Goal: Task Accomplishment & Management: Complete application form

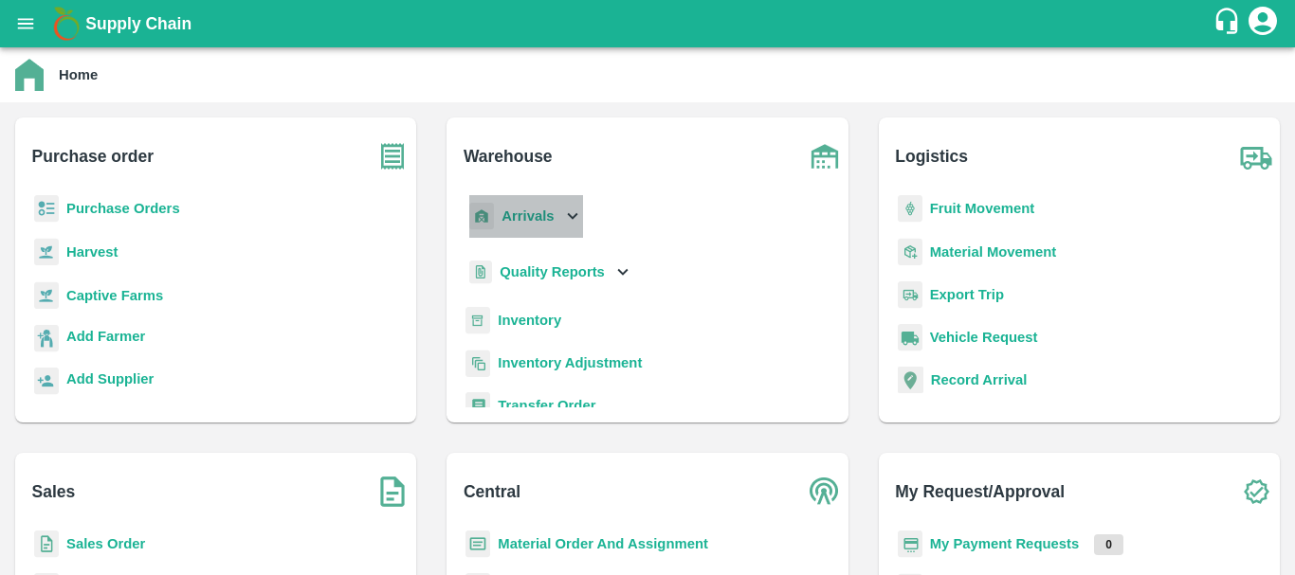
click at [545, 218] on b "Arrivals" at bounding box center [527, 215] width 52 height 15
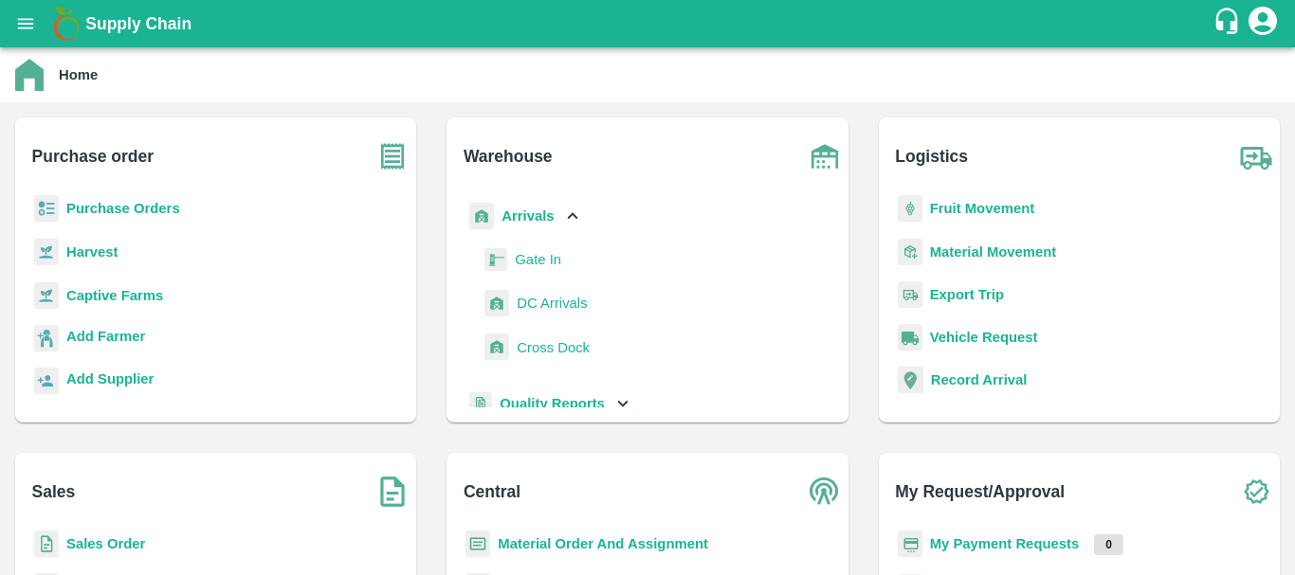
click at [570, 299] on span "DC Arrivals" at bounding box center [551, 303] width 70 height 21
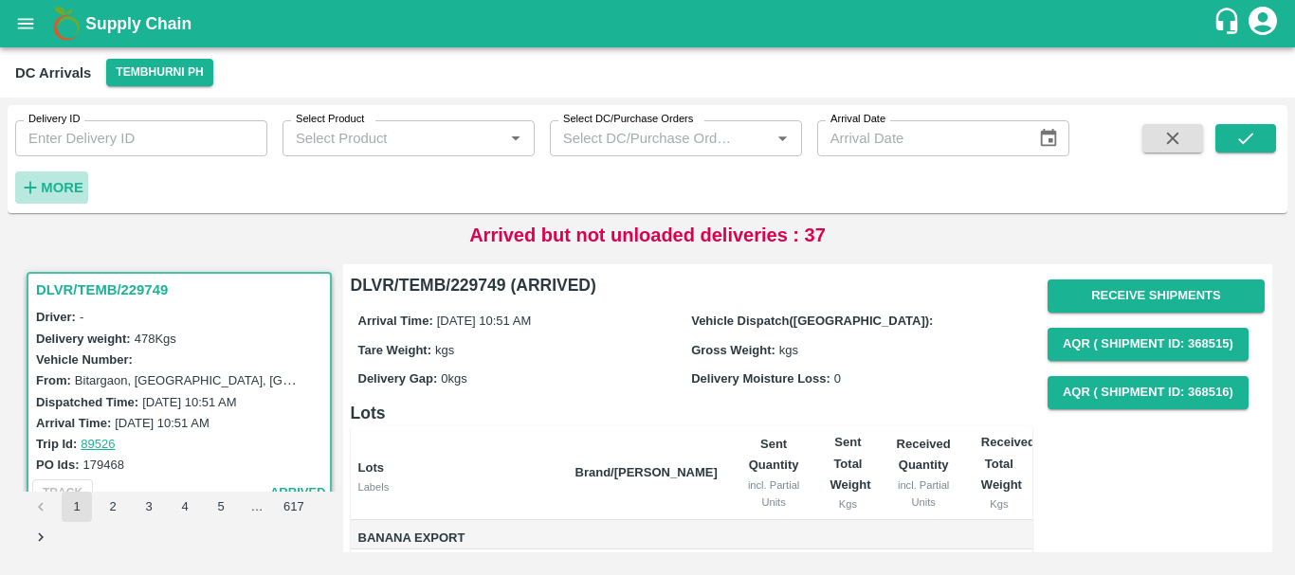
click at [77, 180] on strong "More" at bounding box center [62, 187] width 43 height 15
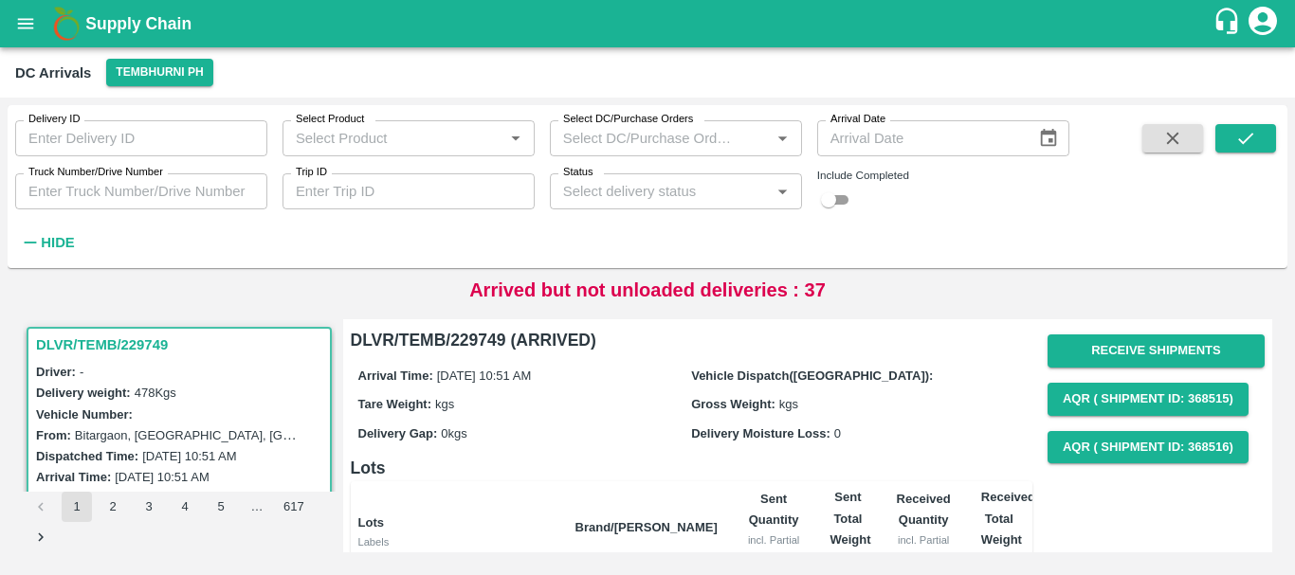
click at [142, 195] on input "Truck Number/Drive Number" at bounding box center [141, 191] width 252 height 36
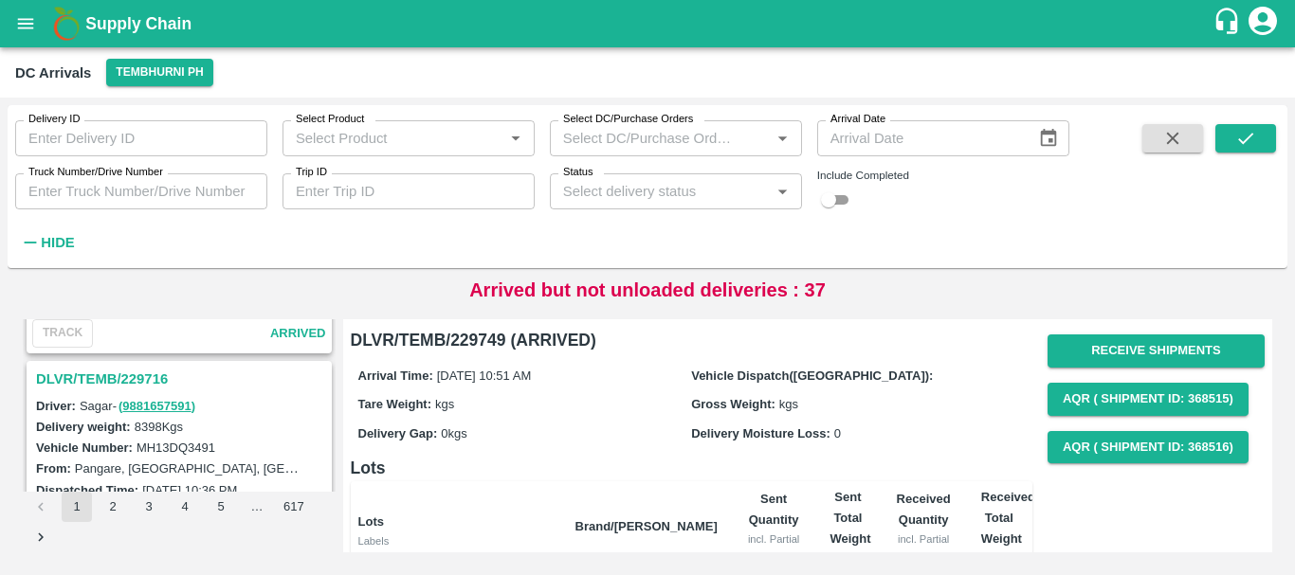
scroll to position [1084, 0]
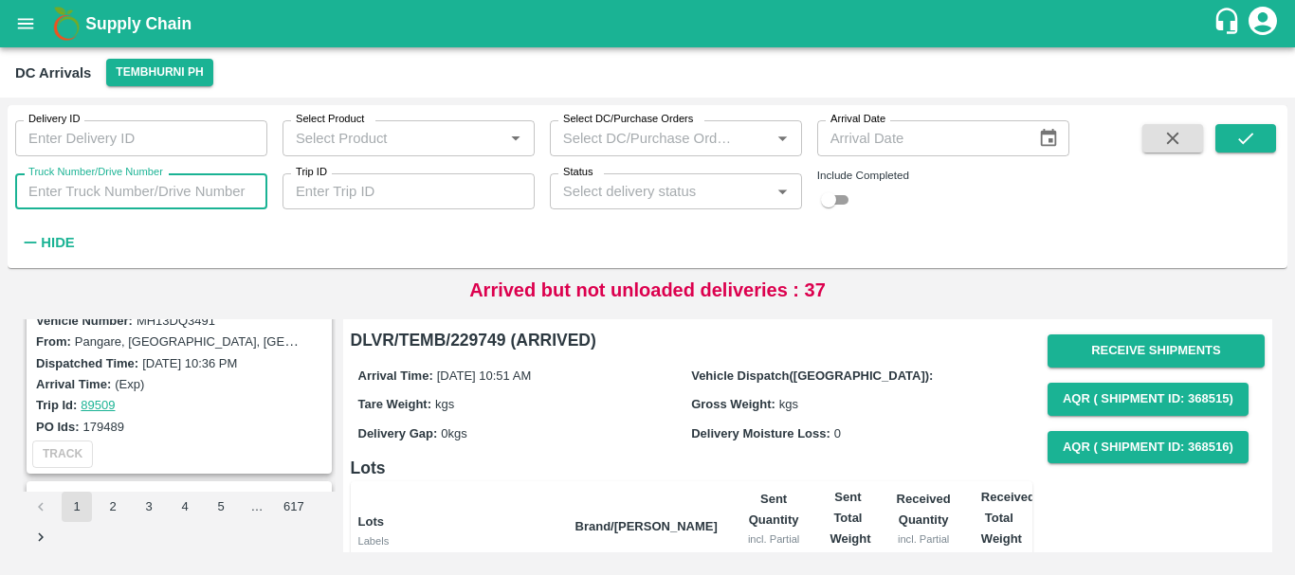
click at [142, 195] on input "Truck Number/Drive Number" at bounding box center [141, 191] width 252 height 36
type input "5322"
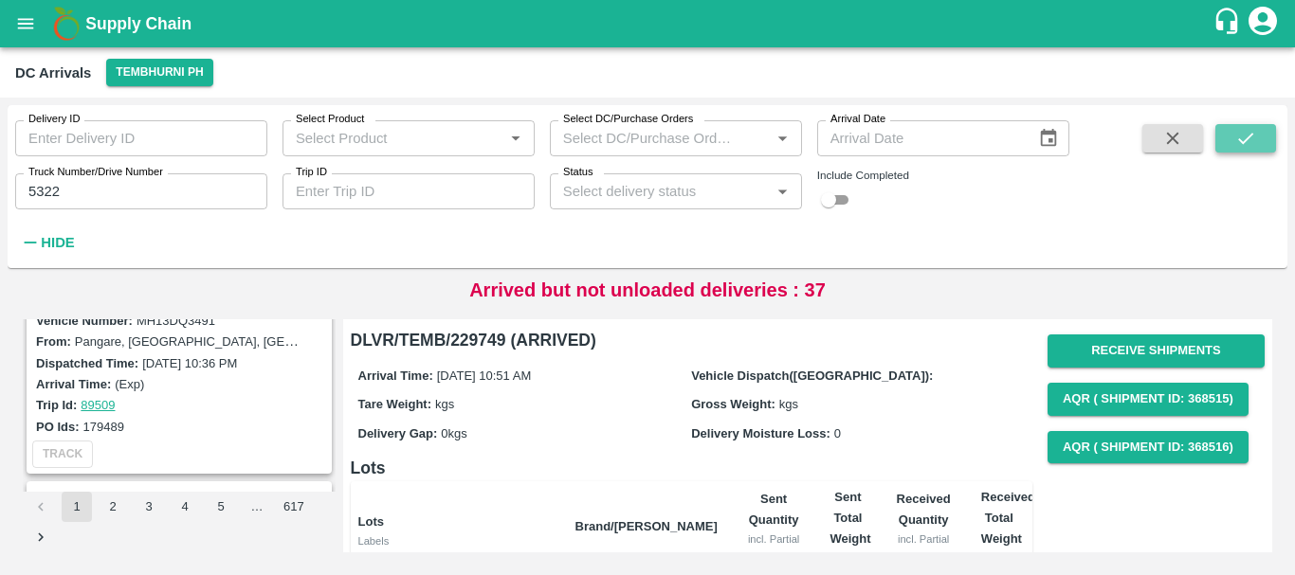
click at [1241, 127] on button "submit" at bounding box center [1245, 138] width 61 height 28
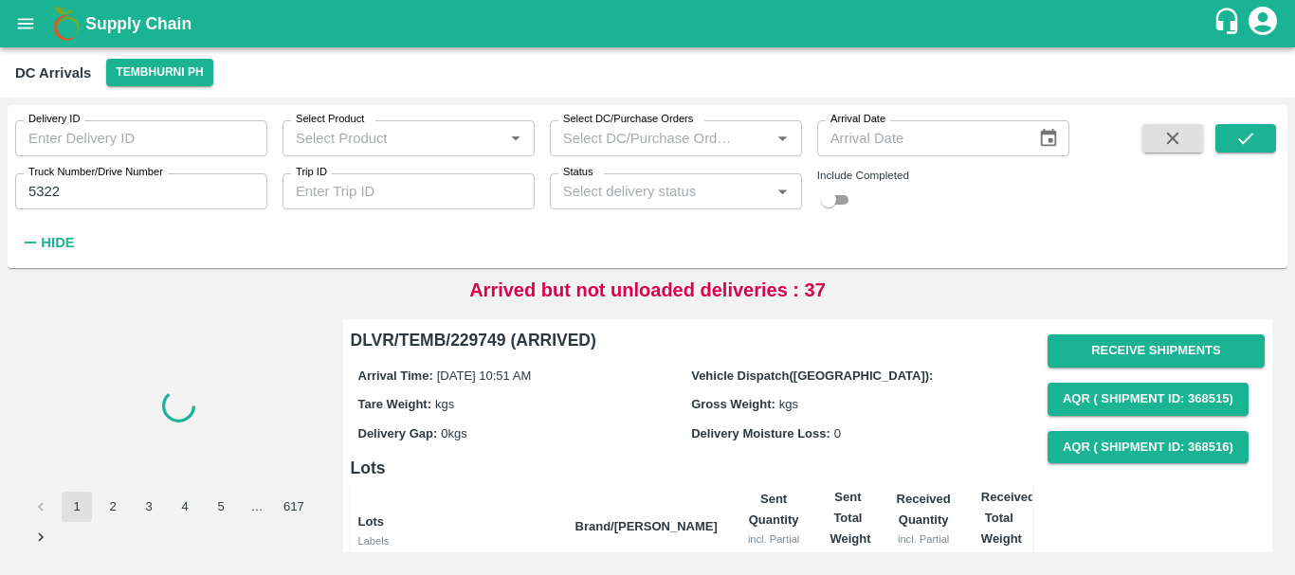
scroll to position [253, 0]
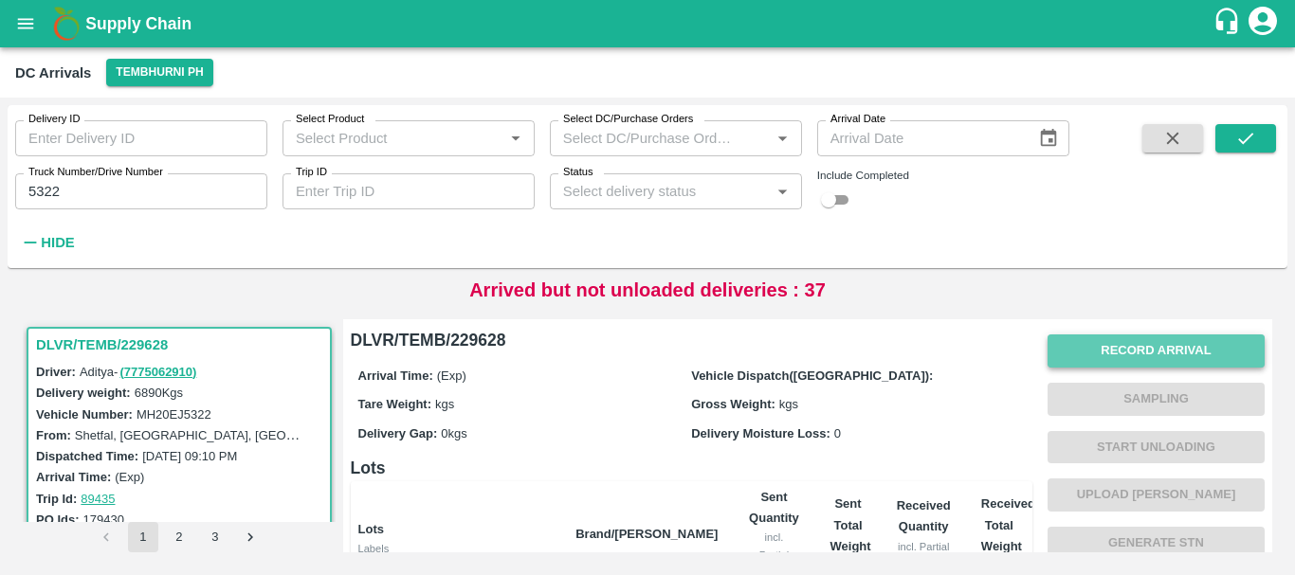
click at [1116, 347] on button "Record Arrival" at bounding box center [1155, 351] width 217 height 33
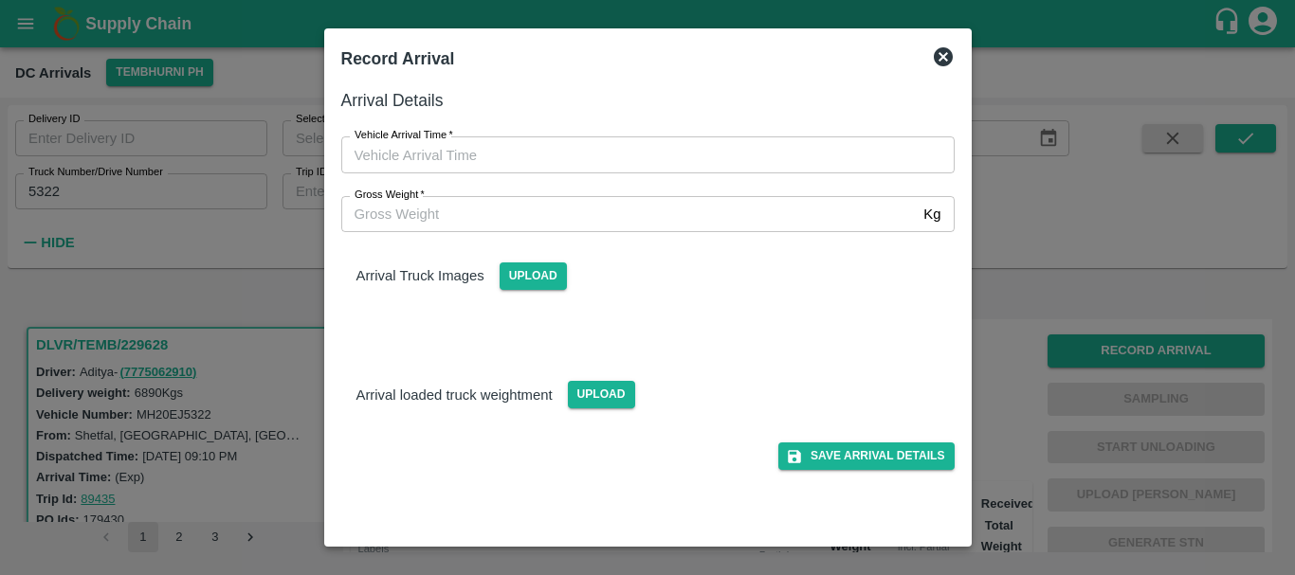
type input "DD/MM/YYYY hh:mm aa"
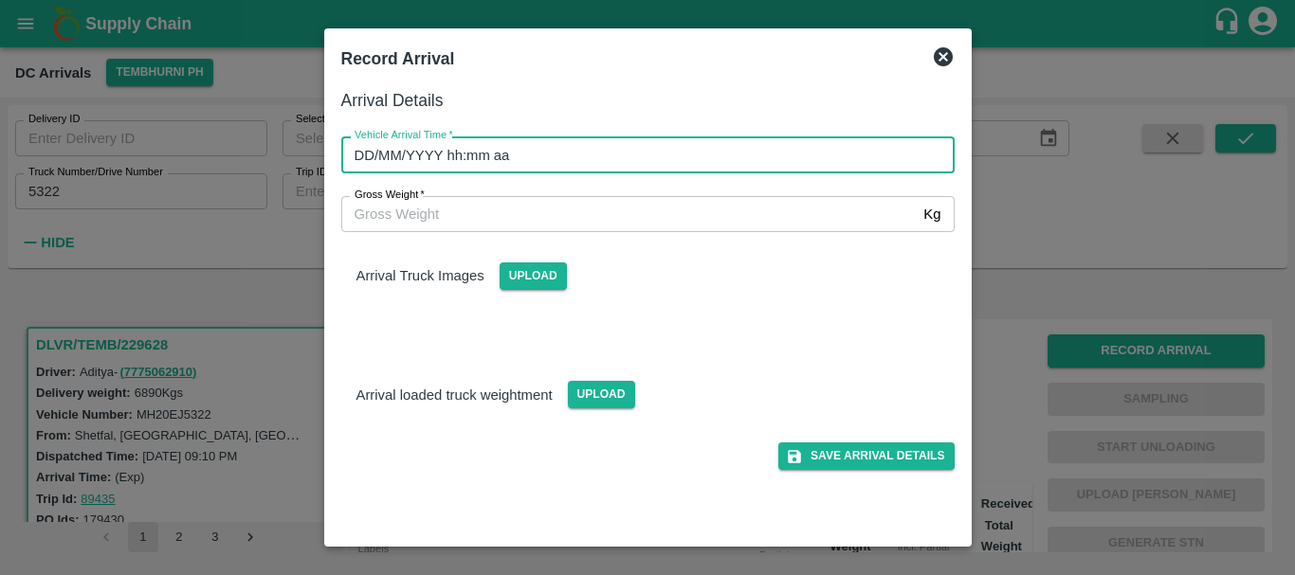
click at [633, 170] on input "DD/MM/YYYY hh:mm aa" at bounding box center [641, 154] width 600 height 36
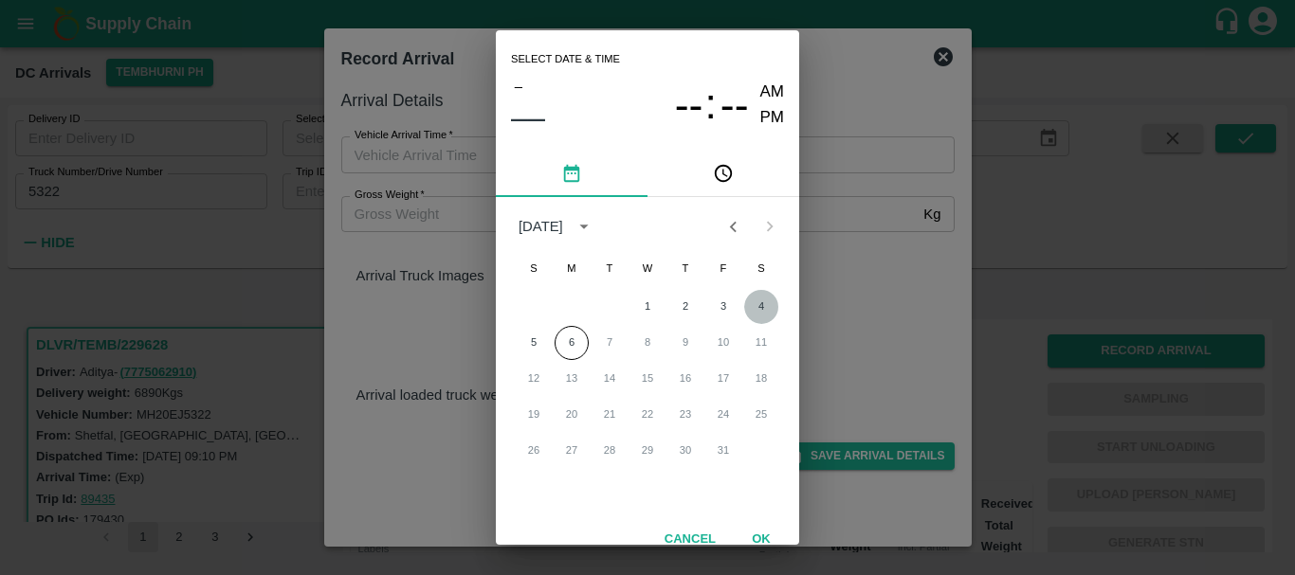
click at [758, 312] on button "4" at bounding box center [761, 307] width 34 height 34
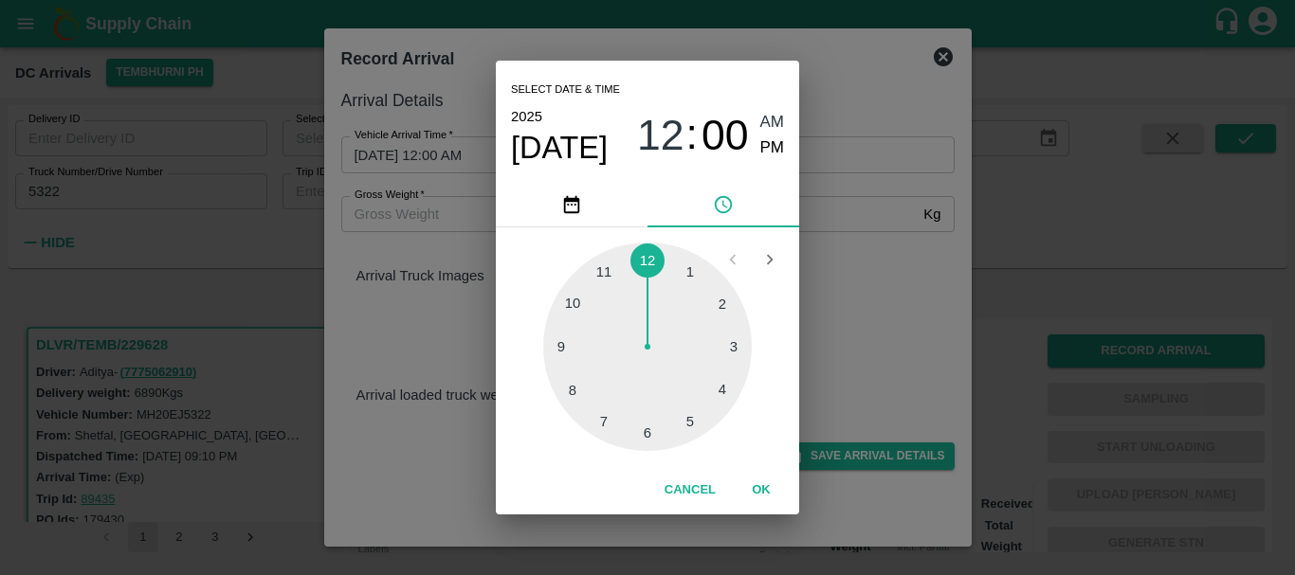
click at [574, 300] on div at bounding box center [647, 347] width 208 height 208
click at [691, 270] on div at bounding box center [647, 347] width 208 height 208
click at [777, 152] on span "PM" at bounding box center [772, 149] width 25 height 26
type input "[DATE] 10:05 PM"
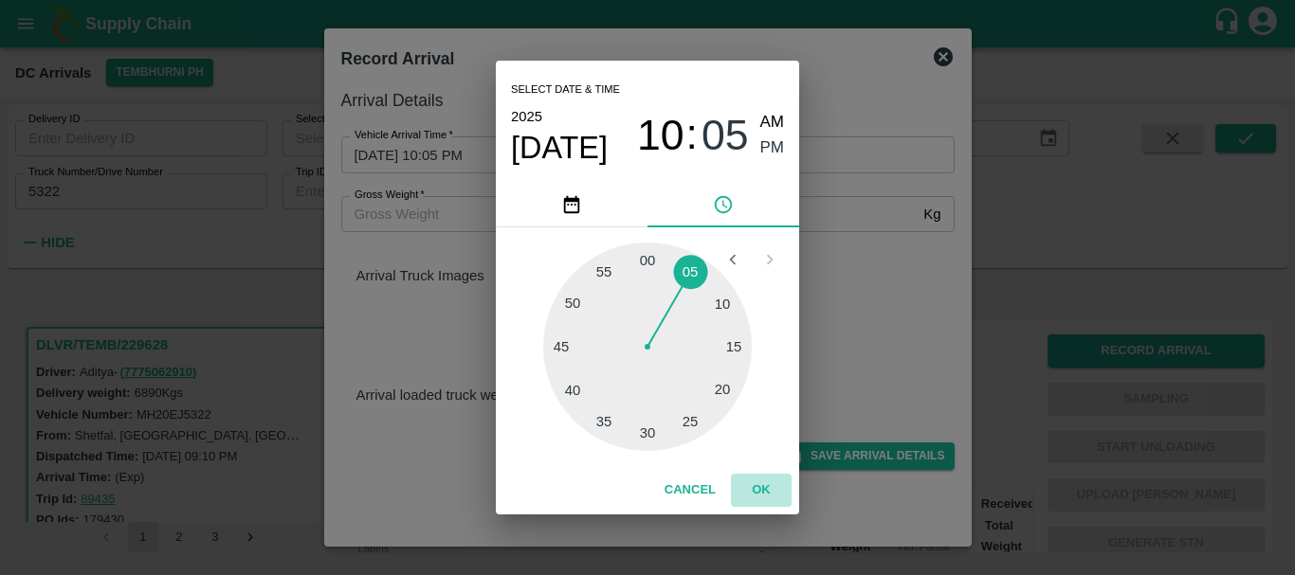
click at [768, 488] on button "OK" at bounding box center [761, 490] width 61 height 33
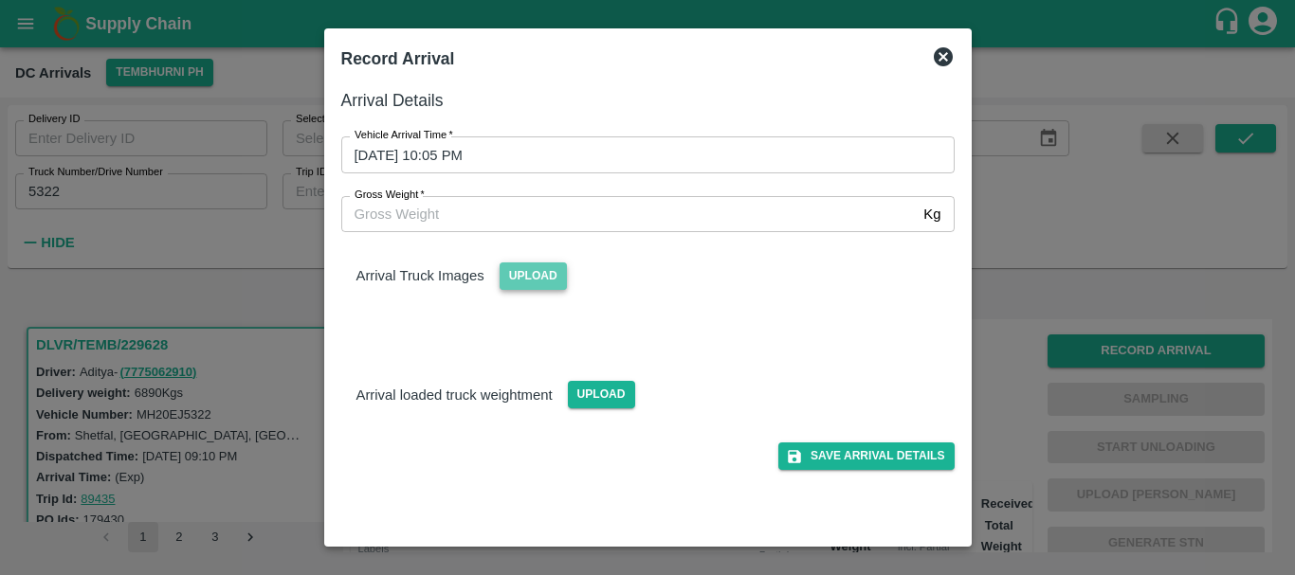
click at [532, 274] on span "Upload" at bounding box center [532, 276] width 67 height 27
click at [0, 0] on input "Upload" at bounding box center [0, 0] width 0 height 0
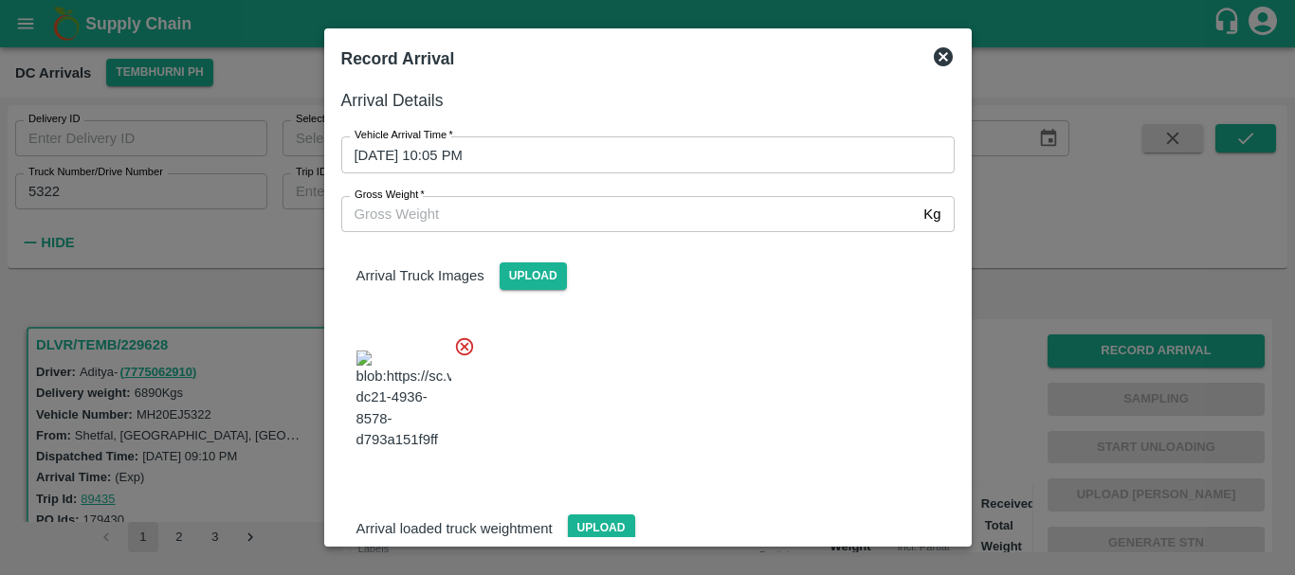
scroll to position [101, 0]
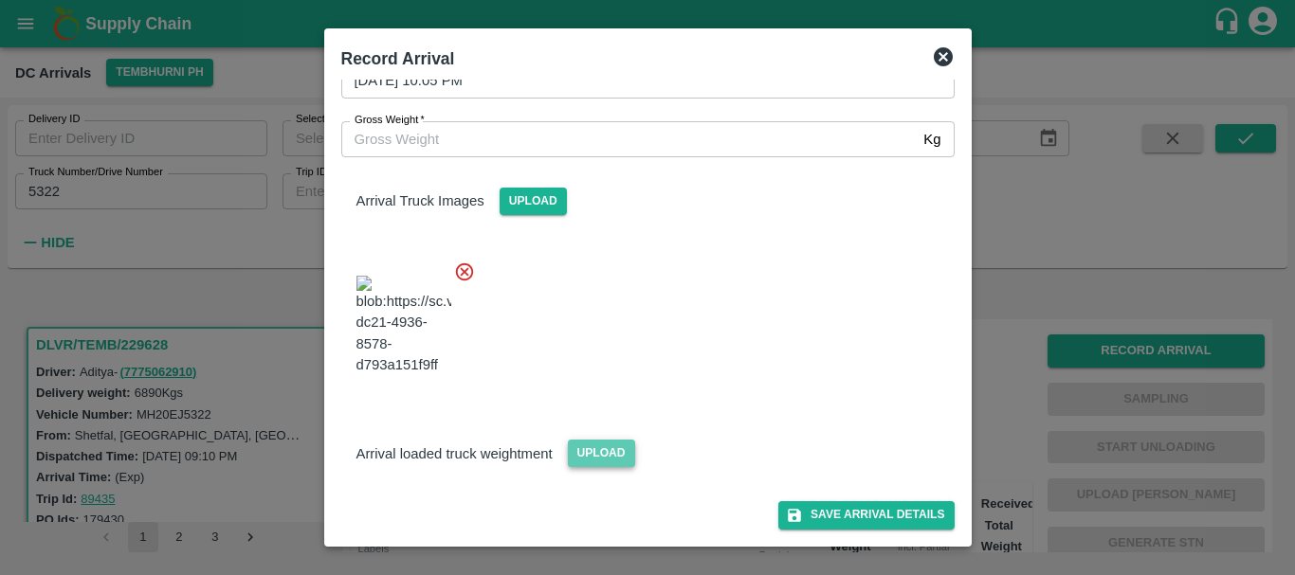
click at [603, 449] on span "Upload" at bounding box center [601, 453] width 67 height 27
click at [0, 0] on input "Upload" at bounding box center [0, 0] width 0 height 0
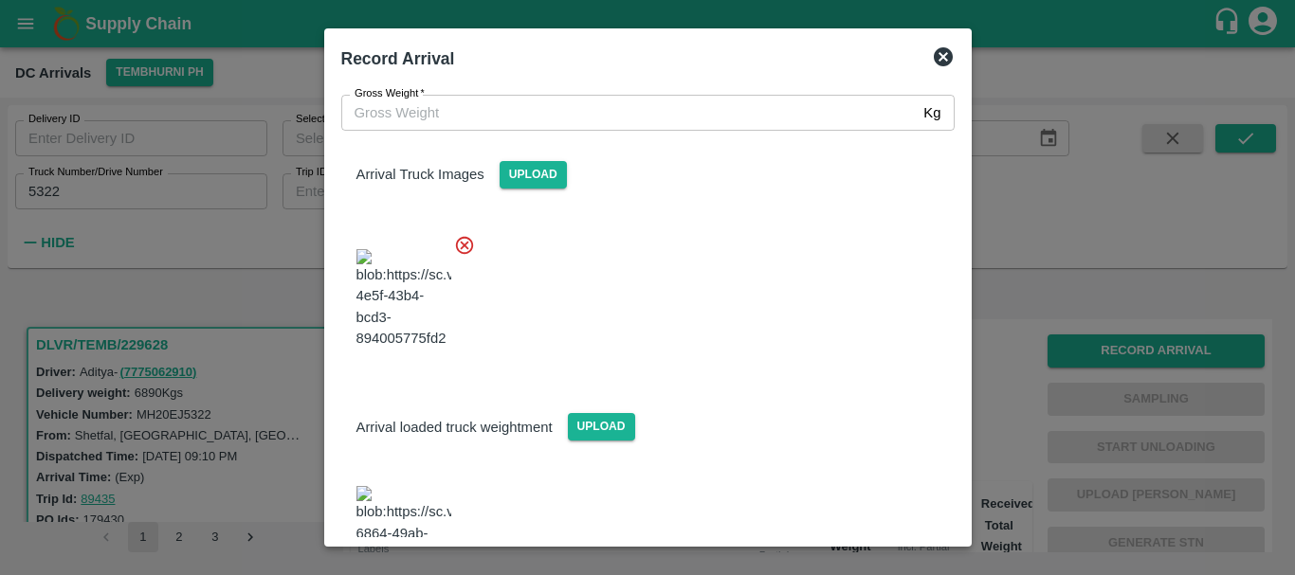
scroll to position [204, 0]
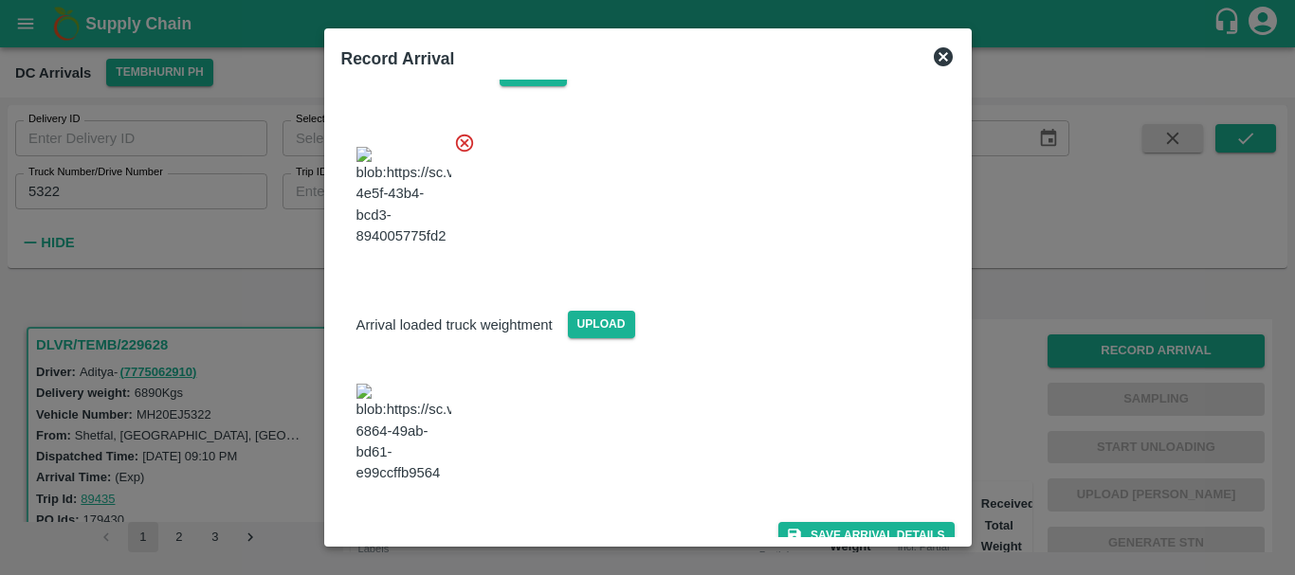
click at [420, 427] on img at bounding box center [403, 434] width 95 height 100
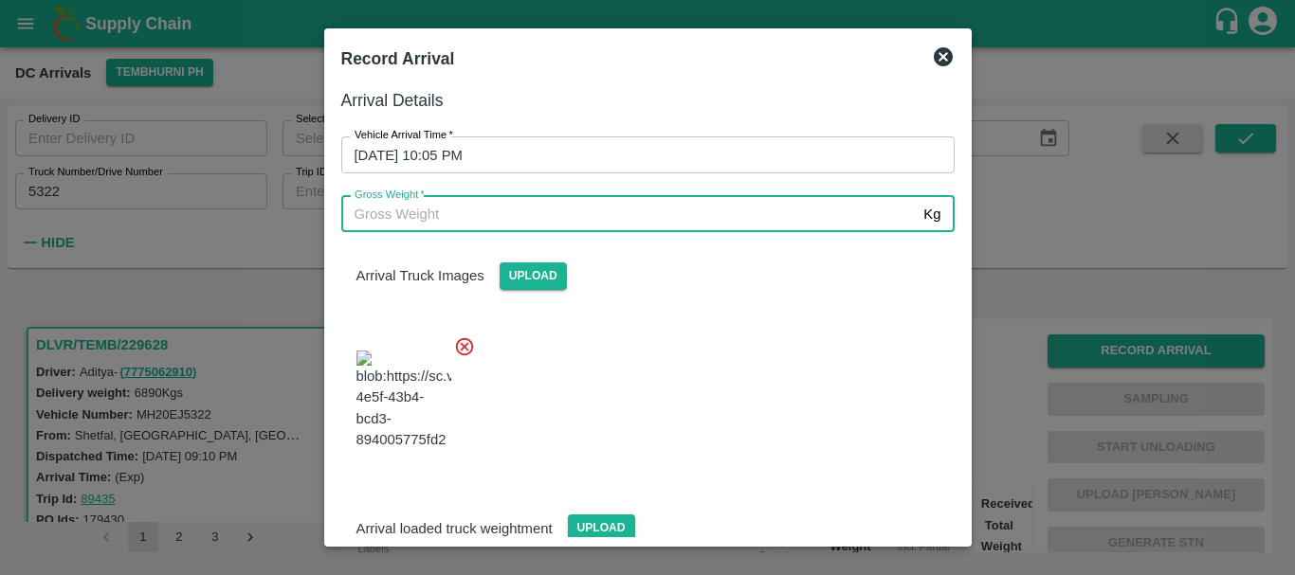
click at [490, 215] on input "Gross Weight   *" at bounding box center [628, 214] width 575 height 36
type input "13135"
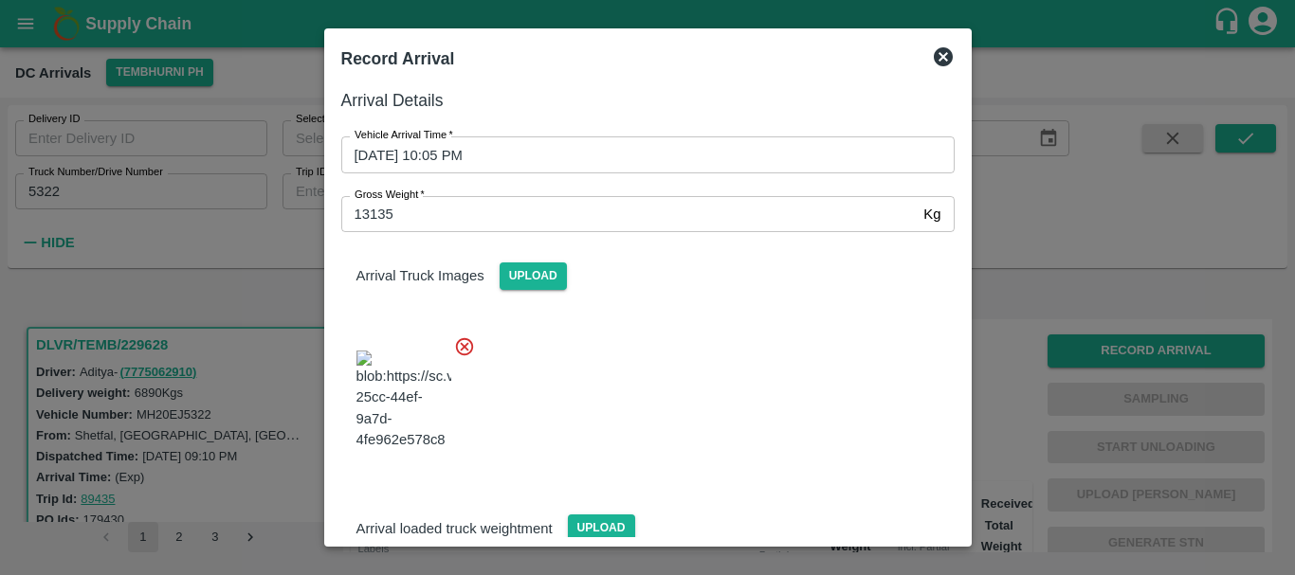
click at [735, 327] on div at bounding box center [640, 394] width 628 height 149
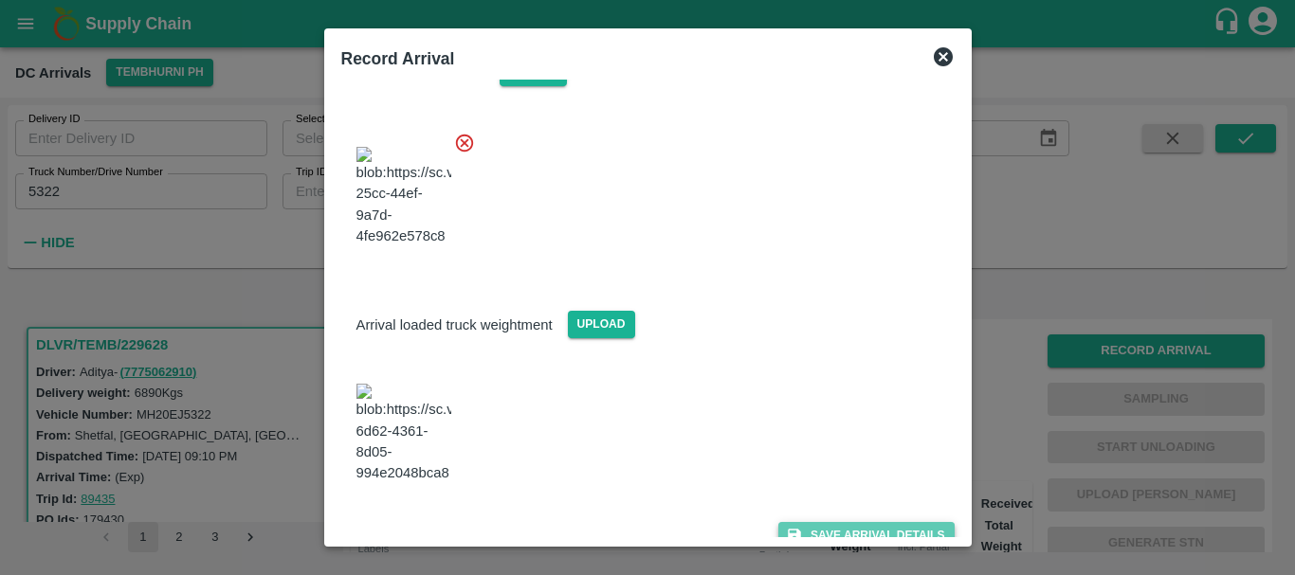
click at [840, 522] on button "Save Arrival Details" at bounding box center [865, 535] width 175 height 27
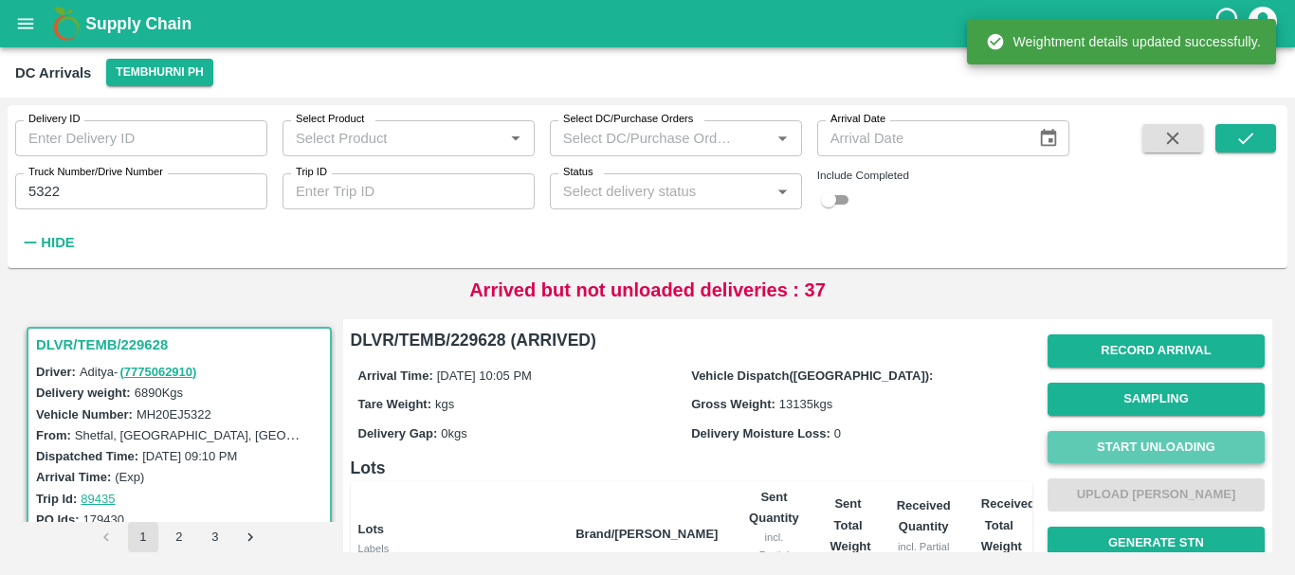
click at [1098, 453] on button "Start Unloading" at bounding box center [1155, 447] width 217 height 33
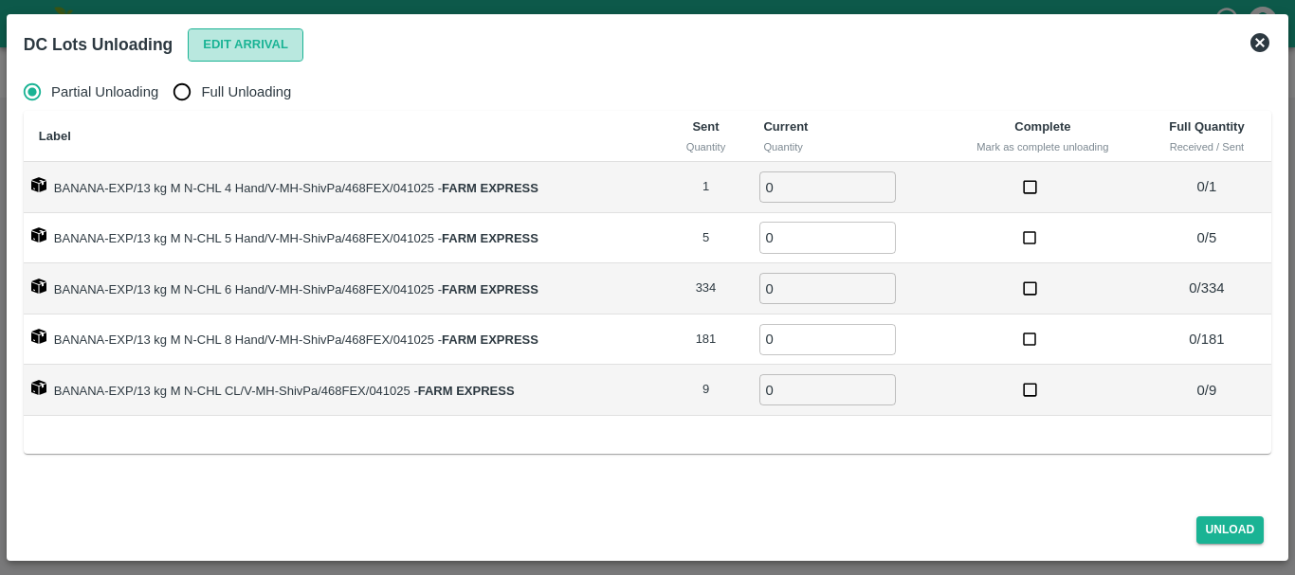
click at [258, 55] on button "Edit Arrival" at bounding box center [246, 44] width 116 height 33
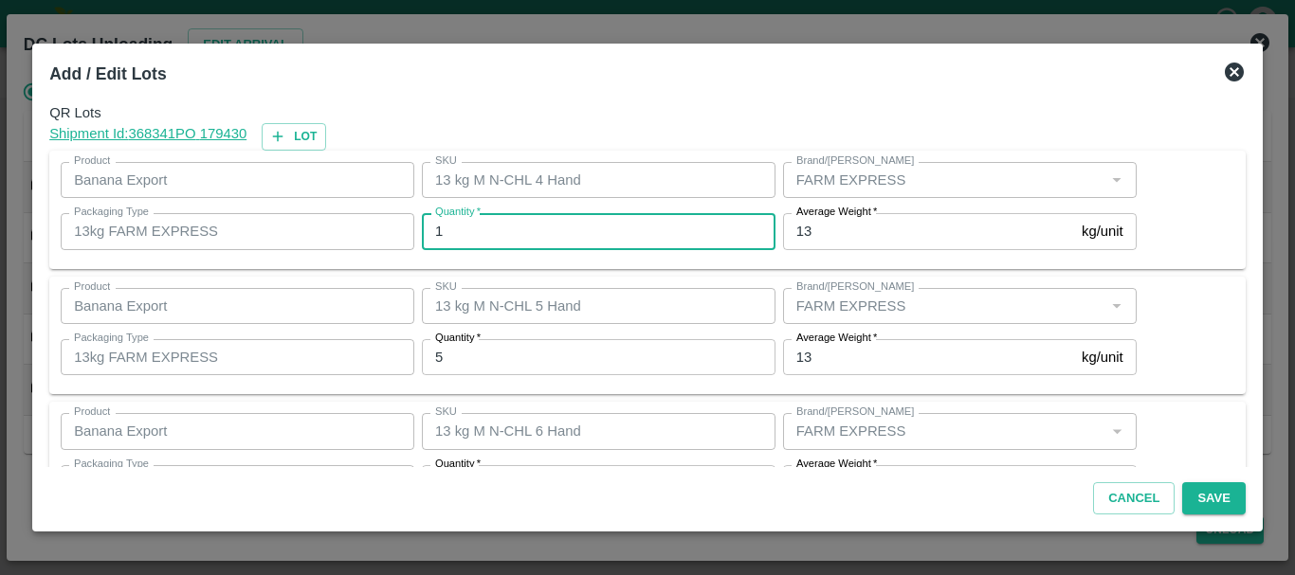
click at [509, 221] on input "1" at bounding box center [598, 231] width 353 height 36
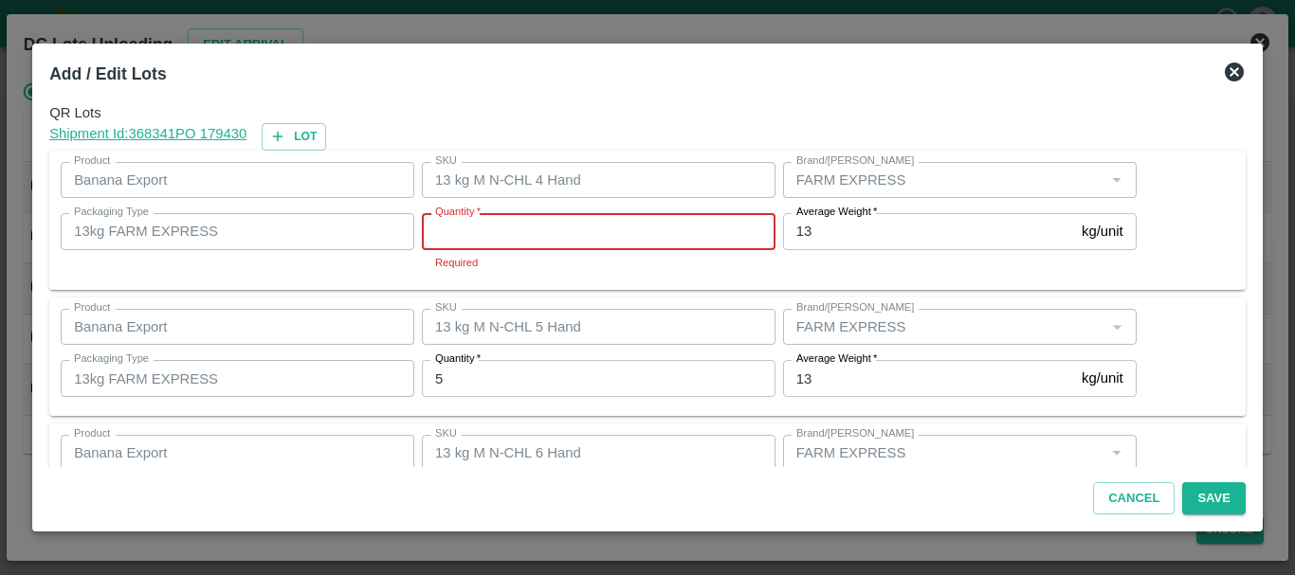
click at [509, 221] on input "Quantity   *" at bounding box center [598, 231] width 353 height 36
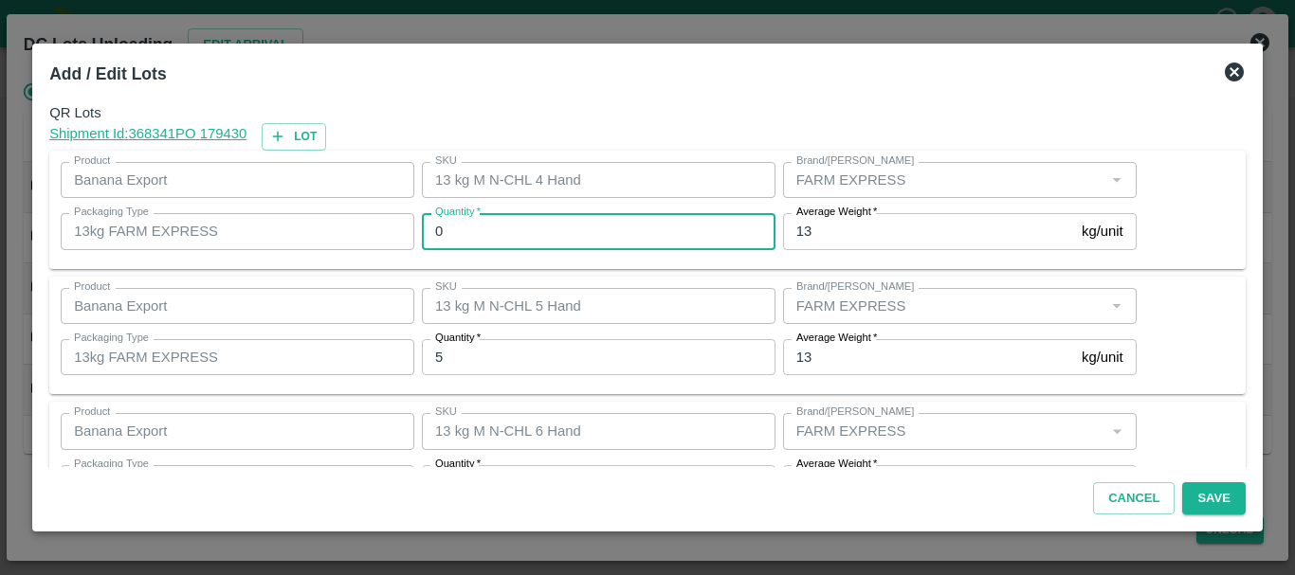
type input "0"
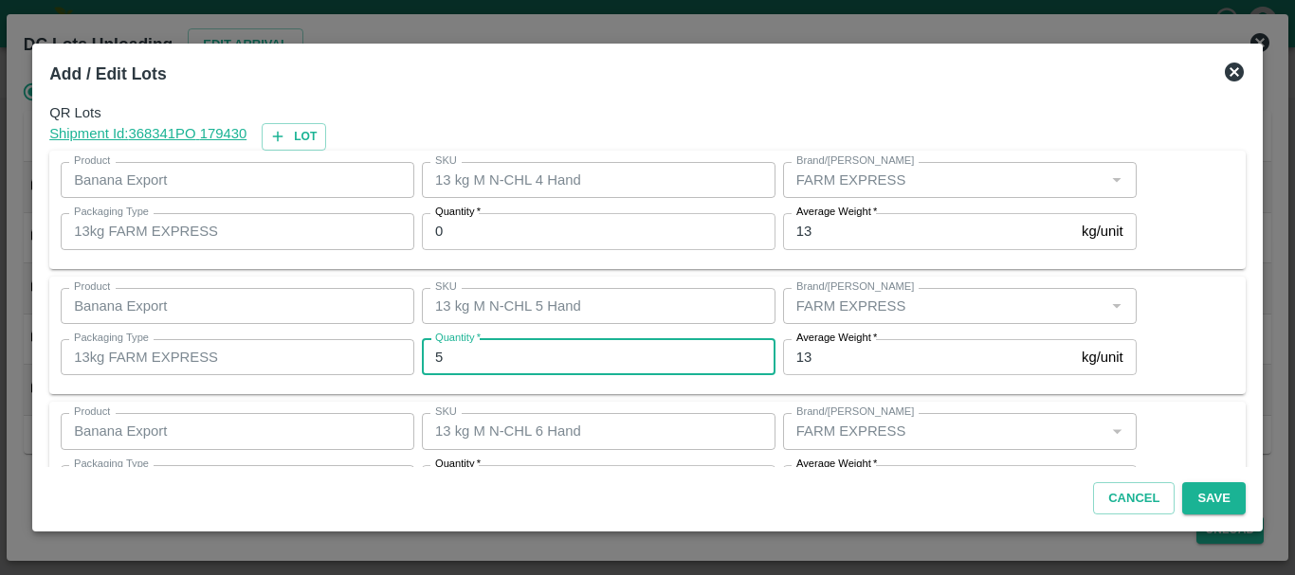
click at [503, 343] on input "5" at bounding box center [598, 357] width 353 height 36
type input "6"
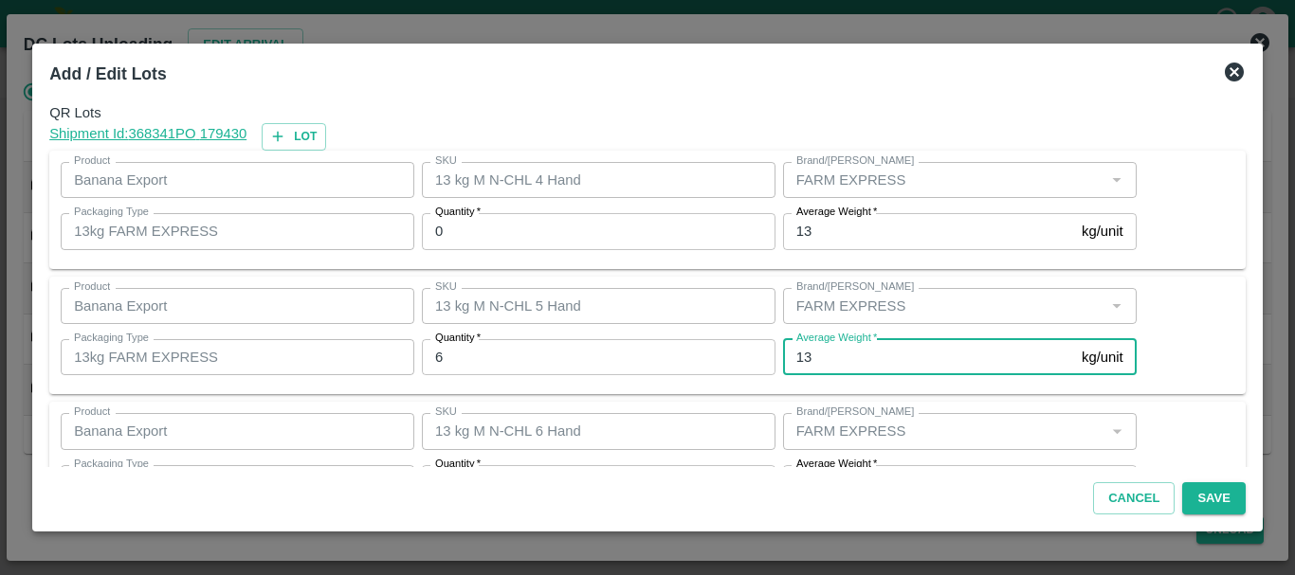
scroll to position [34, 0]
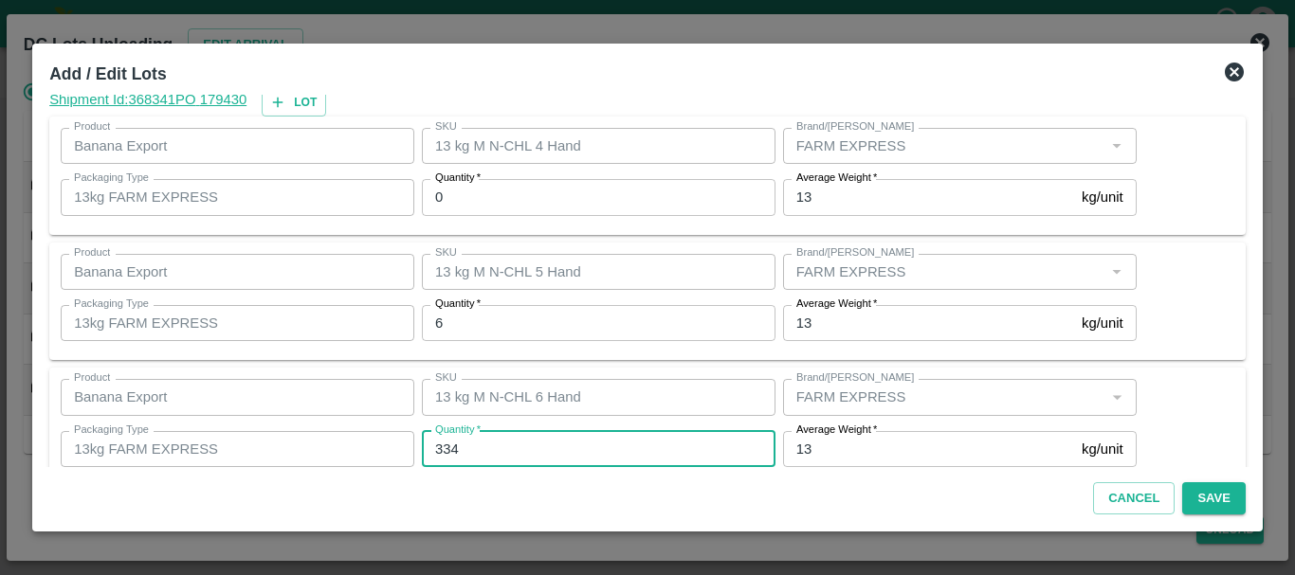
click at [501, 440] on input "334" at bounding box center [598, 449] width 353 height 36
type input "344"
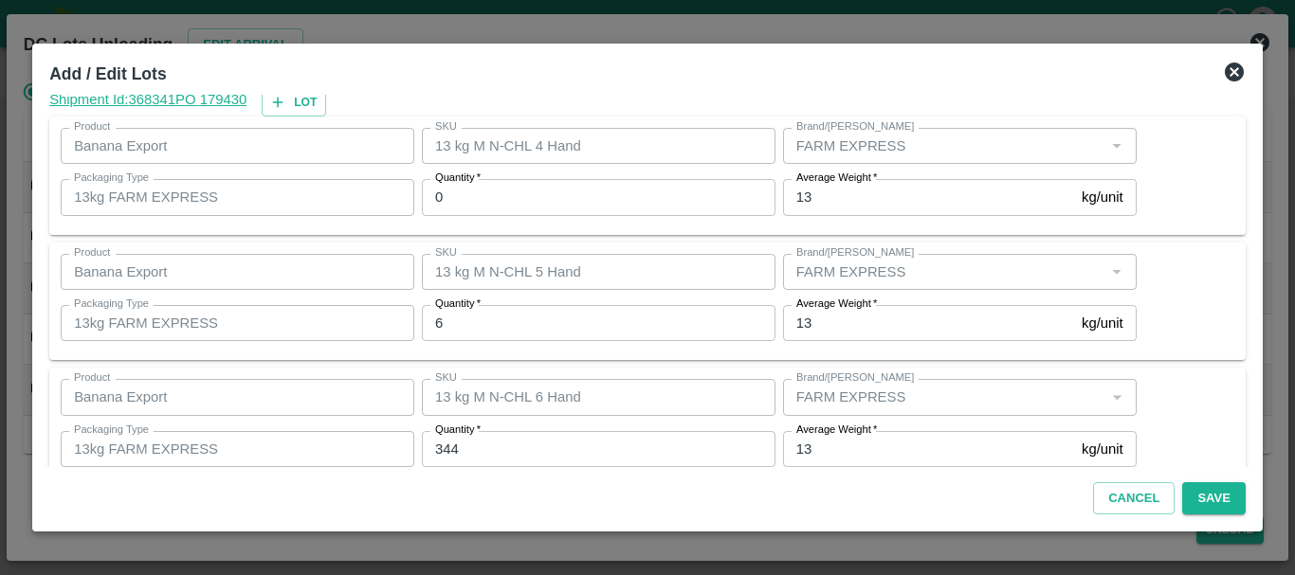
click at [571, 373] on div "SKU 13 kg M N-CHL 6 Hand SKU" at bounding box center [594, 396] width 361 height 51
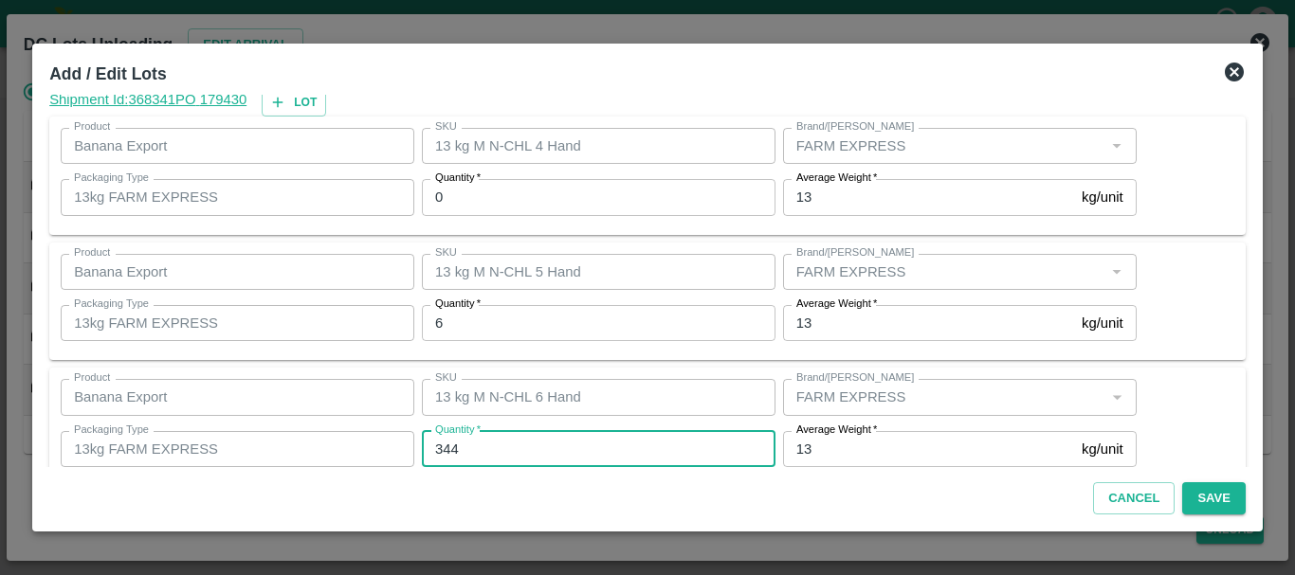
click at [623, 443] on input "344" at bounding box center [598, 449] width 353 height 36
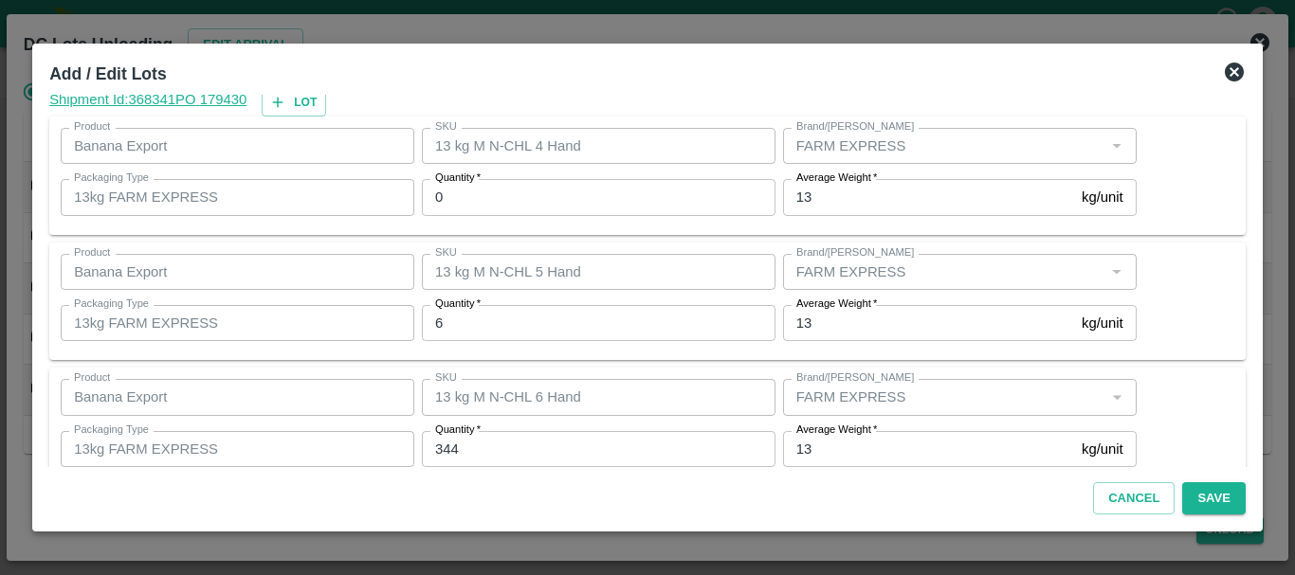
scroll to position [320, 0]
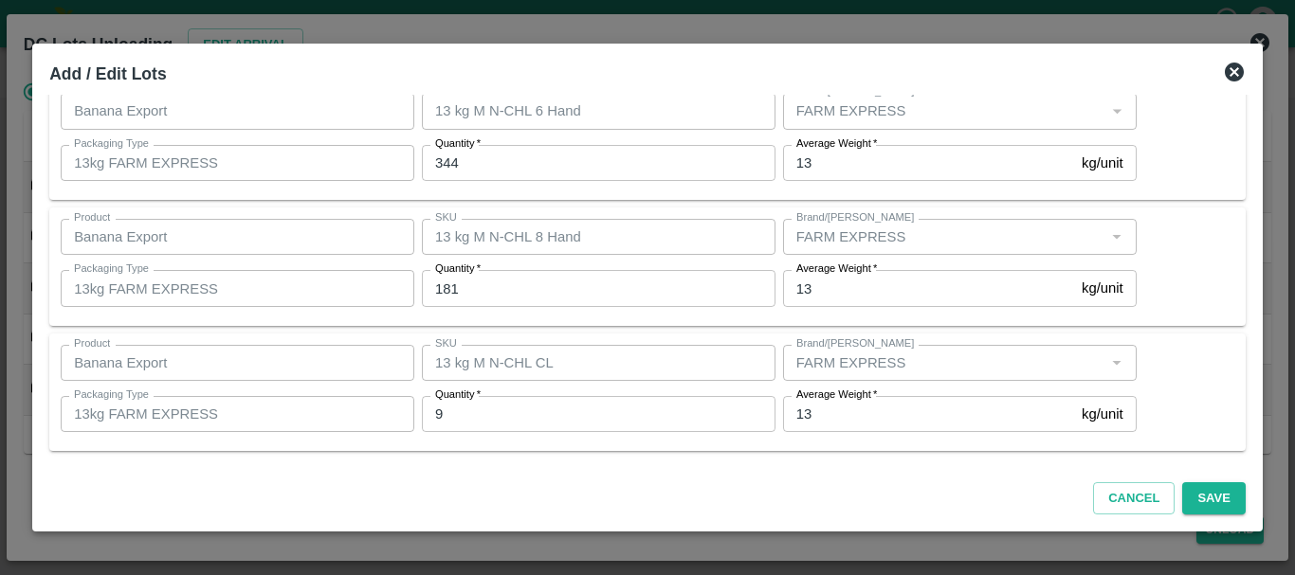
click at [492, 288] on input "181" at bounding box center [598, 288] width 353 height 36
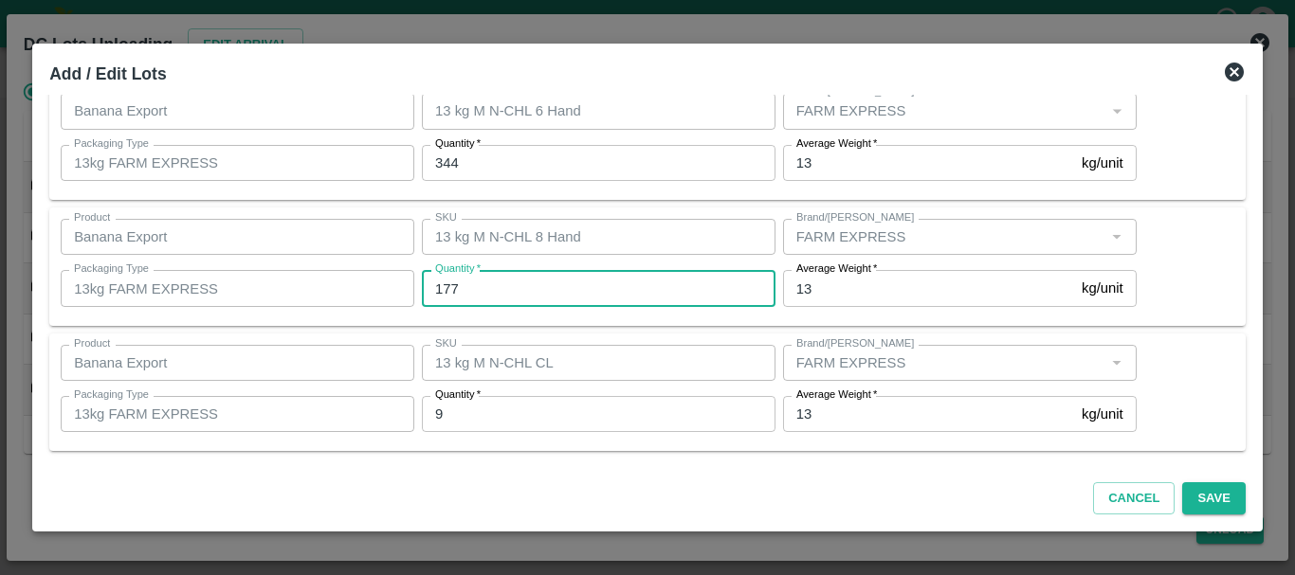
type input "177"
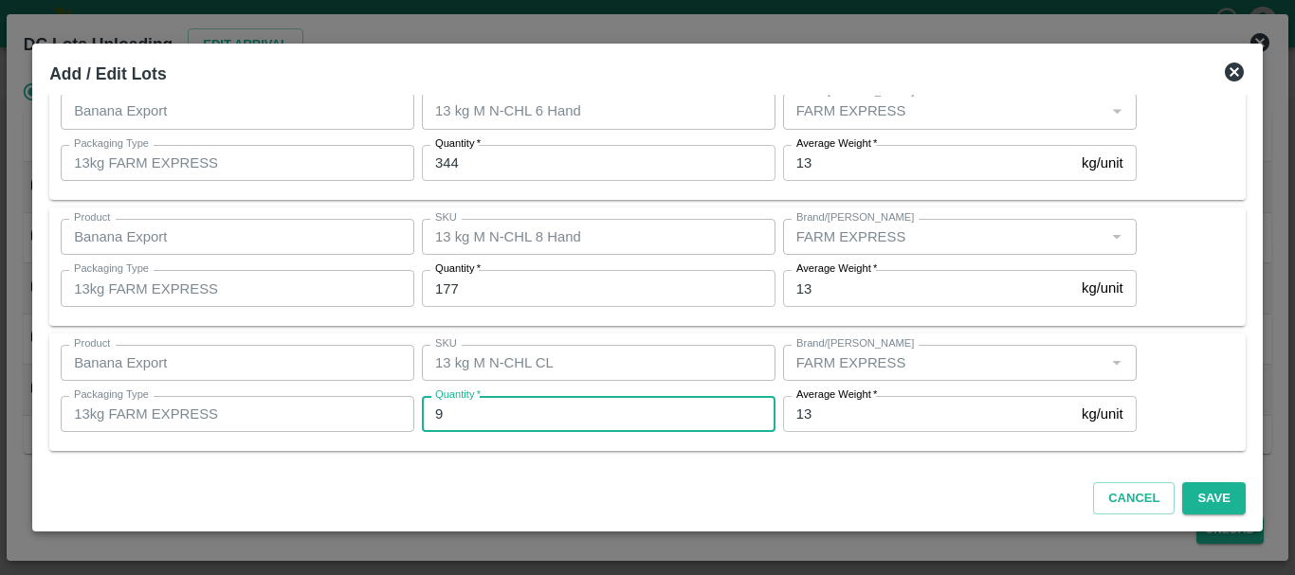
click at [484, 405] on input "9" at bounding box center [598, 414] width 353 height 36
type input "3"
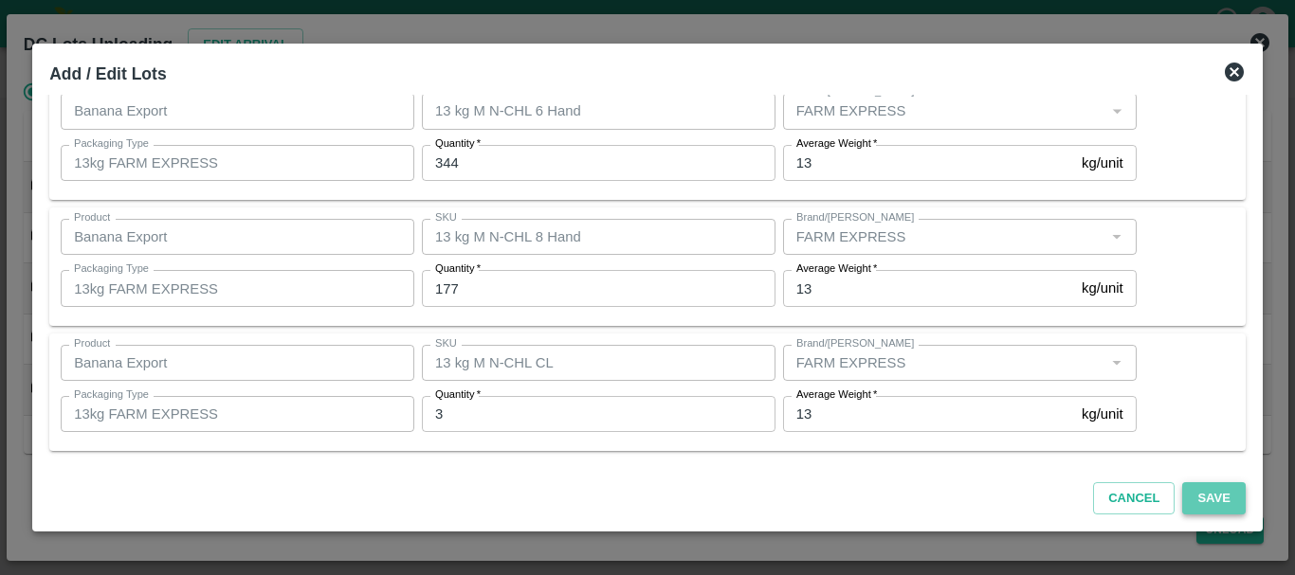
click at [1222, 504] on button "Save" at bounding box center [1213, 498] width 63 height 33
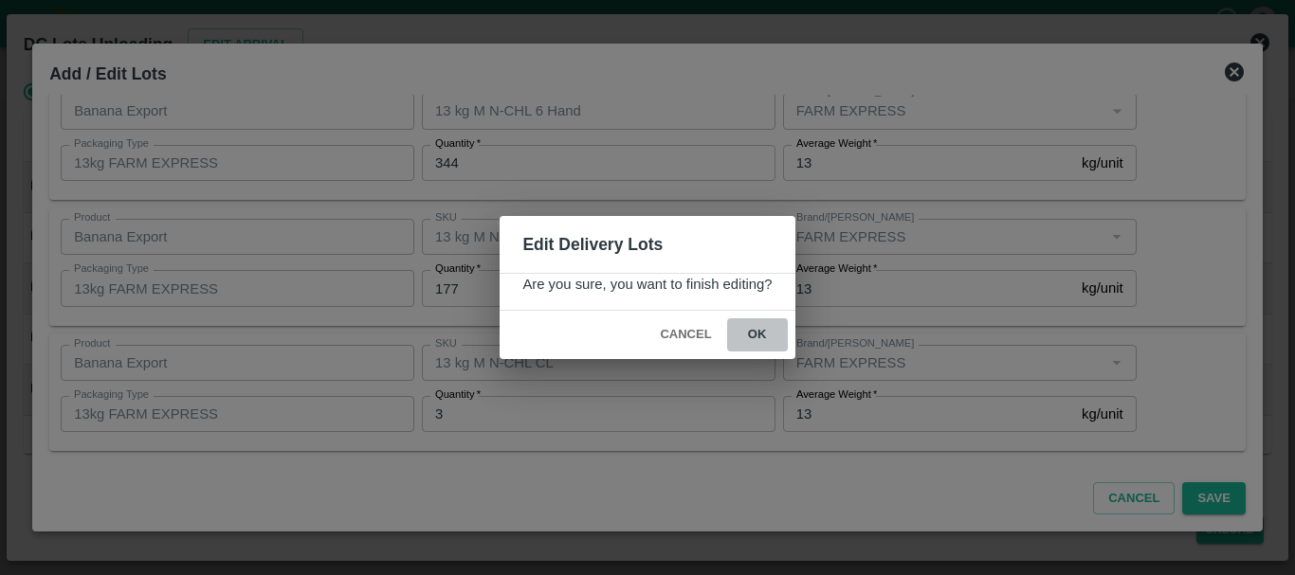
click at [759, 351] on button "ok" at bounding box center [757, 334] width 61 height 33
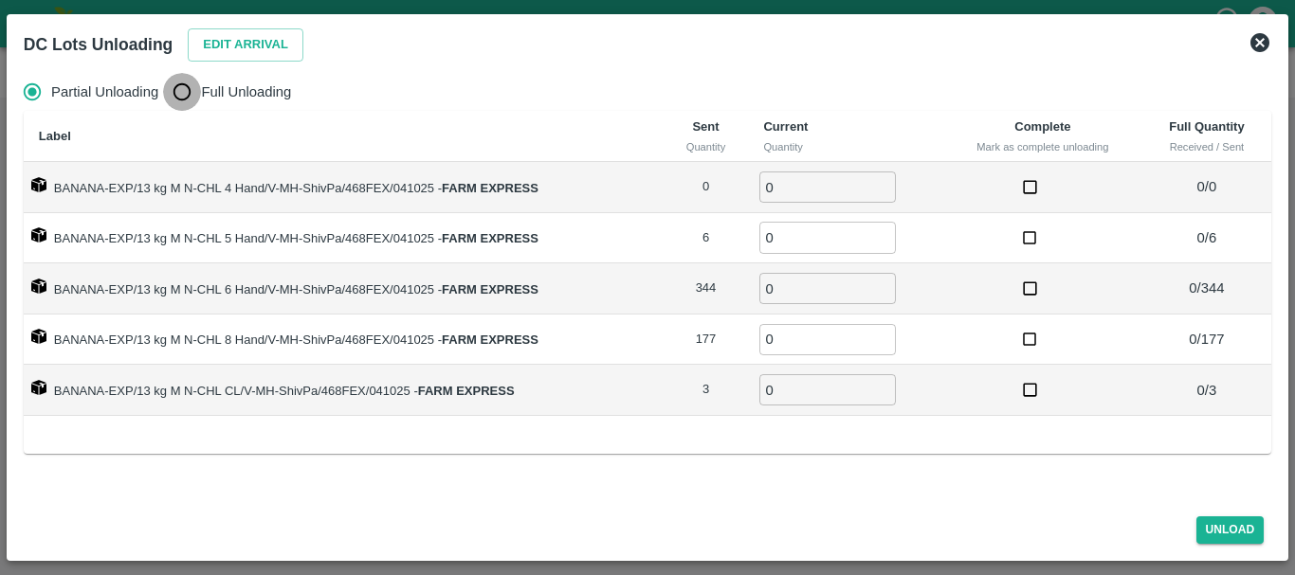
click at [173, 99] on input "Full Unloading" at bounding box center [182, 92] width 38 height 38
radio input "true"
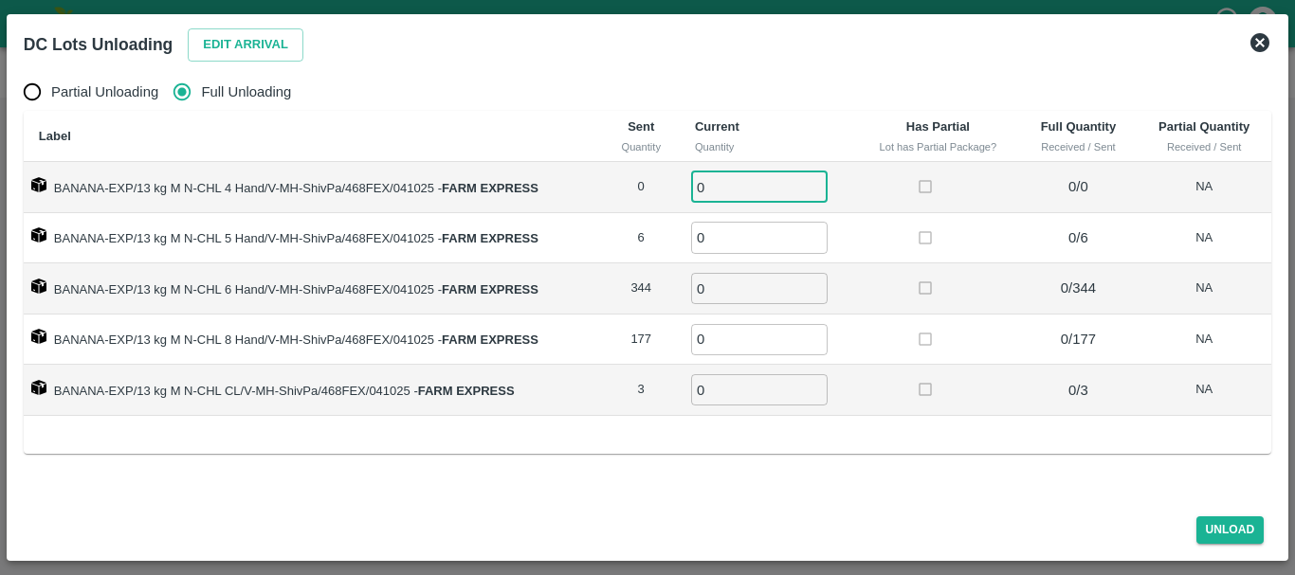
click at [797, 179] on input "0" at bounding box center [759, 187] width 136 height 31
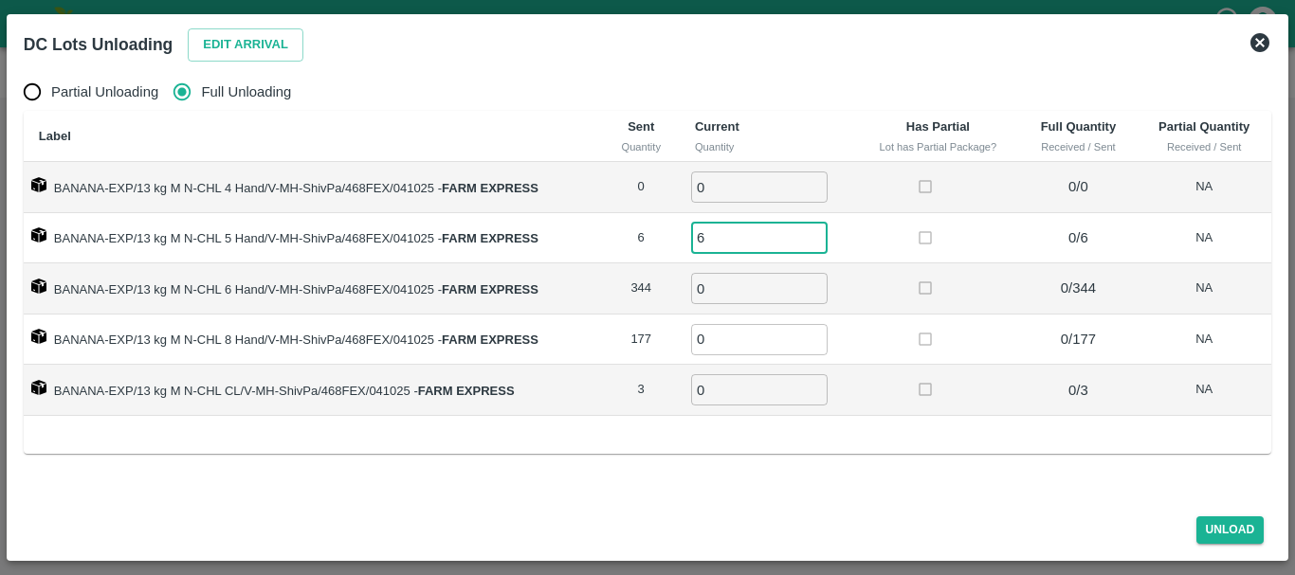
type input "6"
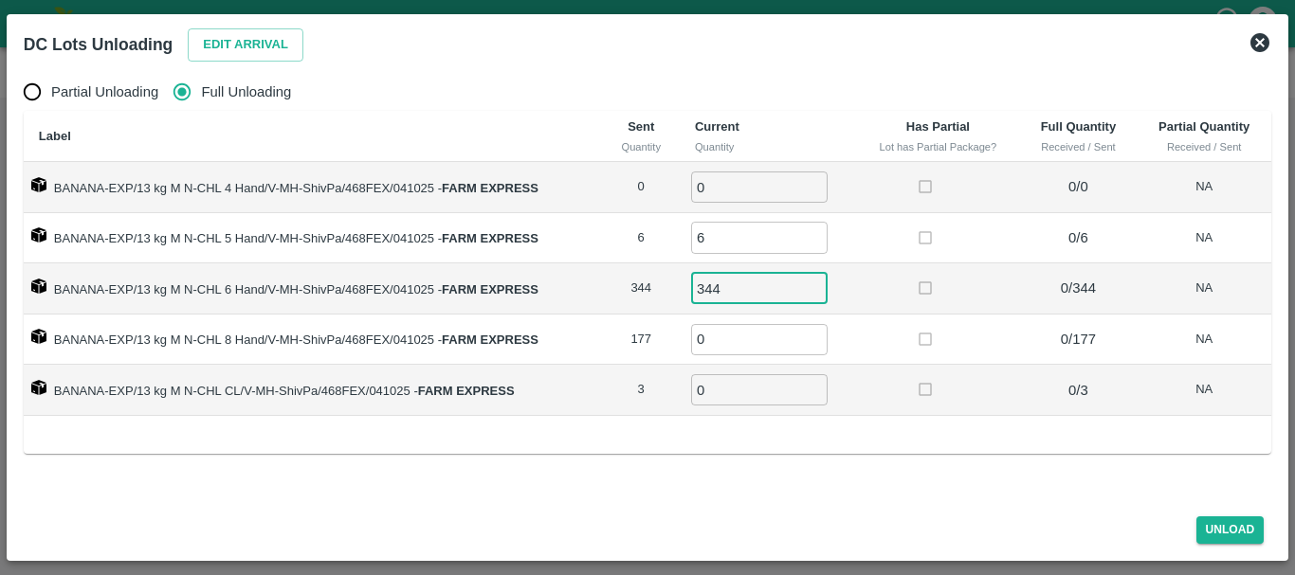
type input "344"
type input "177"
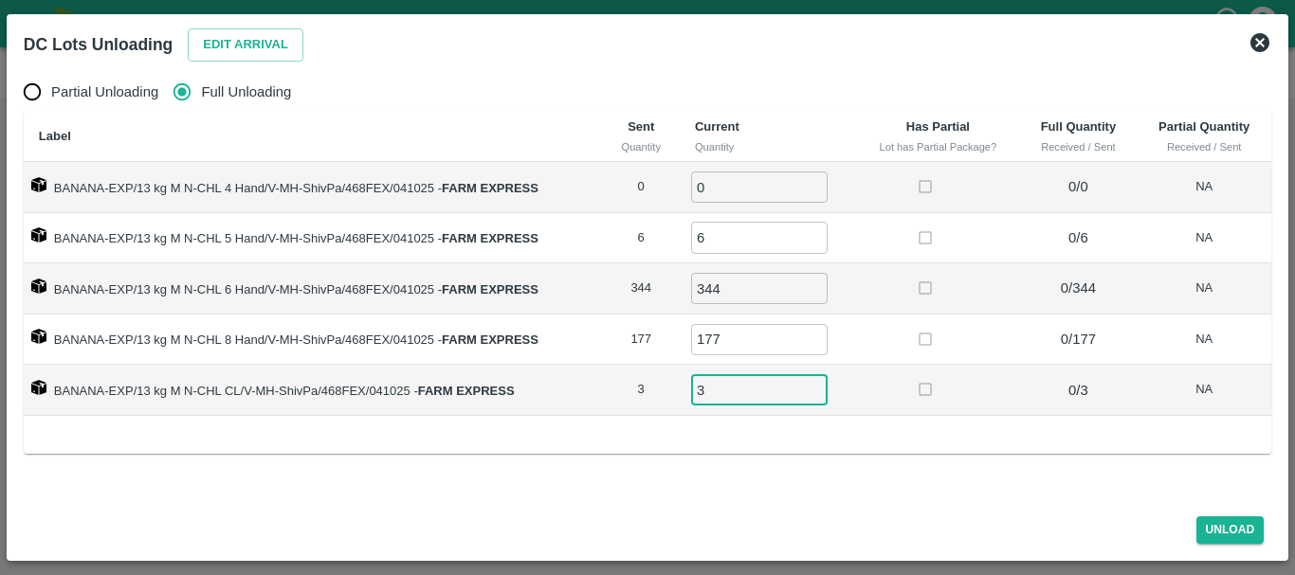
type input "3"
click at [983, 296] on td at bounding box center [938, 288] width 164 height 51
click at [1227, 526] on button "Unload" at bounding box center [1230, 529] width 68 height 27
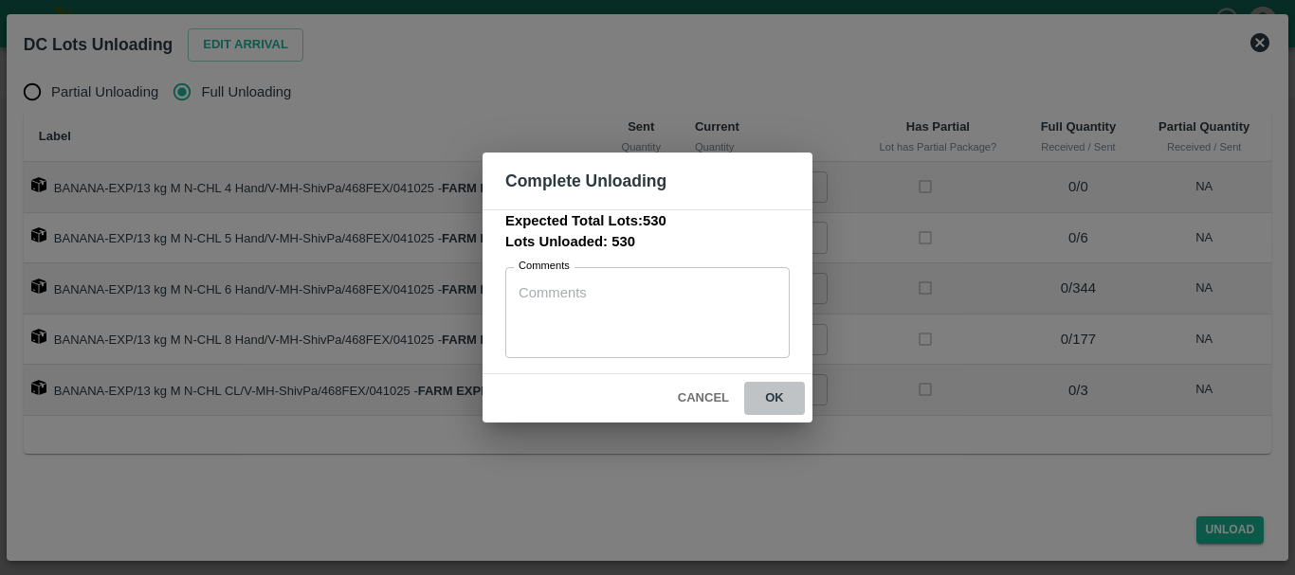
click at [773, 388] on button "ok" at bounding box center [774, 398] width 61 height 33
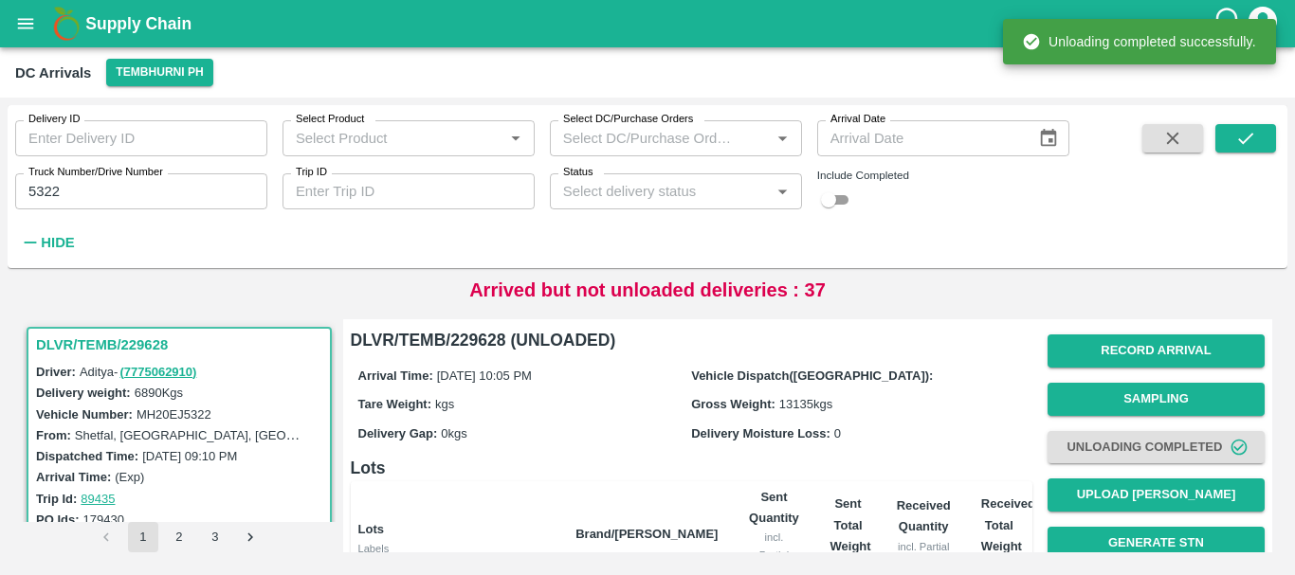
scroll to position [1, 0]
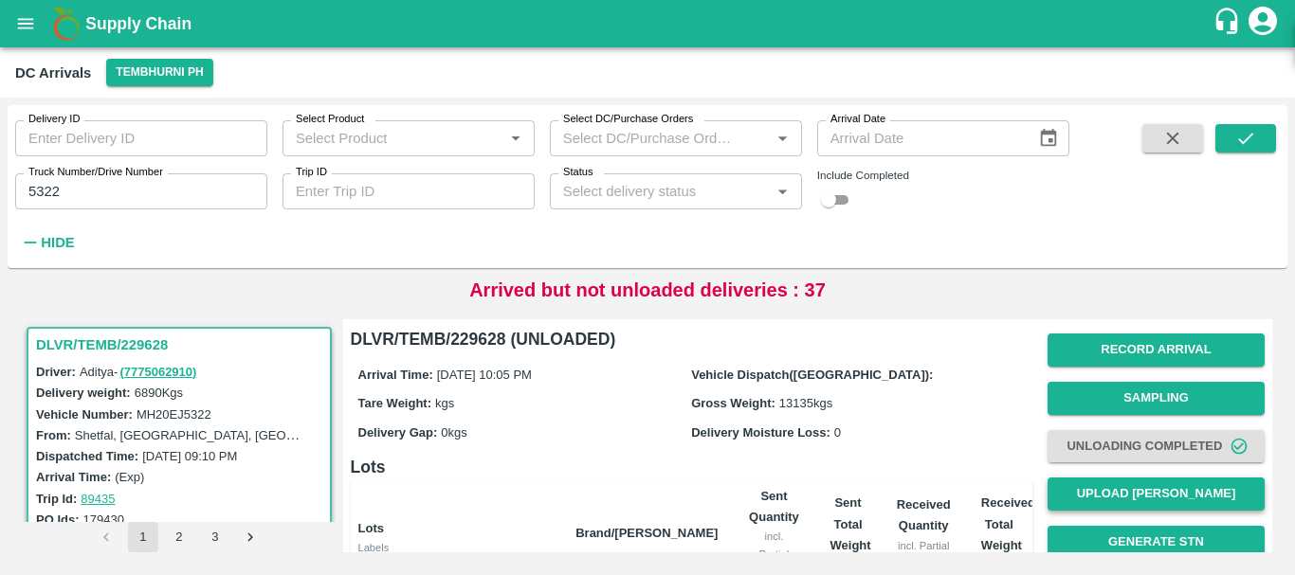
click at [1084, 482] on button "Upload [PERSON_NAME]" at bounding box center [1155, 494] width 217 height 33
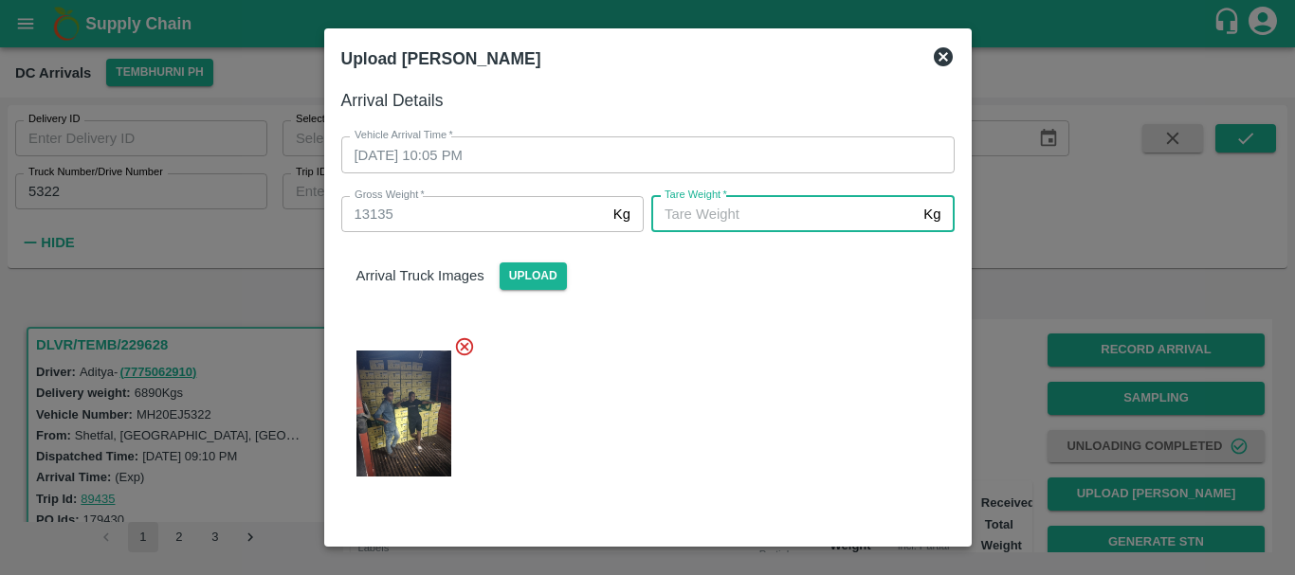
click at [774, 216] on input "[PERSON_NAME]   *" at bounding box center [783, 214] width 264 height 36
type input "5700"
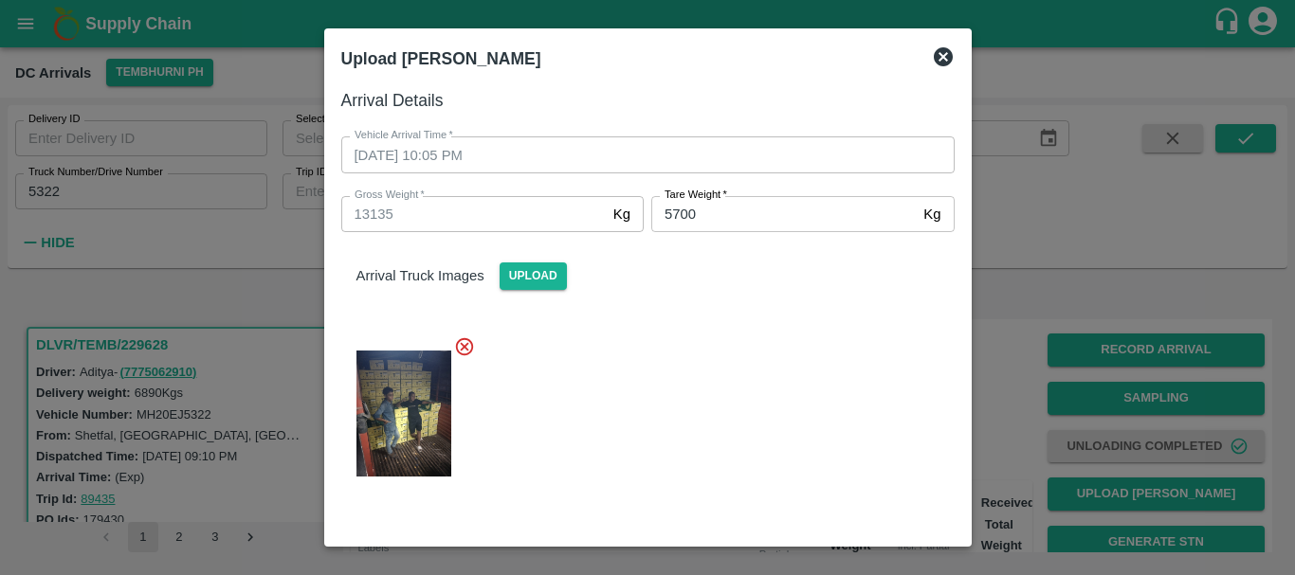
click at [760, 333] on div at bounding box center [640, 407] width 628 height 175
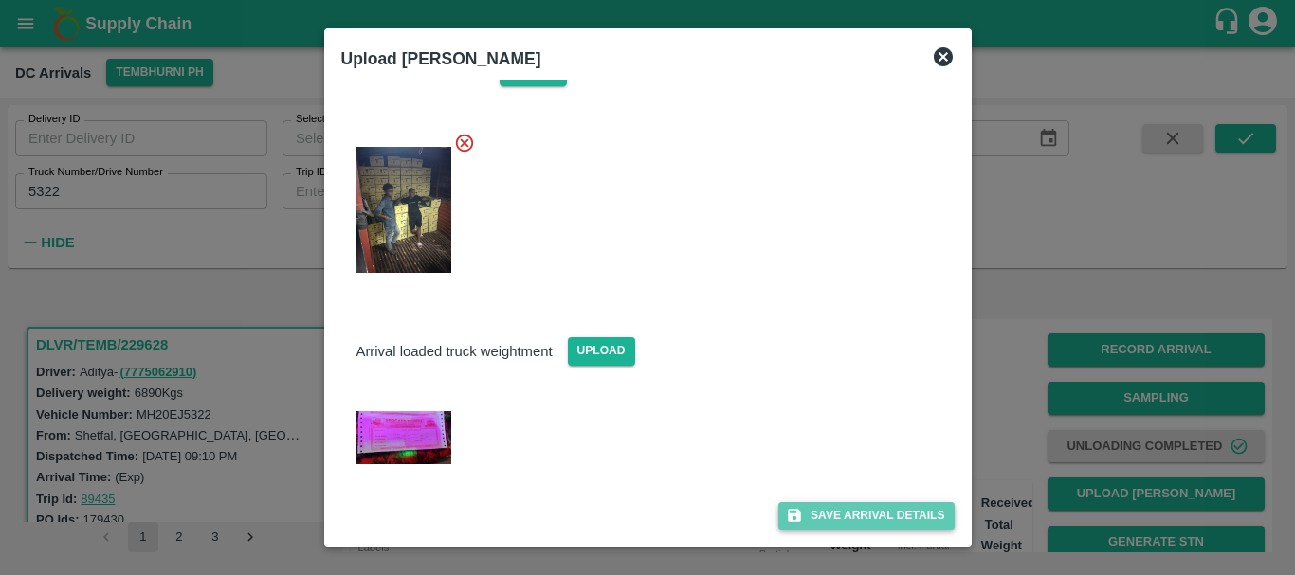
click at [815, 516] on button "Save Arrival Details" at bounding box center [865, 515] width 175 height 27
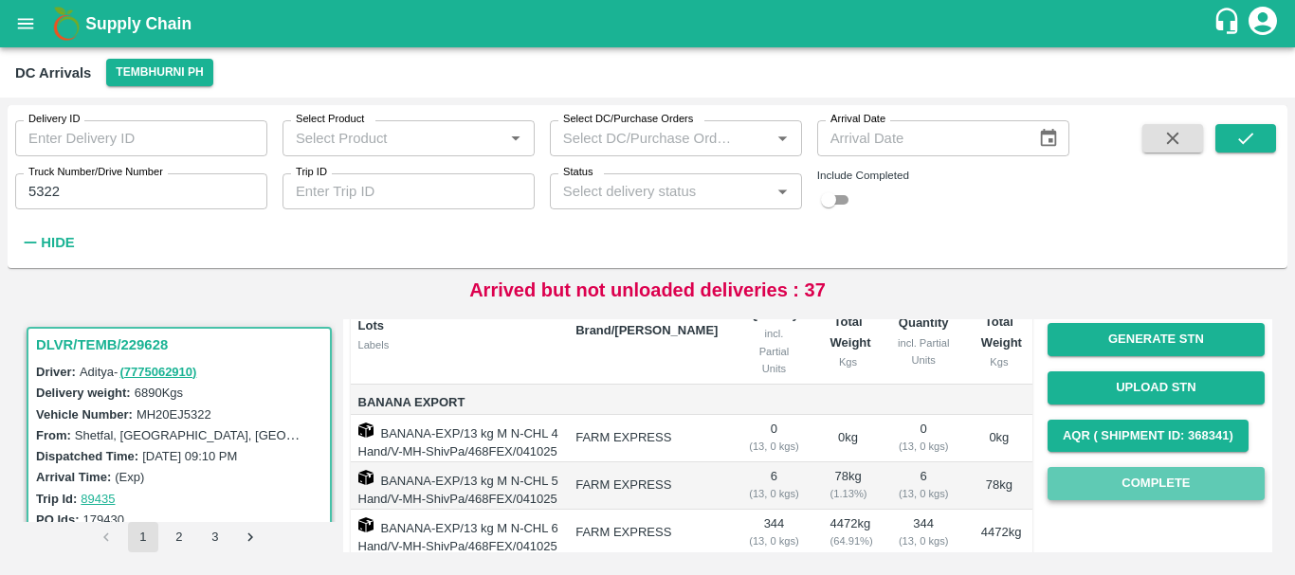
click at [1148, 487] on button "Complete" at bounding box center [1155, 483] width 217 height 33
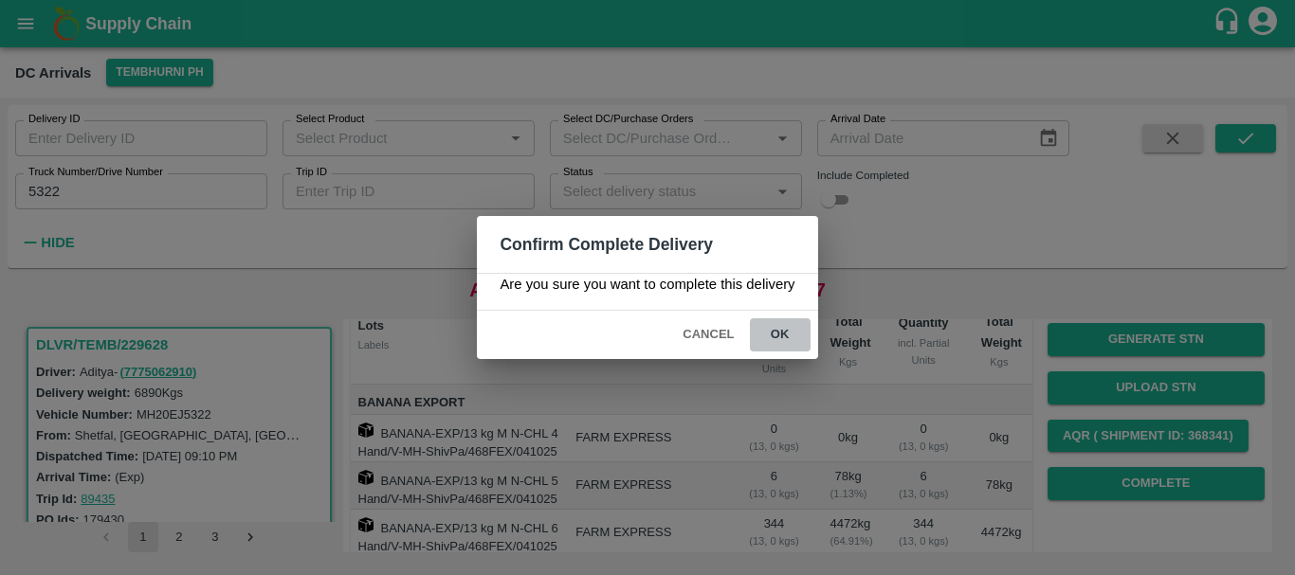
click at [780, 335] on button "ok" at bounding box center [780, 334] width 61 height 33
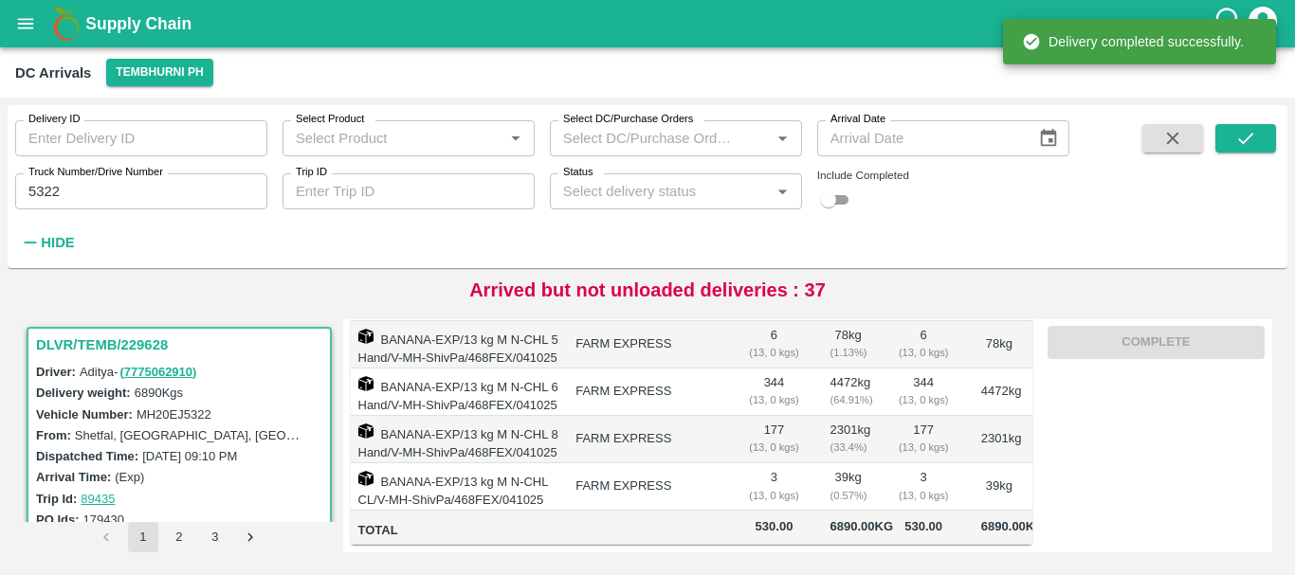
scroll to position [0, 0]
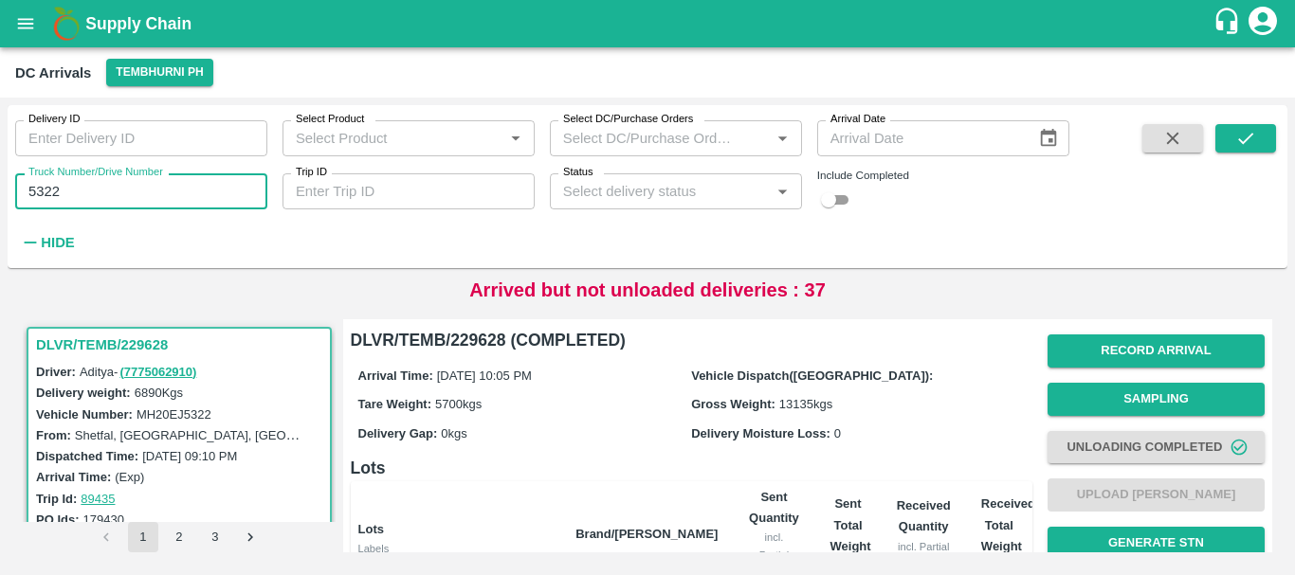
click at [88, 202] on input "5322" at bounding box center [141, 191] width 252 height 36
type input "5"
click at [150, 196] on input "Truck Number/Drive Number" at bounding box center [141, 191] width 252 height 36
type input "7227"
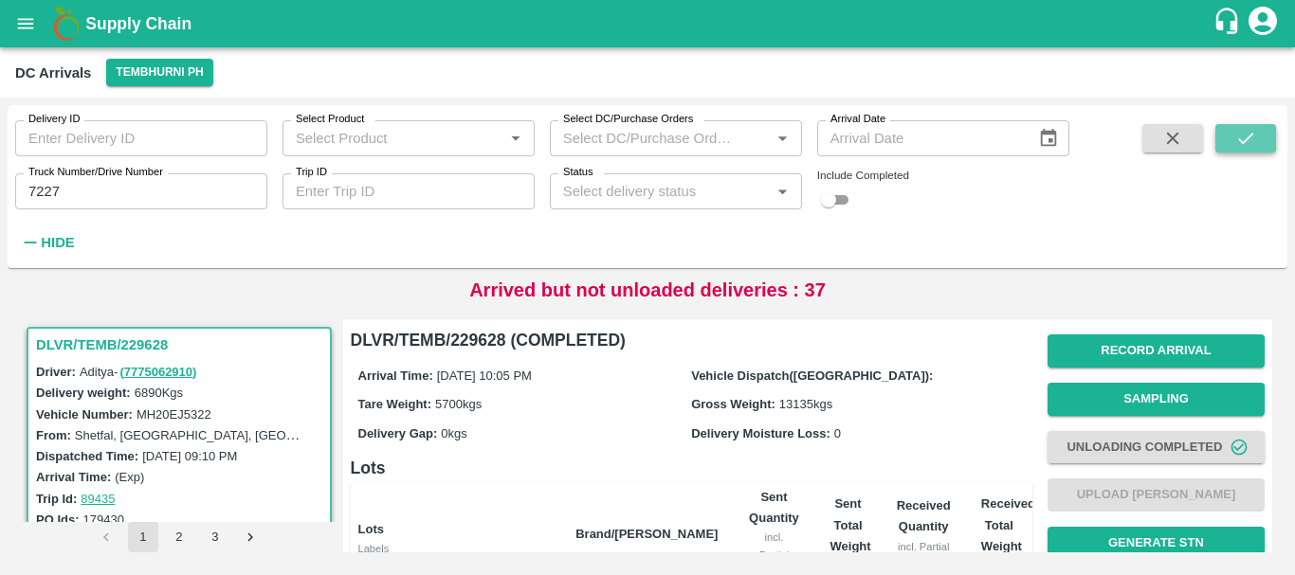
click at [1254, 138] on icon "submit" at bounding box center [1245, 138] width 21 height 21
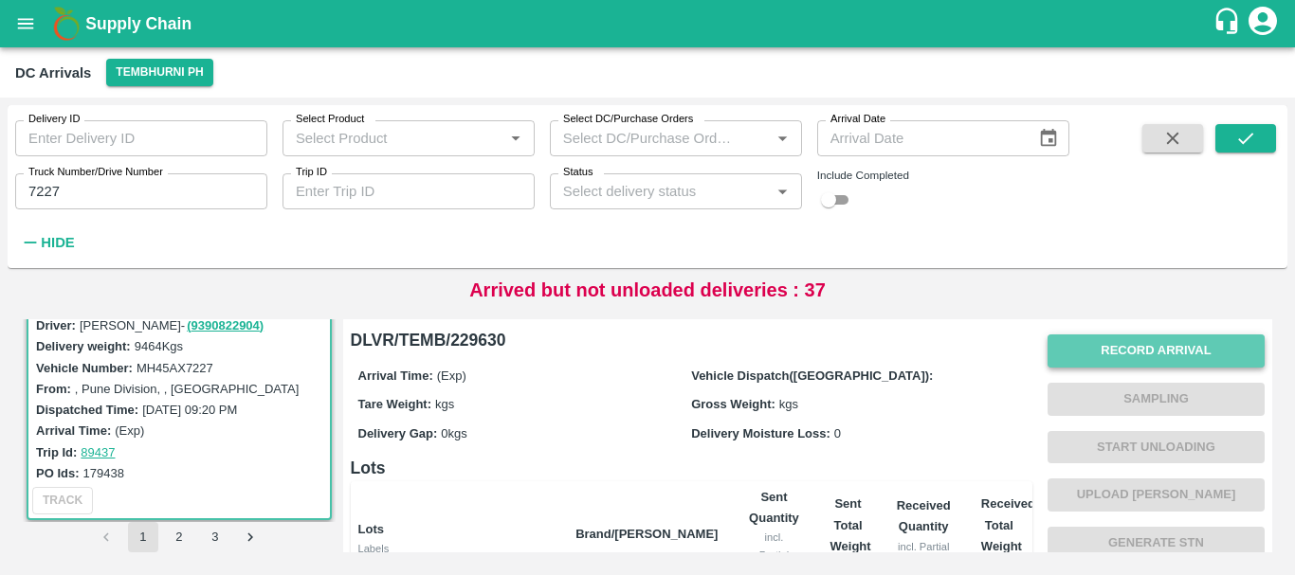
click at [1150, 337] on button "Record Arrival" at bounding box center [1155, 351] width 217 height 33
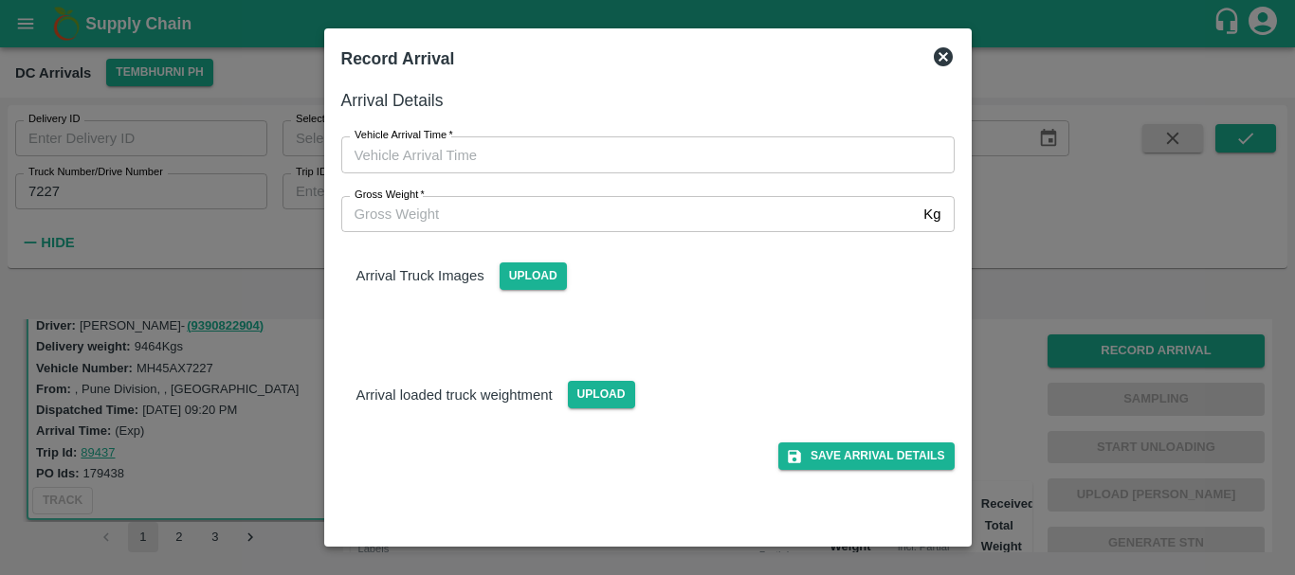
type input "DD/MM/YYYY hh:mm aa"
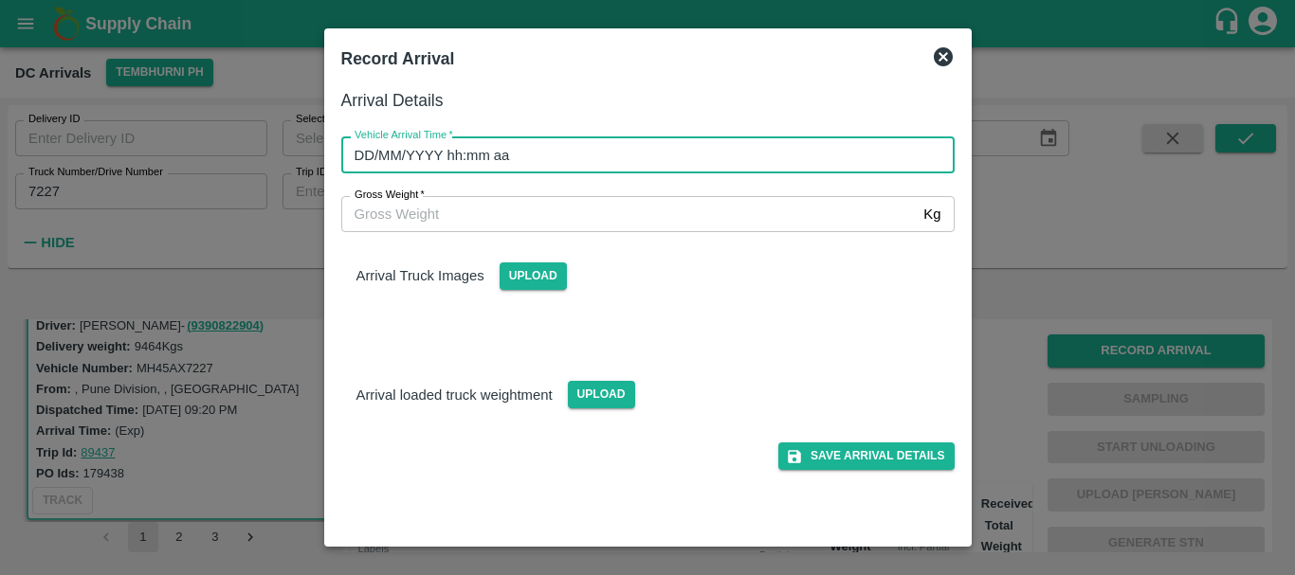
click at [733, 158] on input "DD/MM/YYYY hh:mm aa" at bounding box center [641, 154] width 600 height 36
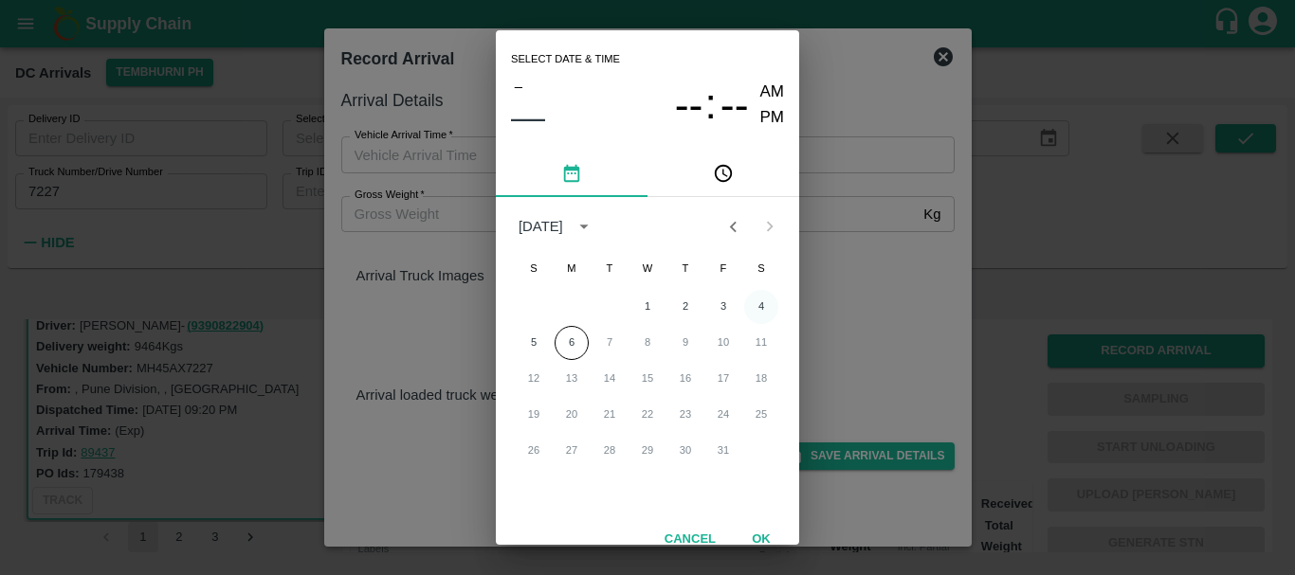
click at [760, 313] on button "4" at bounding box center [761, 307] width 34 height 34
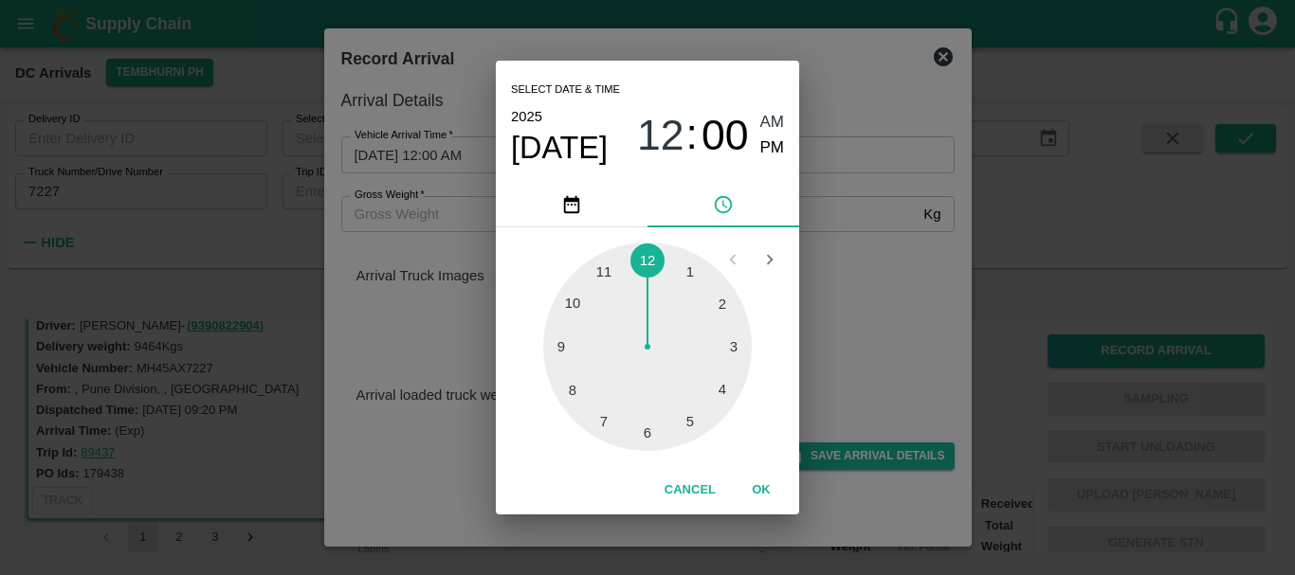
click at [607, 282] on div at bounding box center [647, 347] width 208 height 208
click at [774, 151] on span "PM" at bounding box center [772, 149] width 25 height 26
click at [729, 300] on div at bounding box center [647, 347] width 208 height 208
type input "[DATE] 11:10 PM"
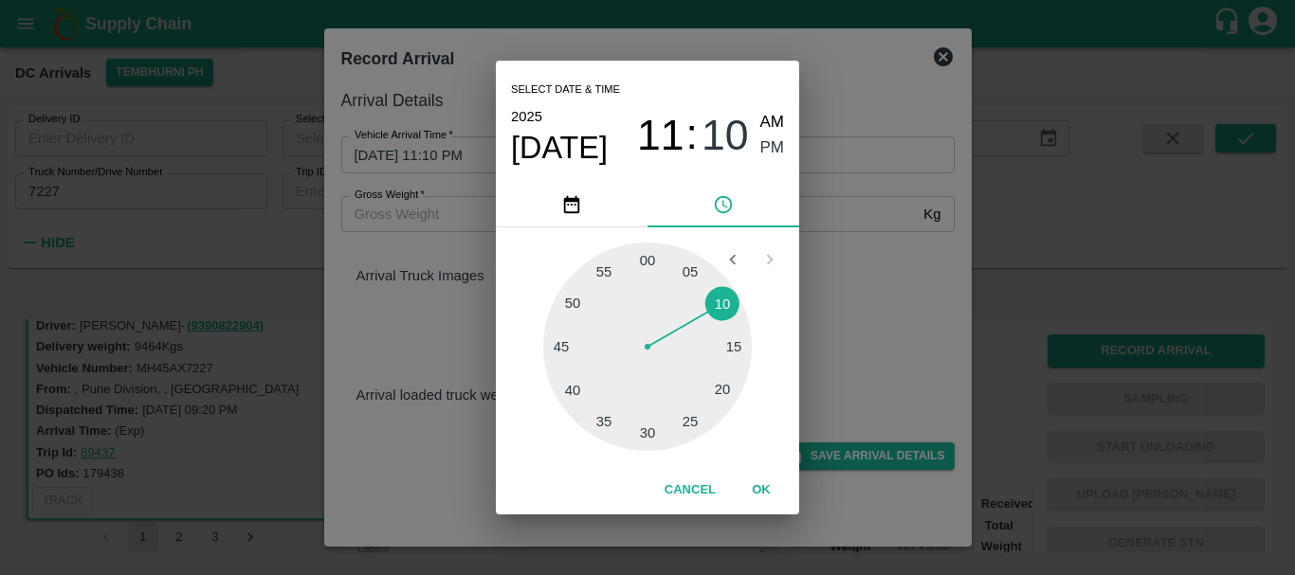
click at [840, 270] on div "Select date & time [DATE] 11 : 10 AM PM 05 10 15 20 25 30 35 40 45 50 55 00 Can…" at bounding box center [647, 287] width 1295 height 575
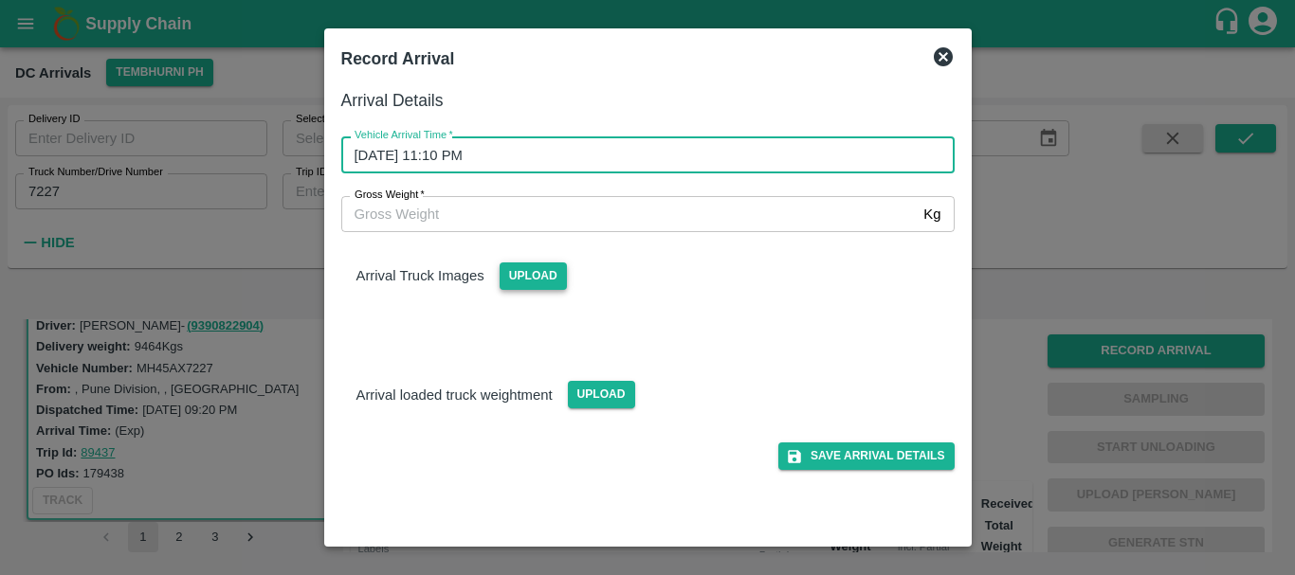
click at [539, 271] on span "Upload" at bounding box center [532, 276] width 67 height 27
click at [0, 0] on input "Upload" at bounding box center [0, 0] width 0 height 0
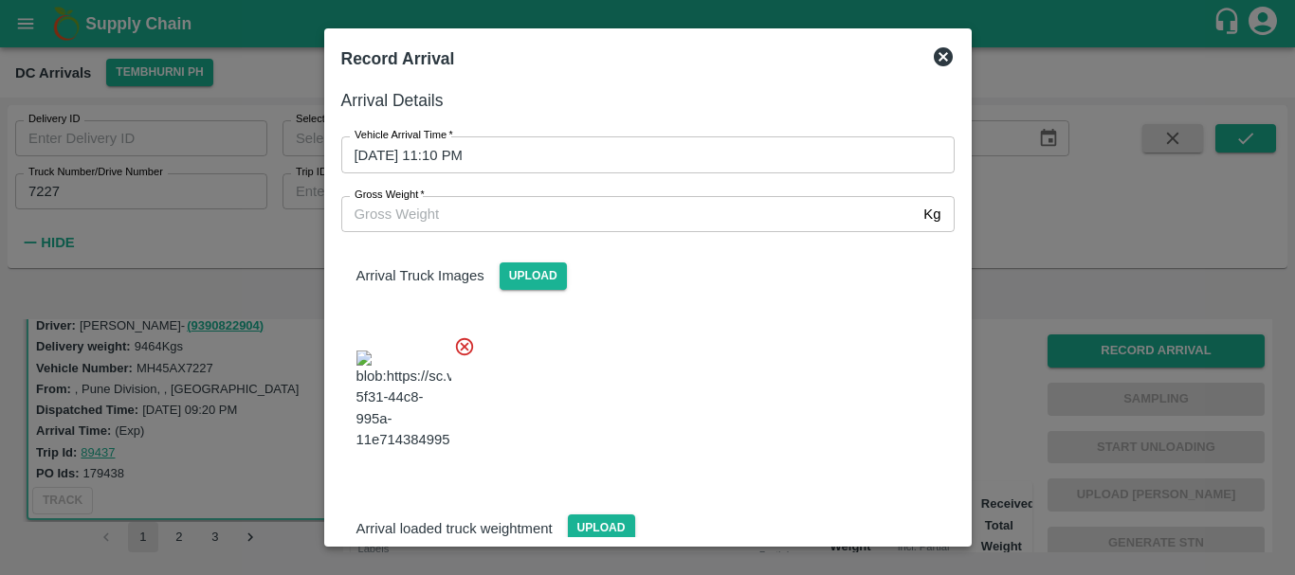
scroll to position [101, 0]
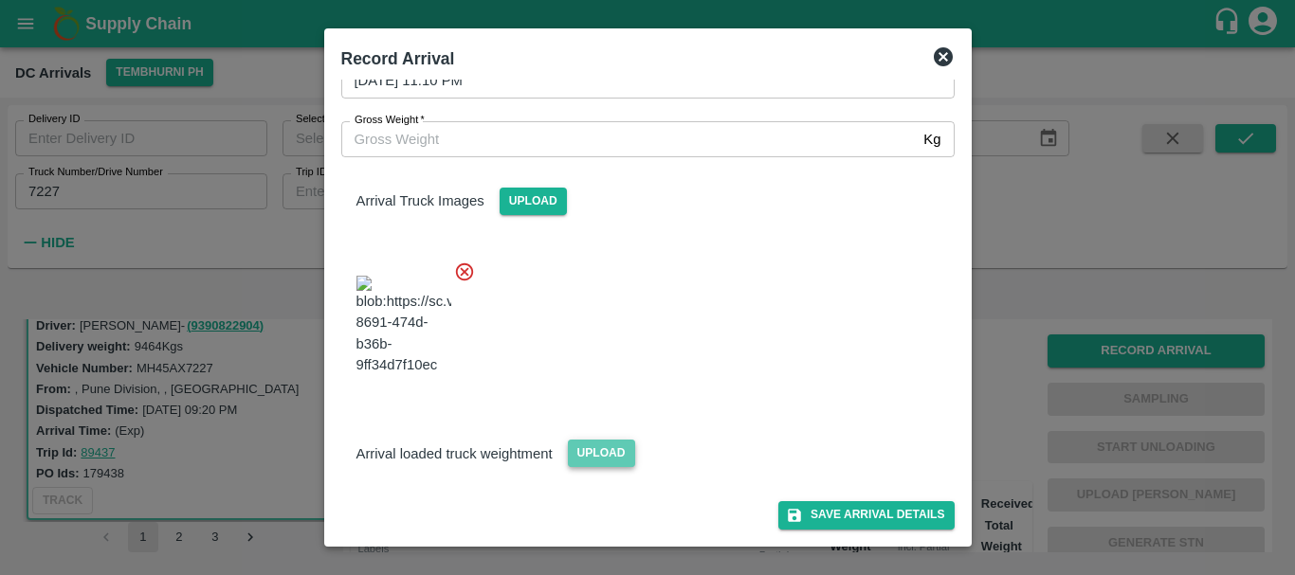
click at [609, 449] on span "Upload" at bounding box center [601, 453] width 67 height 27
click at [0, 0] on input "Upload" at bounding box center [0, 0] width 0 height 0
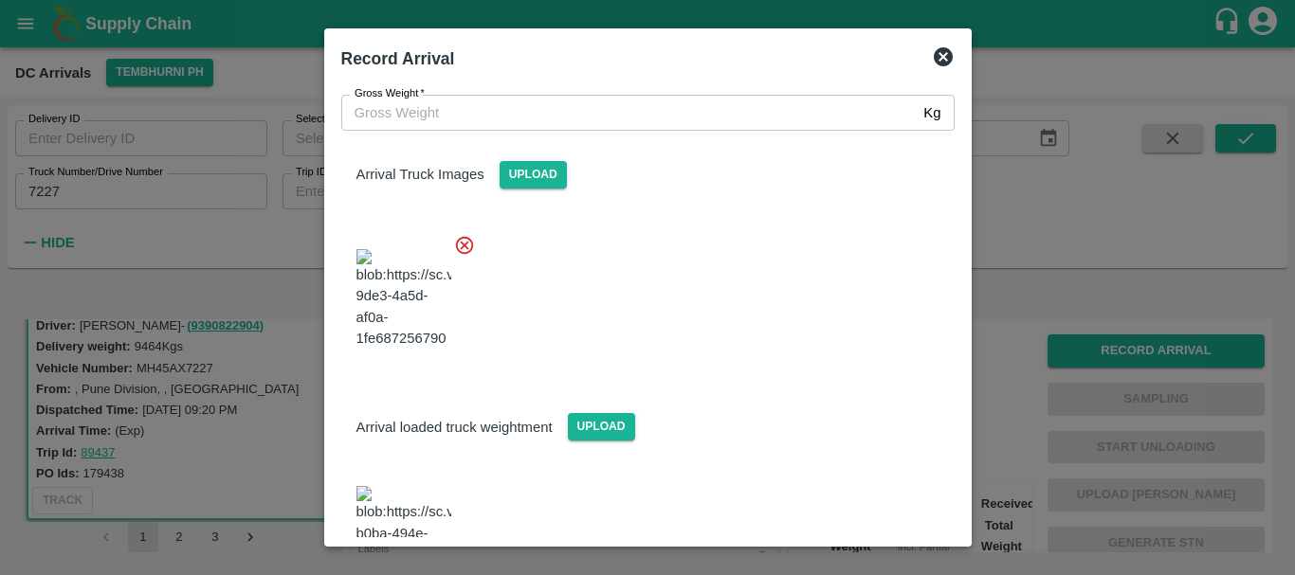
scroll to position [193, 0]
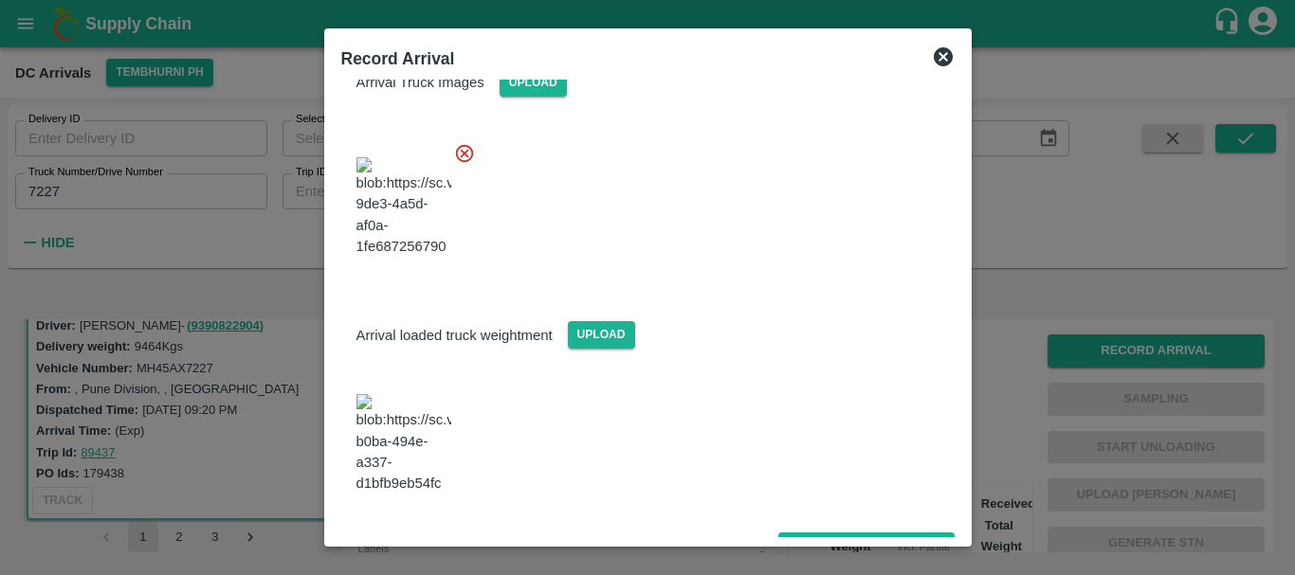
click at [419, 442] on img at bounding box center [403, 444] width 95 height 100
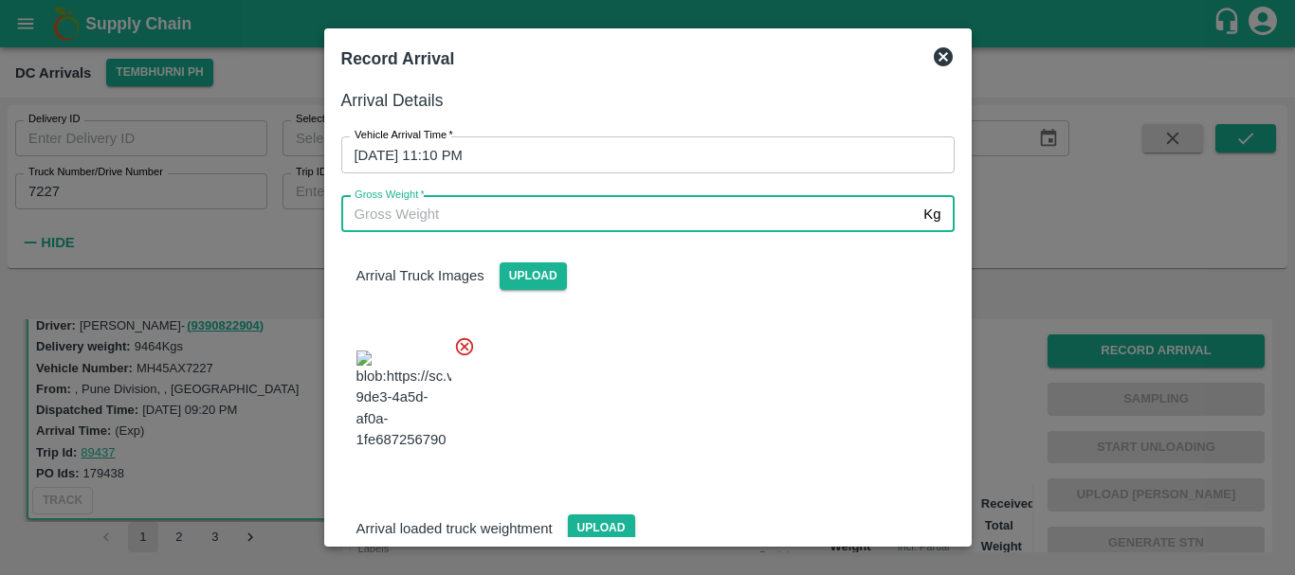
click at [470, 214] on input "Gross Weight   *" at bounding box center [628, 214] width 575 height 36
type input "16190"
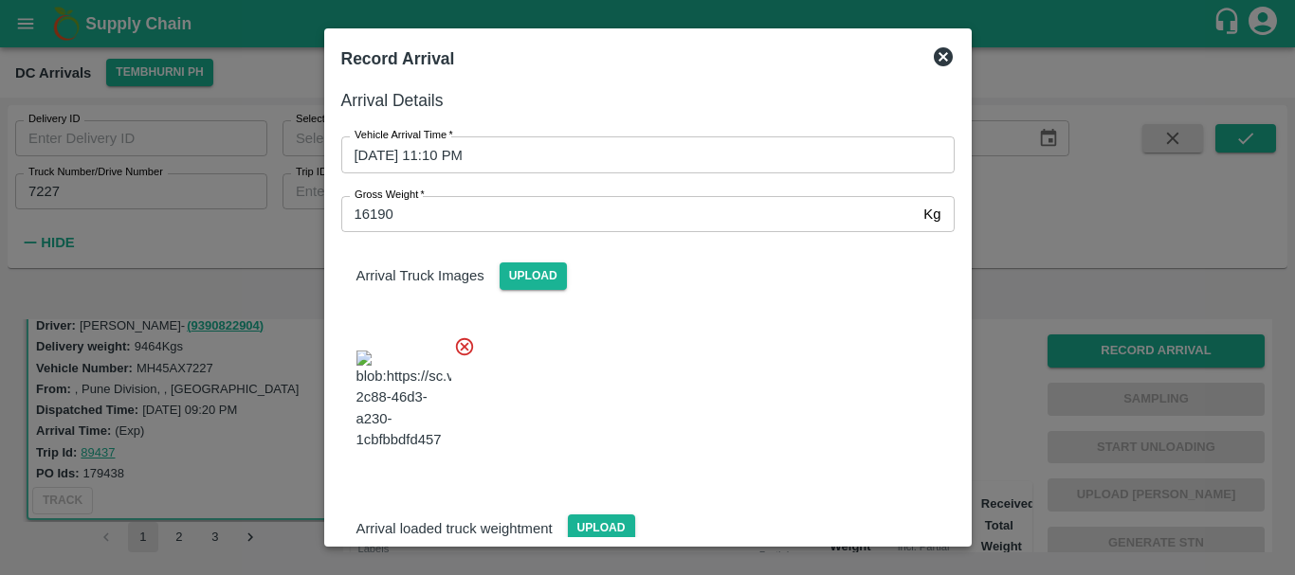
click at [740, 392] on div at bounding box center [640, 394] width 628 height 149
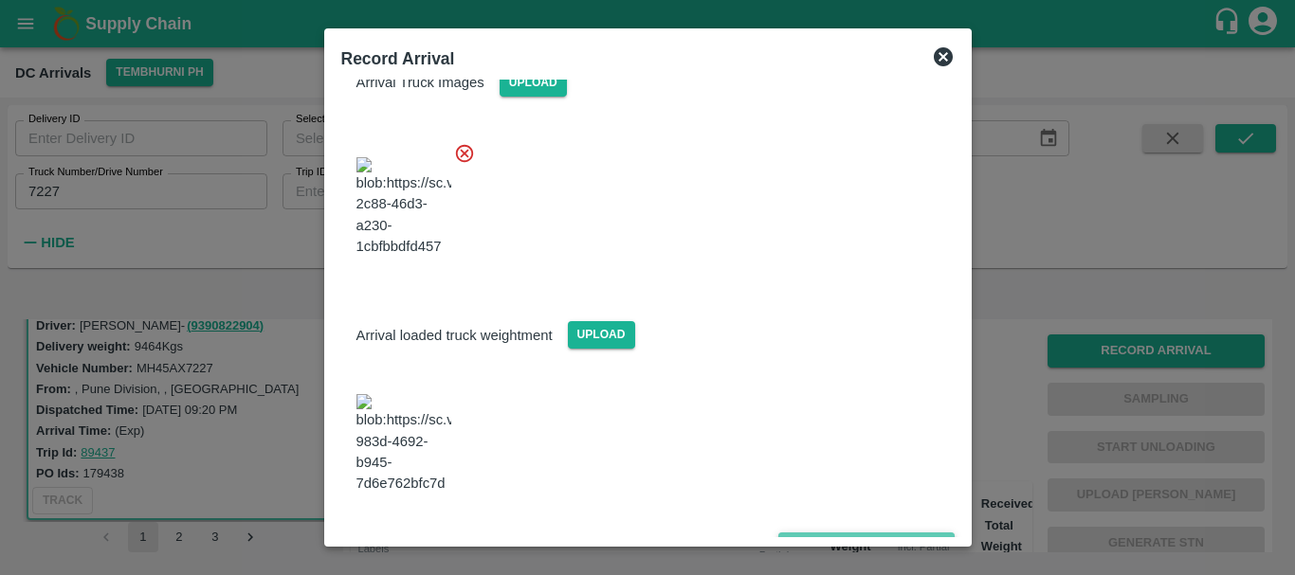
click at [818, 533] on button "Save Arrival Details" at bounding box center [865, 546] width 175 height 27
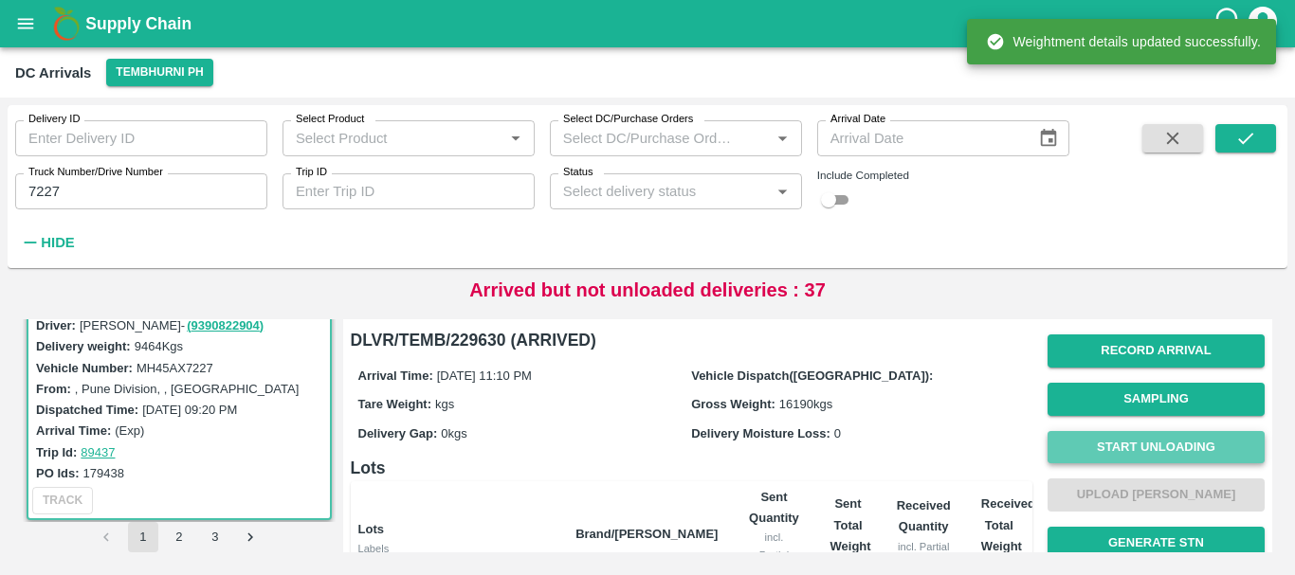
click at [1136, 445] on button "Start Unloading" at bounding box center [1155, 447] width 217 height 33
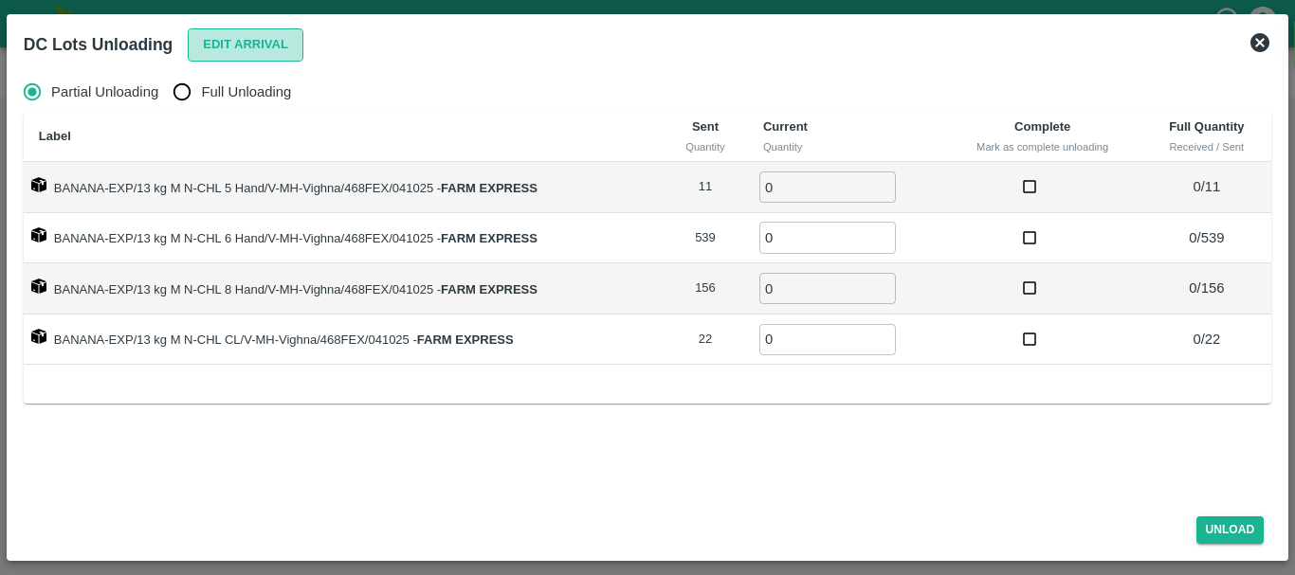
click at [249, 39] on button "Edit Arrival" at bounding box center [246, 44] width 116 height 33
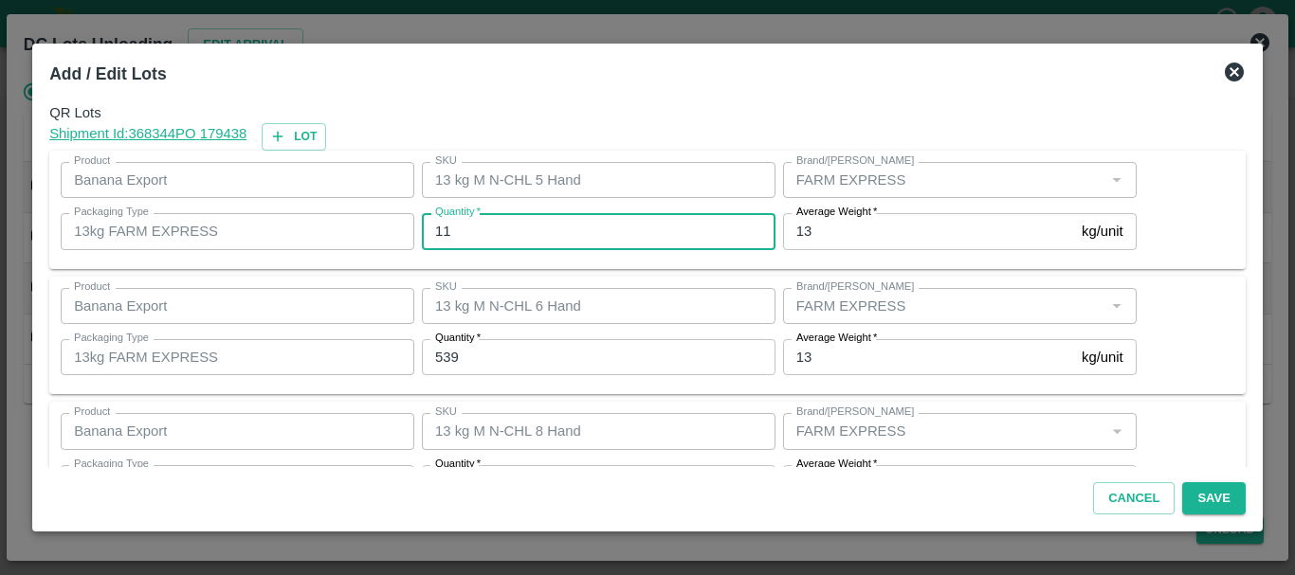
click at [578, 228] on input "11" at bounding box center [598, 231] width 353 height 36
type input "14"
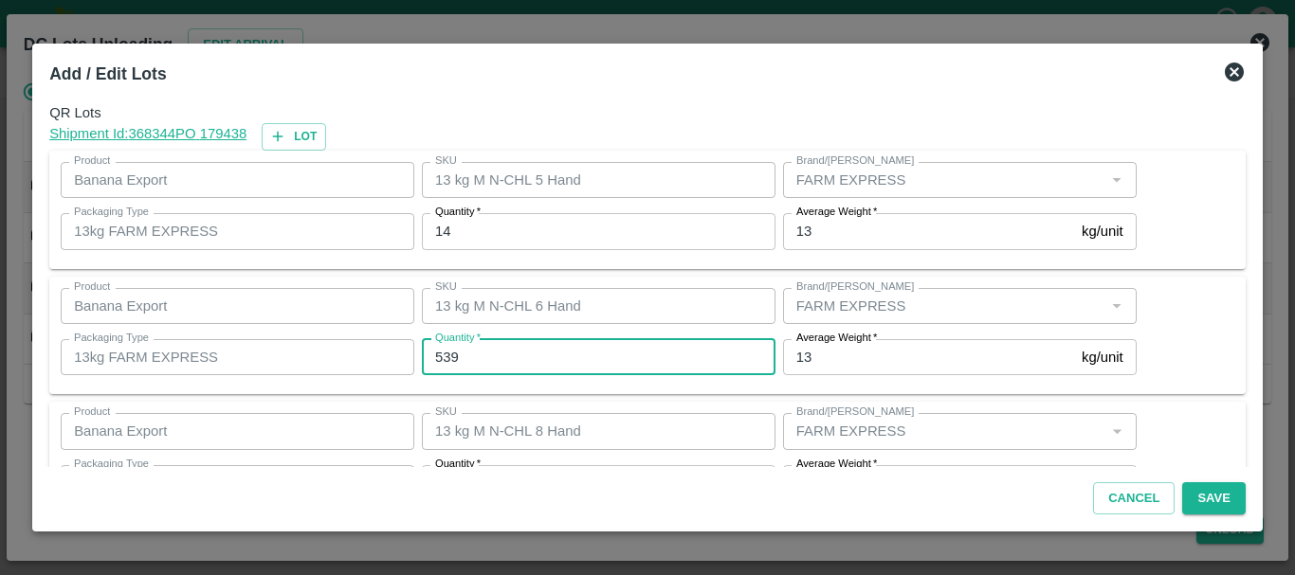
click at [538, 371] on input "539" at bounding box center [598, 357] width 353 height 36
click at [520, 367] on input "50" at bounding box center [598, 357] width 353 height 36
type input "501"
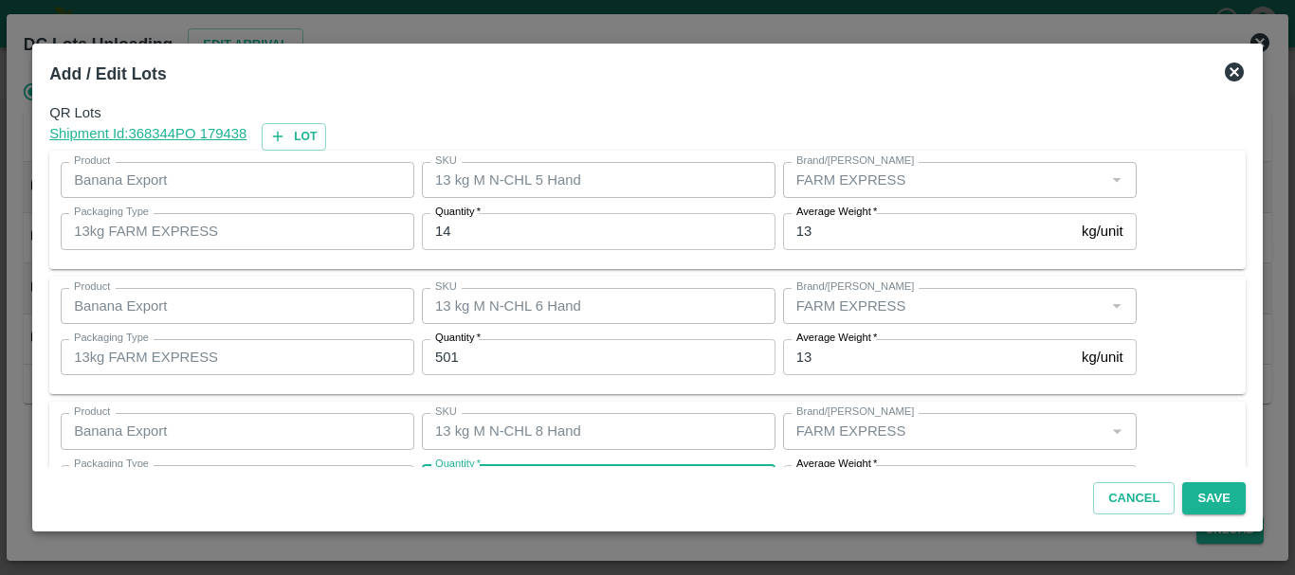
scroll to position [34, 0]
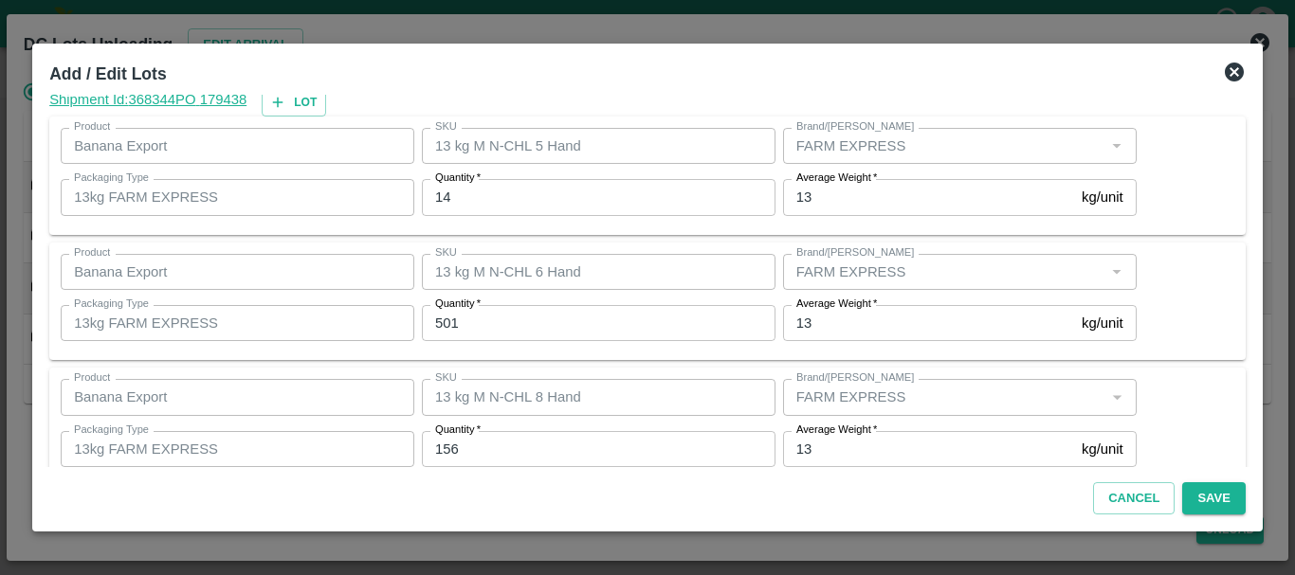
click at [514, 429] on div "Quantity   * 156 Quantity" at bounding box center [594, 449] width 361 height 51
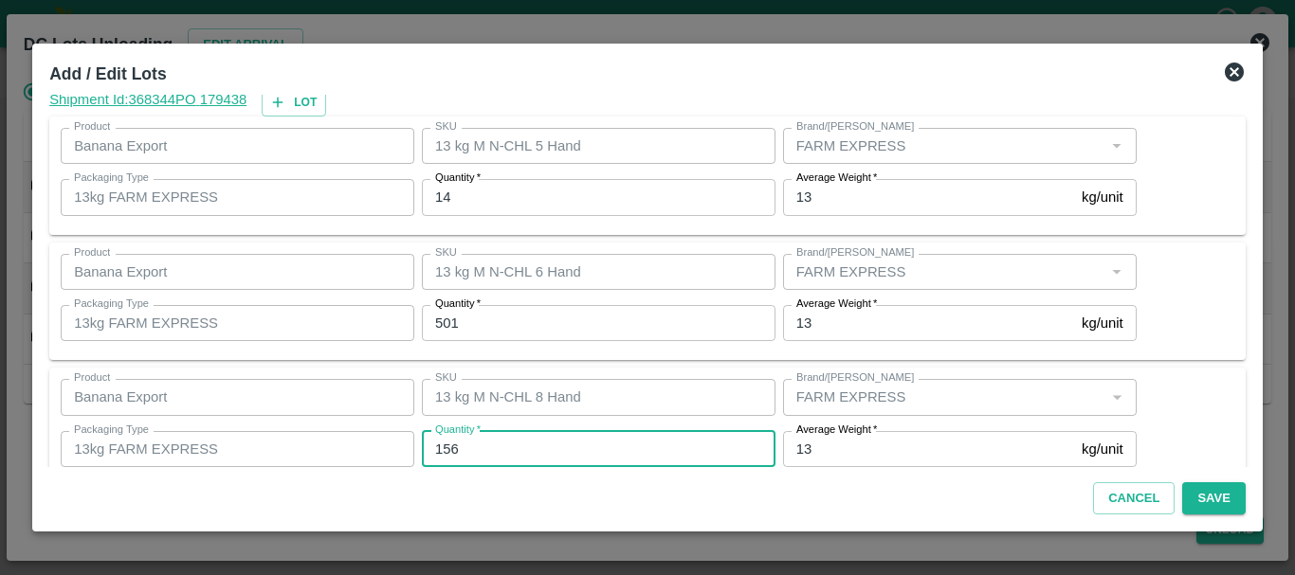
click at [516, 445] on input "156" at bounding box center [598, 449] width 353 height 36
type input "183"
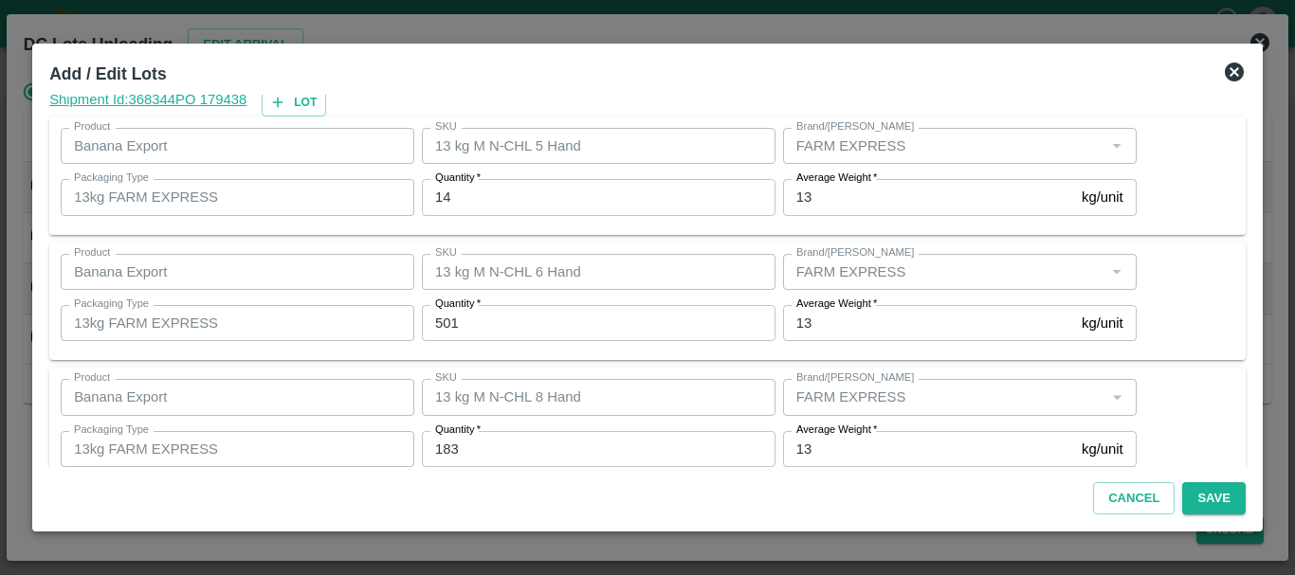
scroll to position [194, 0]
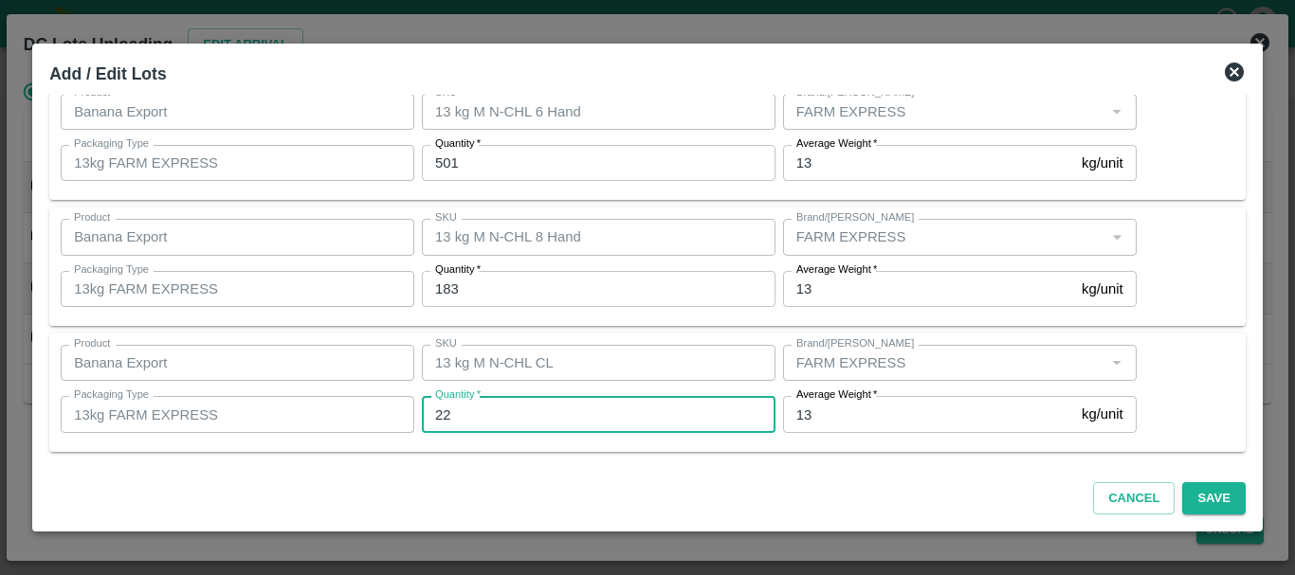
click at [478, 417] on input "22" at bounding box center [598, 414] width 353 height 36
type input "2"
type input "30"
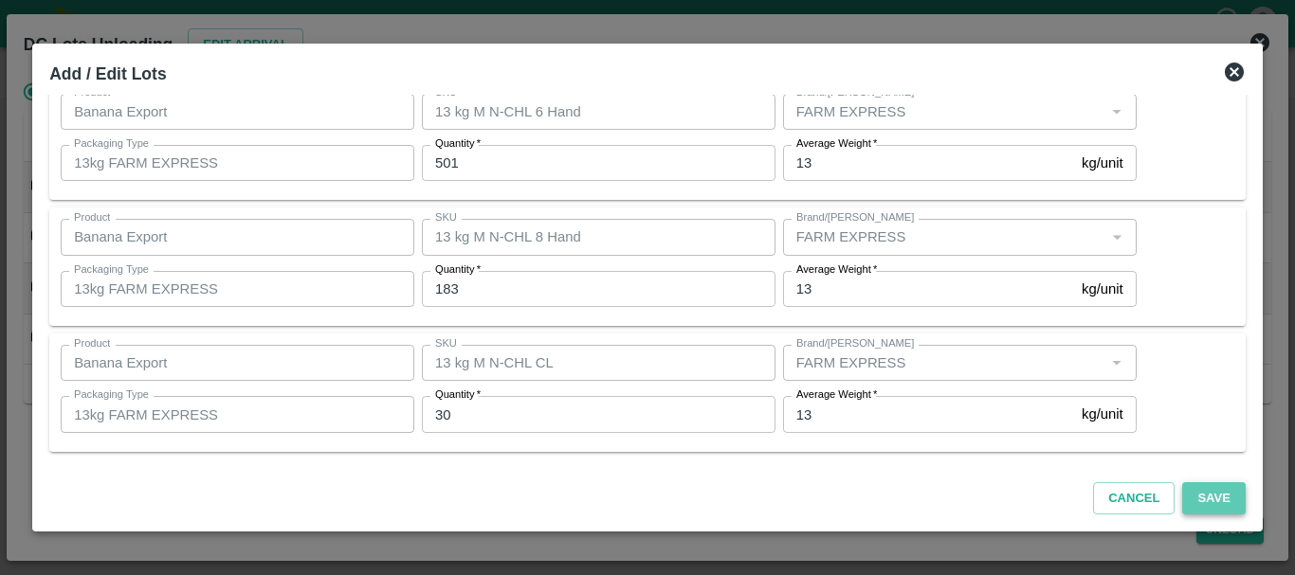
click at [1226, 490] on button "Save" at bounding box center [1213, 498] width 63 height 33
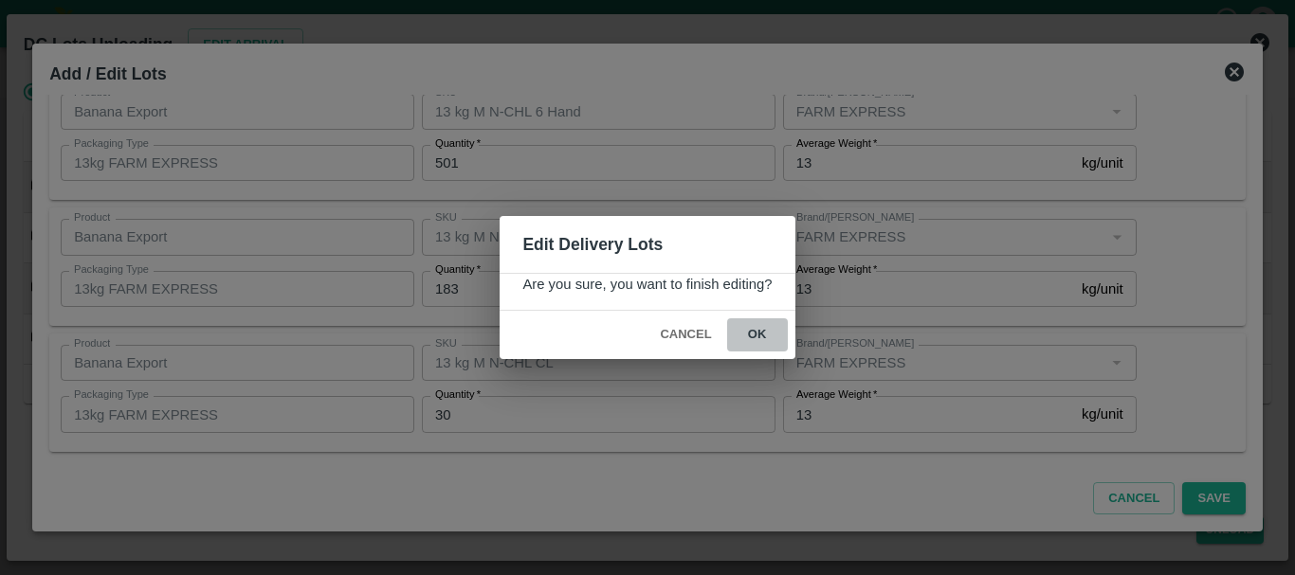
click at [772, 326] on button "ok" at bounding box center [757, 334] width 61 height 33
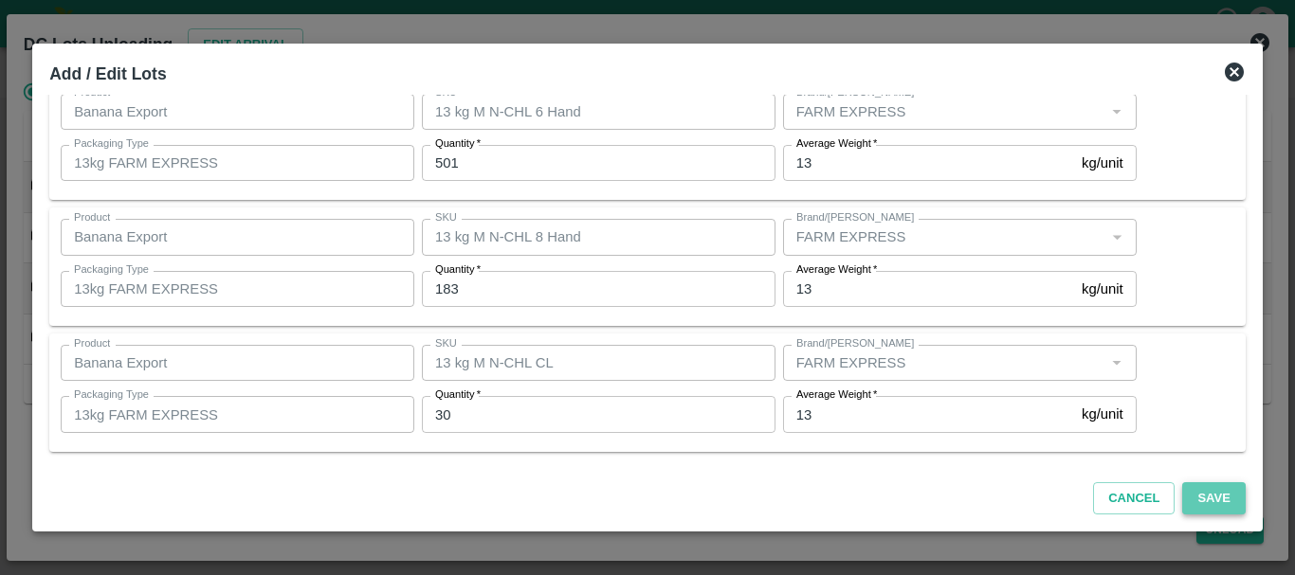
click at [1222, 492] on button "Save" at bounding box center [1213, 498] width 63 height 33
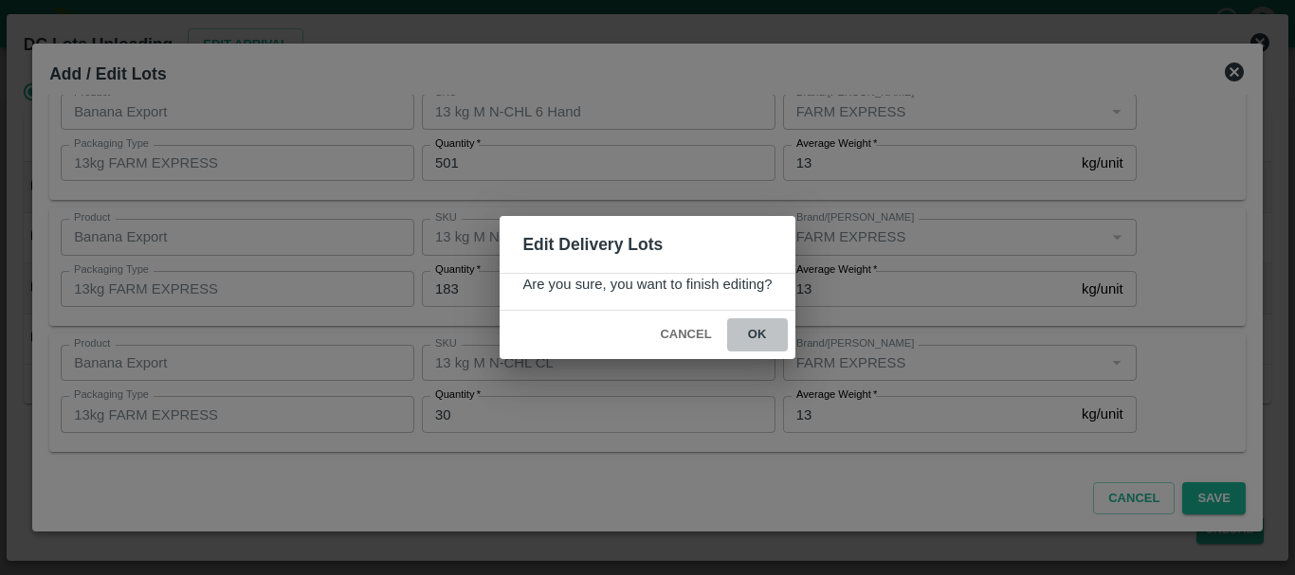
click at [748, 329] on button "ok" at bounding box center [757, 334] width 61 height 33
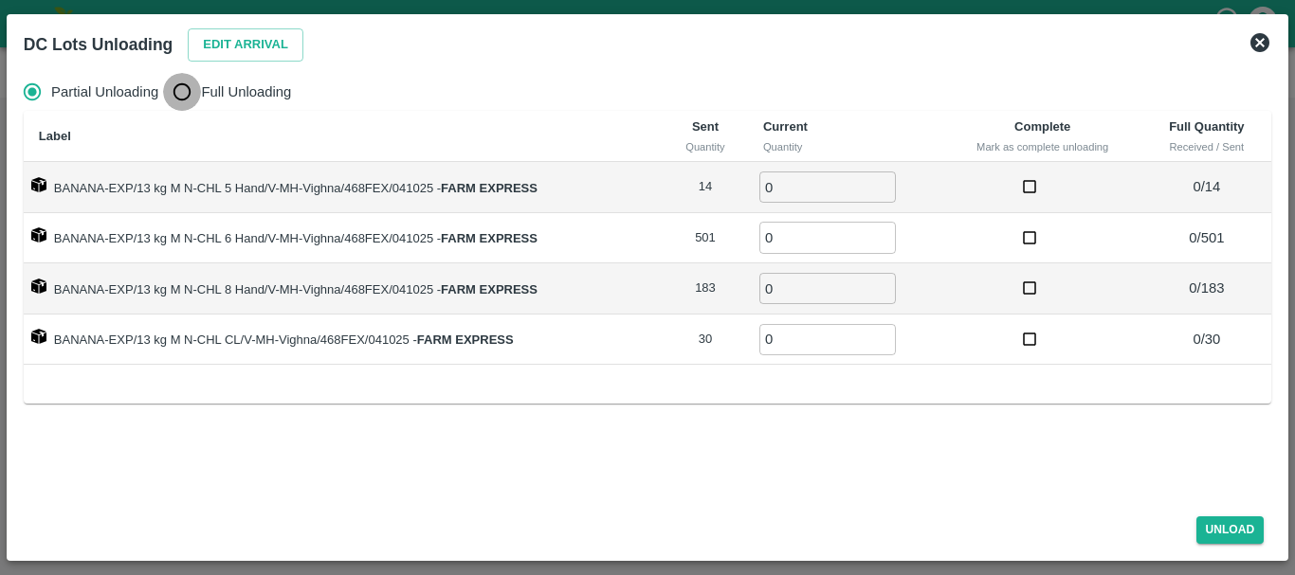
click at [185, 89] on input "Full Unloading" at bounding box center [182, 92] width 38 height 38
radio input "true"
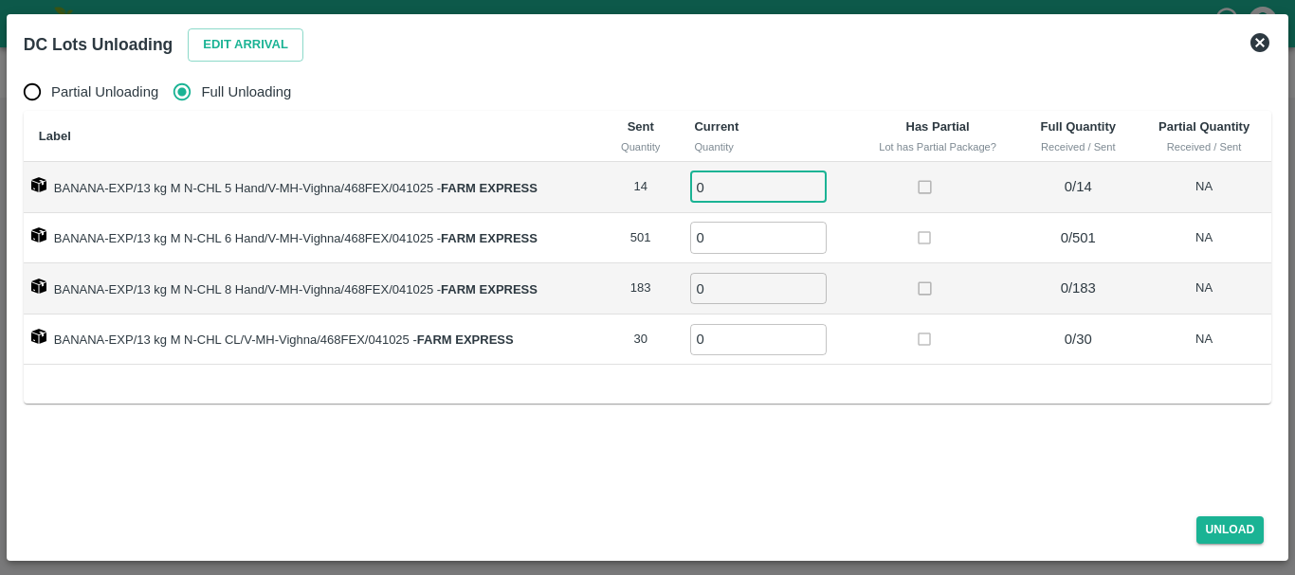
click at [716, 186] on input "0" at bounding box center [758, 187] width 136 height 31
type input "014"
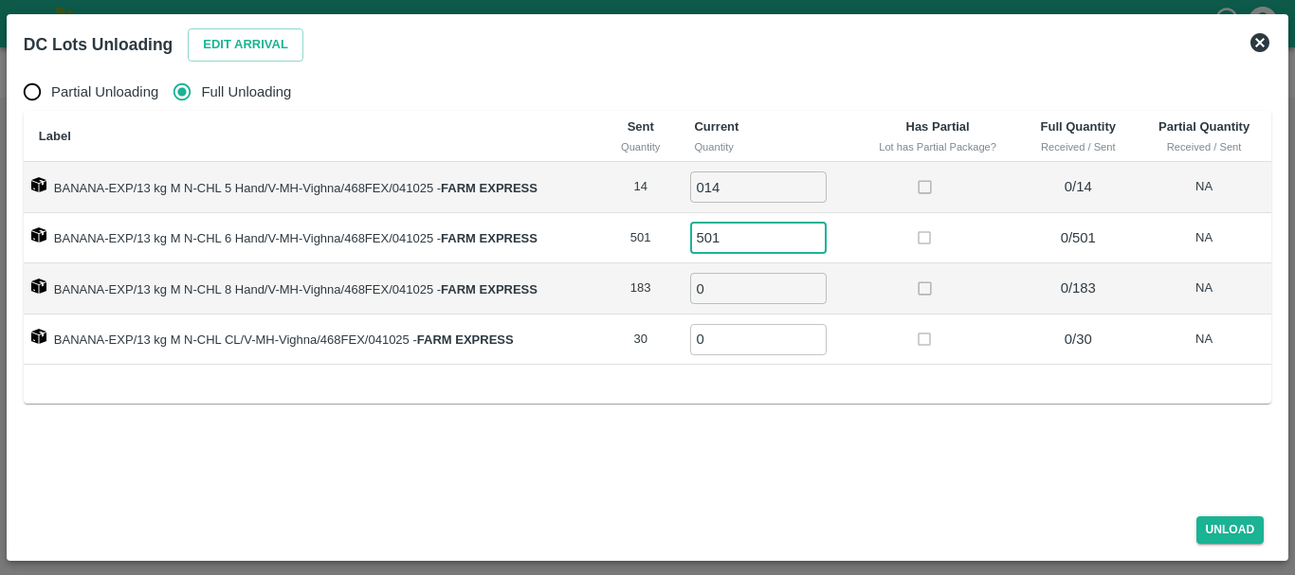
type input "501"
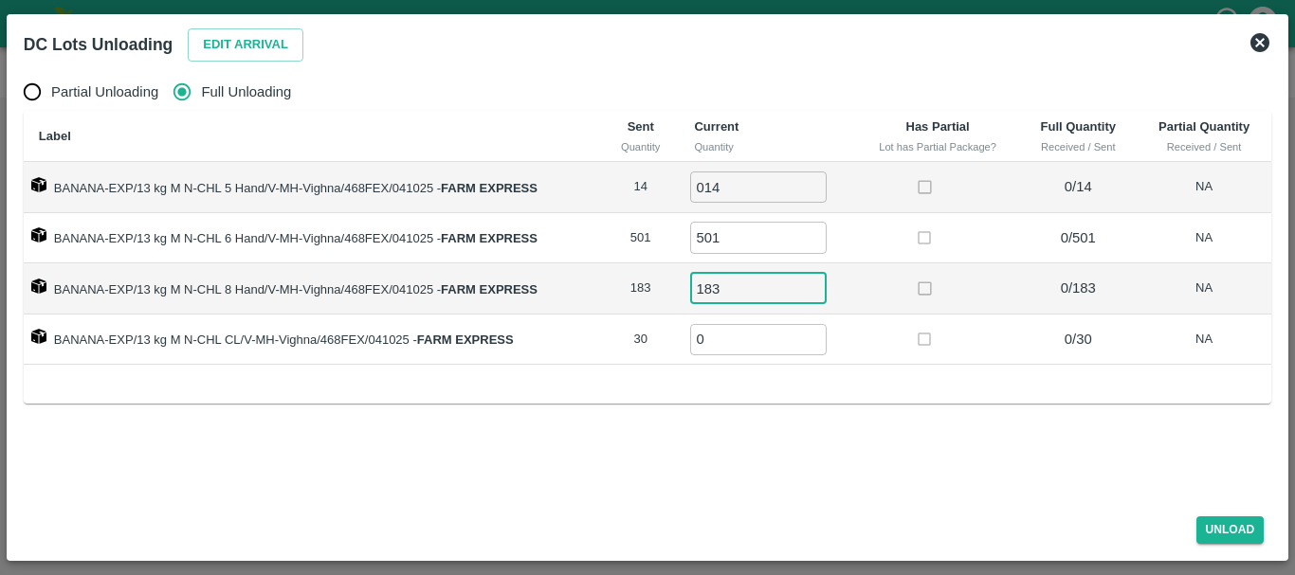
type input "183"
type input "30"
click at [825, 305] on td "183 ​" at bounding box center [767, 288] width 176 height 51
click at [1224, 535] on button "Unload" at bounding box center [1230, 529] width 68 height 27
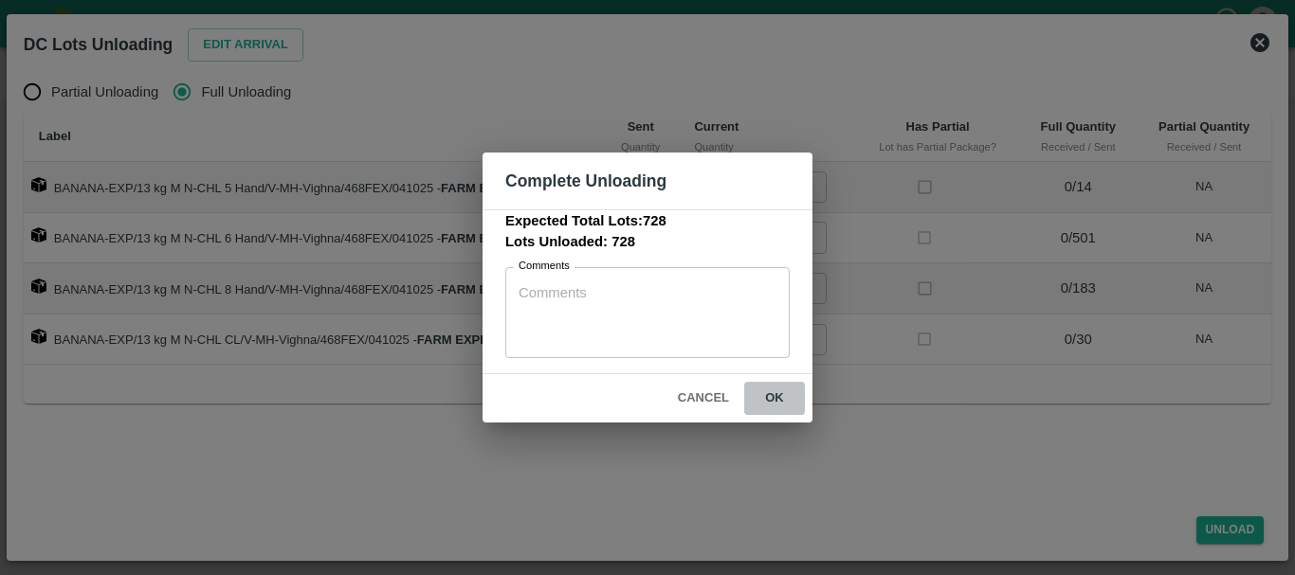
click at [799, 400] on button "ok" at bounding box center [774, 398] width 61 height 33
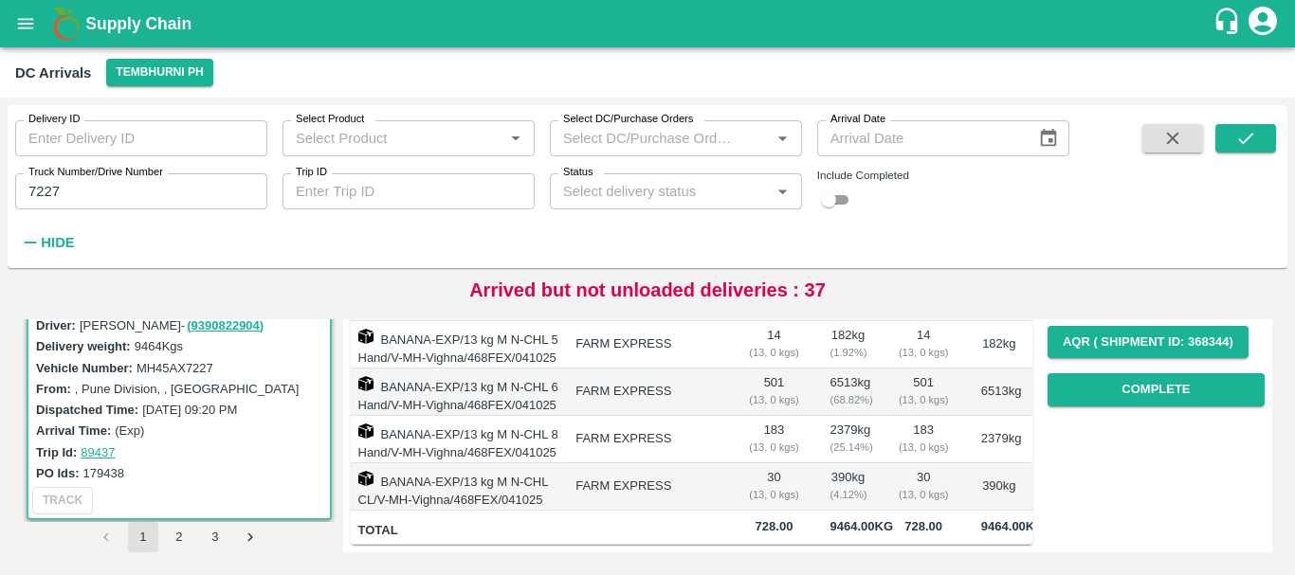
scroll to position [0, 0]
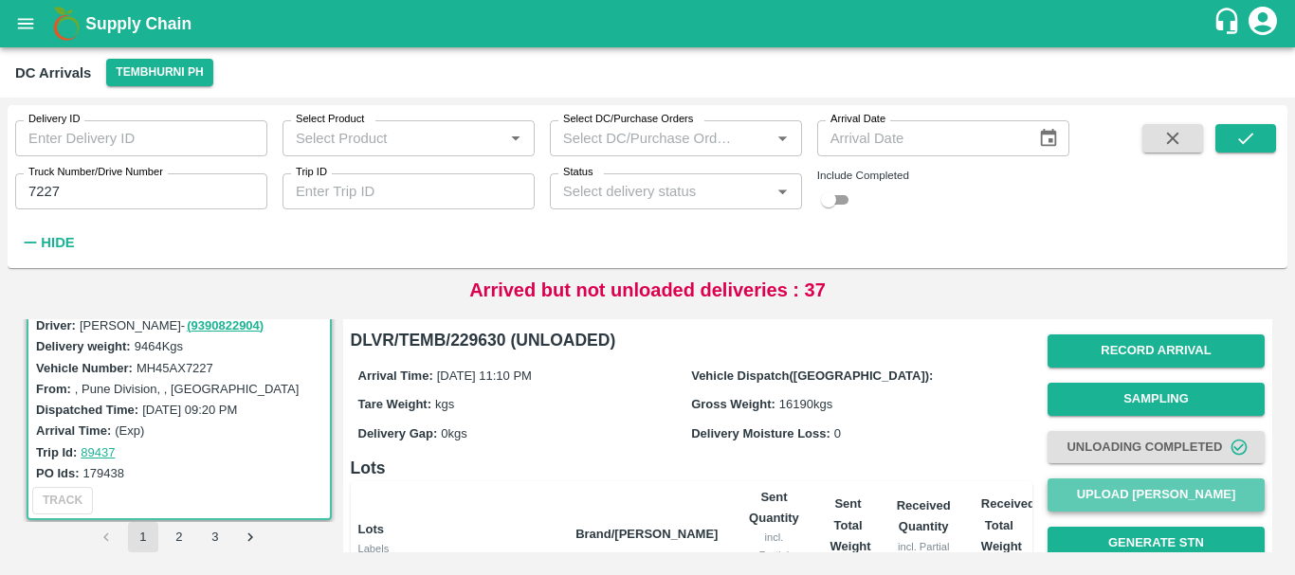
click at [1105, 498] on button "Upload [PERSON_NAME]" at bounding box center [1155, 495] width 217 height 33
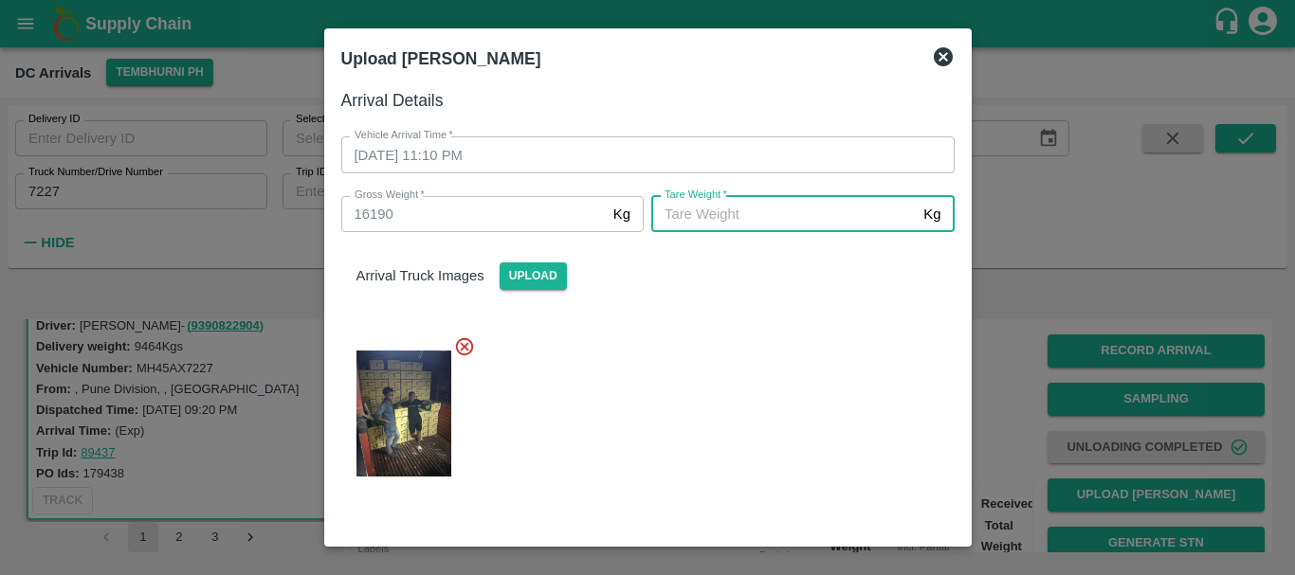
click at [718, 210] on input "[PERSON_NAME]   *" at bounding box center [783, 214] width 264 height 36
type input "5940"
click at [757, 356] on div at bounding box center [640, 407] width 628 height 175
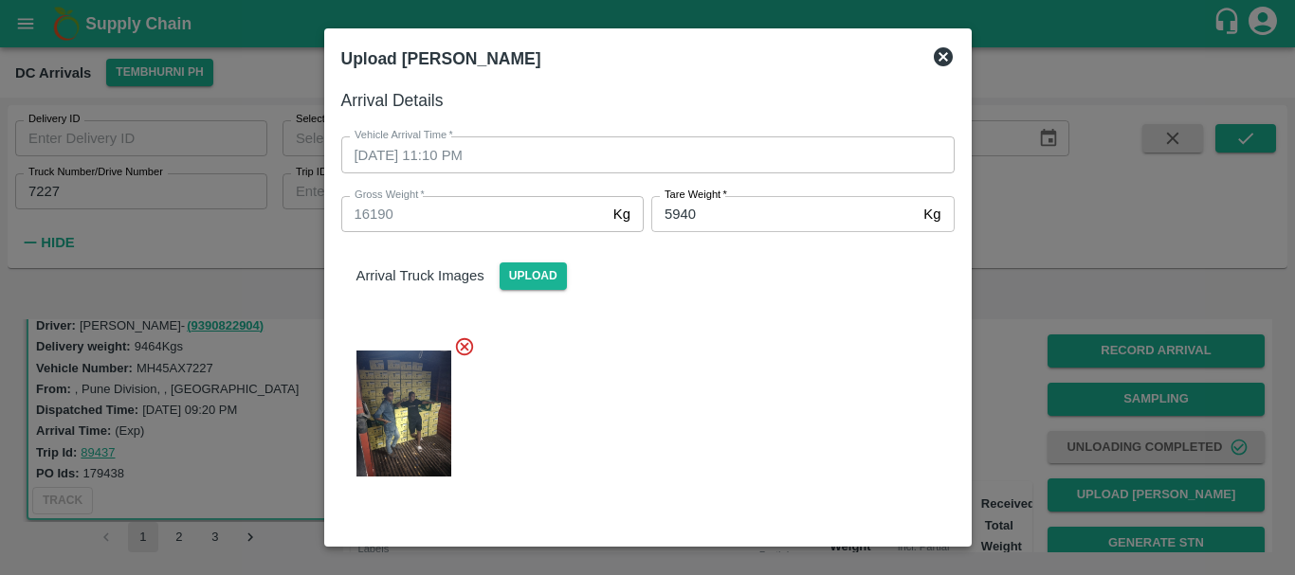
scroll to position [193, 0]
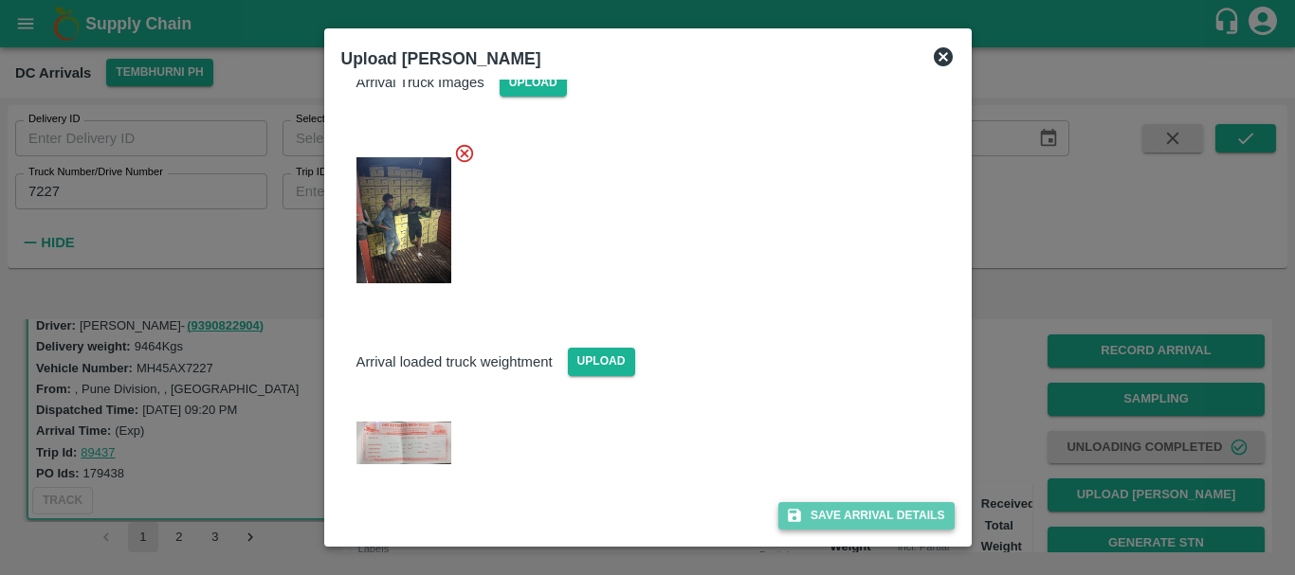
click at [820, 511] on button "Save Arrival Details" at bounding box center [865, 515] width 175 height 27
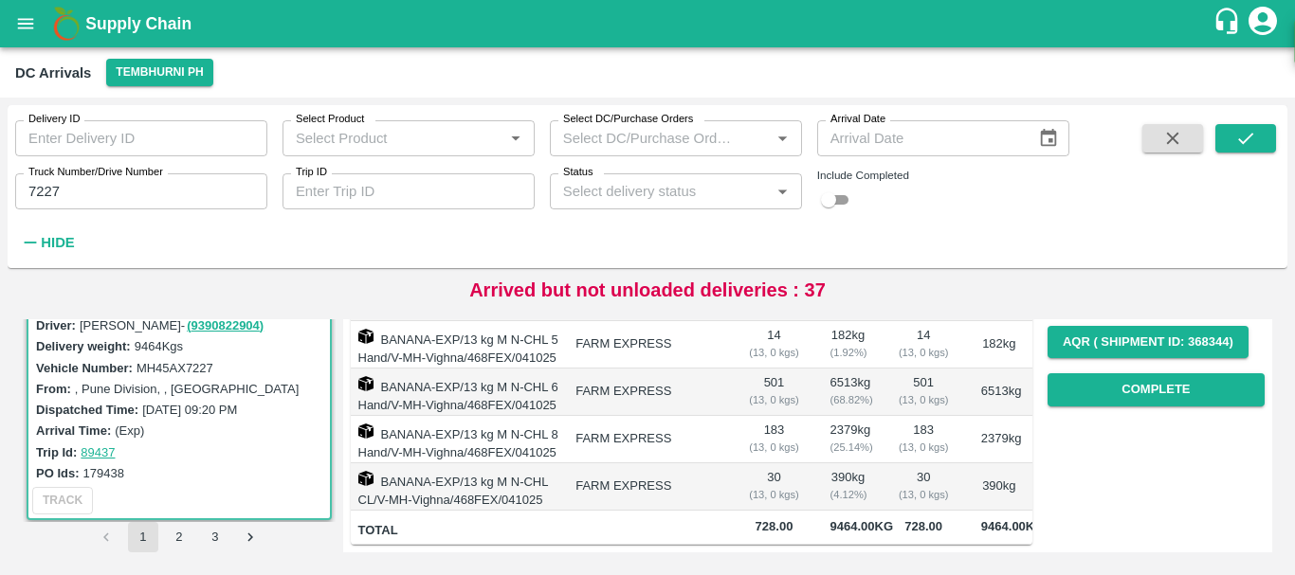
scroll to position [314, 0]
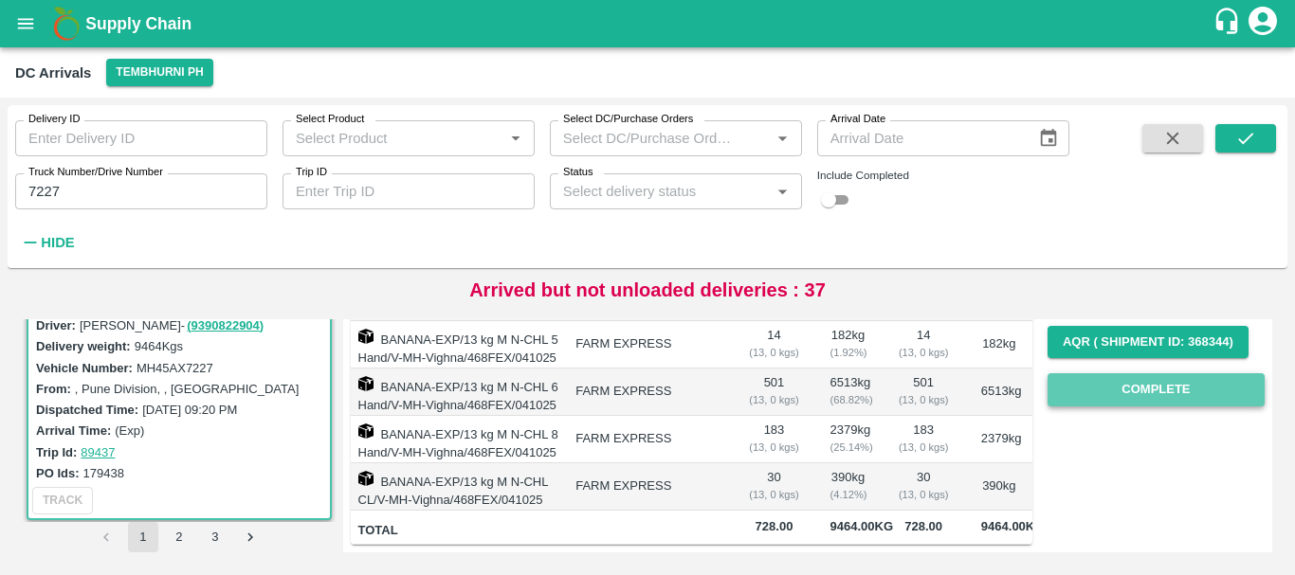
click at [1092, 381] on button "Complete" at bounding box center [1155, 389] width 217 height 33
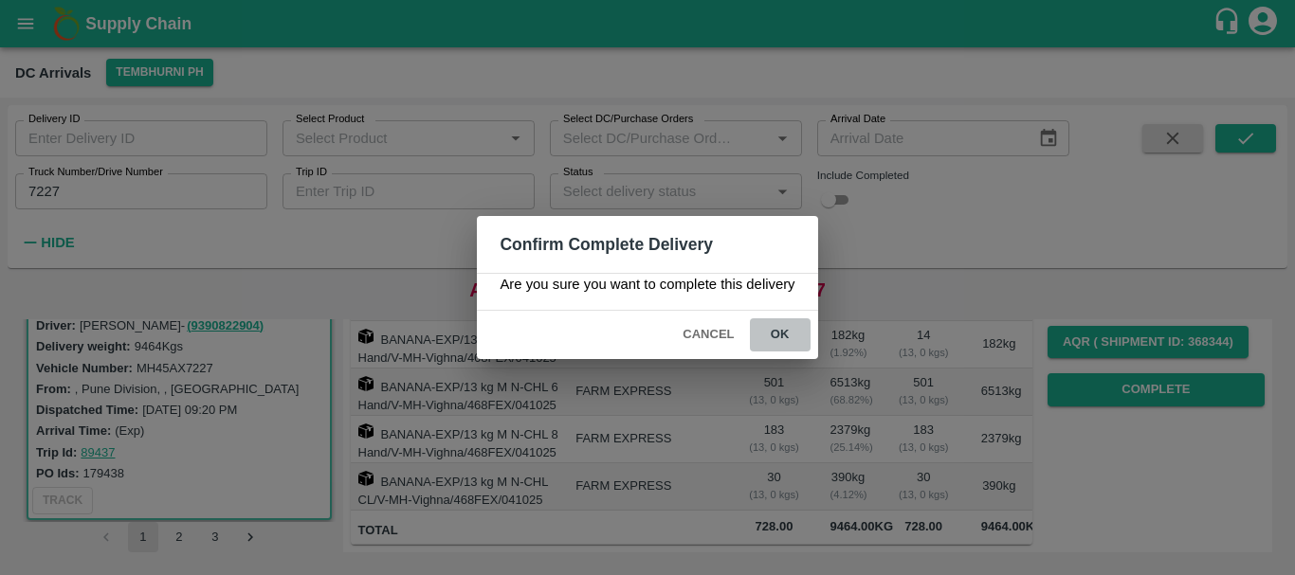
click at [791, 345] on button "ok" at bounding box center [780, 334] width 61 height 33
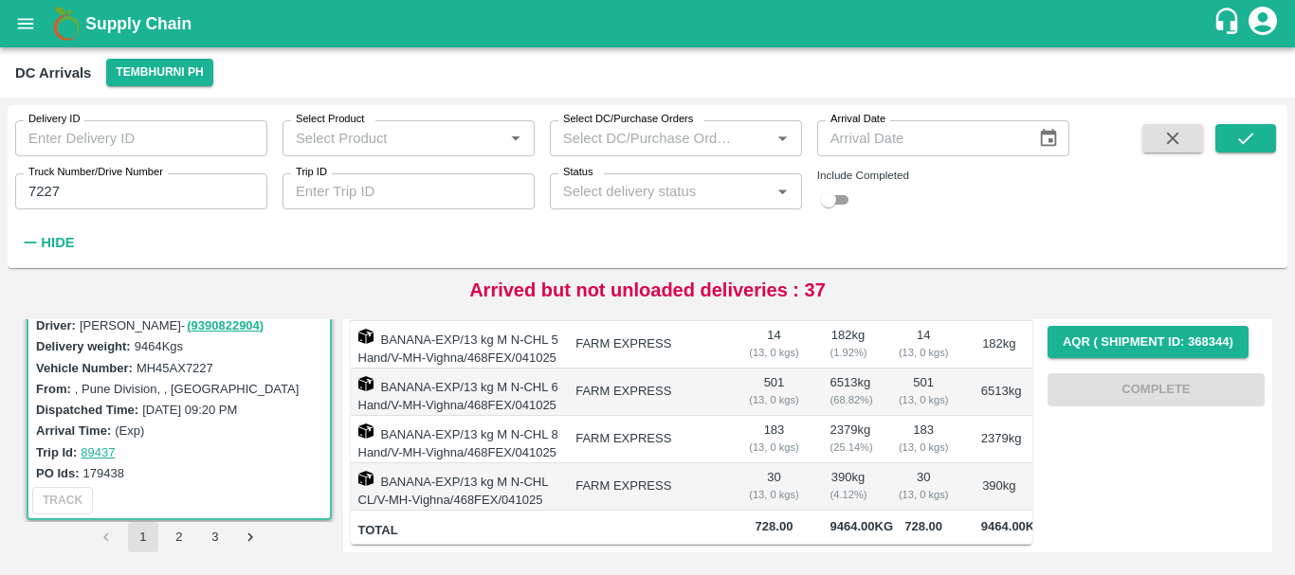
scroll to position [0, 0]
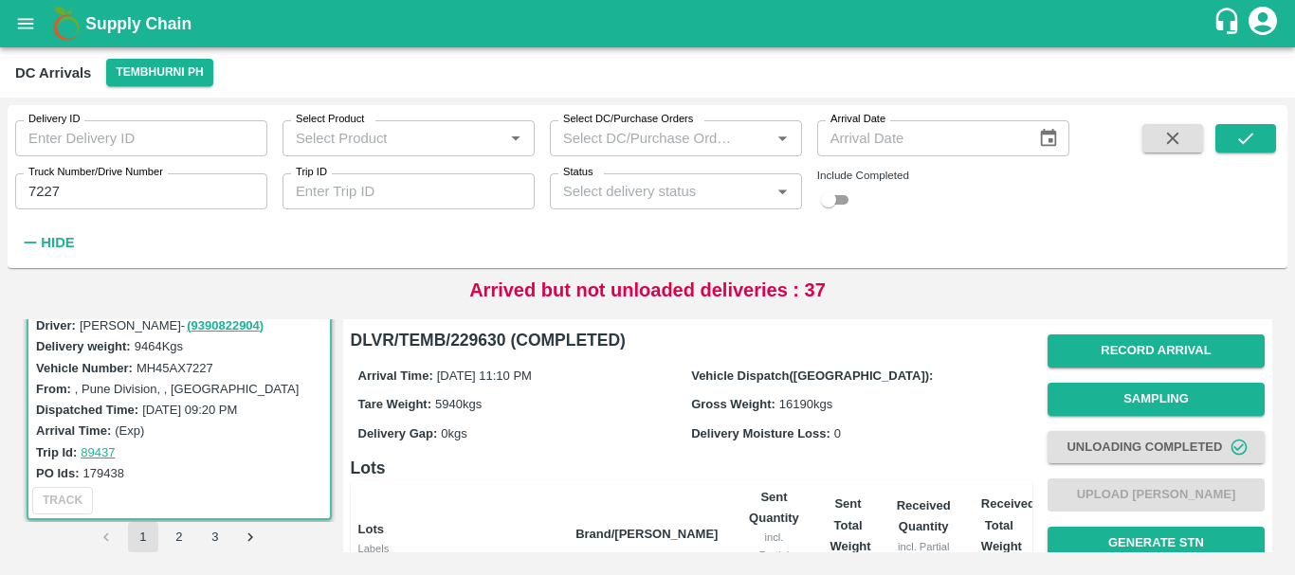
click at [79, 189] on input "7227" at bounding box center [141, 191] width 252 height 36
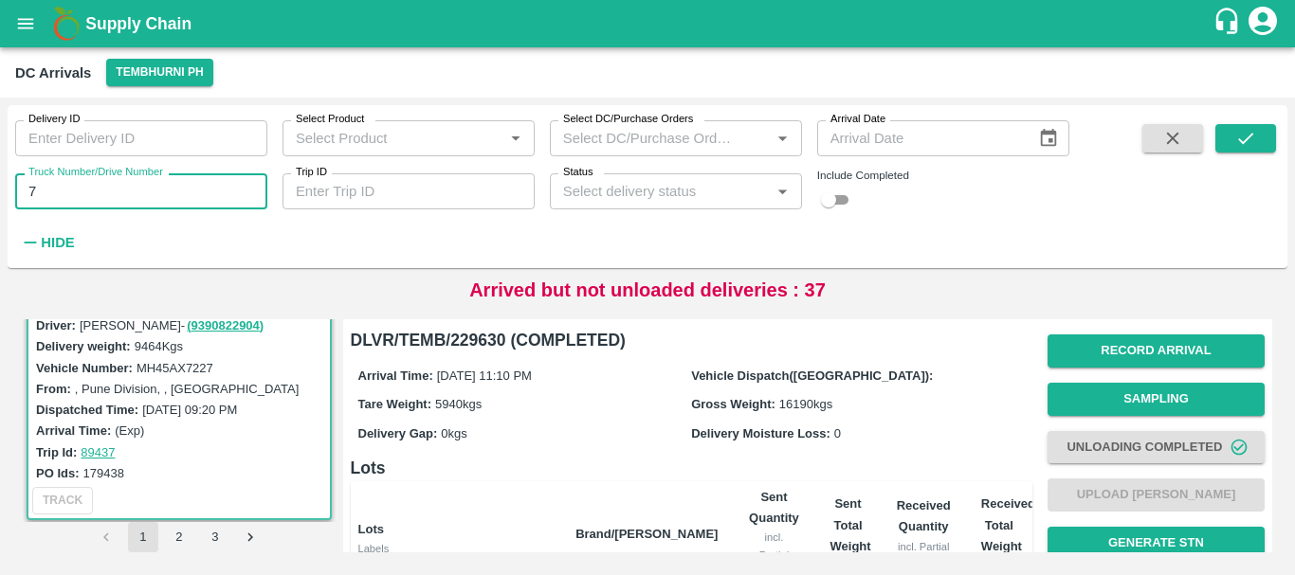
type input "7"
click at [79, 189] on input "Truck Number/Drive Number" at bounding box center [141, 191] width 252 height 36
click at [52, 186] on input "65" at bounding box center [141, 191] width 252 height 36
type input "6512"
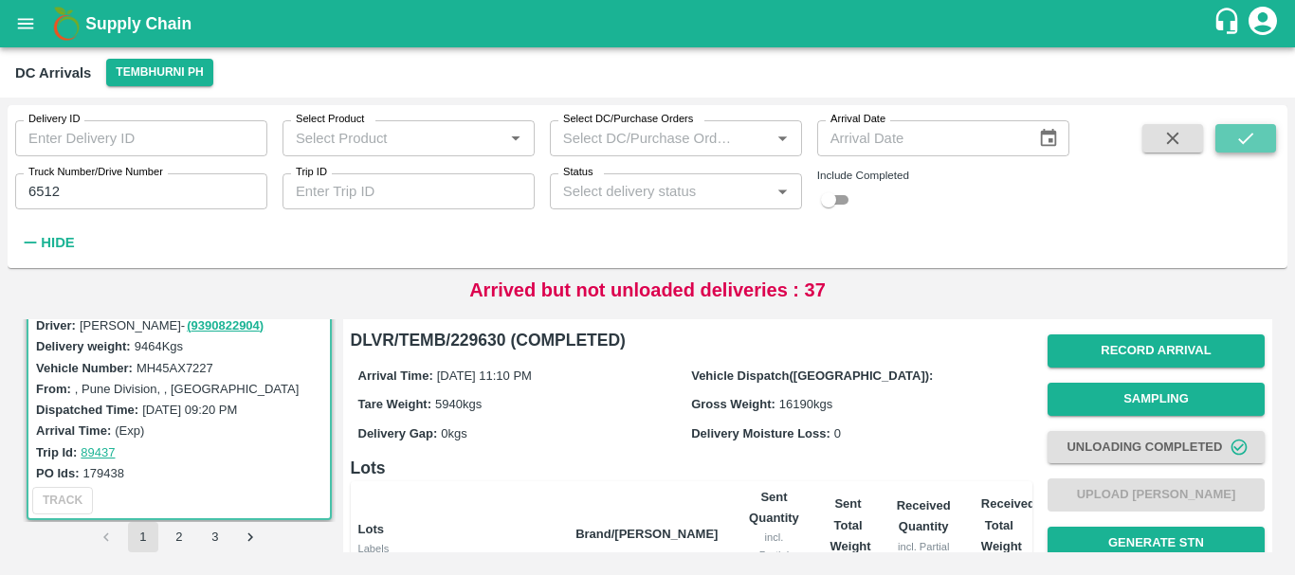
click at [1239, 140] on icon "submit" at bounding box center [1245, 138] width 15 height 11
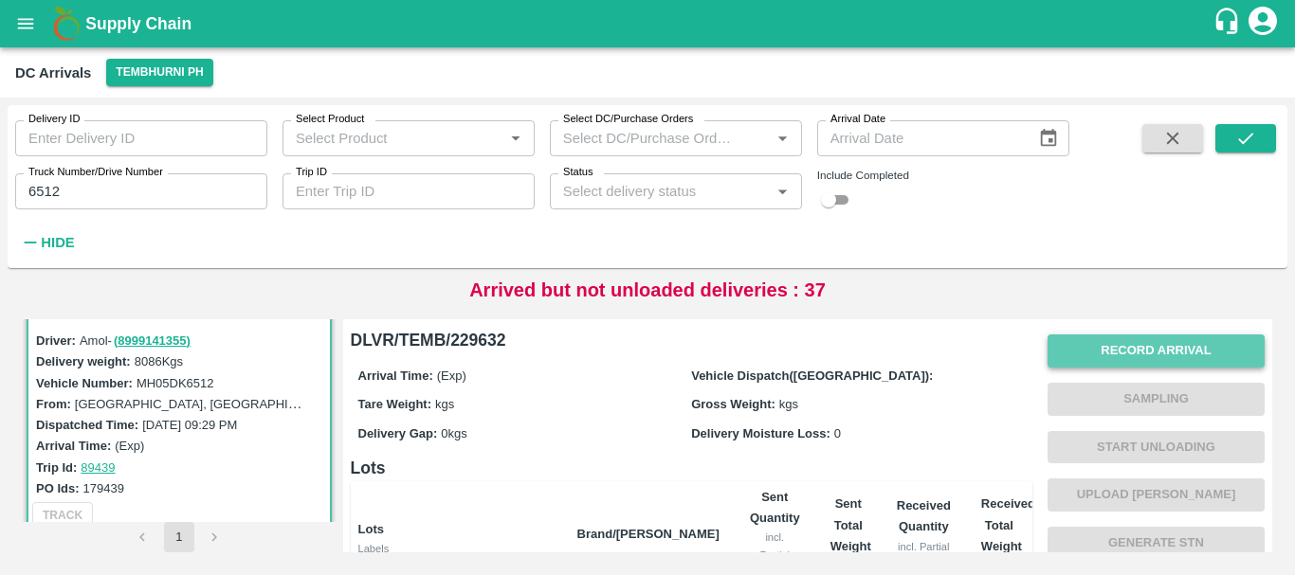
click at [1068, 354] on button "Record Arrival" at bounding box center [1155, 351] width 217 height 33
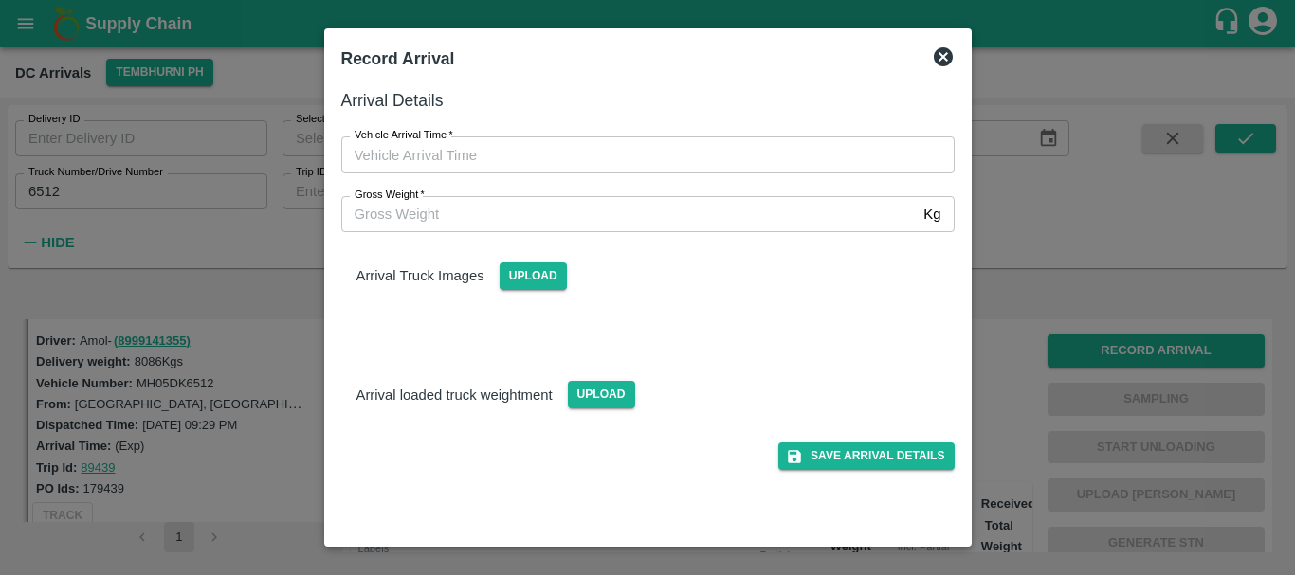
type input "DD/MM/YYYY hh:mm aa"
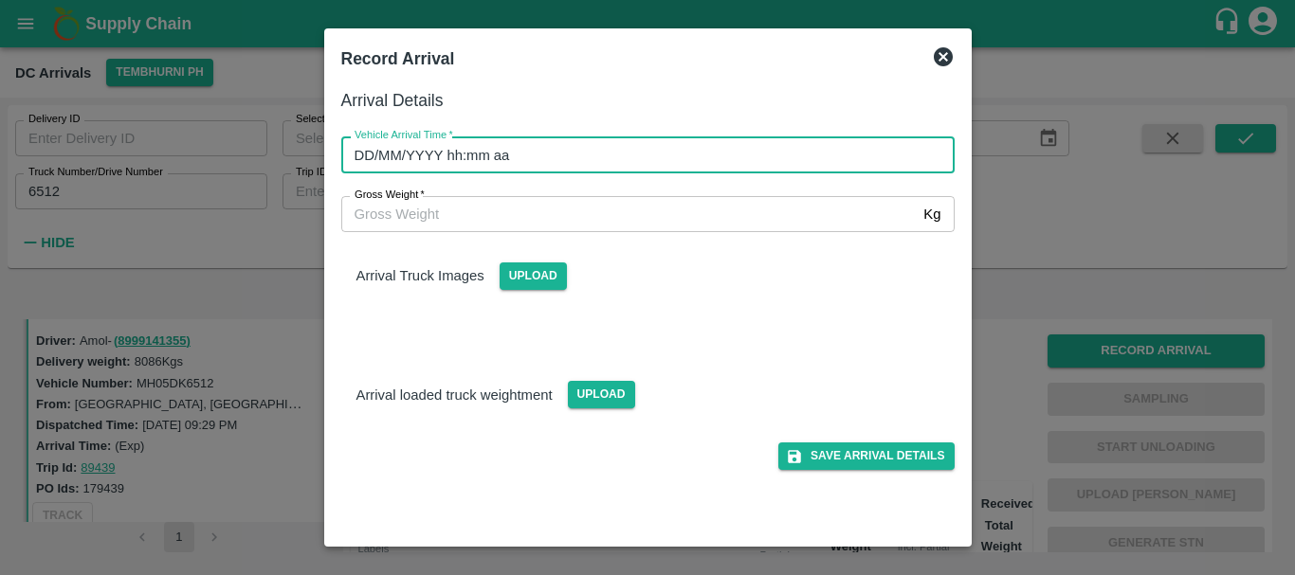
click at [628, 152] on input "DD/MM/YYYY hh:mm aa" at bounding box center [641, 154] width 600 height 36
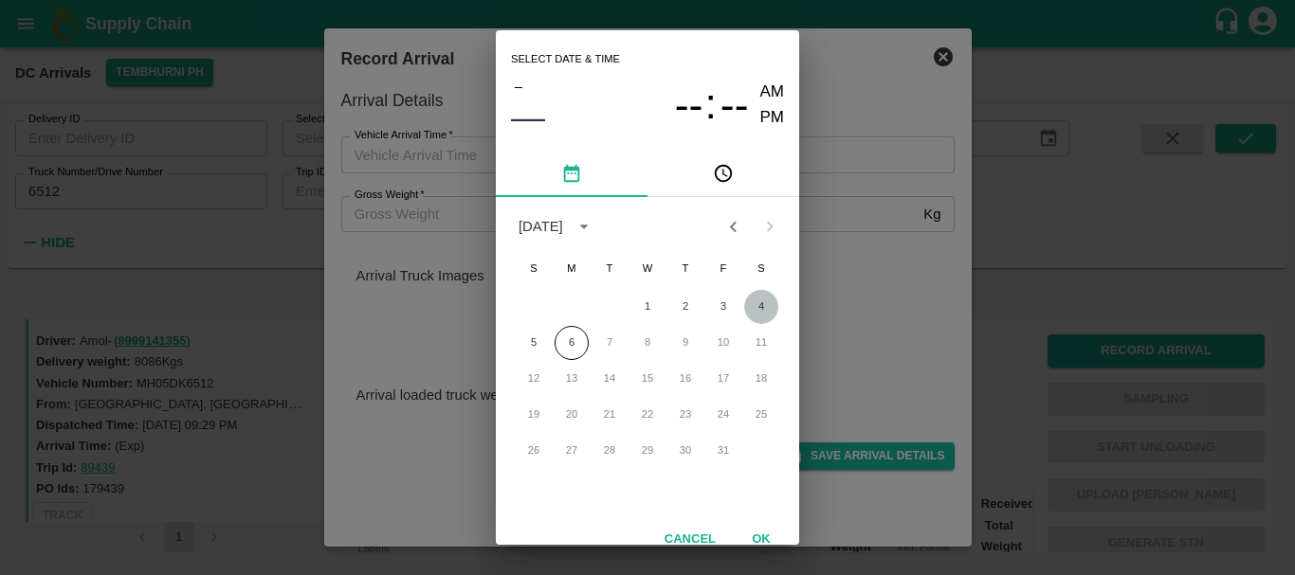
click at [748, 306] on button "4" at bounding box center [761, 307] width 34 height 34
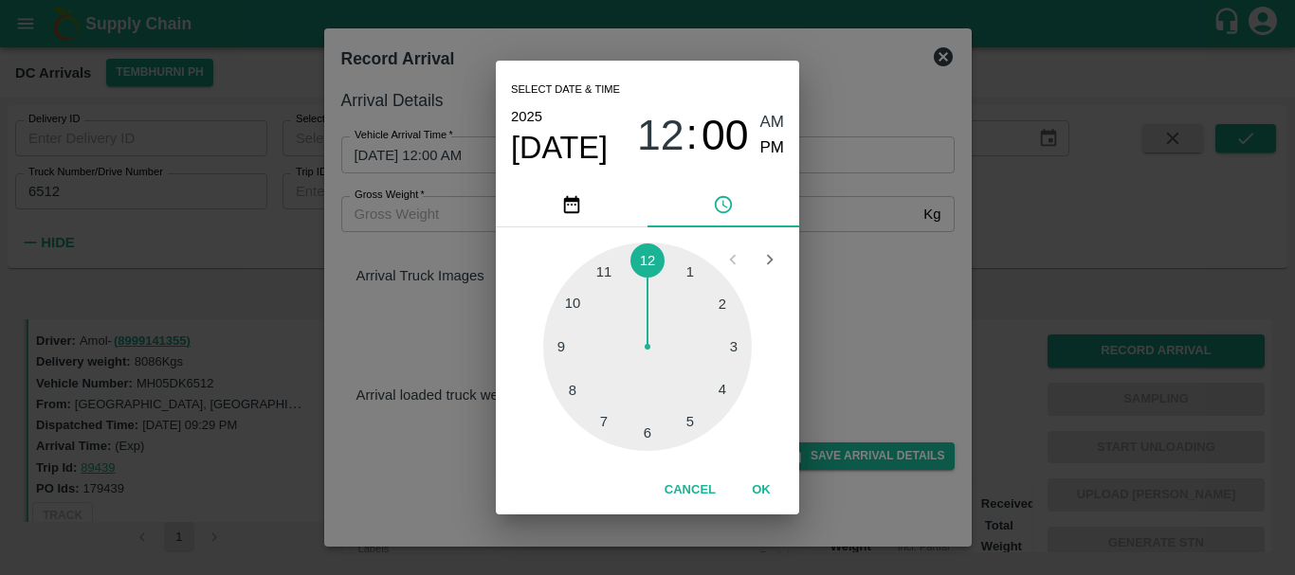
click at [607, 279] on div at bounding box center [647, 347] width 208 height 208
click at [615, 416] on div at bounding box center [647, 347] width 208 height 208
type input "[DATE] 11:34 AM"
drag, startPoint x: 769, startPoint y: 151, endPoint x: 891, endPoint y: 295, distance: 188.9
click at [891, 295] on div "Select date & time [DATE] 11 : 34 AM PM 05 10 15 20 25 30 35 40 45 50 55 00 Can…" at bounding box center [647, 287] width 1295 height 575
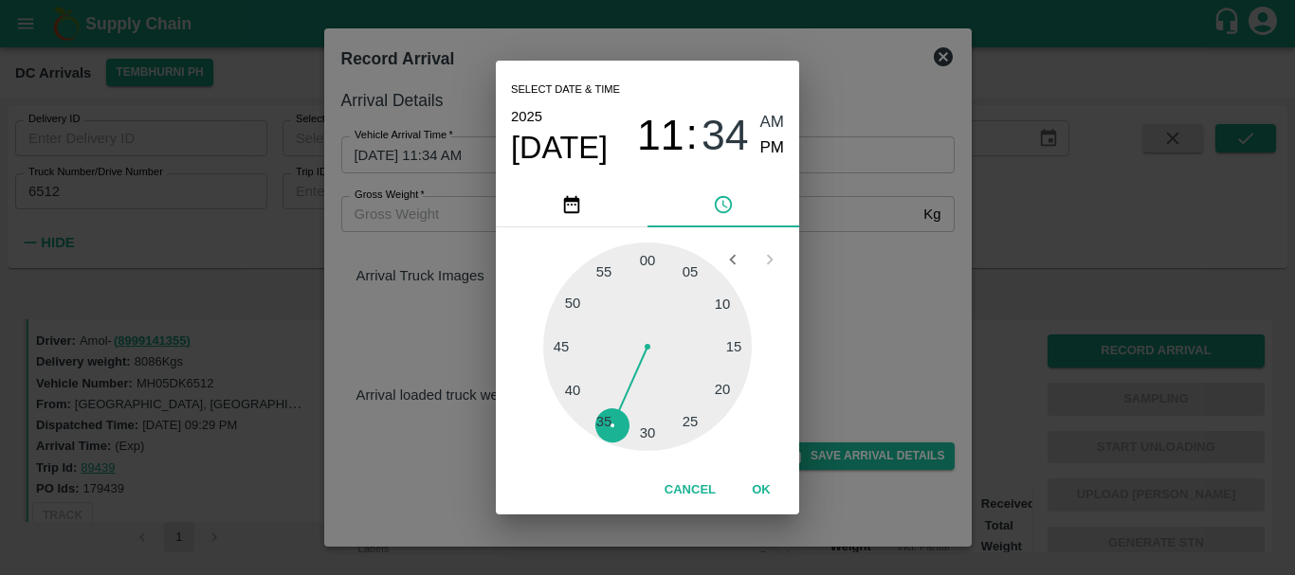
click at [891, 295] on div "Select date & time [DATE] 11 : 34 AM PM 05 10 15 20 25 30 35 40 45 50 55 00 Can…" at bounding box center [647, 287] width 1295 height 575
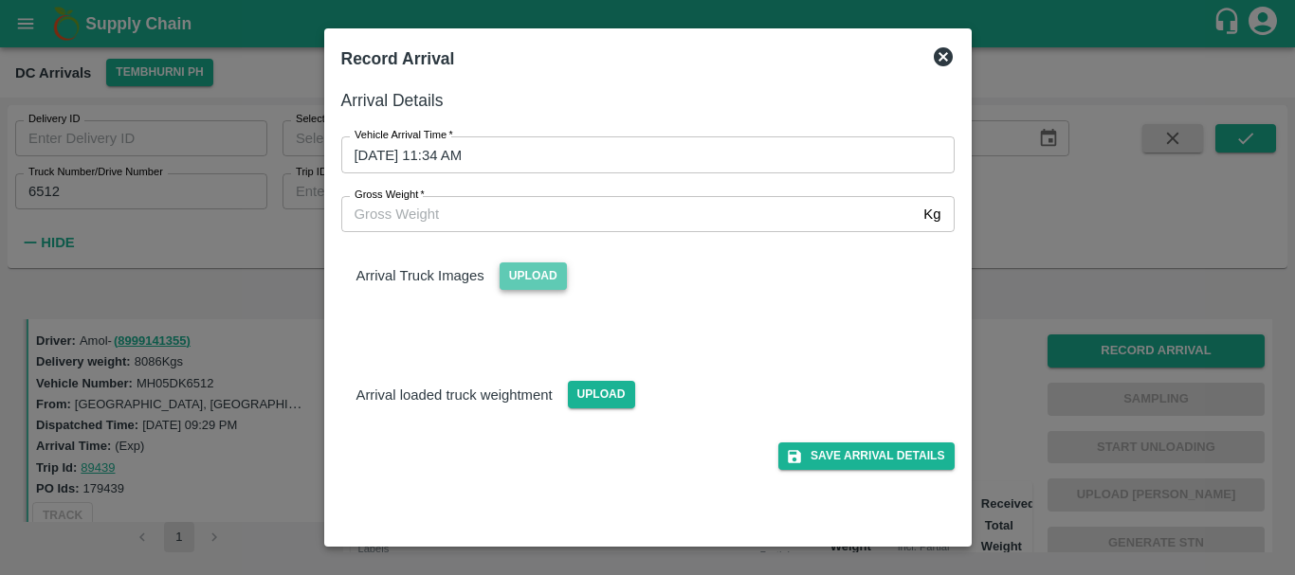
click at [552, 281] on span "Upload" at bounding box center [532, 276] width 67 height 27
click at [0, 0] on input "Upload" at bounding box center [0, 0] width 0 height 0
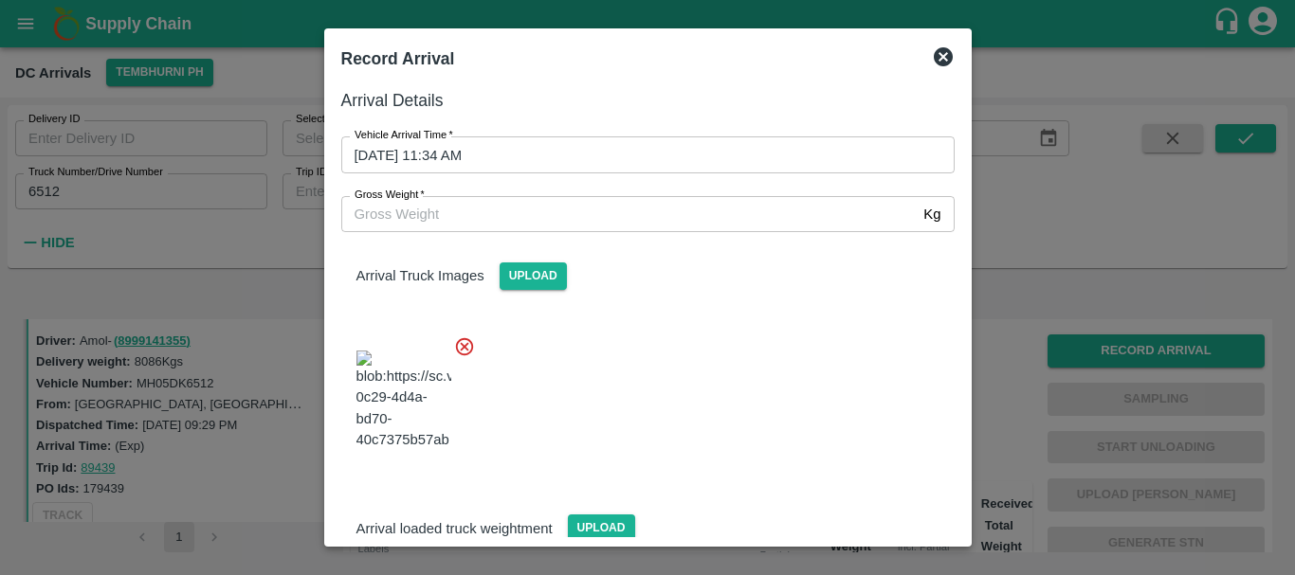
scroll to position [28, 0]
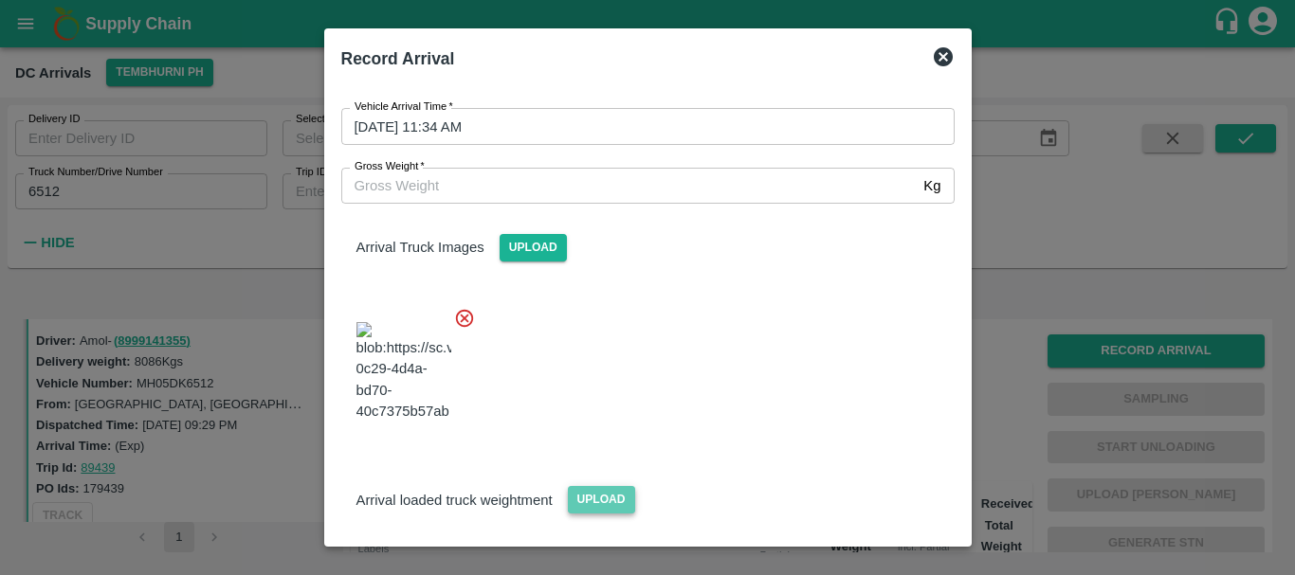
click at [610, 486] on span "Upload" at bounding box center [601, 499] width 67 height 27
click at [0, 0] on input "Upload" at bounding box center [0, 0] width 0 height 0
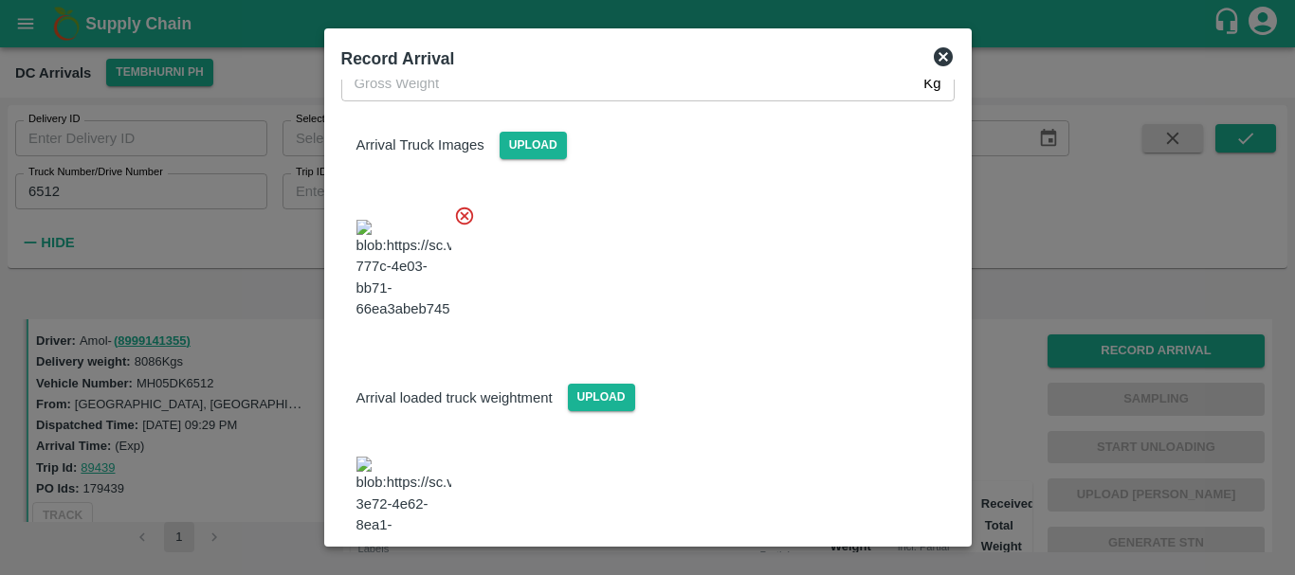
click at [416, 457] on img at bounding box center [403, 507] width 95 height 100
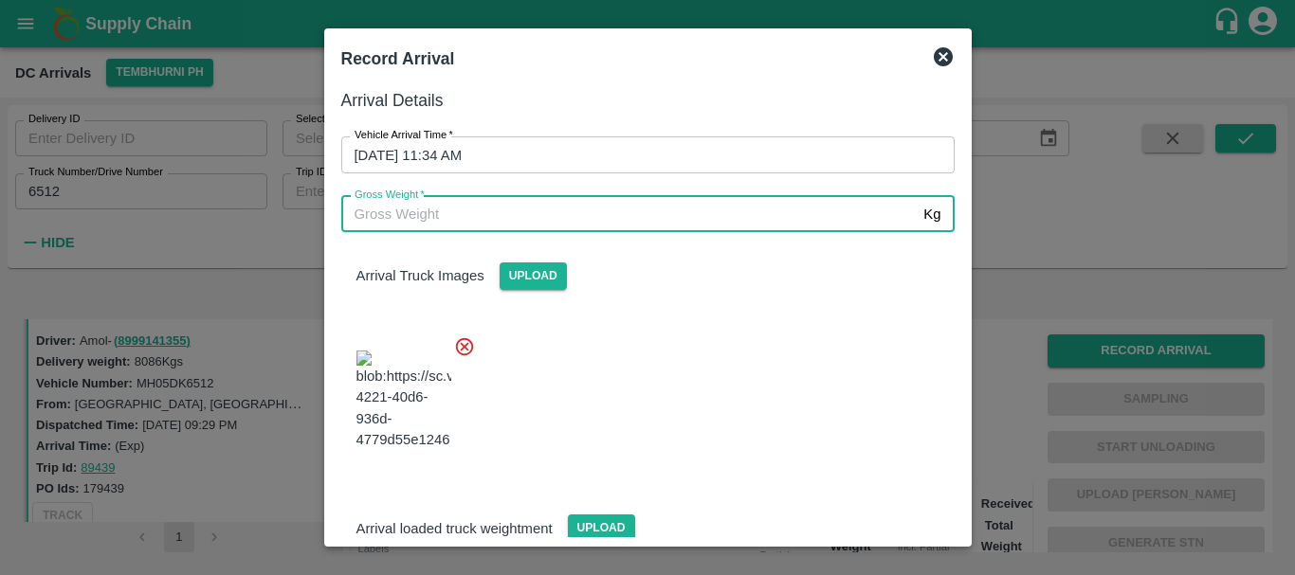
click at [498, 215] on input "Gross Weight   *" at bounding box center [628, 214] width 575 height 36
type input "14320"
click at [755, 348] on div at bounding box center [640, 394] width 628 height 149
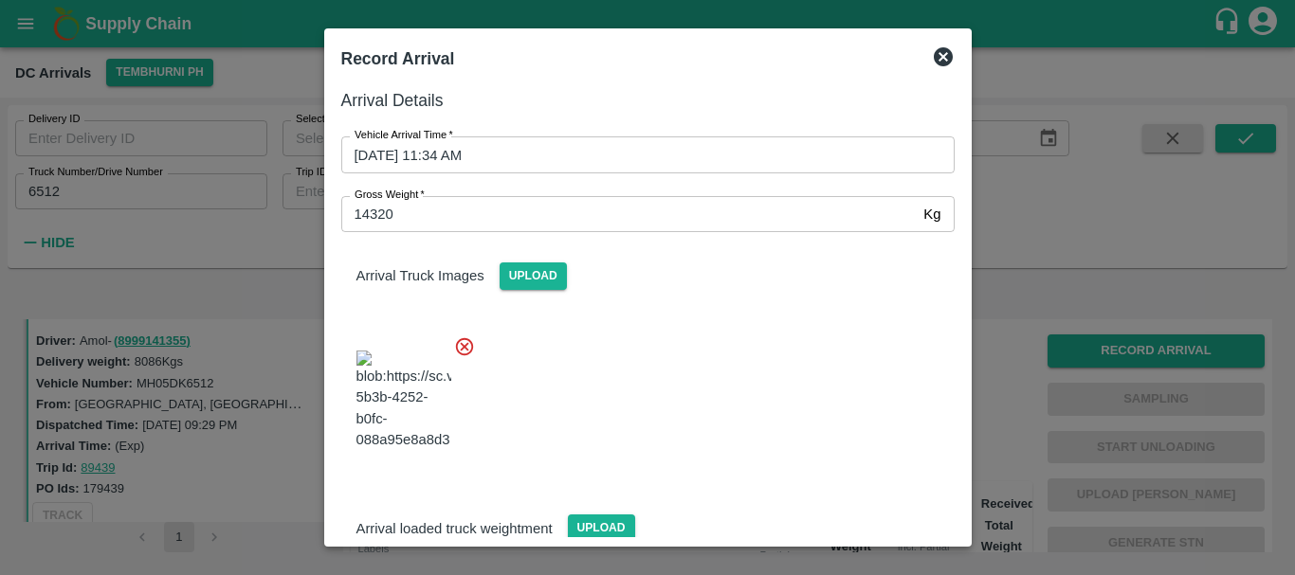
scroll to position [131, 0]
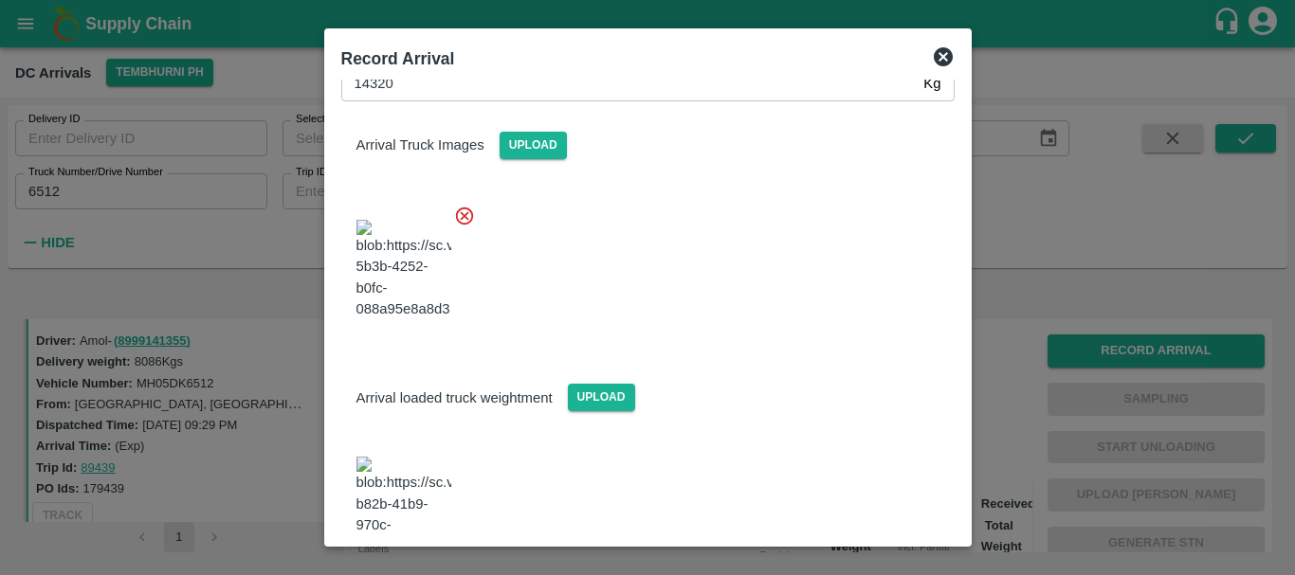
click at [852, 353] on div "Arrival loaded truck weightment Upload" at bounding box center [647, 382] width 643 height 58
click at [874, 426] on div at bounding box center [640, 500] width 628 height 149
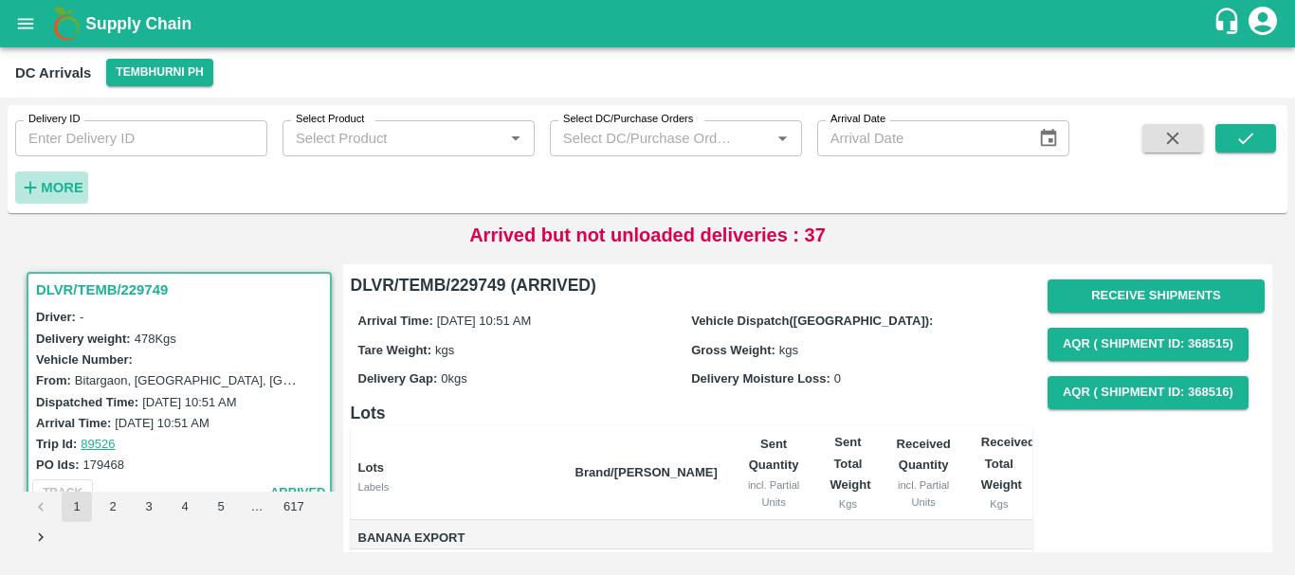
click at [76, 172] on button "More" at bounding box center [51, 188] width 73 height 32
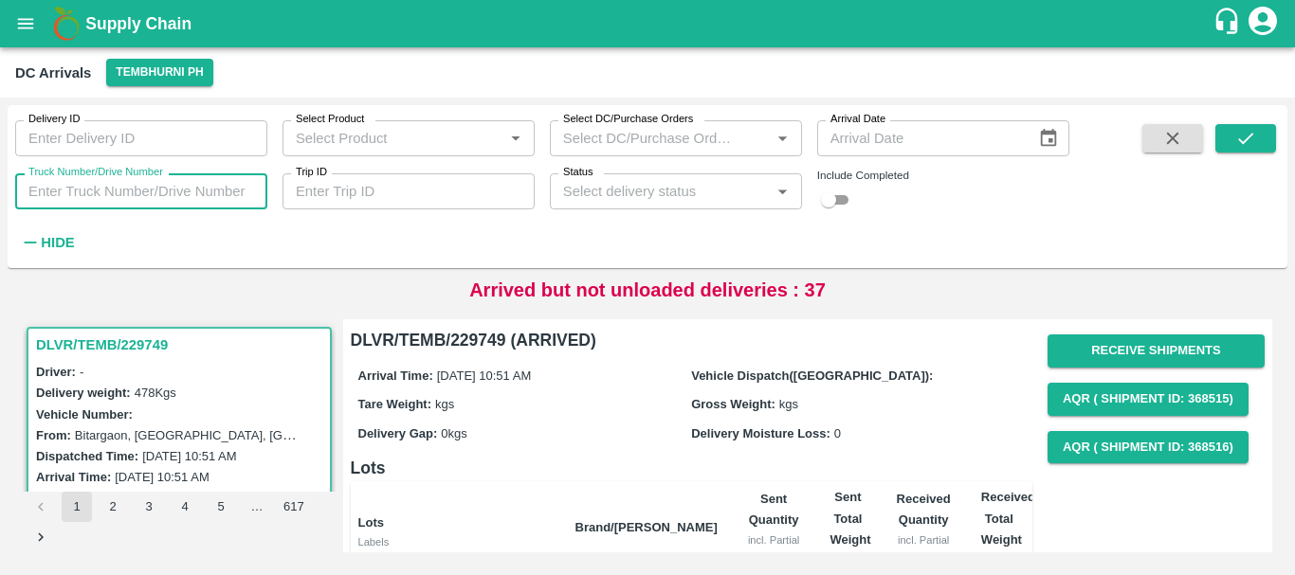
click at [162, 187] on input "Truck Number/Drive Number" at bounding box center [141, 191] width 252 height 36
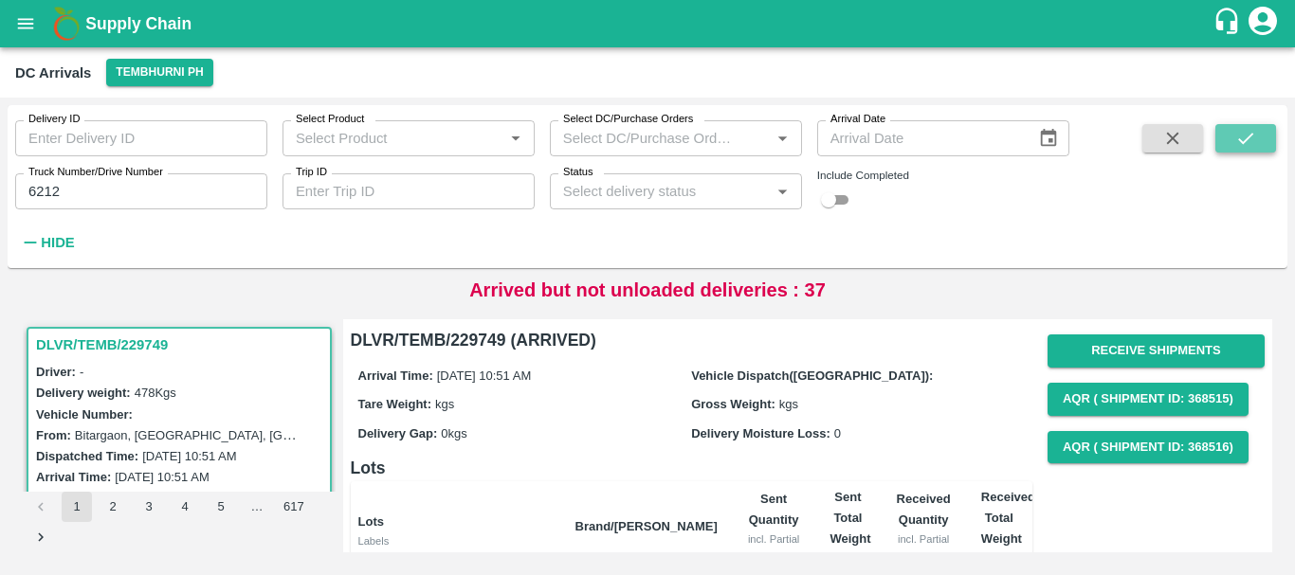
click at [1250, 136] on icon "submit" at bounding box center [1245, 138] width 15 height 11
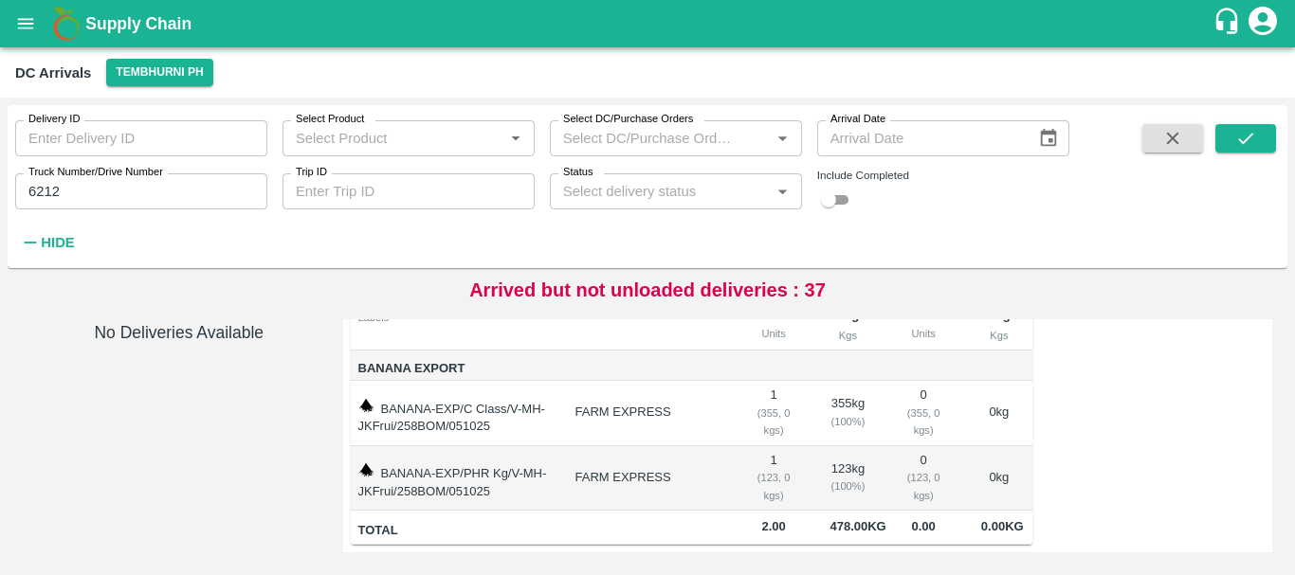
scroll to position [253, 0]
click at [45, 190] on input "6212" at bounding box center [141, 191] width 252 height 36
click at [1243, 143] on icon "submit" at bounding box center [1245, 138] width 15 height 11
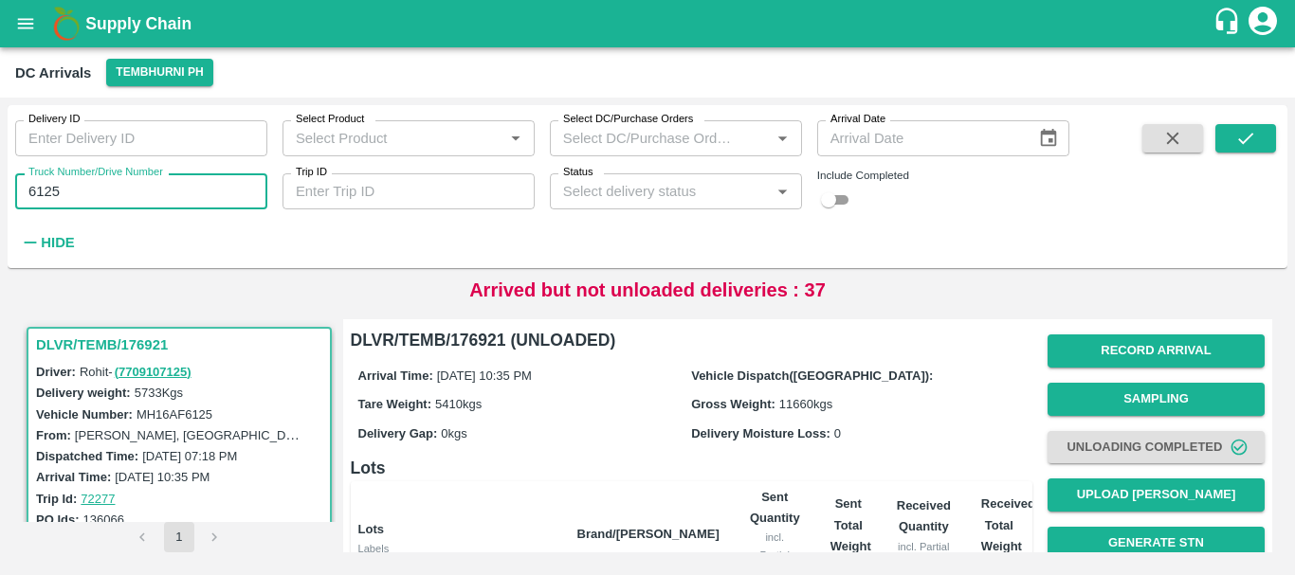
click at [44, 183] on input "6125" at bounding box center [141, 191] width 252 height 36
type input "6512"
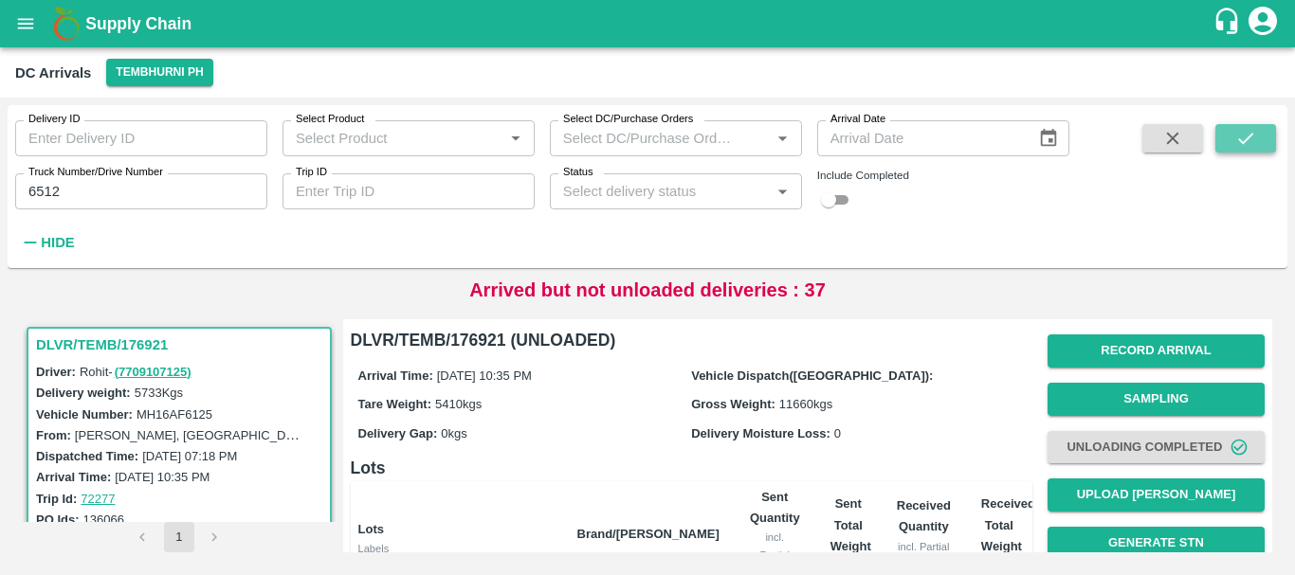
click at [1217, 138] on button "submit" at bounding box center [1245, 138] width 61 height 28
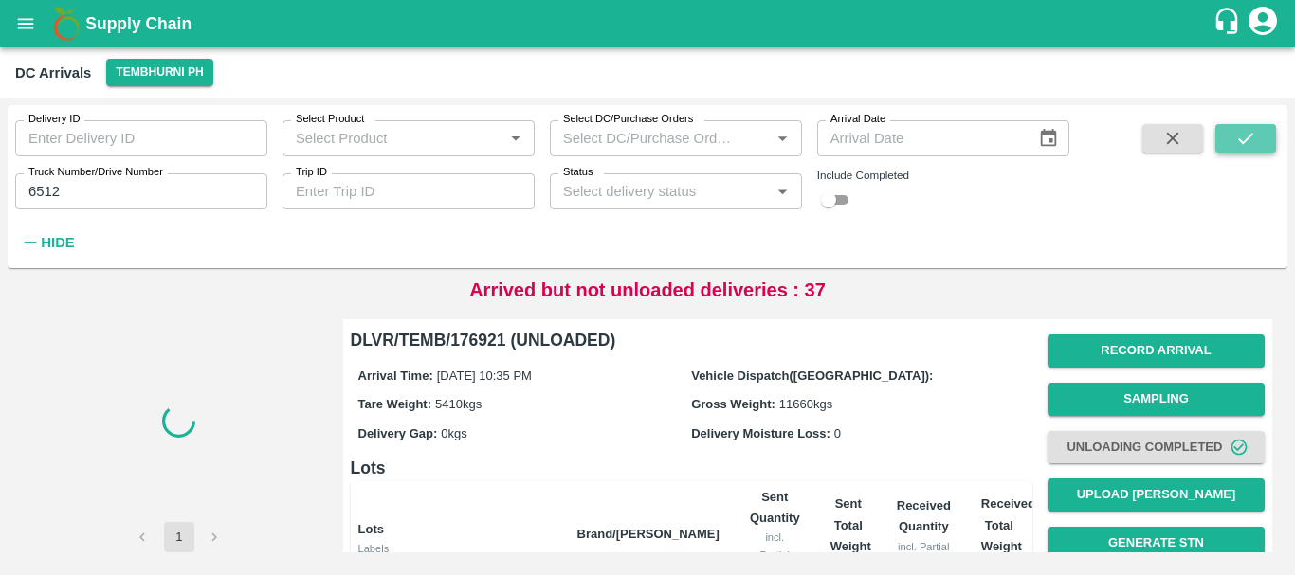
click at [1217, 138] on button "submit" at bounding box center [1245, 138] width 61 height 28
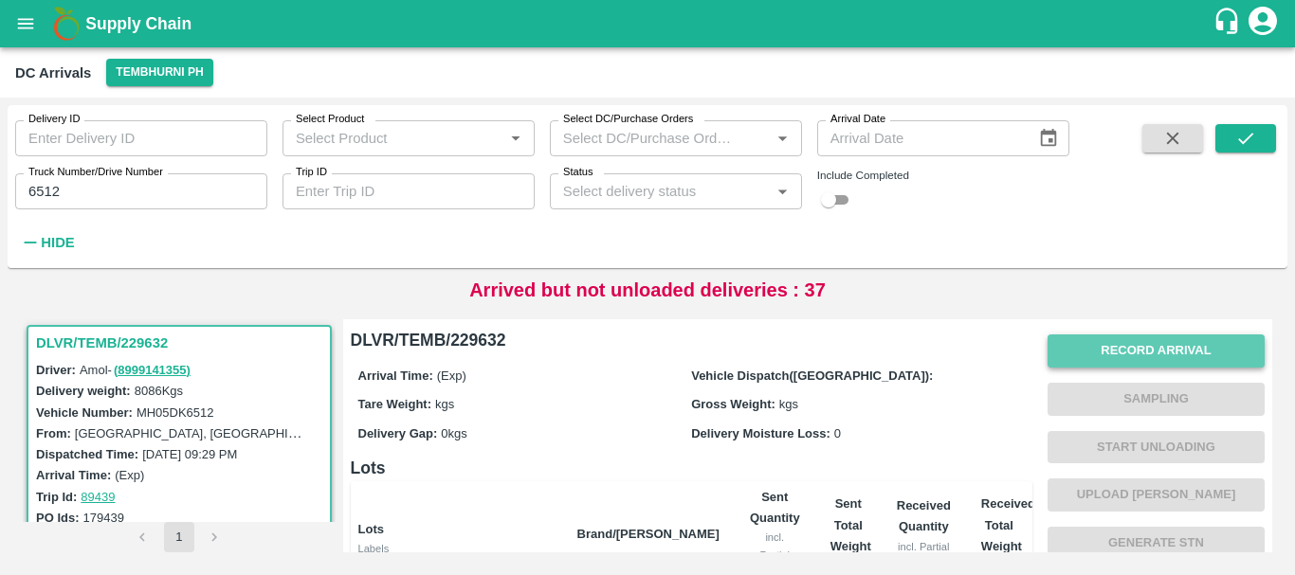
click at [1096, 349] on button "Record Arrival" at bounding box center [1155, 351] width 217 height 33
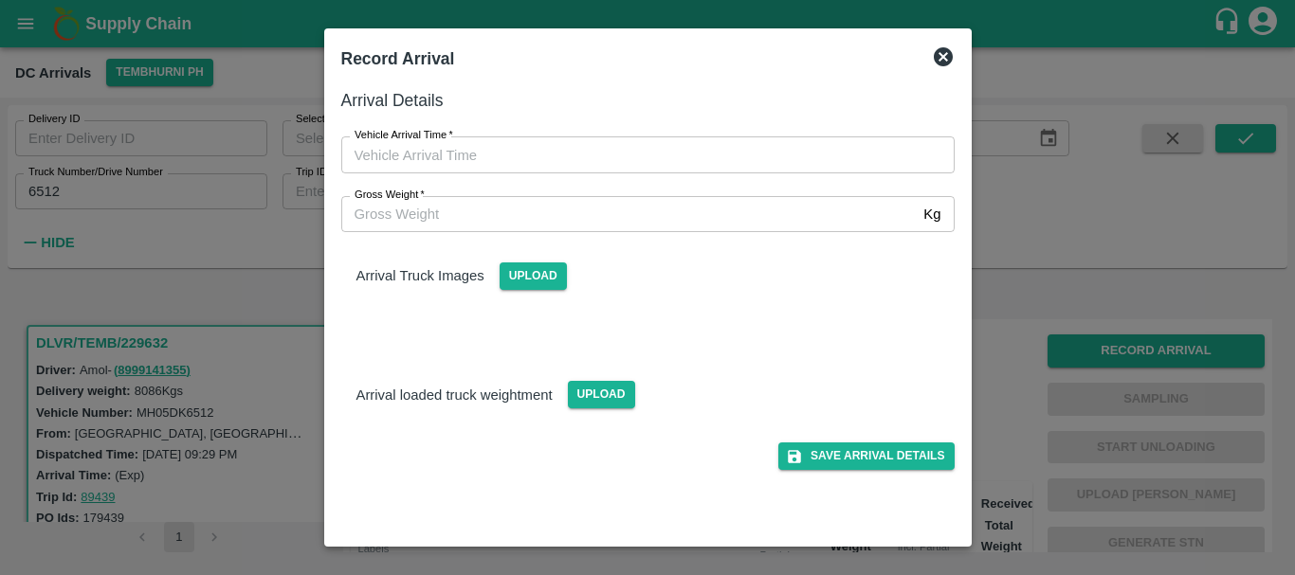
type input "DD/MM/YYYY hh:mm aa"
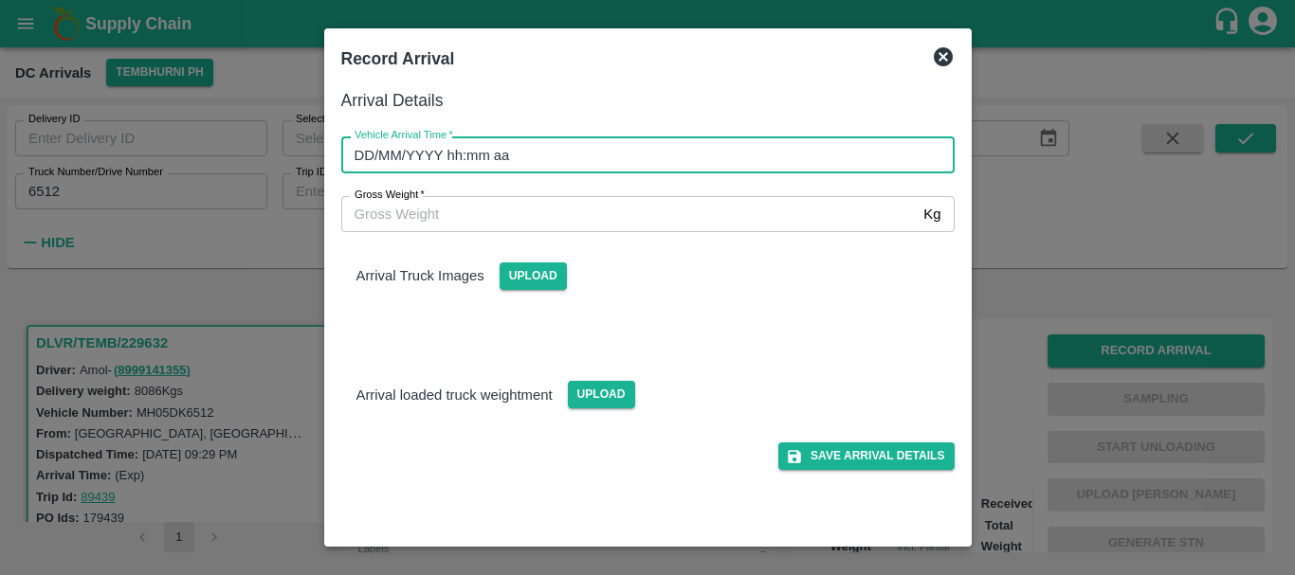
click at [722, 153] on input "DD/MM/YYYY hh:mm aa" at bounding box center [641, 154] width 600 height 36
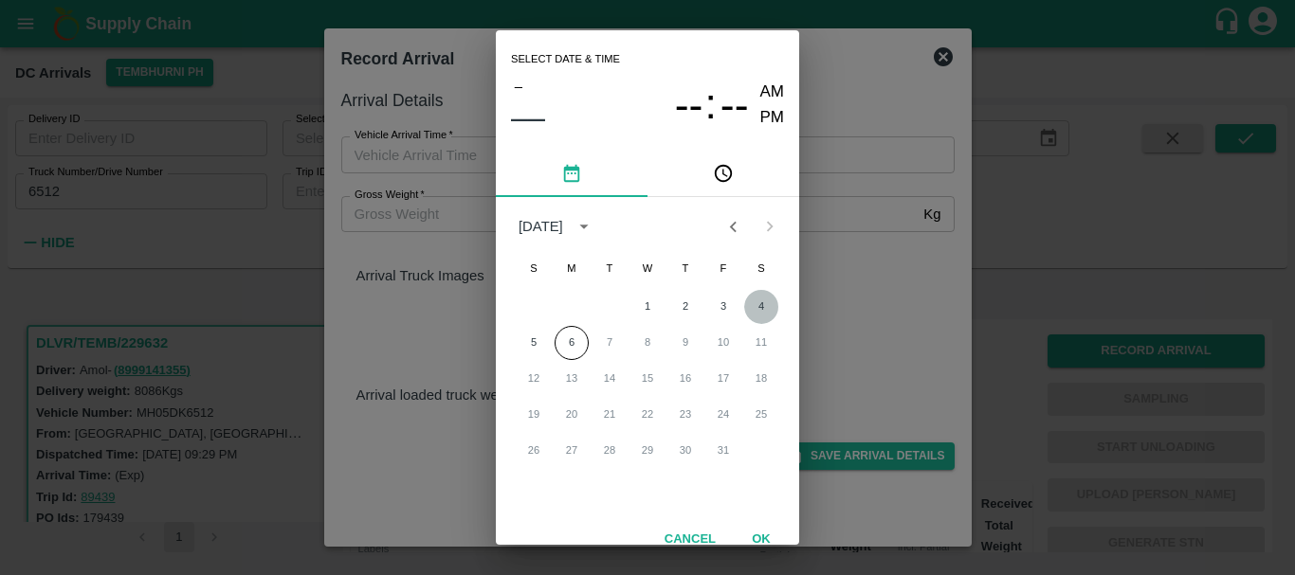
click at [763, 307] on button "4" at bounding box center [761, 307] width 34 height 34
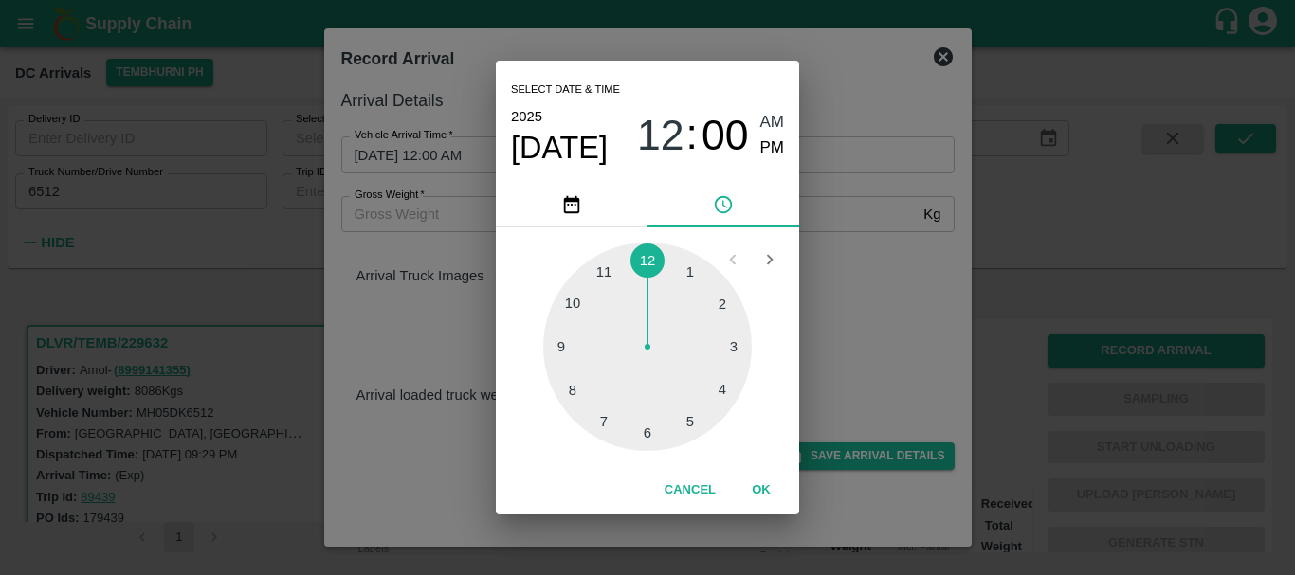
click at [612, 274] on div at bounding box center [647, 347] width 208 height 208
click at [765, 154] on span "PM" at bounding box center [772, 149] width 25 height 26
click at [705, 299] on div at bounding box center [647, 347] width 208 height 208
type input "04/10/2025 11:08 PM"
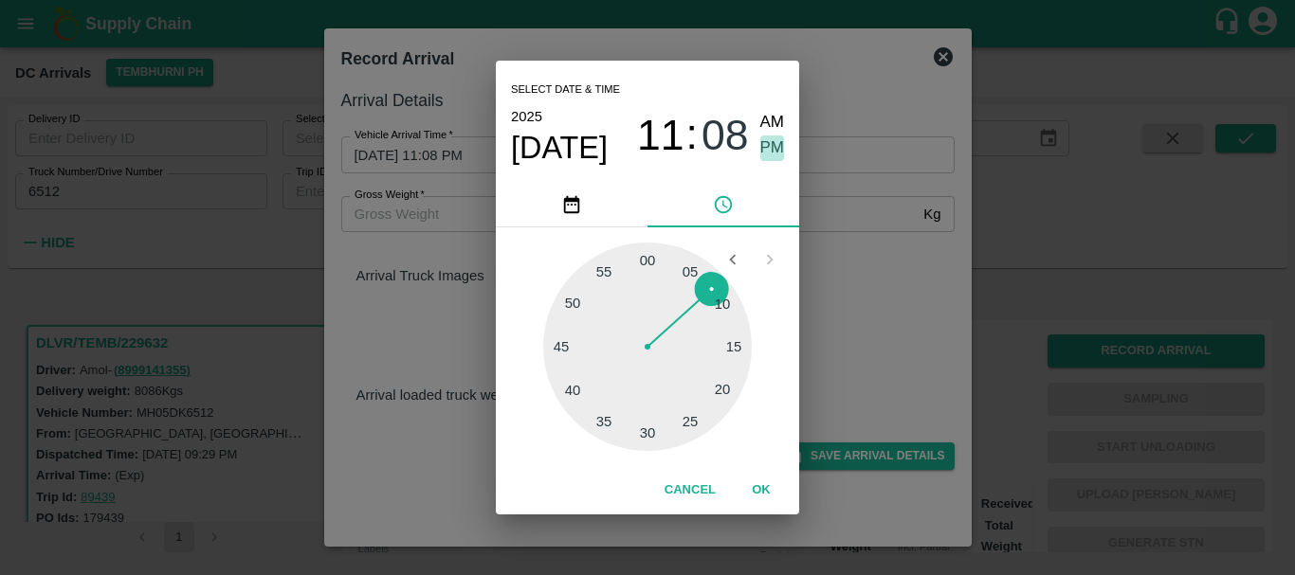
click at [764, 155] on span "PM" at bounding box center [772, 149] width 25 height 26
click at [859, 263] on div "Select date & time 2025 Oct 4 11 : 08 AM PM 05 10 15 20 25 30 35 40 45 50 55 00…" at bounding box center [647, 287] width 1295 height 575
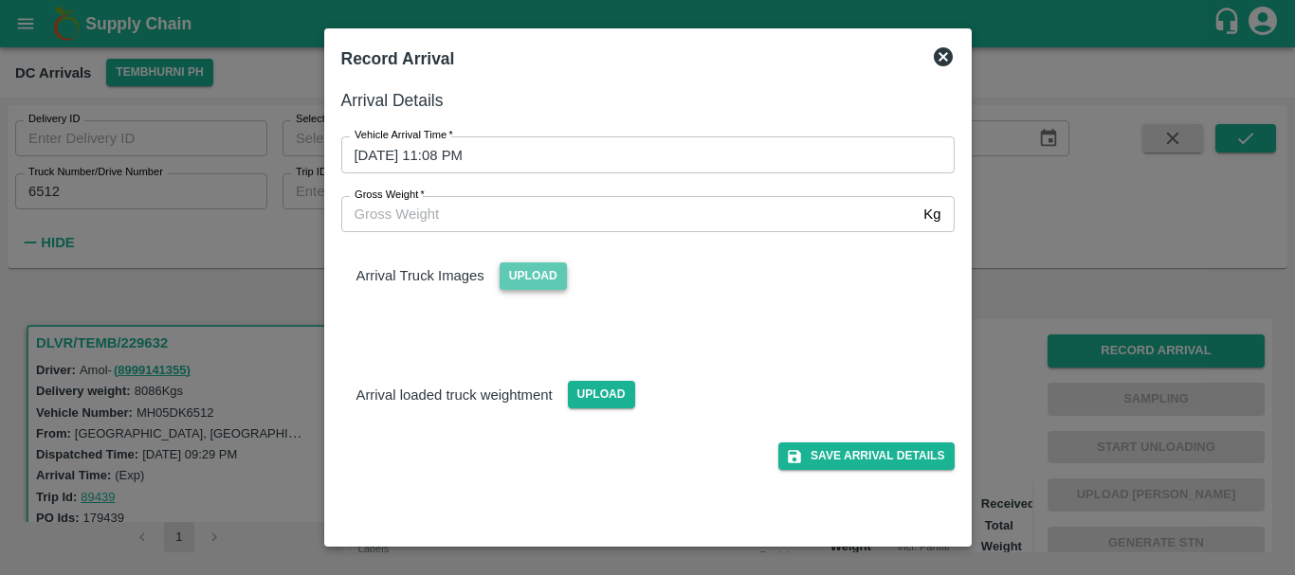
click at [532, 271] on span "Upload" at bounding box center [532, 276] width 67 height 27
click at [0, 0] on input "Upload" at bounding box center [0, 0] width 0 height 0
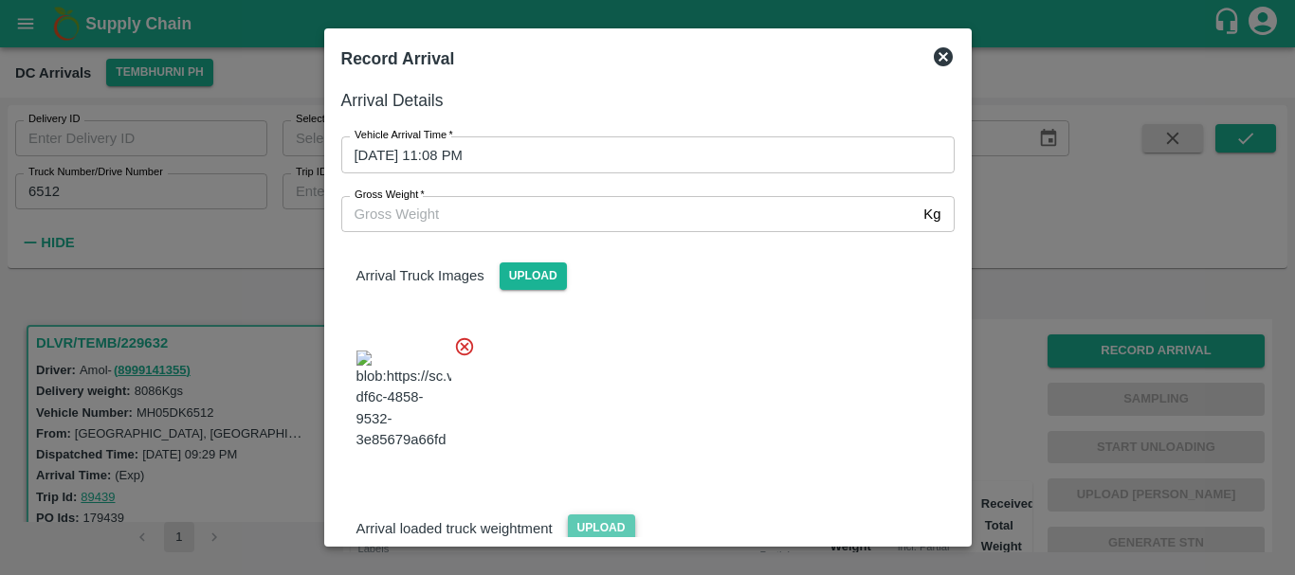
click at [589, 515] on span "Upload" at bounding box center [601, 528] width 67 height 27
click at [0, 0] on input "Upload" at bounding box center [0, 0] width 0 height 0
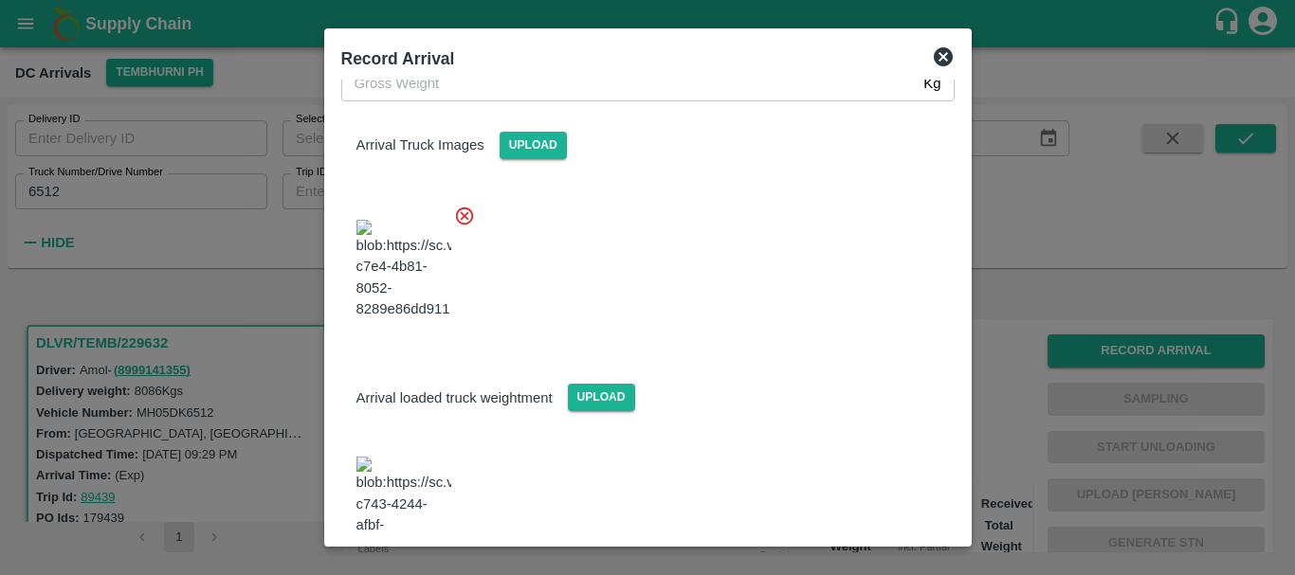
click at [414, 457] on img at bounding box center [403, 507] width 95 height 100
click at [504, 98] on input "Gross Weight   *" at bounding box center [628, 83] width 575 height 36
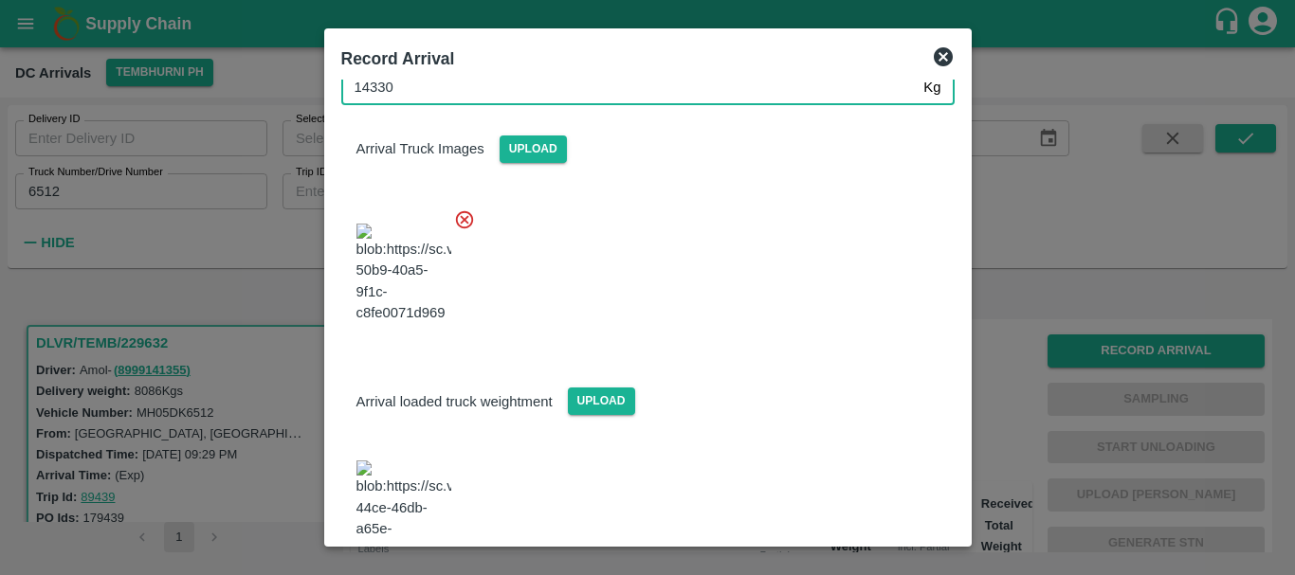
type input "14330"
click at [752, 281] on div at bounding box center [640, 267] width 628 height 149
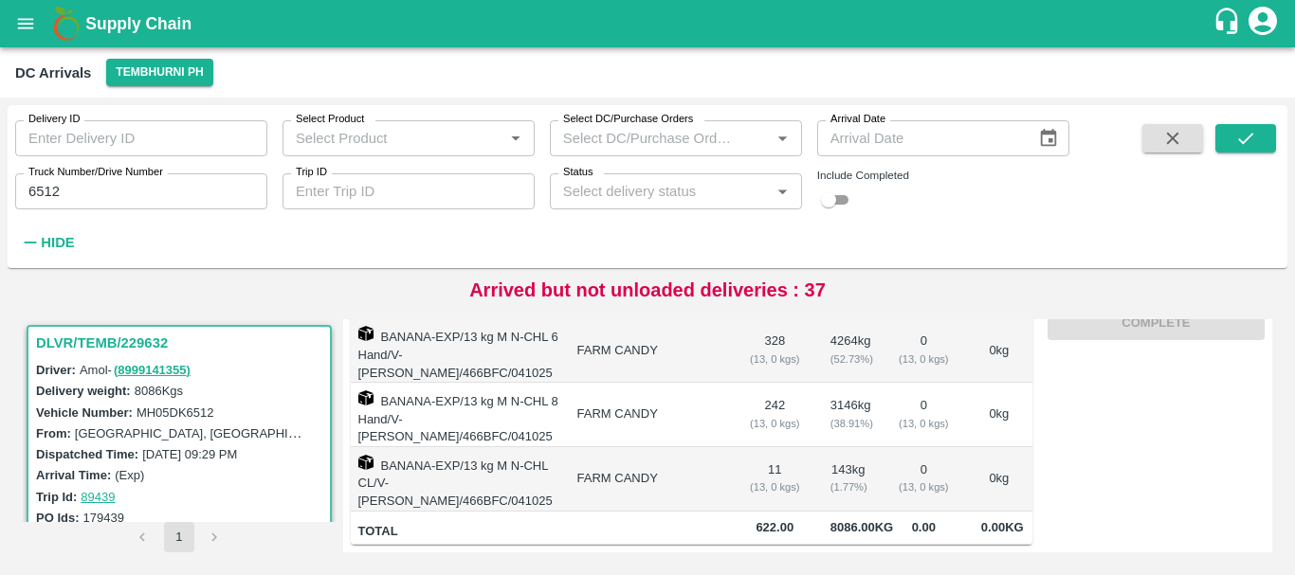
scroll to position [0, 0]
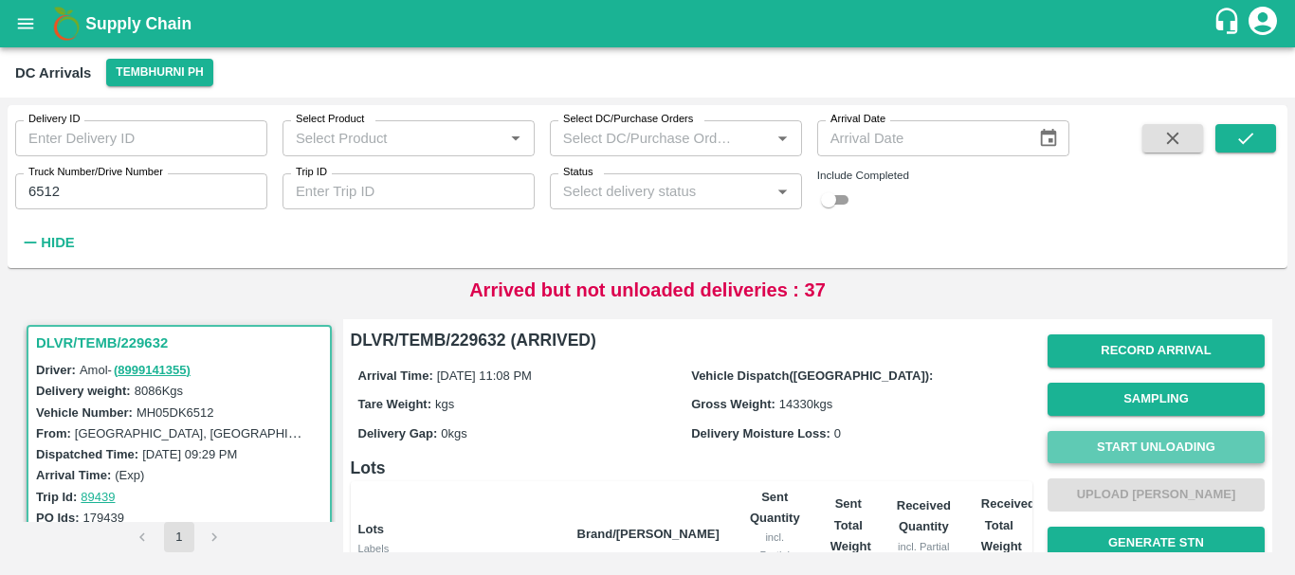
click at [1135, 450] on button "Start Unloading" at bounding box center [1155, 447] width 217 height 33
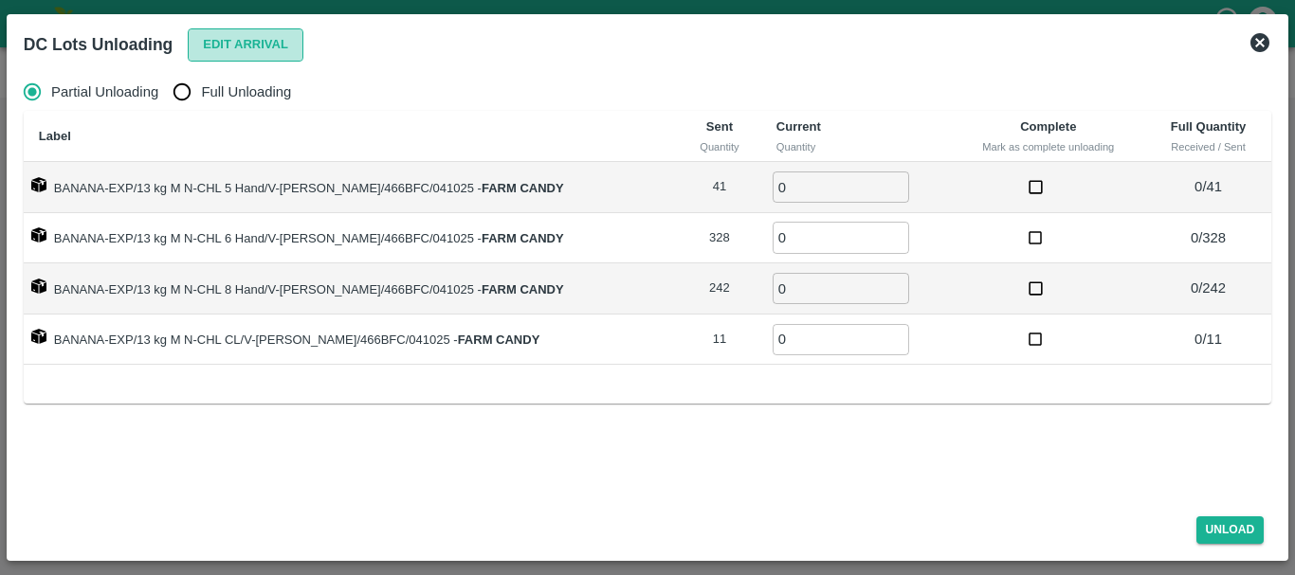
click at [225, 42] on button "Edit Arrival" at bounding box center [246, 44] width 116 height 33
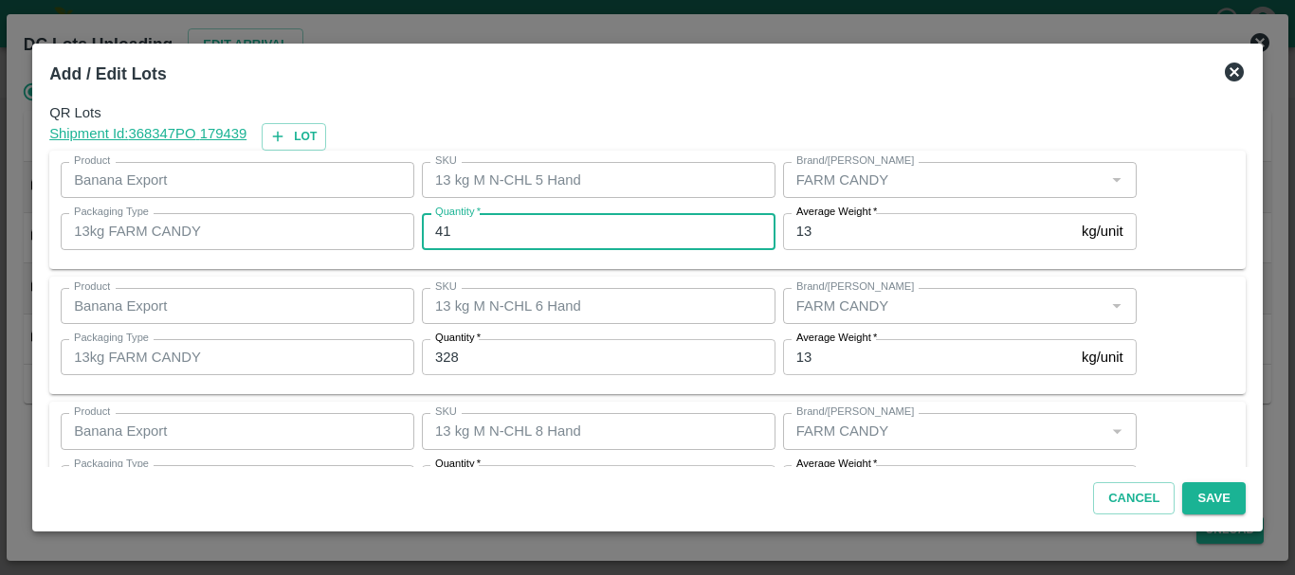
click at [473, 227] on input "41" at bounding box center [598, 231] width 353 height 36
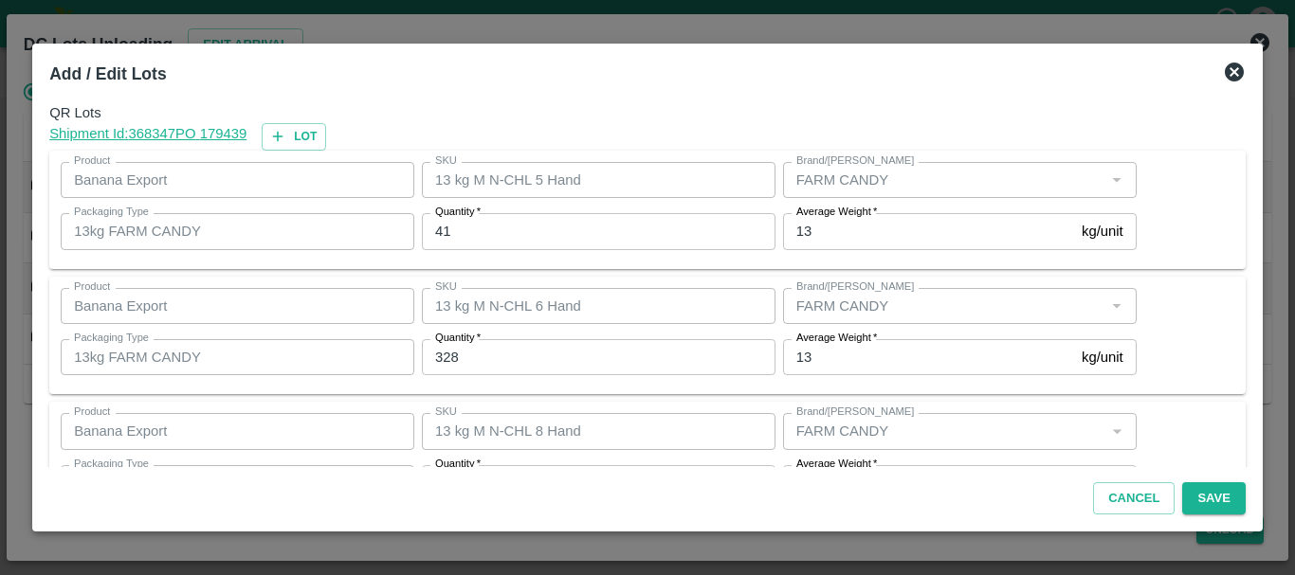
click at [555, 222] on input "41" at bounding box center [598, 231] width 353 height 36
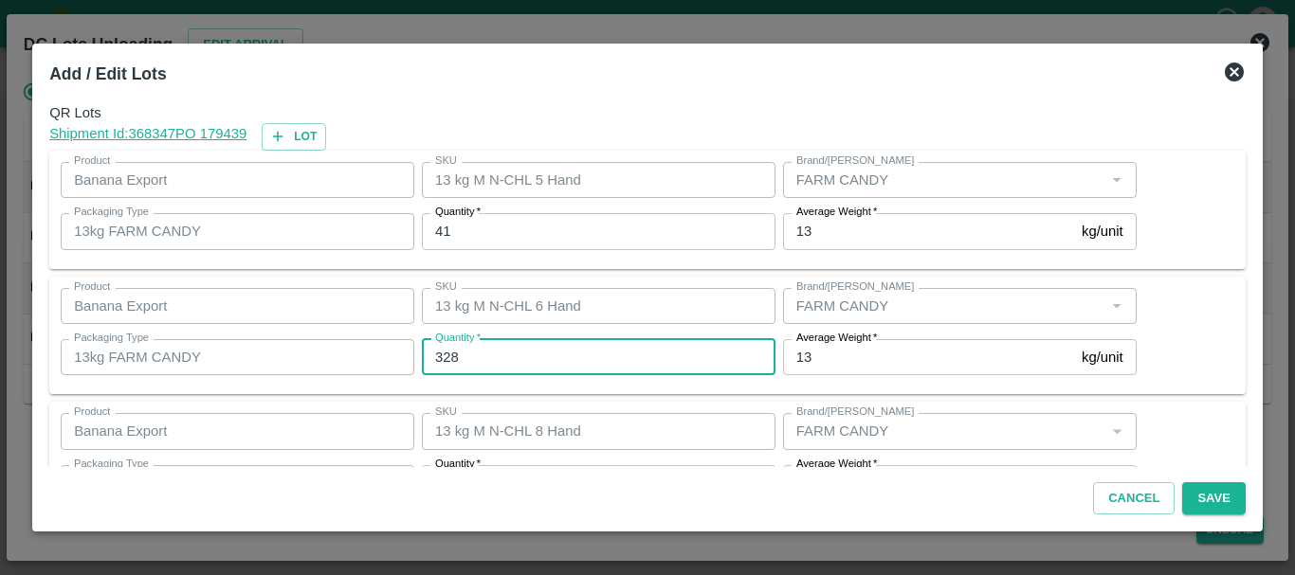
click at [498, 353] on input "328" at bounding box center [598, 357] width 353 height 36
type input "315"
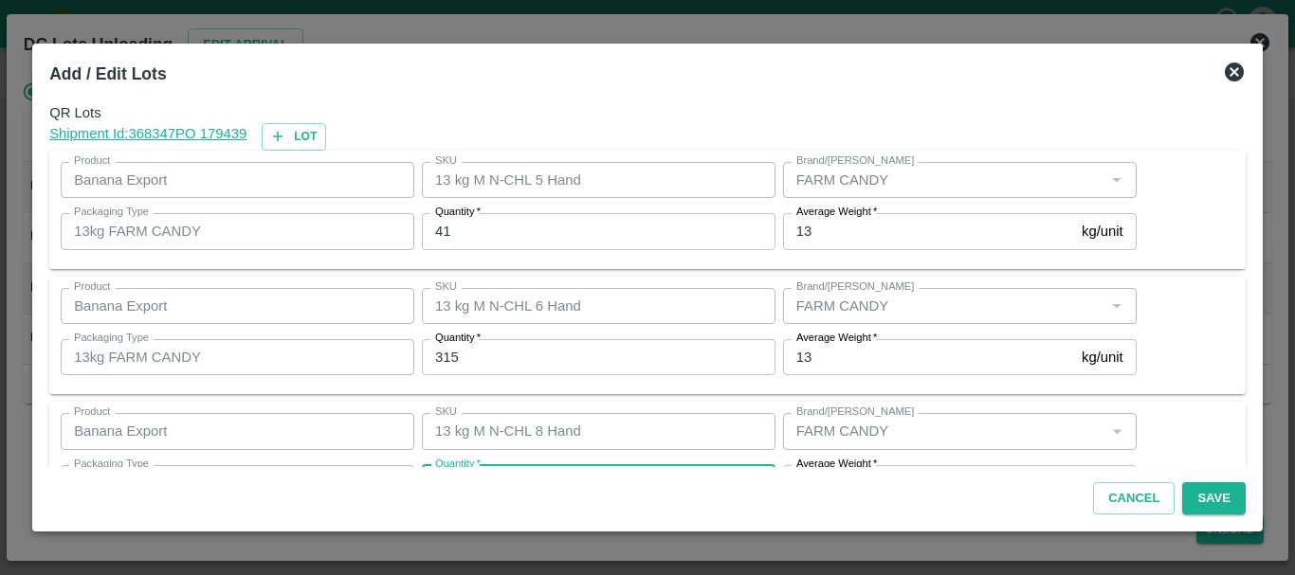
scroll to position [34, 0]
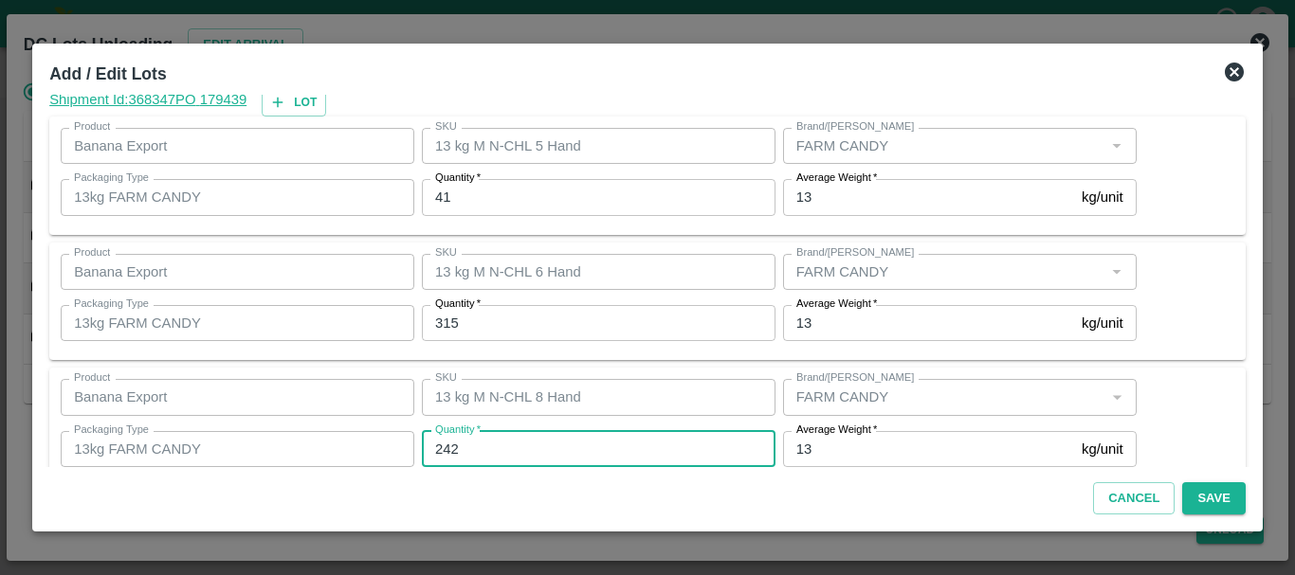
click at [506, 440] on input "242" at bounding box center [598, 449] width 353 height 36
type input "253"
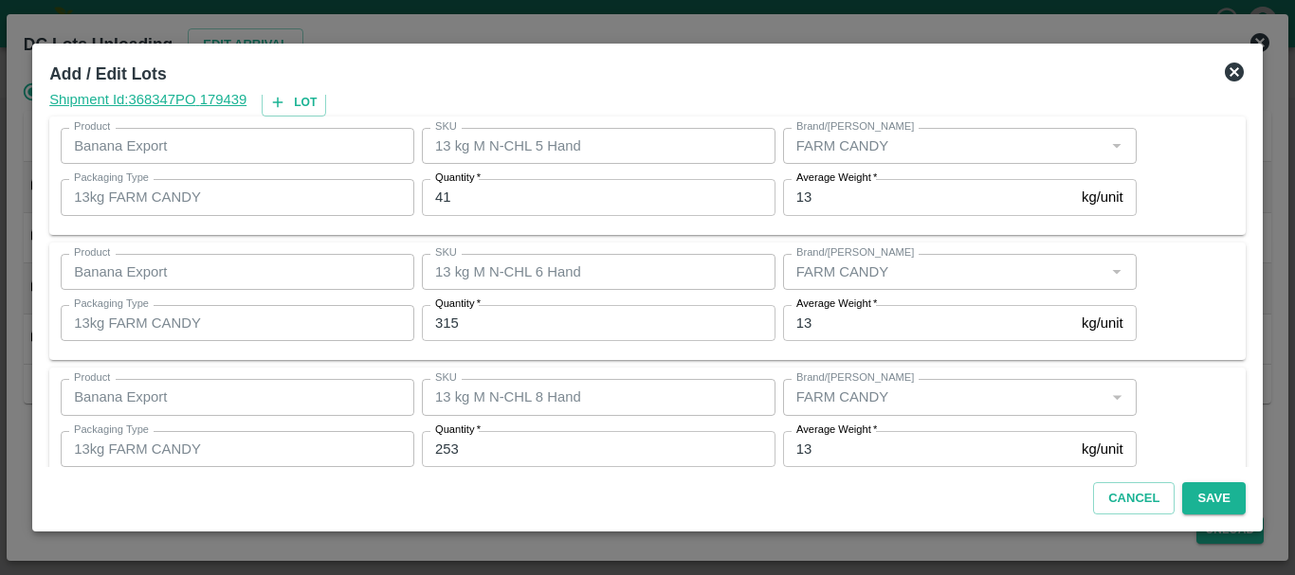
scroll to position [194, 0]
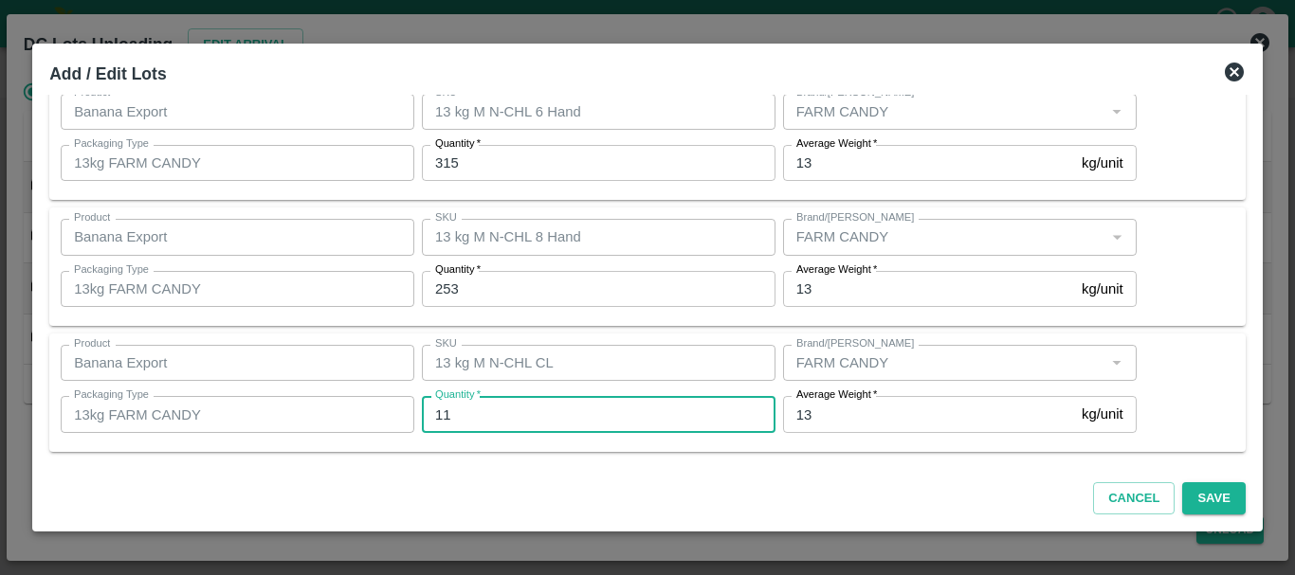
click at [501, 420] on input "11" at bounding box center [598, 414] width 353 height 36
type input "1"
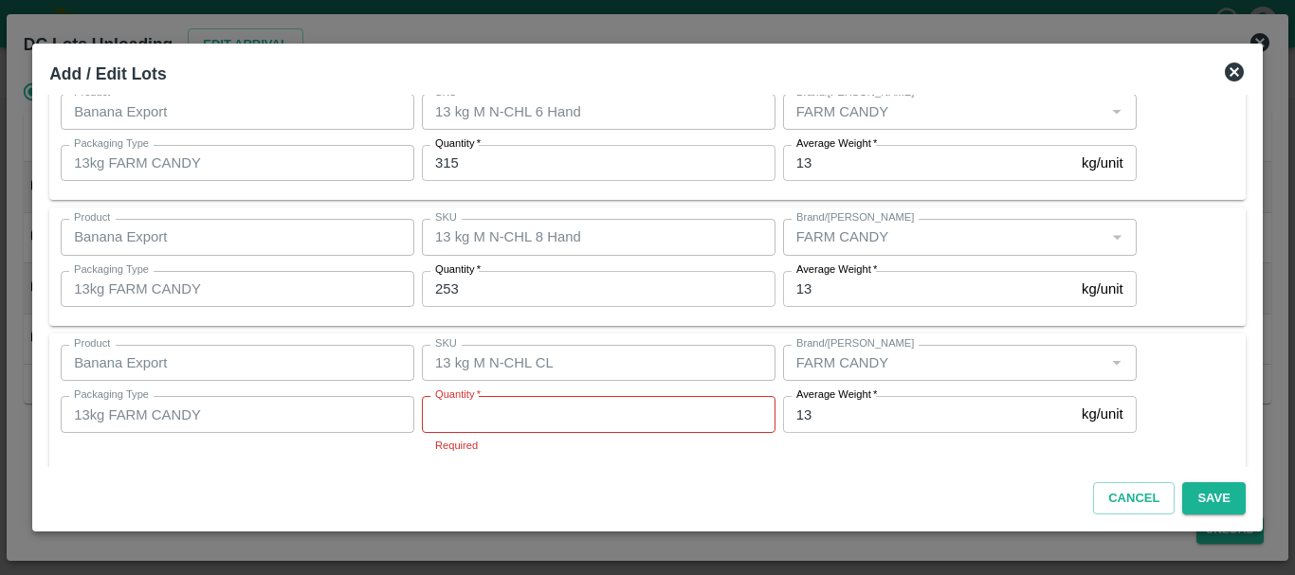
click at [501, 420] on input "Quantity   *" at bounding box center [598, 414] width 353 height 36
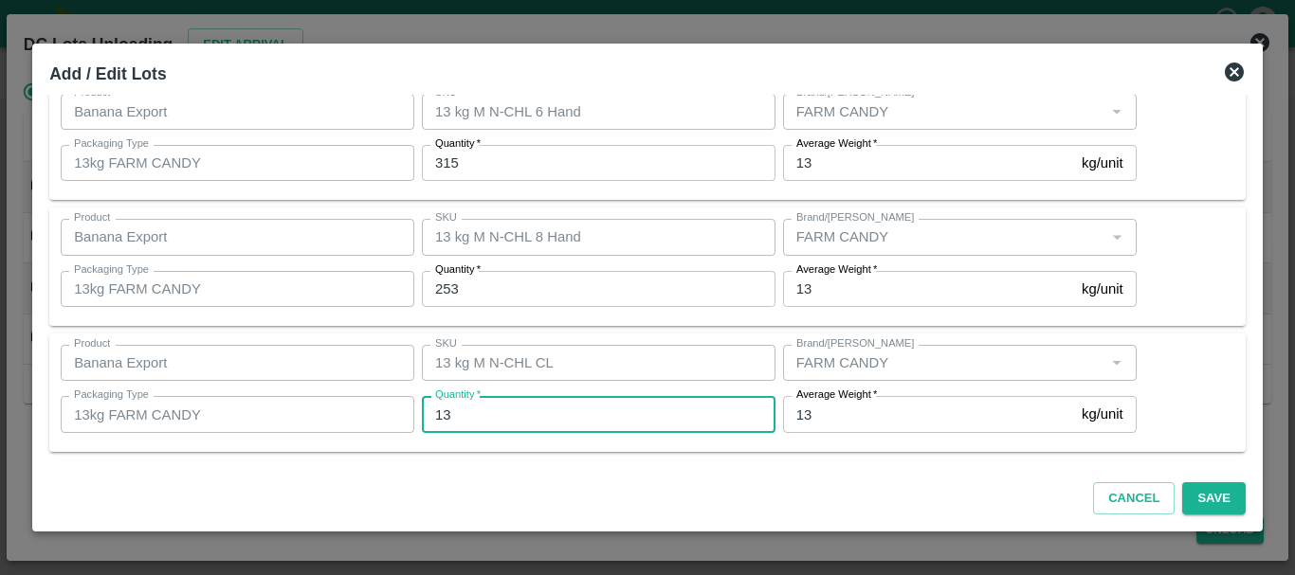
type input "13"
click at [669, 475] on div "Cancel Save" at bounding box center [647, 495] width 1211 height 56
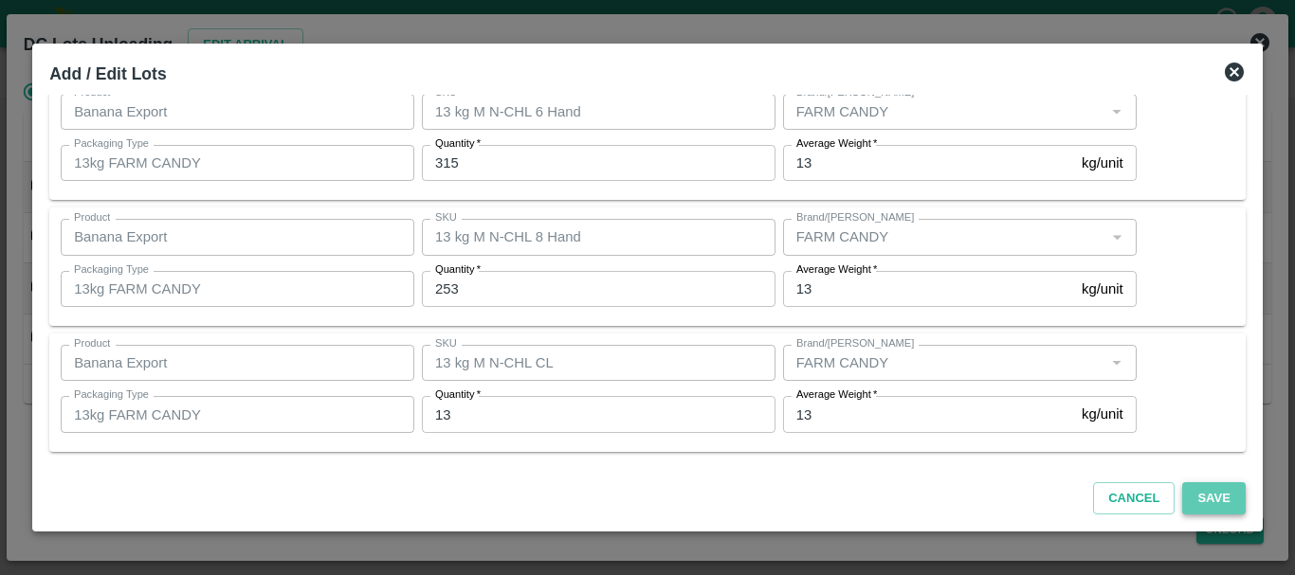
click at [1200, 493] on button "Save" at bounding box center [1213, 498] width 63 height 33
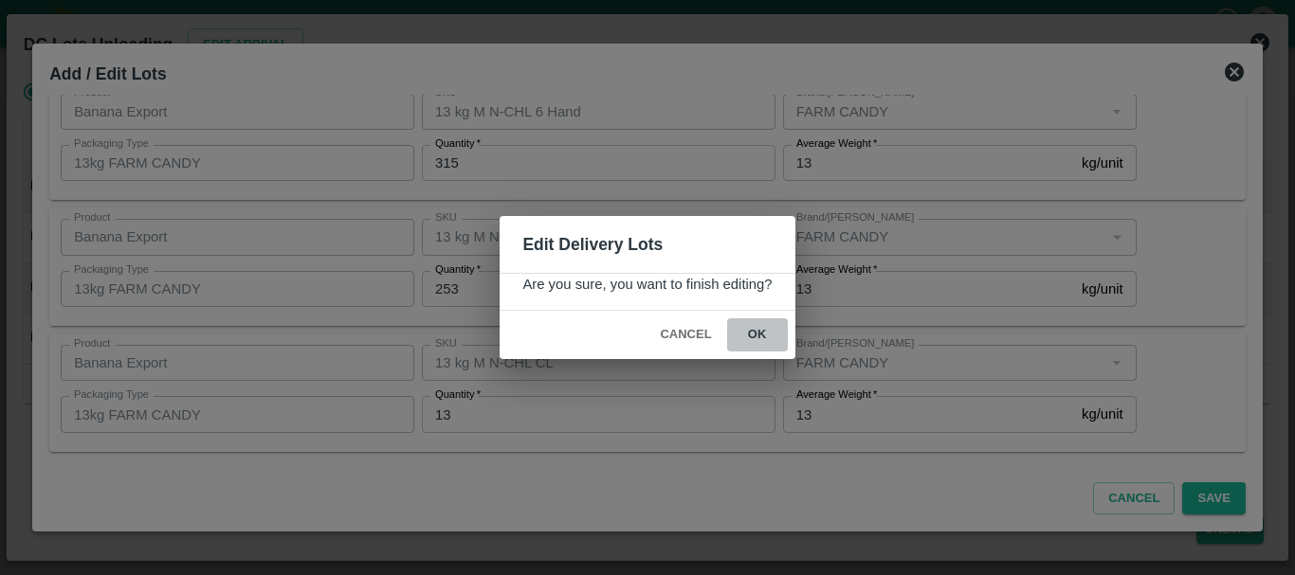
click at [778, 340] on button "ok" at bounding box center [757, 334] width 61 height 33
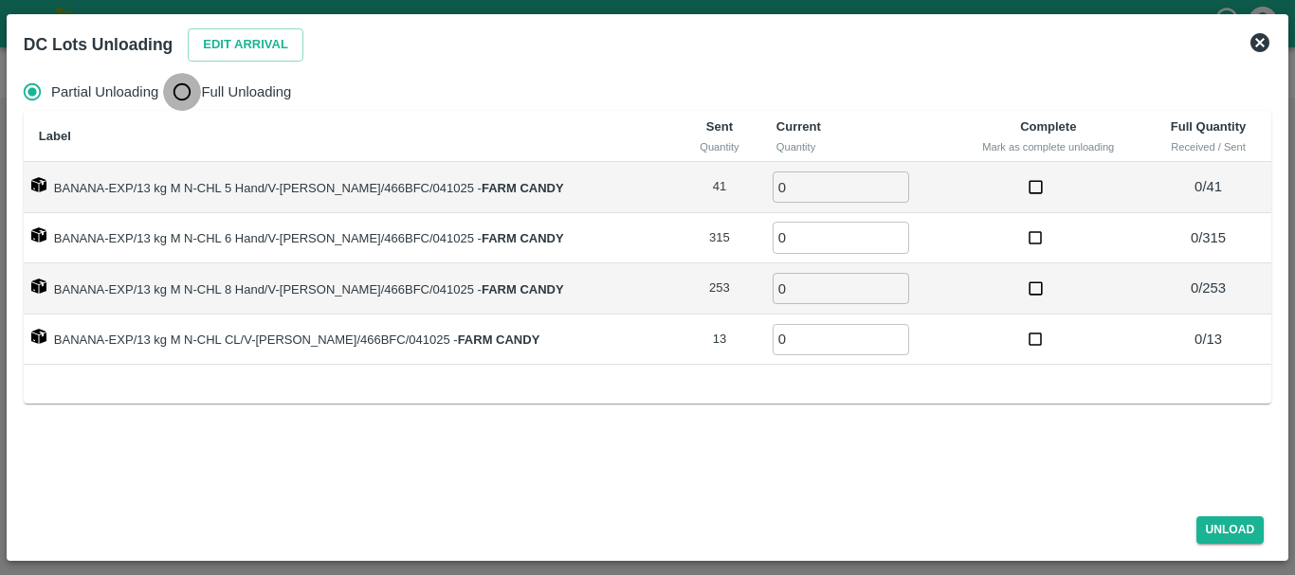
click at [174, 98] on input "Full Unloading" at bounding box center [182, 92] width 38 height 38
radio input "true"
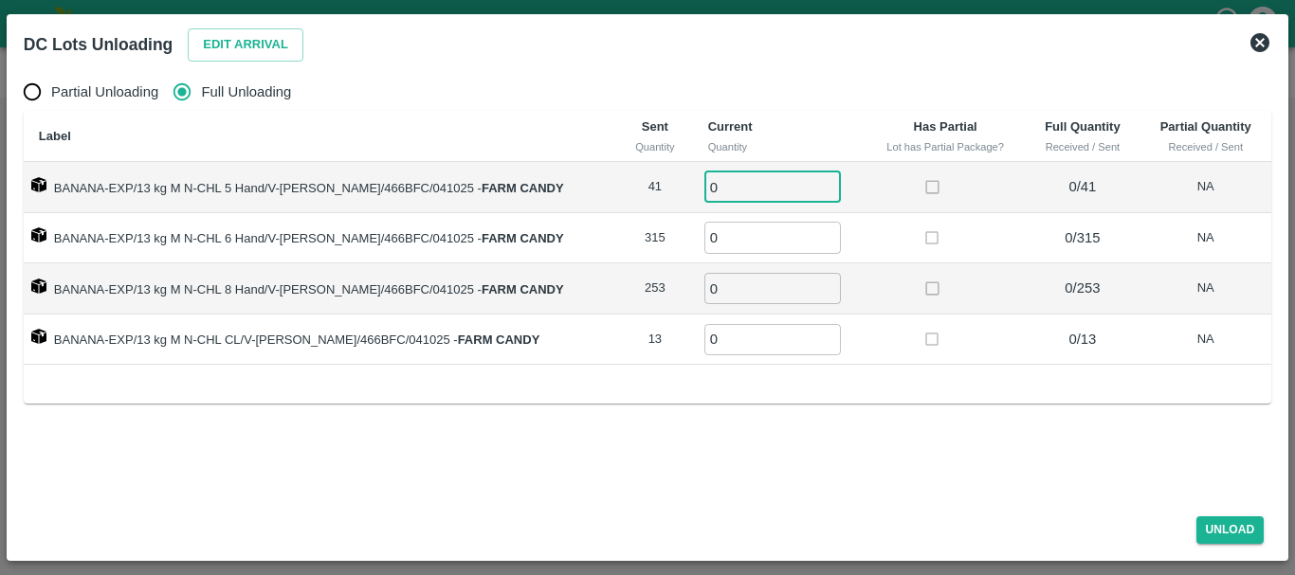
click at [715, 183] on input "0" at bounding box center [772, 187] width 136 height 31
type input "041"
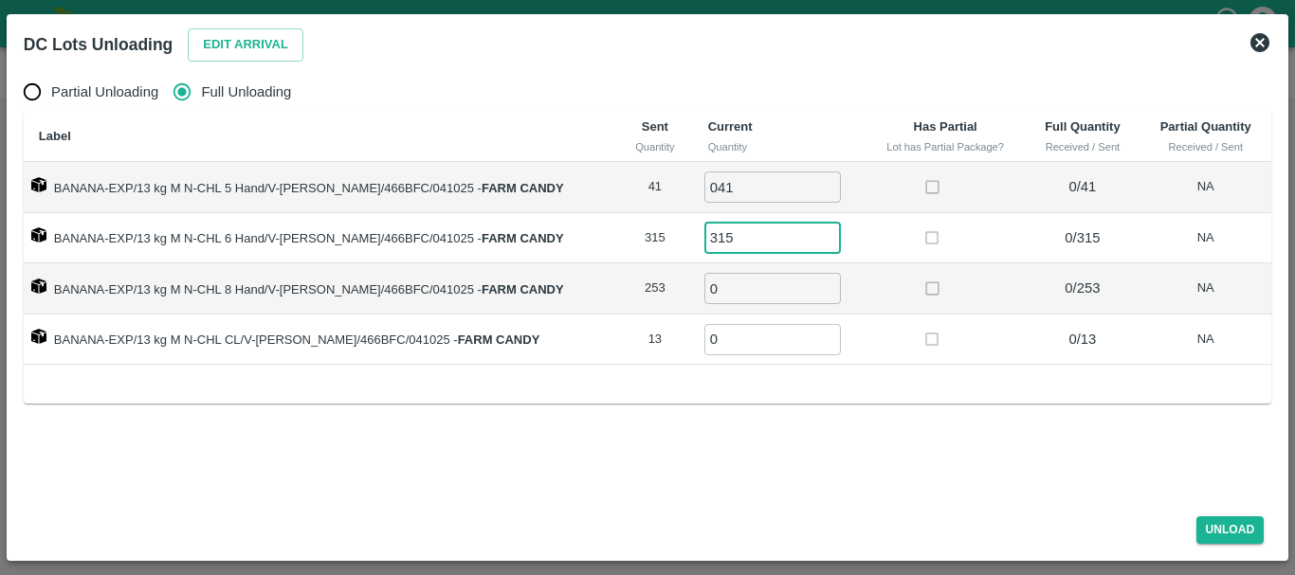
type input "315"
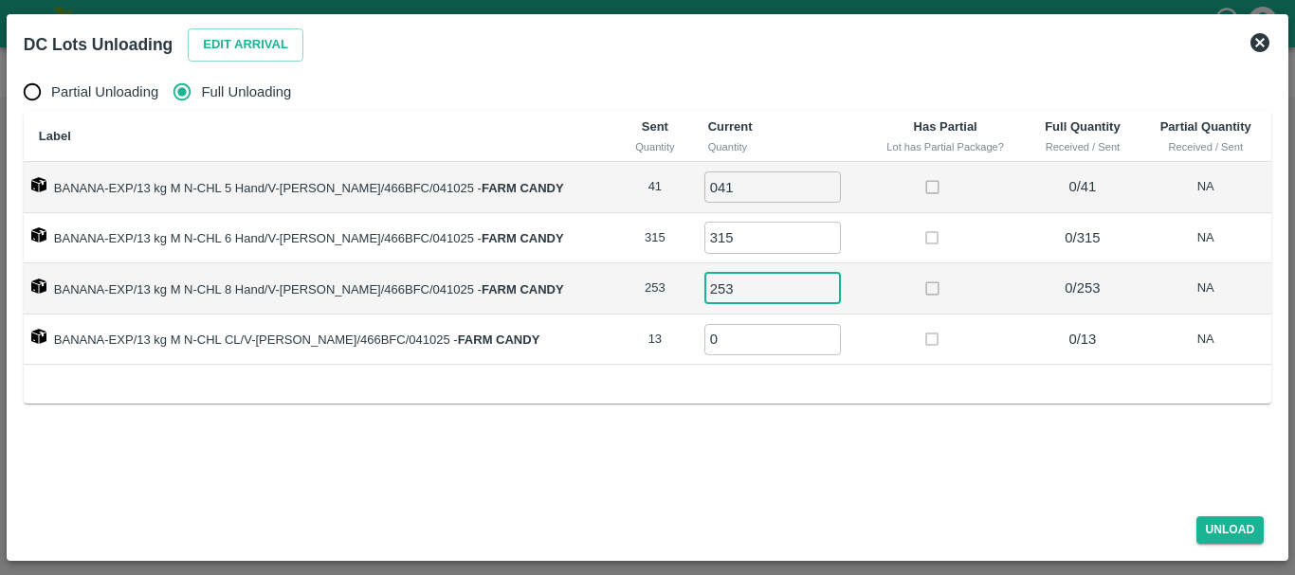
type input "253"
type input "13"
click at [868, 347] on td at bounding box center [945, 340] width 160 height 51
click at [1225, 529] on button "Unload" at bounding box center [1230, 529] width 68 height 27
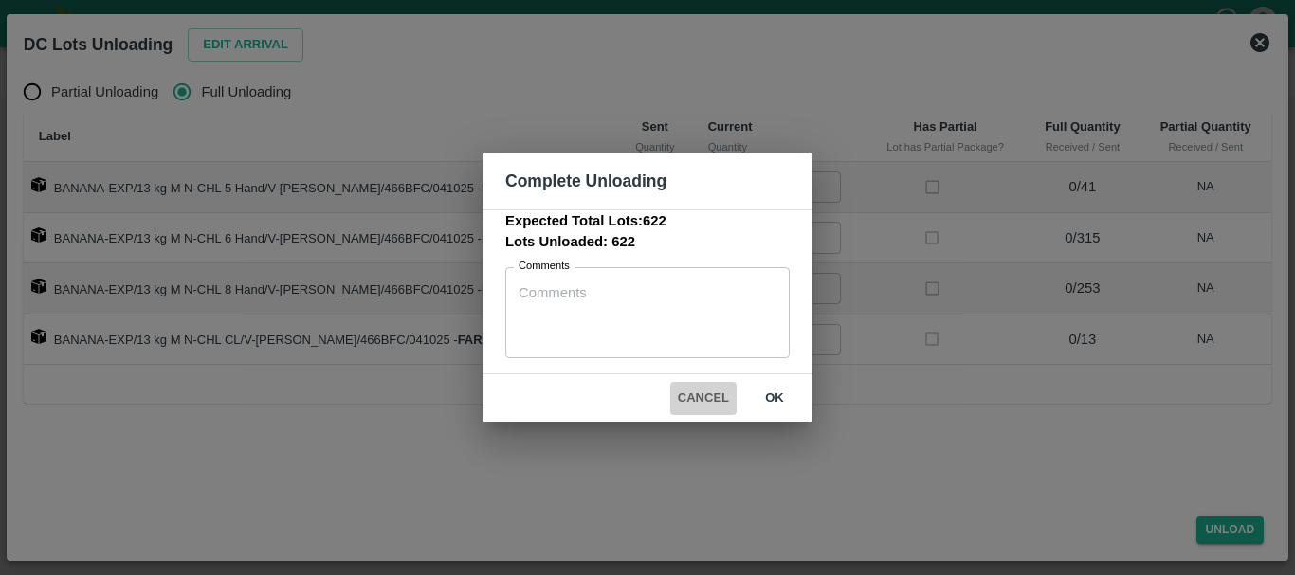
click at [686, 402] on button "Cancel" at bounding box center [703, 398] width 66 height 33
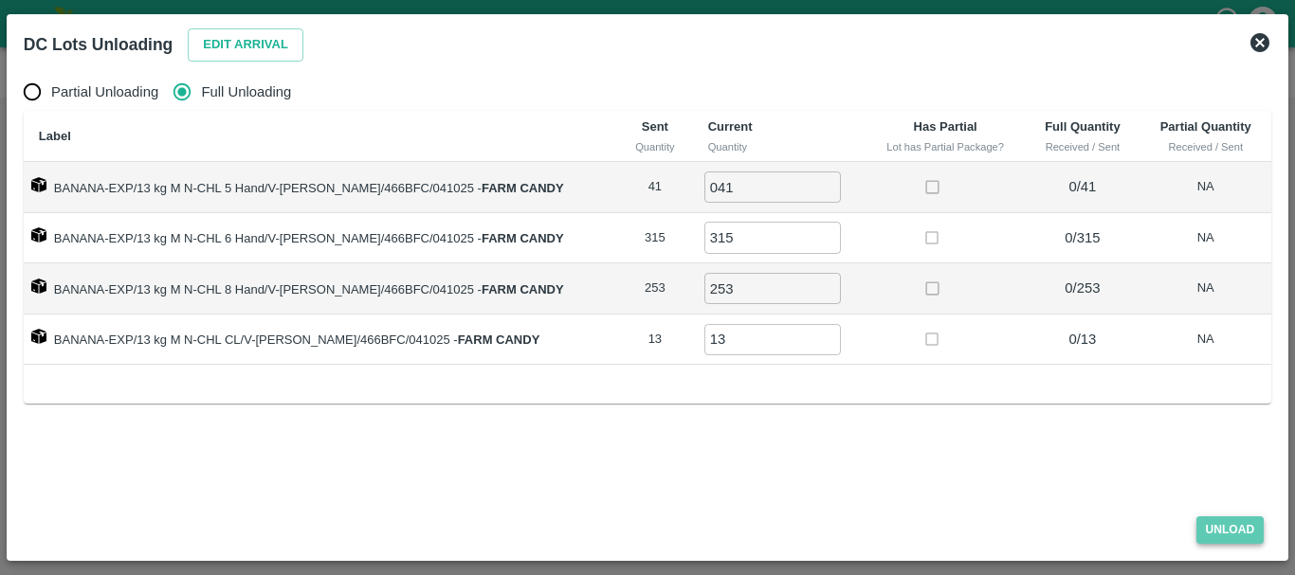
click at [1223, 528] on button "Unload" at bounding box center [1230, 529] width 68 height 27
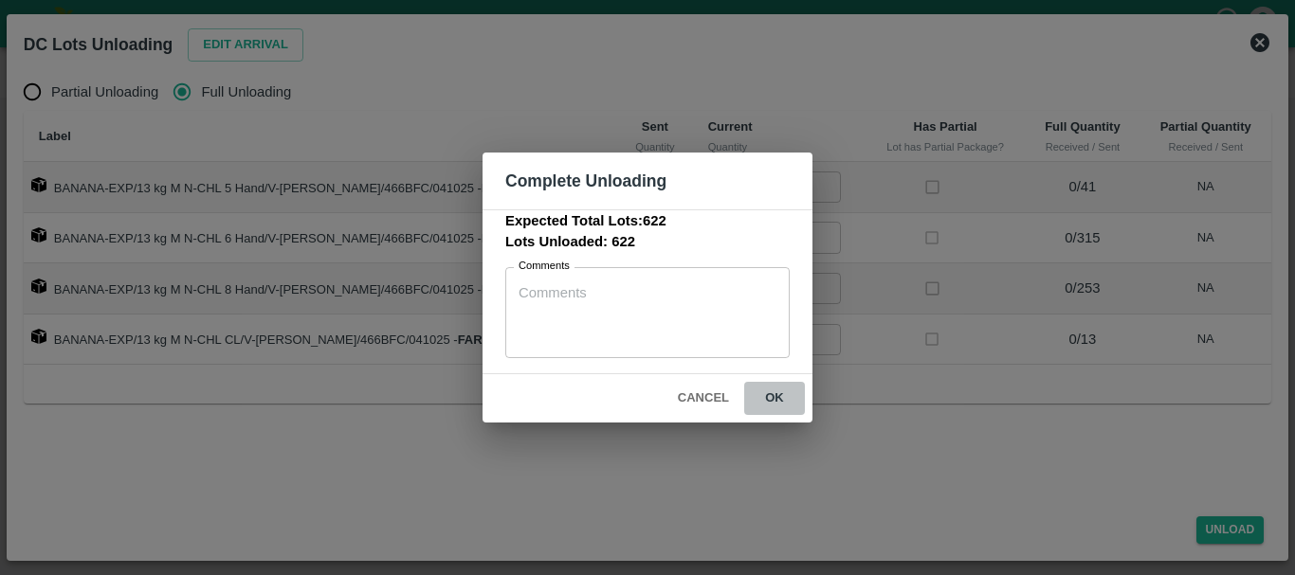
click at [787, 399] on button "ok" at bounding box center [774, 398] width 61 height 33
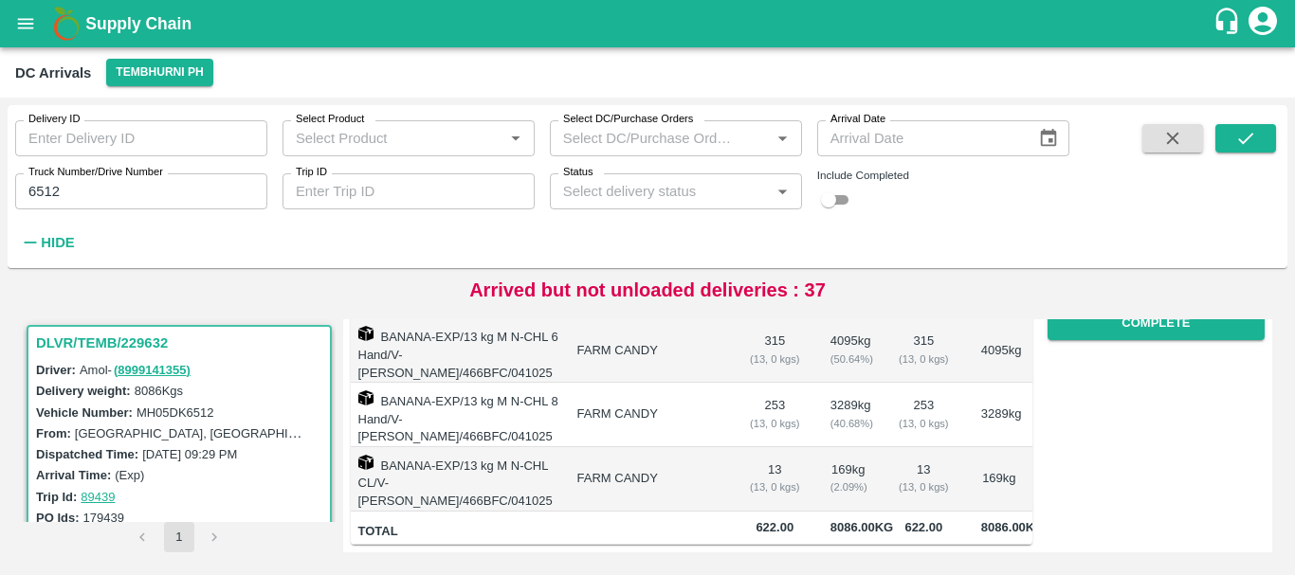
scroll to position [0, 0]
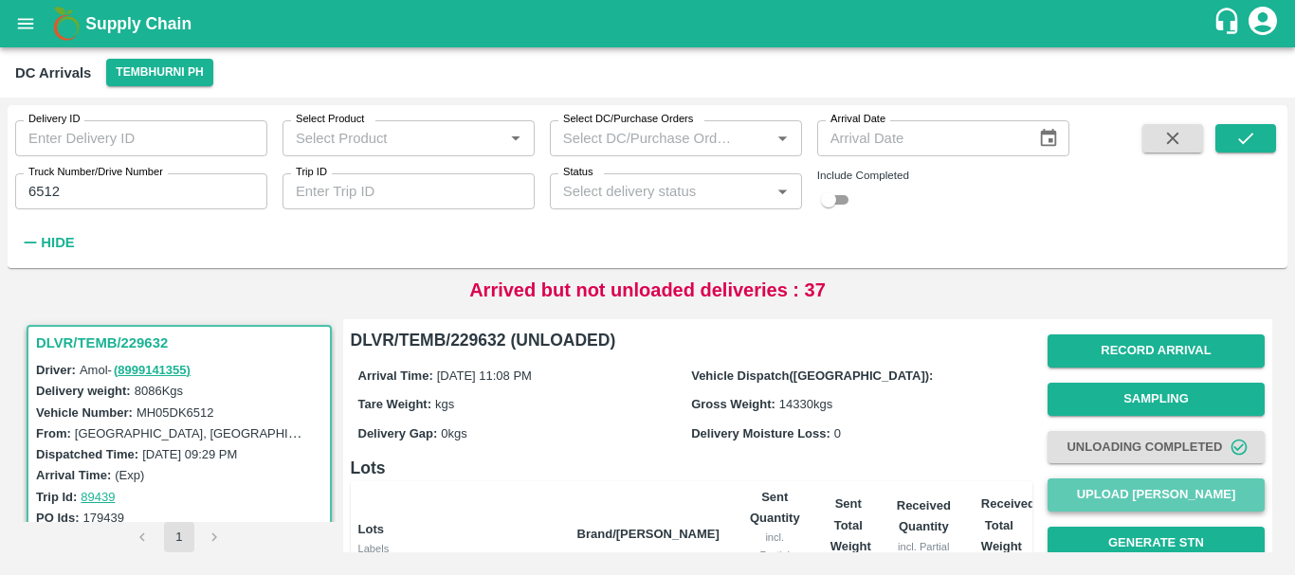
click at [1110, 486] on button "Upload [PERSON_NAME]" at bounding box center [1155, 495] width 217 height 33
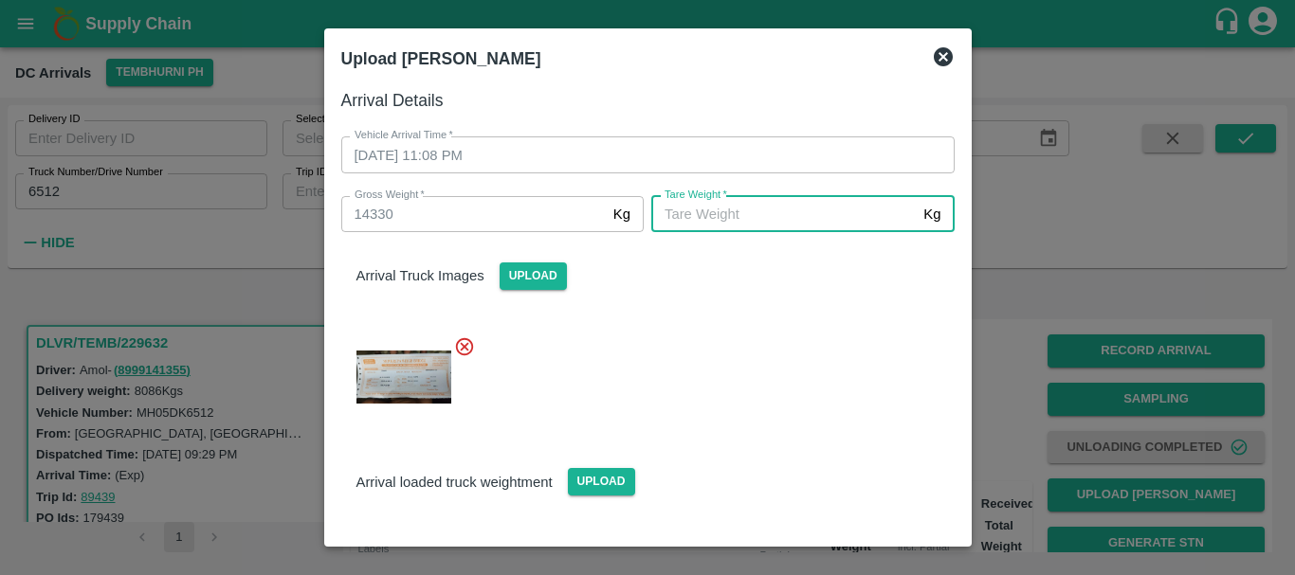
click at [796, 224] on input "[PERSON_NAME]   *" at bounding box center [783, 214] width 264 height 36
type input "5610"
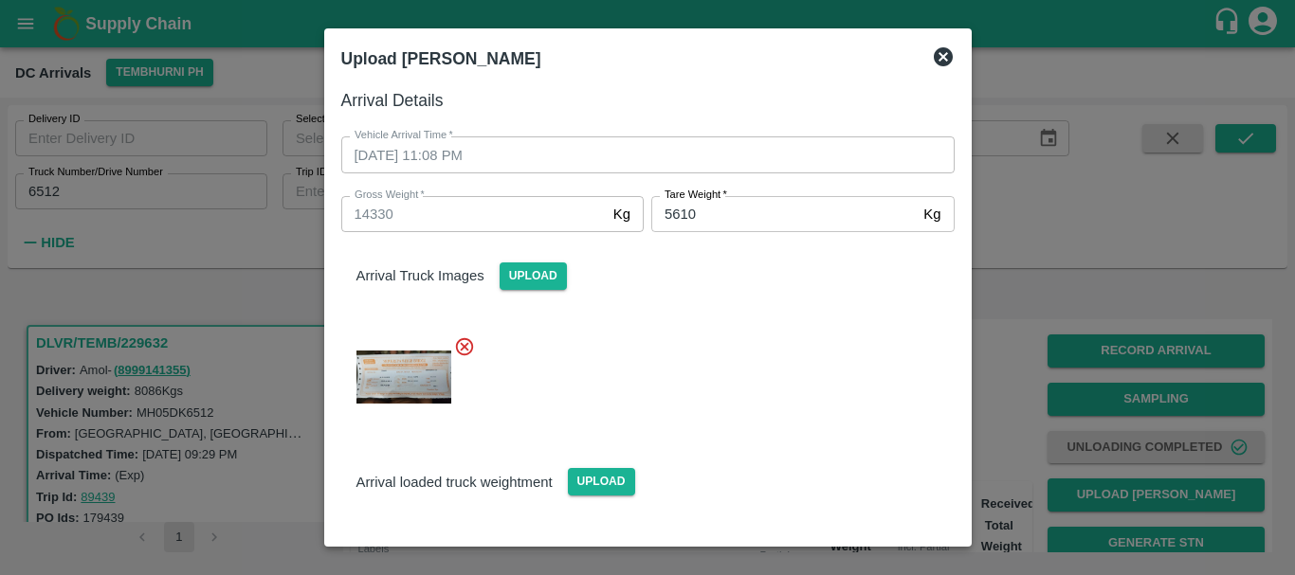
click at [780, 357] on div at bounding box center [640, 371] width 628 height 102
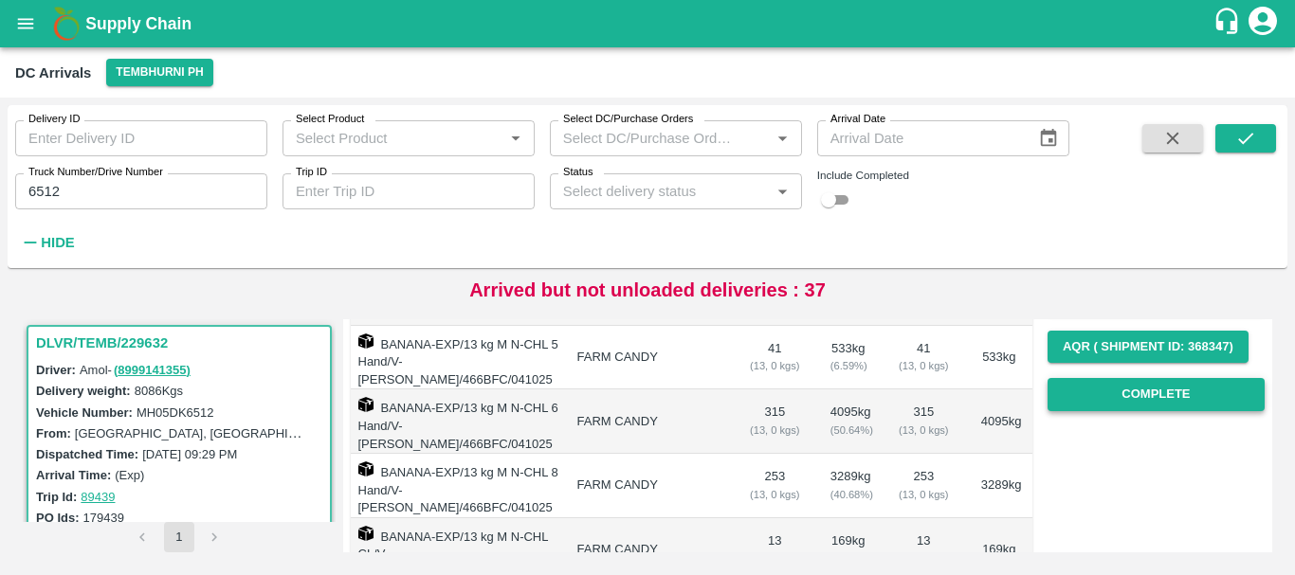
scroll to position [292, 0]
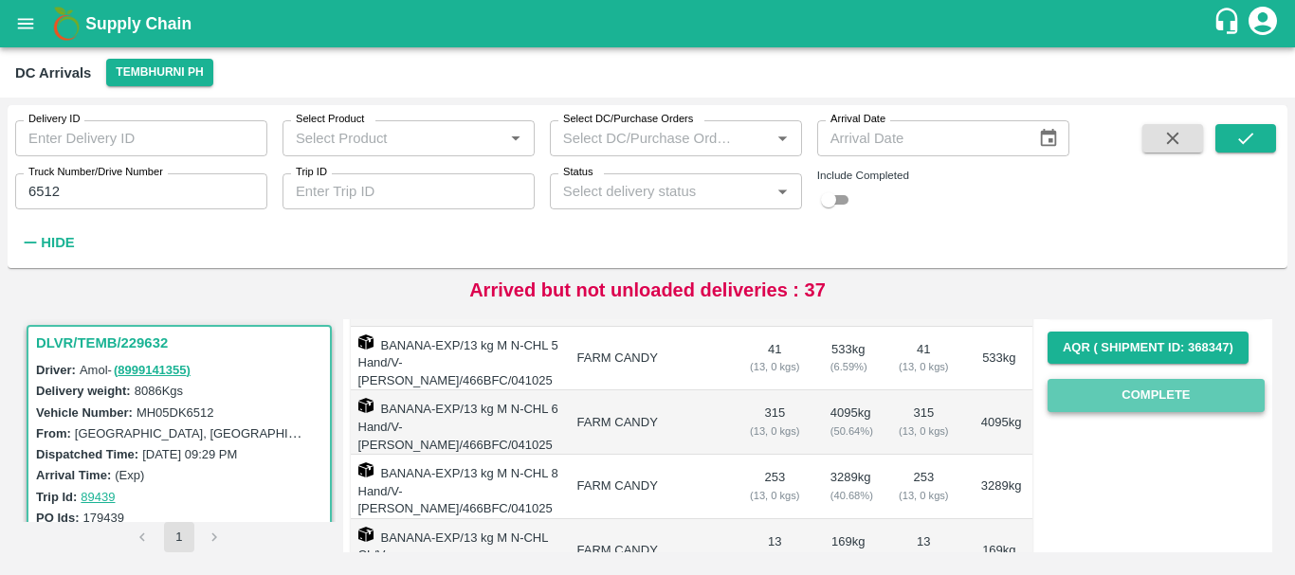
click at [1114, 408] on button "Complete" at bounding box center [1155, 395] width 217 height 33
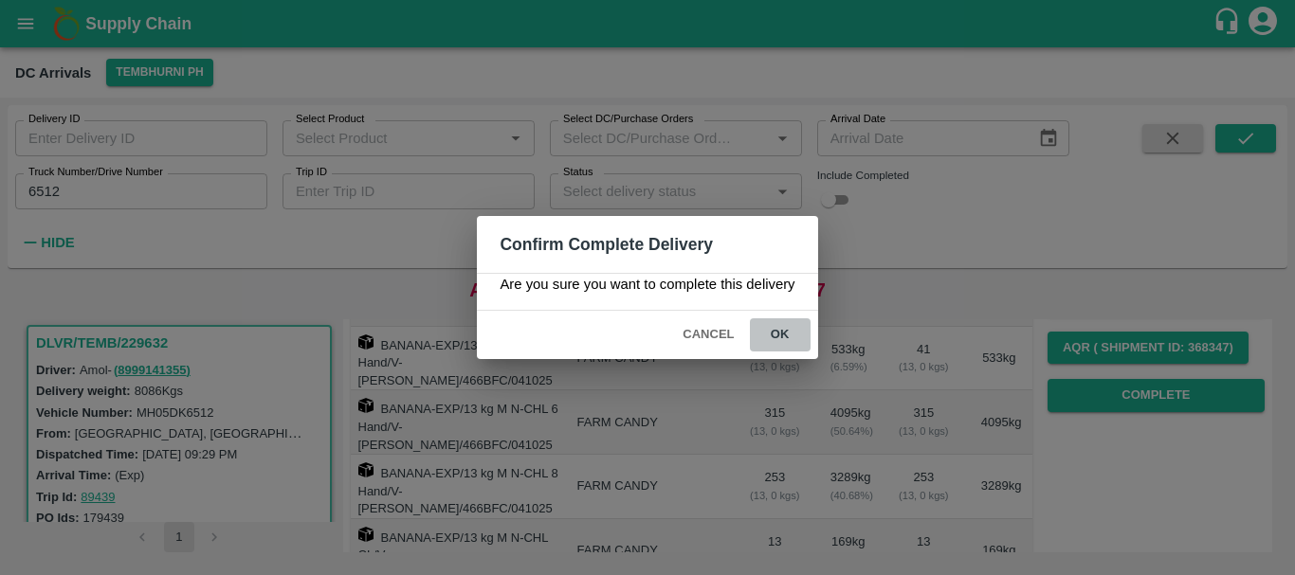
click at [797, 326] on button "ok" at bounding box center [780, 334] width 61 height 33
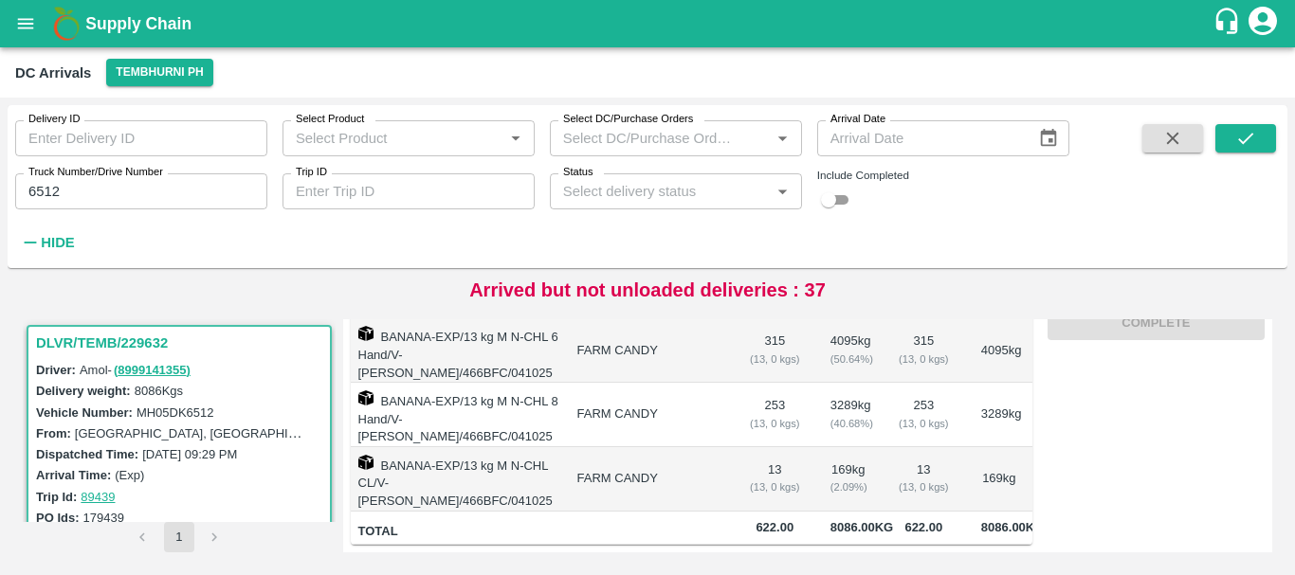
scroll to position [376, 0]
click at [153, 205] on input "6512" at bounding box center [141, 191] width 252 height 36
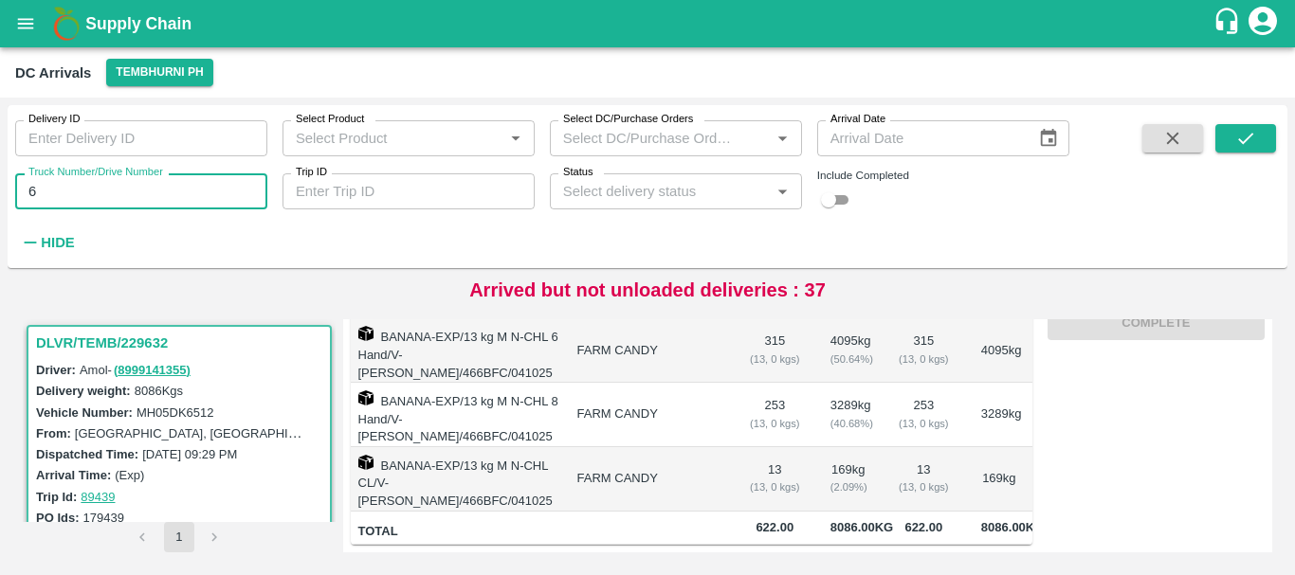
type input "6"
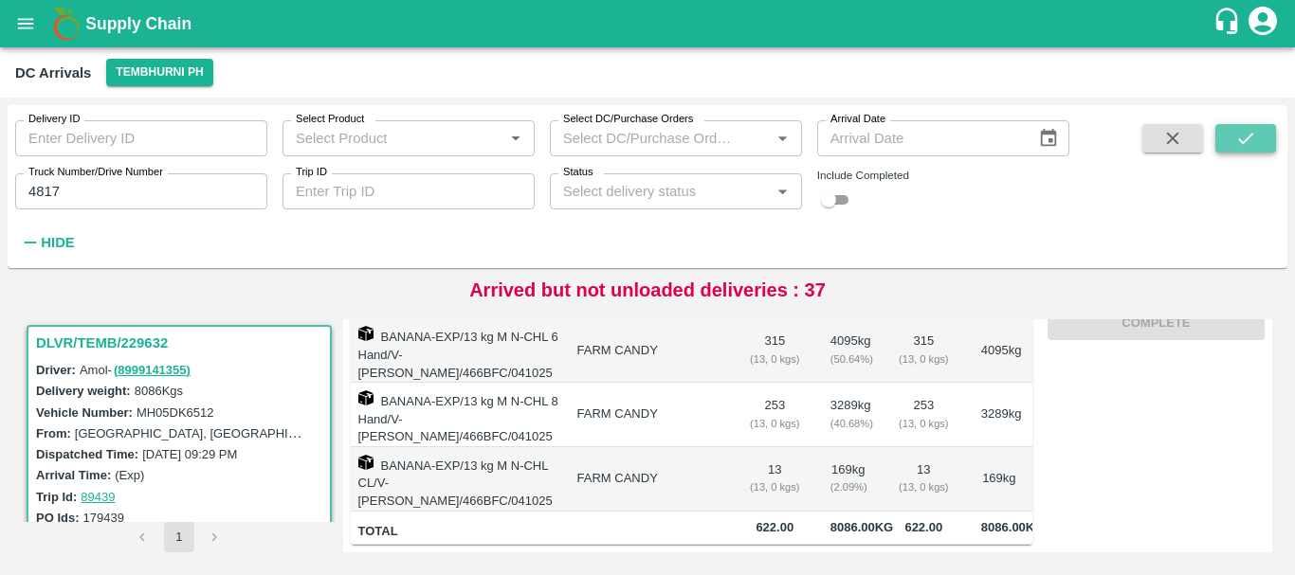
click at [1228, 140] on button "submit" at bounding box center [1245, 138] width 61 height 28
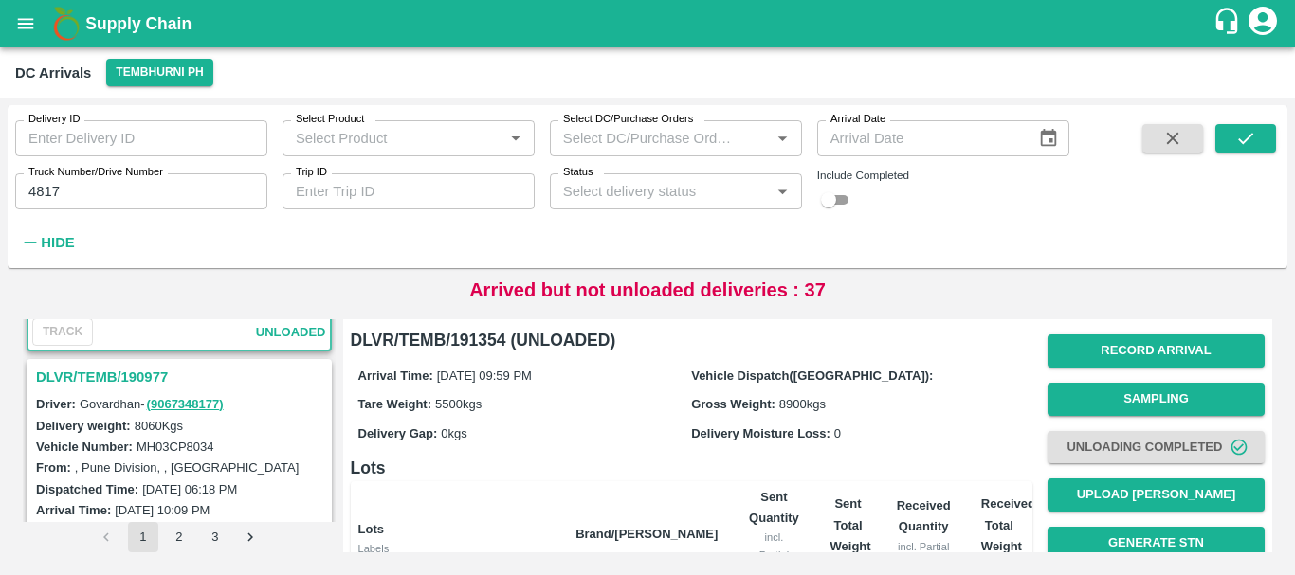
scroll to position [220, 0]
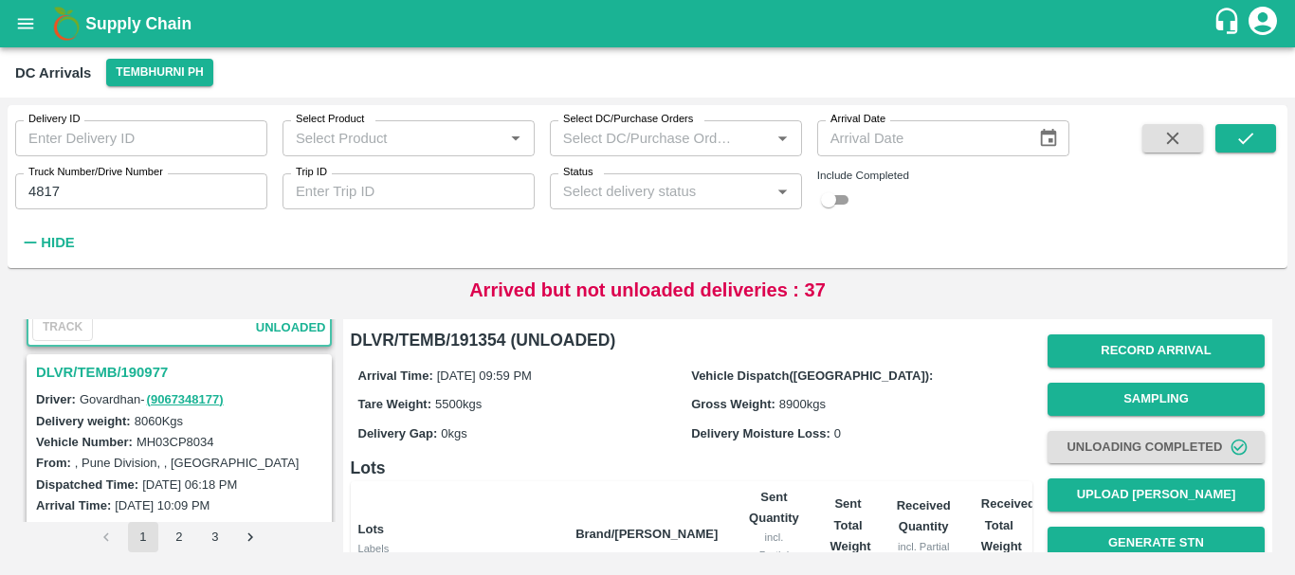
click at [141, 359] on div "DLVR/TEMB/190977" at bounding box center [178, 372] width 301 height 32
click at [143, 370] on h3 "DLVR/TEMB/190977" at bounding box center [182, 372] width 292 height 25
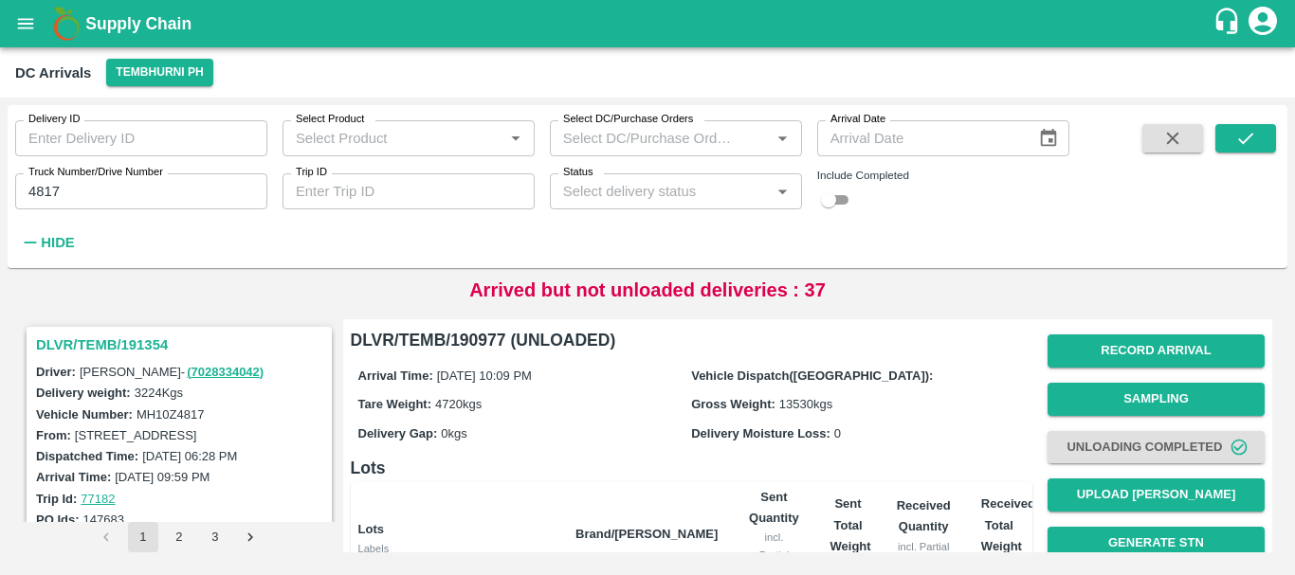
click at [141, 340] on h3 "DLVR/TEMB/191354" at bounding box center [182, 345] width 292 height 25
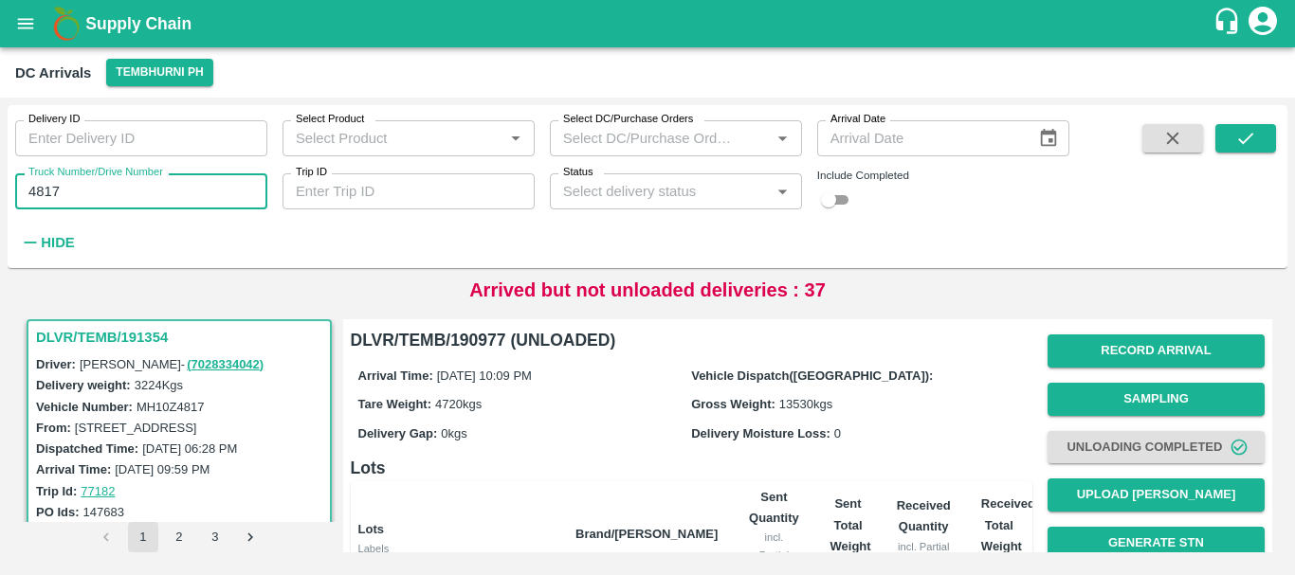
click at [134, 186] on input "4817" at bounding box center [141, 191] width 252 height 36
type input "4"
type input "1104"
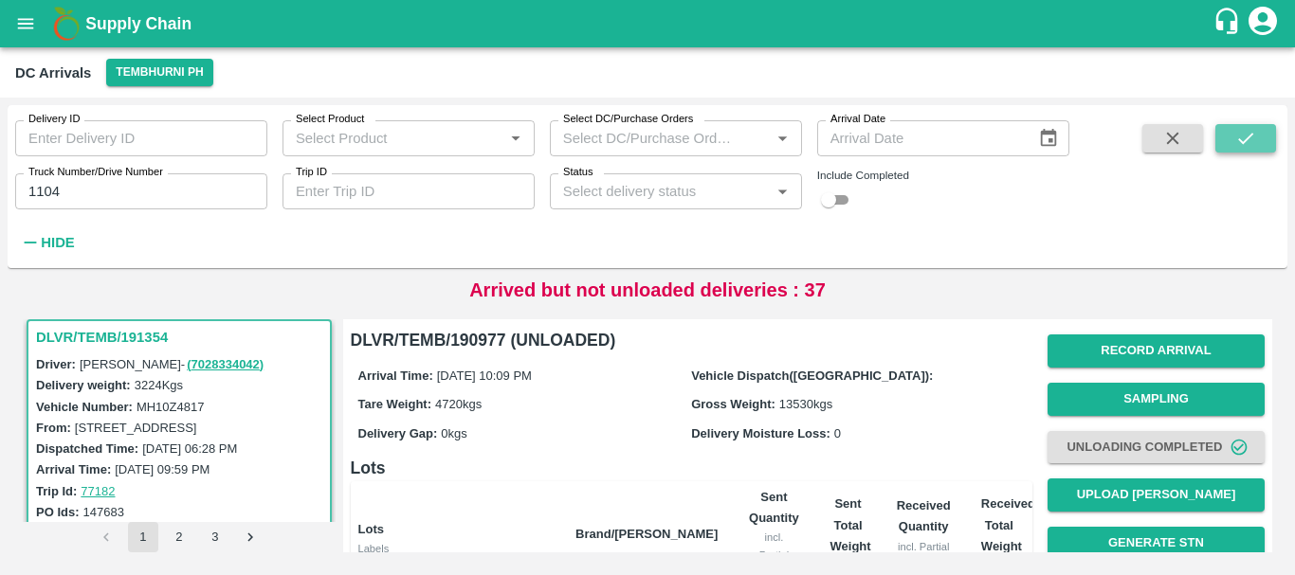
click at [1247, 135] on icon "submit" at bounding box center [1245, 138] width 21 height 21
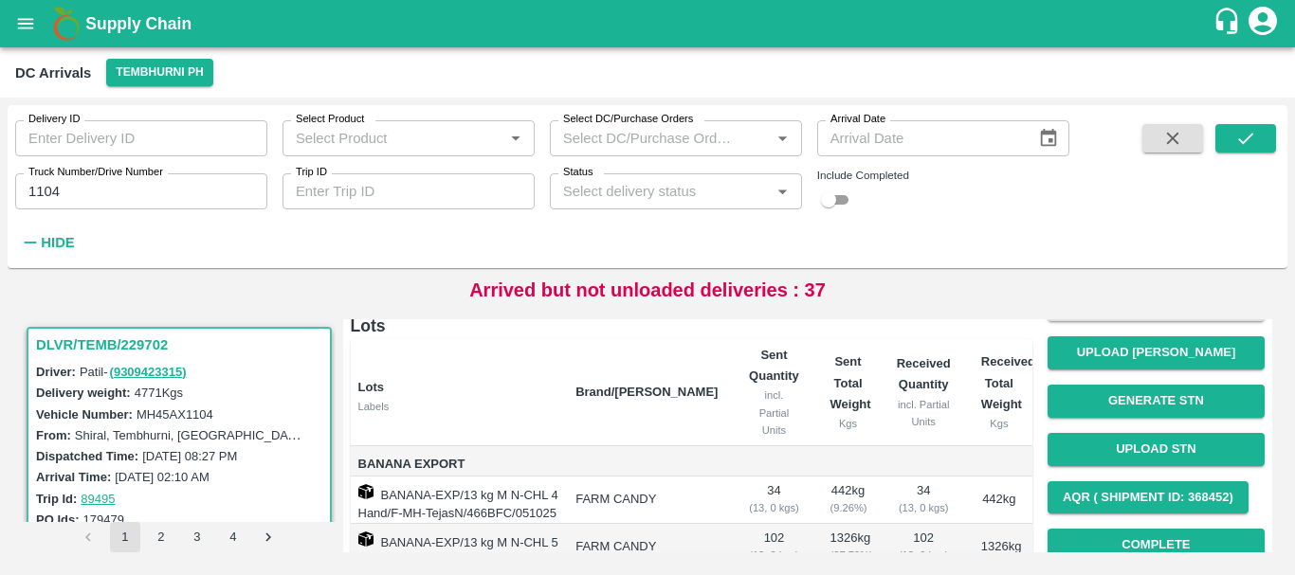
scroll to position [263, 0]
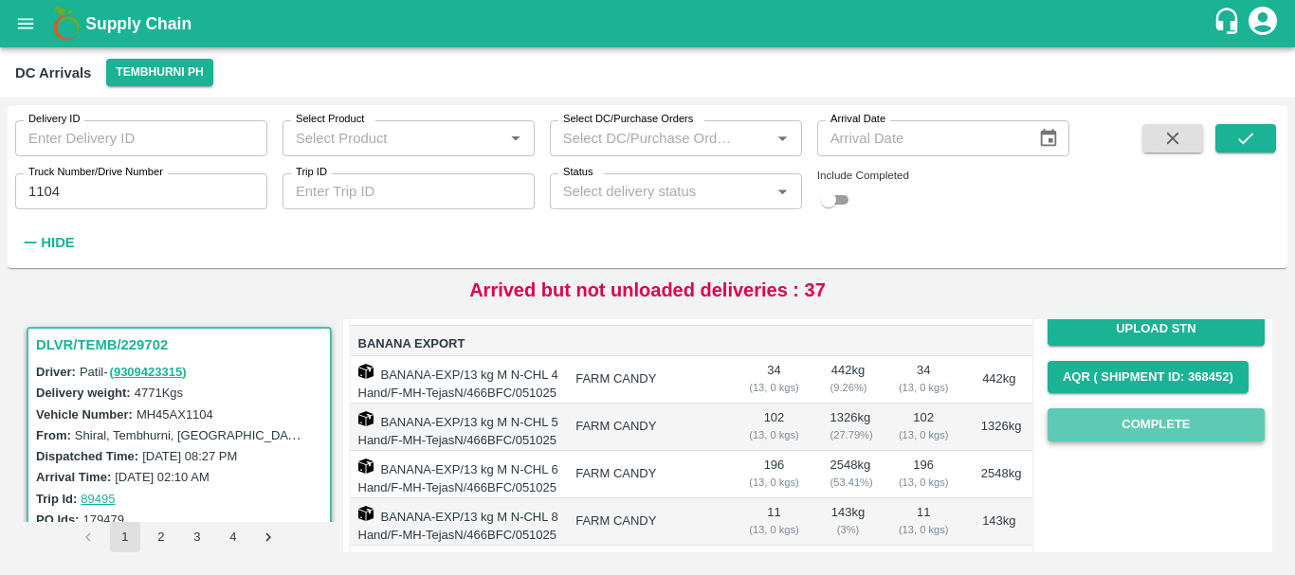
click at [1096, 424] on button "Complete" at bounding box center [1155, 424] width 217 height 33
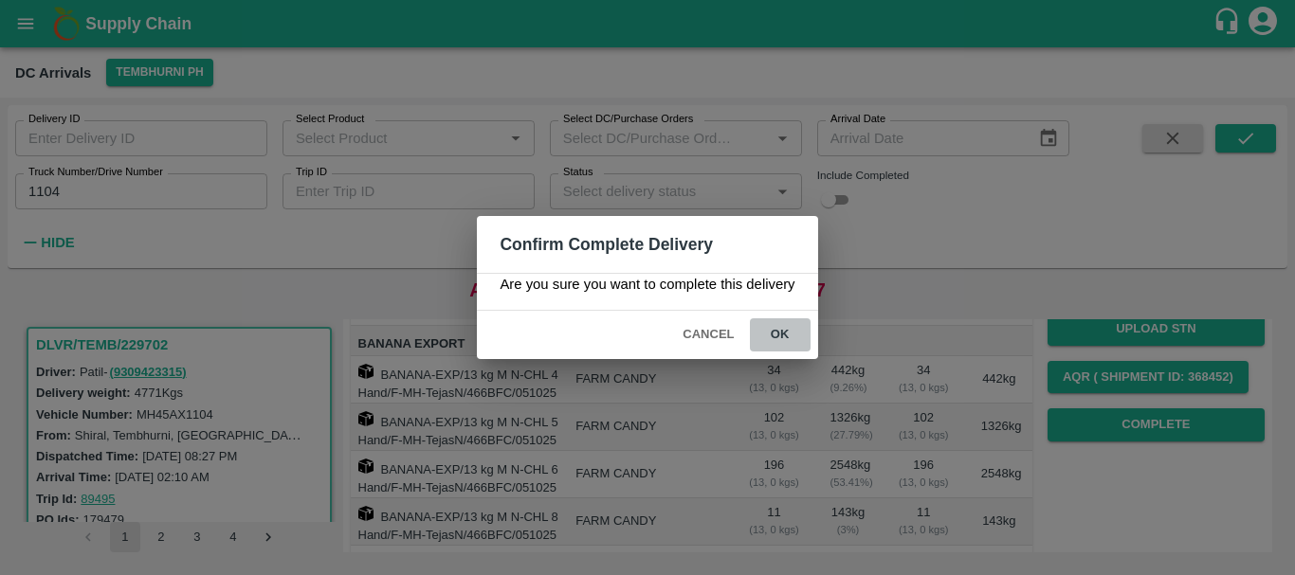
click at [775, 343] on button "ok" at bounding box center [780, 334] width 61 height 33
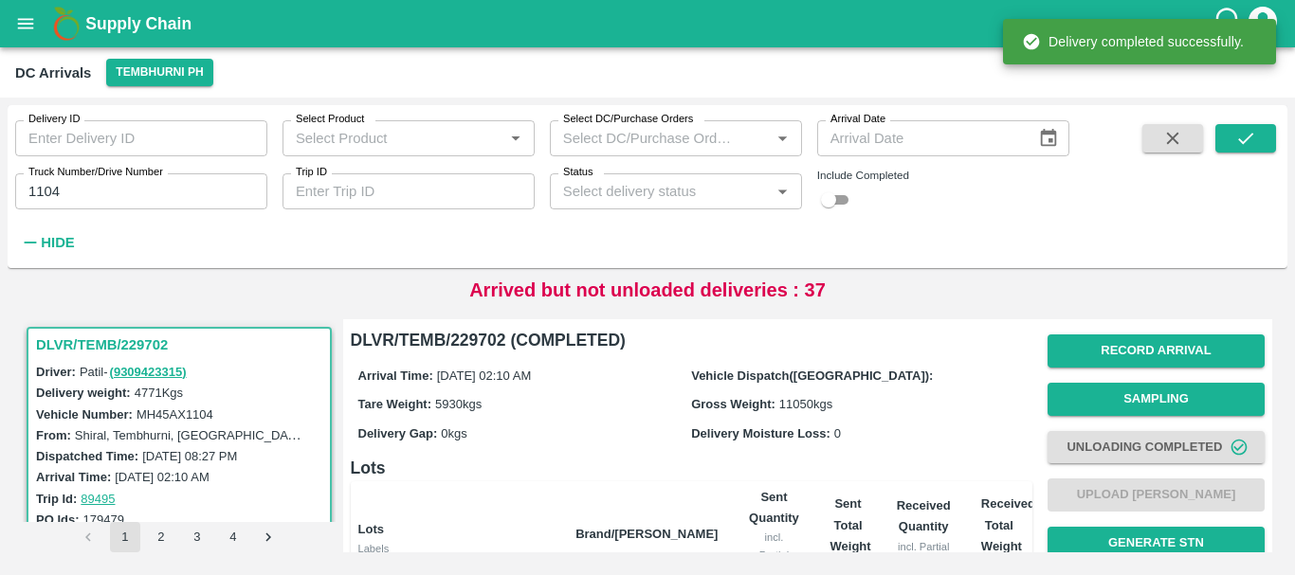
scroll to position [448, 0]
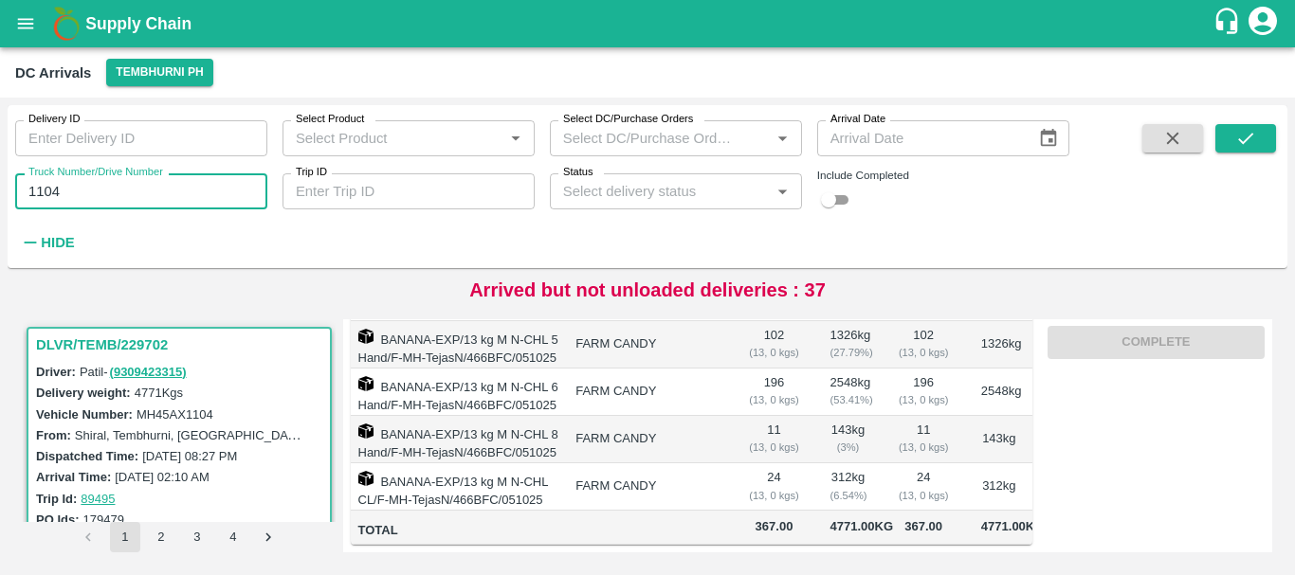
click at [101, 194] on input "1104" at bounding box center [141, 191] width 252 height 36
type input "1"
type input "3780"
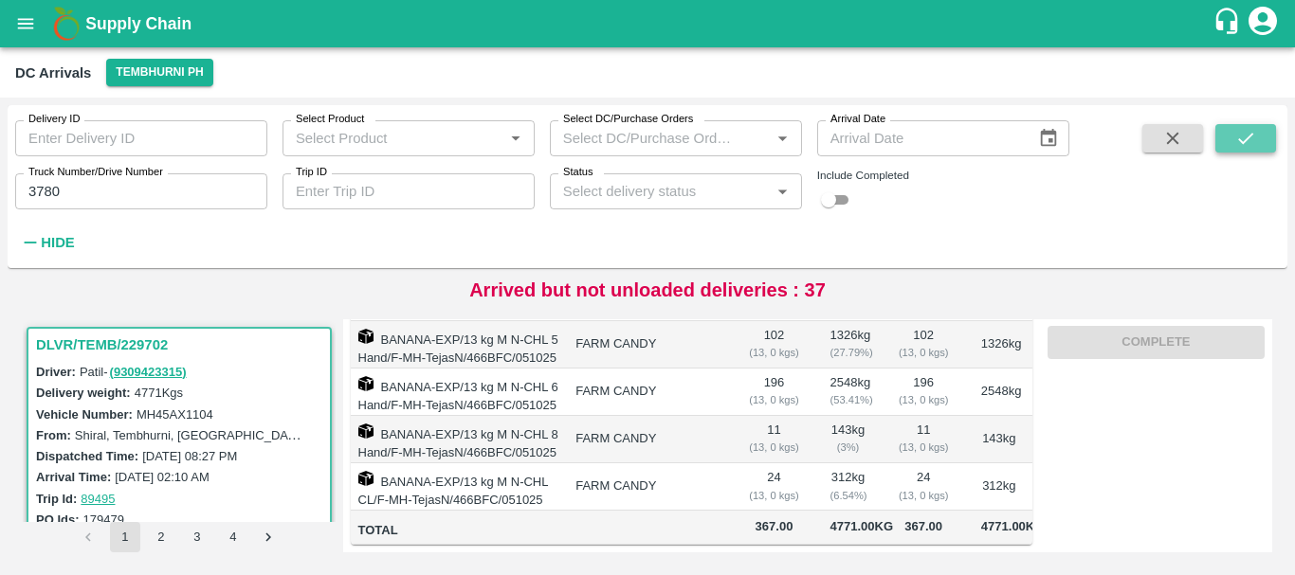
click at [1259, 135] on button "submit" at bounding box center [1245, 138] width 61 height 28
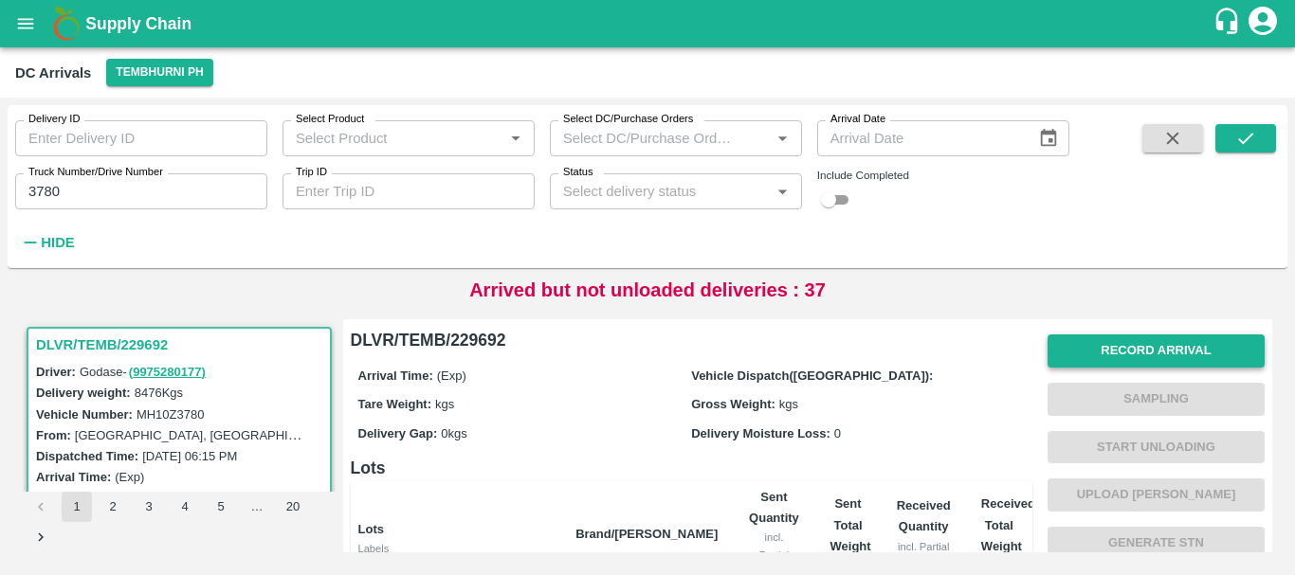
click at [1089, 352] on button "Record Arrival" at bounding box center [1155, 351] width 217 height 33
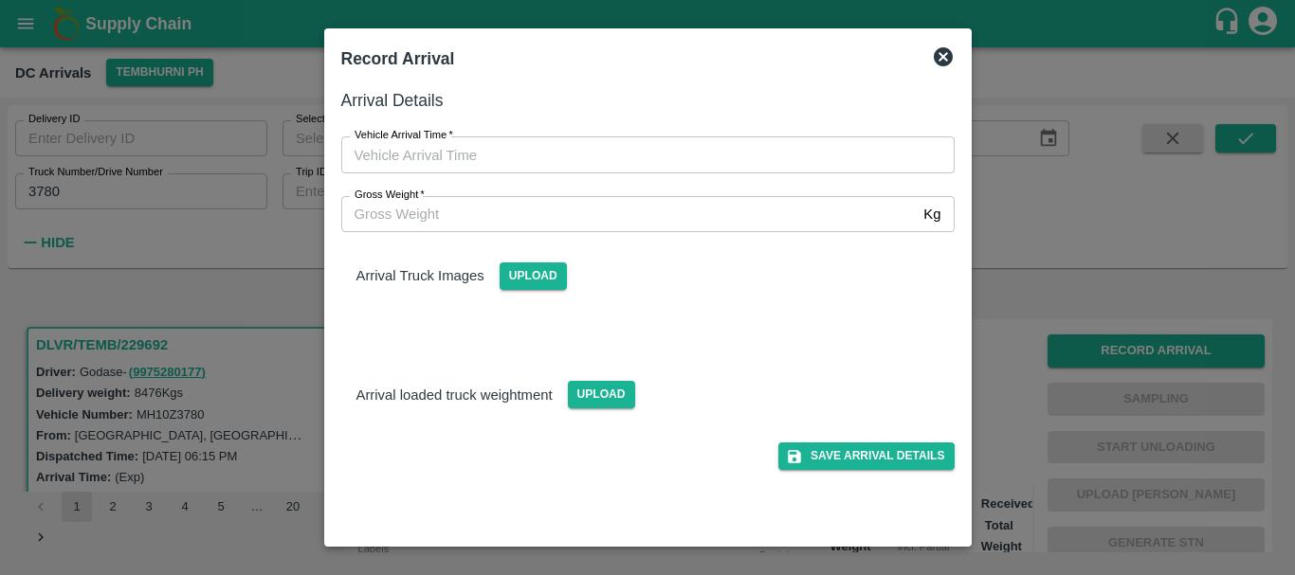
type input "DD/MM/YYYY hh:mm aa"
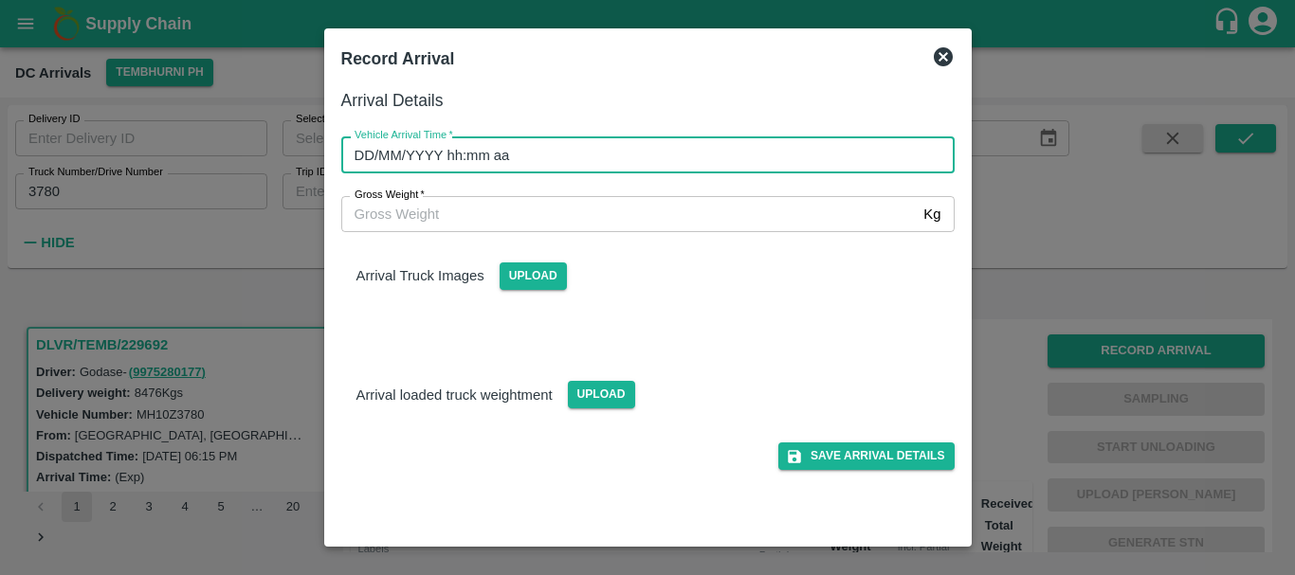
click at [801, 156] on input "DD/MM/YYYY hh:mm aa" at bounding box center [641, 154] width 600 height 36
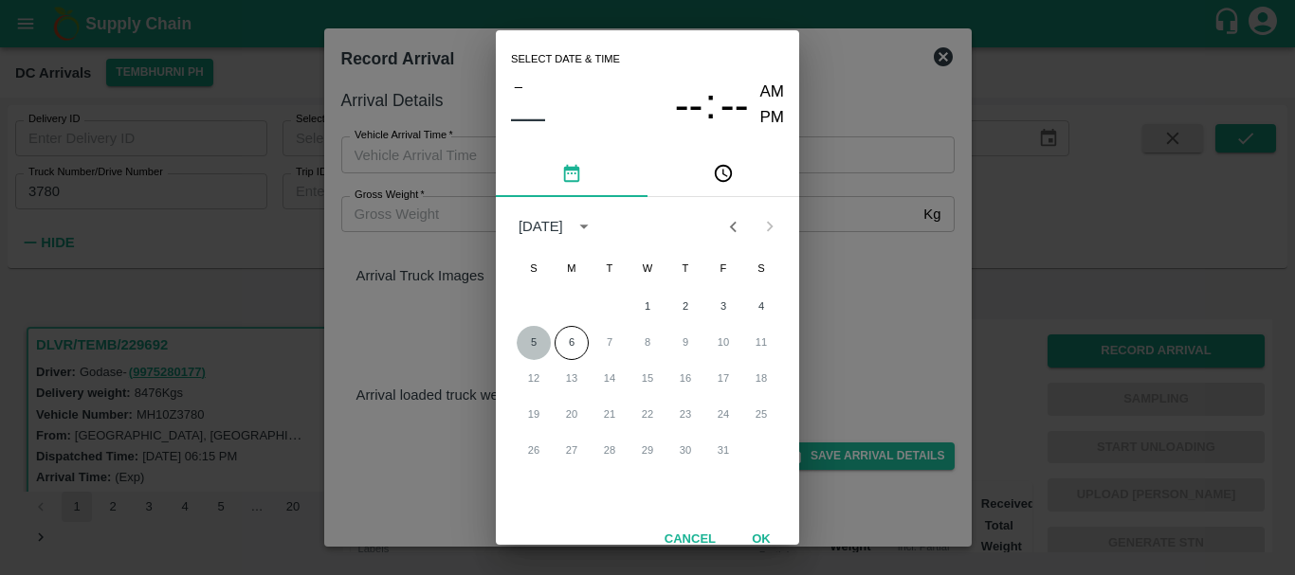
click at [527, 334] on button "5" at bounding box center [533, 343] width 34 height 34
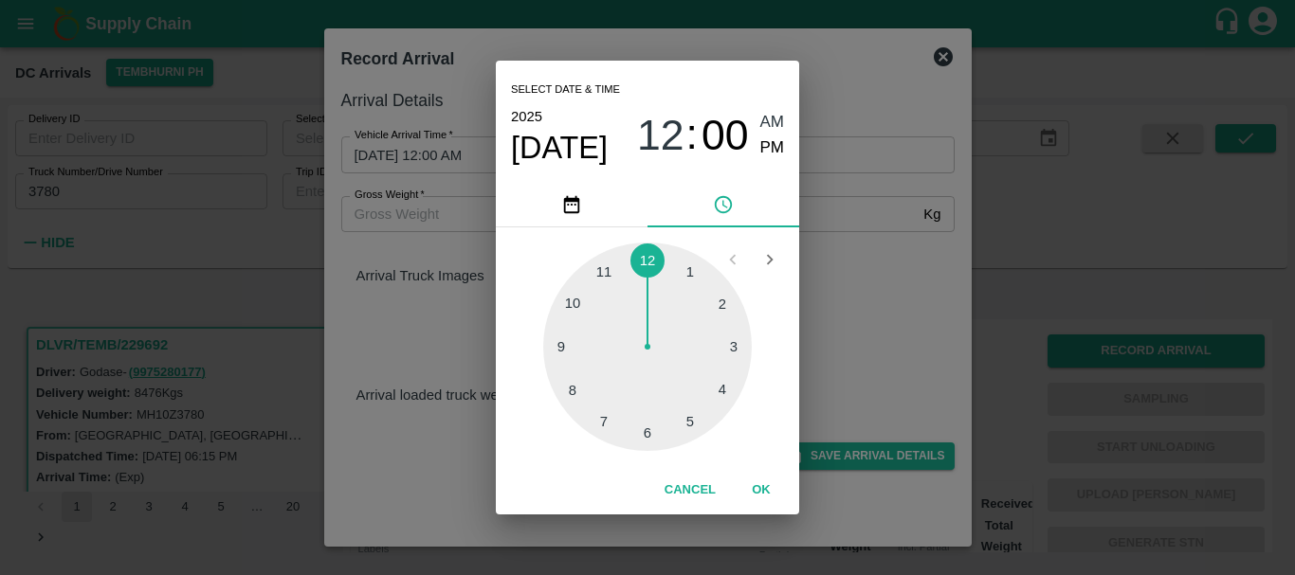
click at [715, 383] on div at bounding box center [647, 347] width 208 height 208
click at [713, 311] on div at bounding box center [647, 347] width 208 height 208
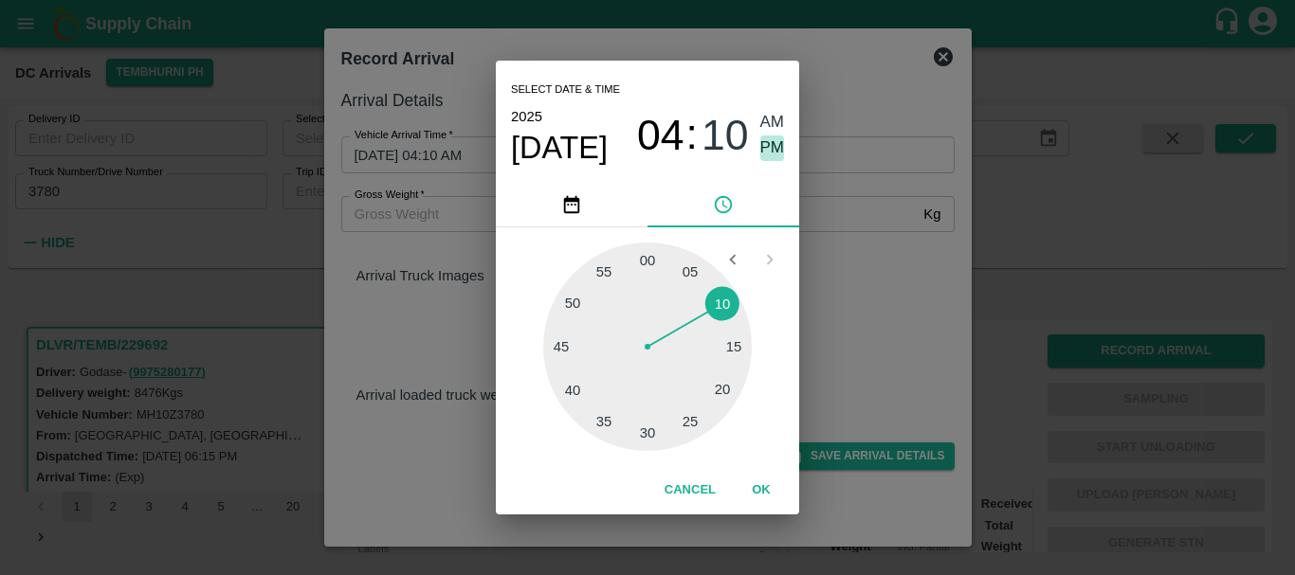
click at [772, 139] on span "PM" at bounding box center [772, 149] width 25 height 26
type input "05/10/2025 04:10 PM"
click at [830, 251] on div "Select date & time 2025 Oct 5 04 : 10 AM PM 05 10 15 20 25 30 35 40 45 50 55 00…" at bounding box center [647, 287] width 1295 height 575
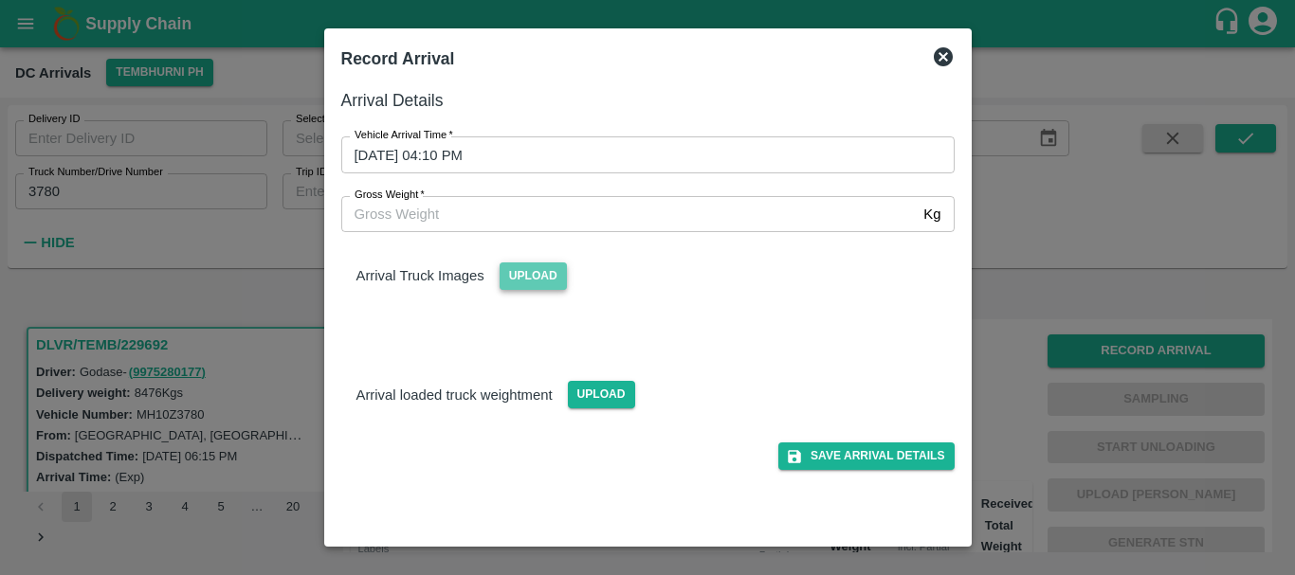
click at [525, 279] on span "Upload" at bounding box center [532, 276] width 67 height 27
click at [0, 0] on input "Upload" at bounding box center [0, 0] width 0 height 0
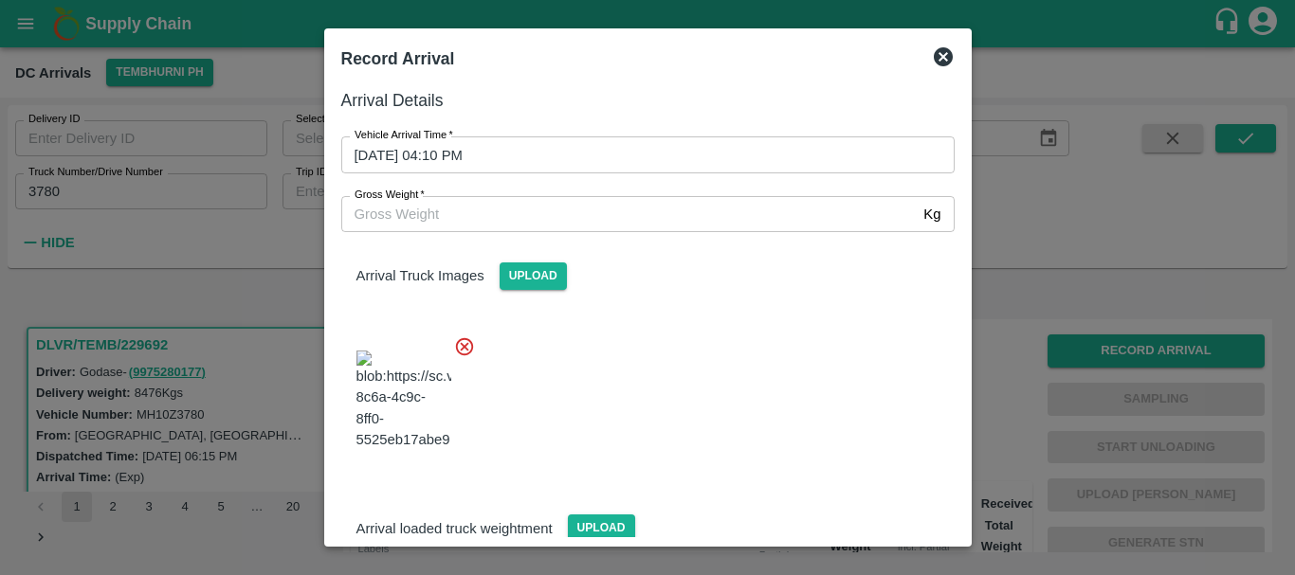
scroll to position [101, 0]
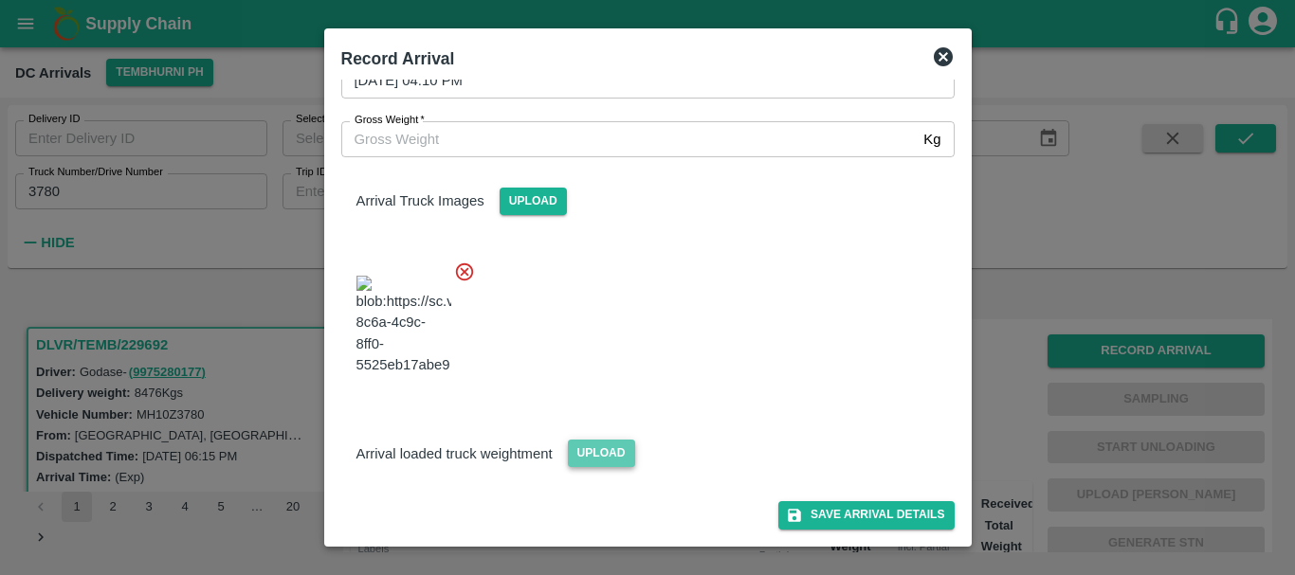
click at [616, 452] on span "Upload" at bounding box center [601, 453] width 67 height 27
click at [0, 0] on input "Upload" at bounding box center [0, 0] width 0 height 0
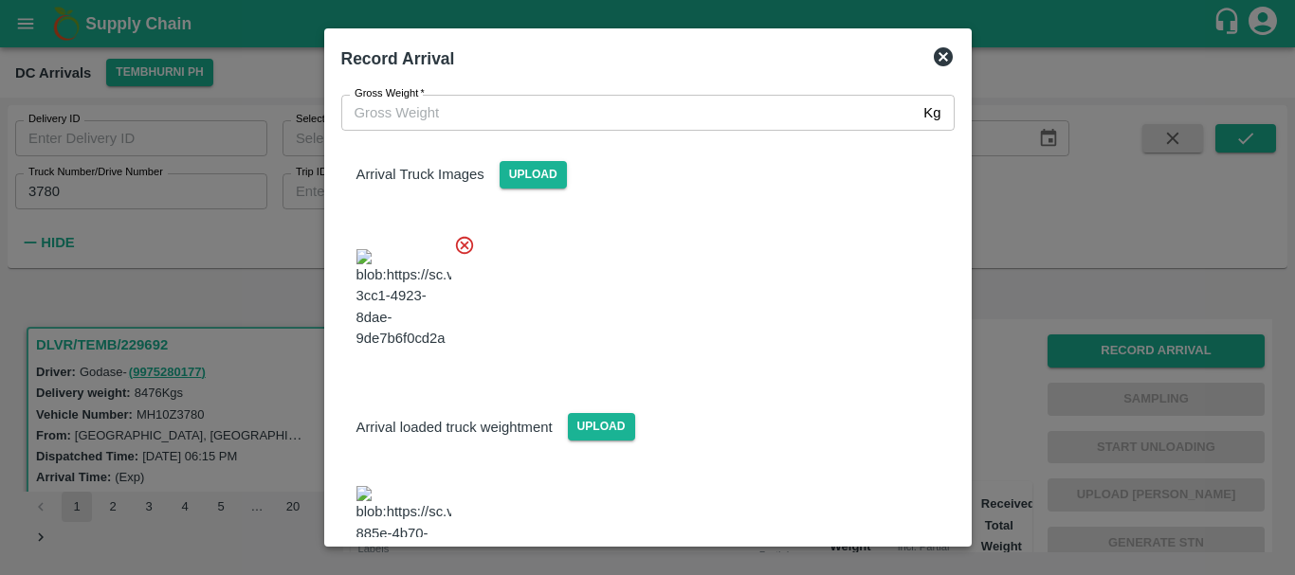
scroll to position [180, 0]
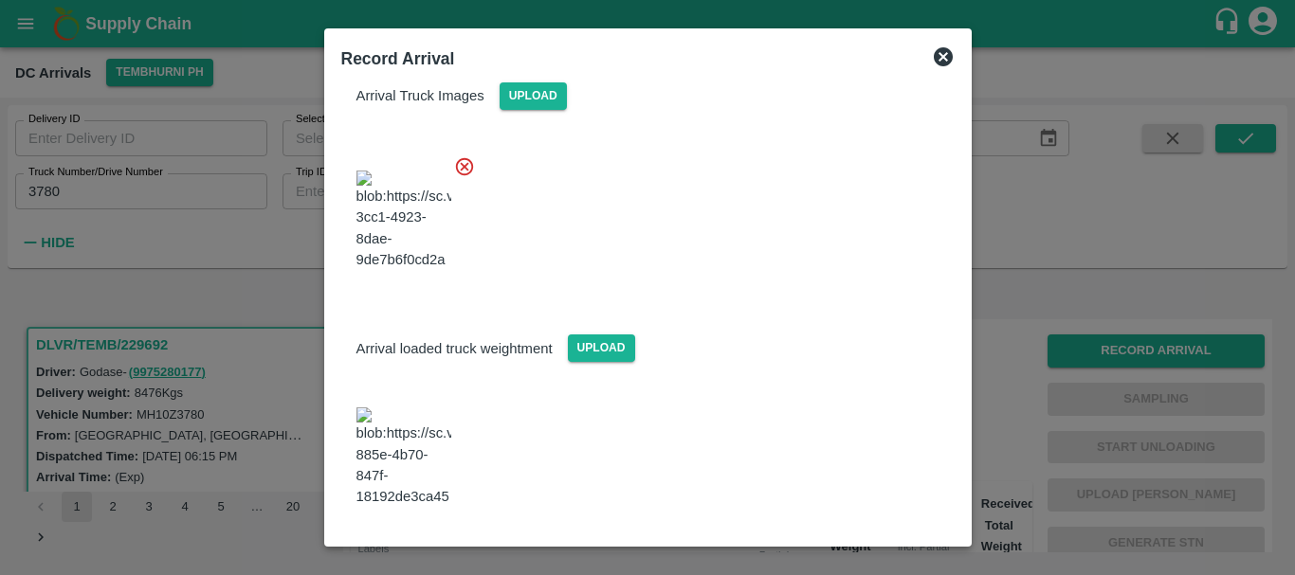
click at [422, 454] on img at bounding box center [403, 458] width 95 height 100
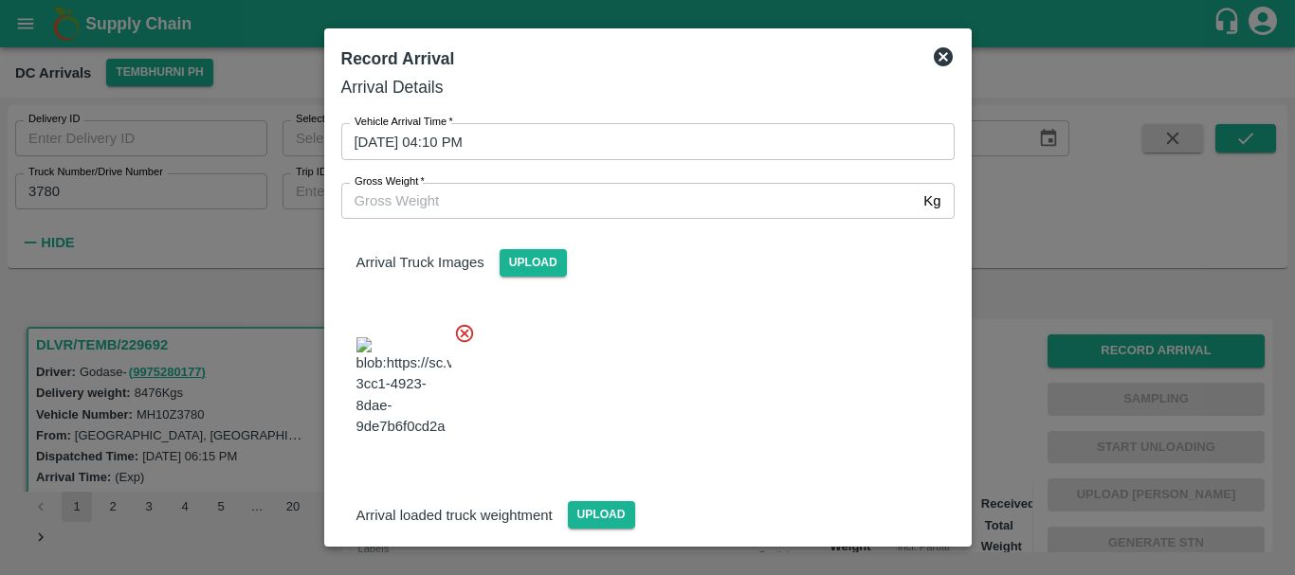
scroll to position [0, 0]
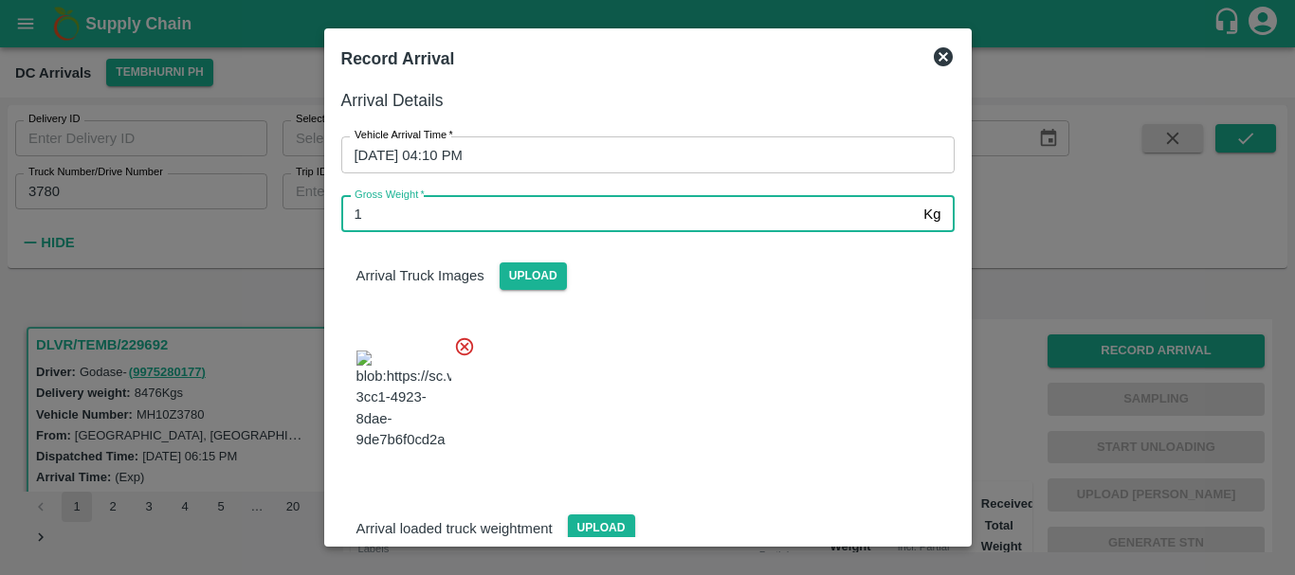
click at [530, 220] on input "1" at bounding box center [628, 214] width 575 height 36
type input "15300"
click at [718, 367] on div at bounding box center [640, 394] width 628 height 149
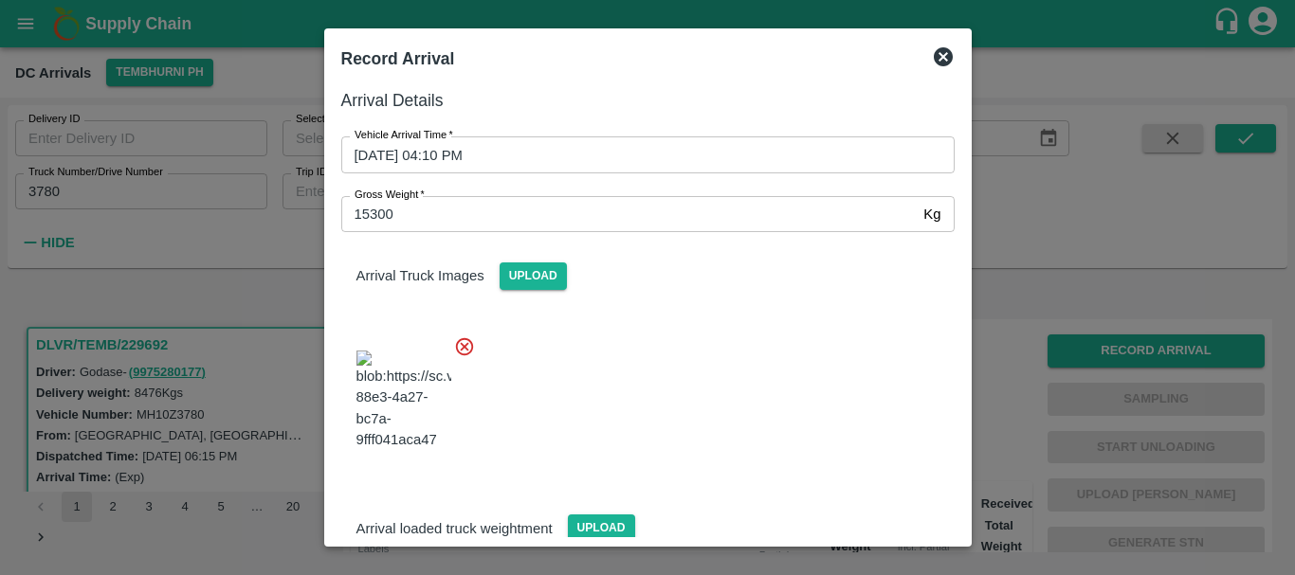
scroll to position [180, 0]
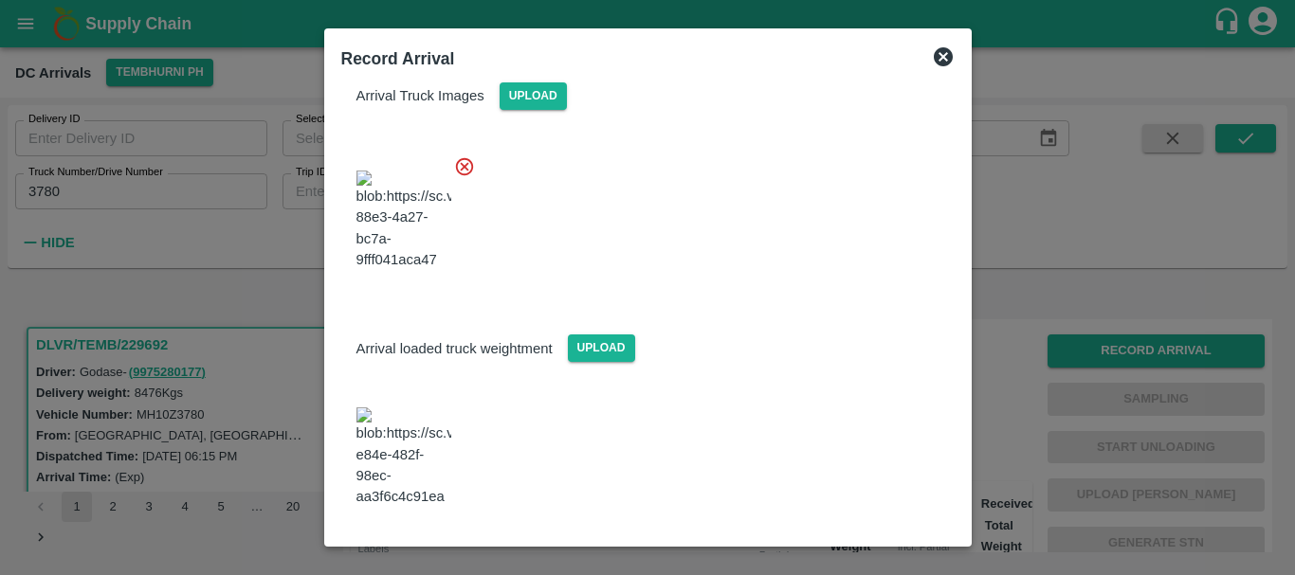
click at [826, 546] on button "Save Arrival Details" at bounding box center [865, 559] width 175 height 27
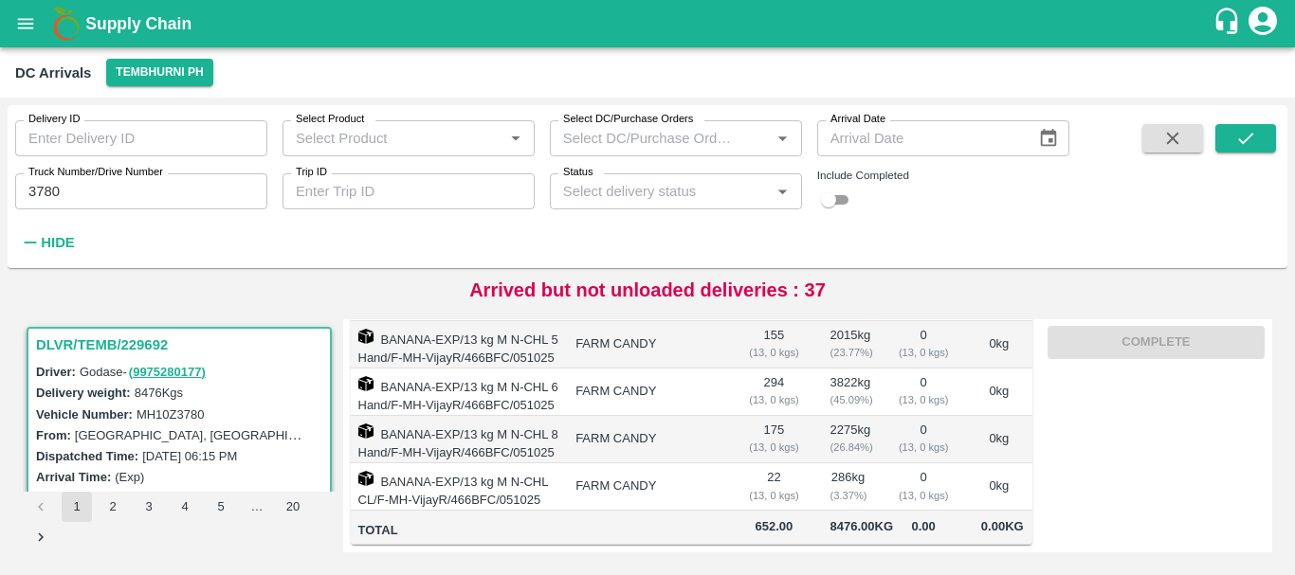
scroll to position [0, 0]
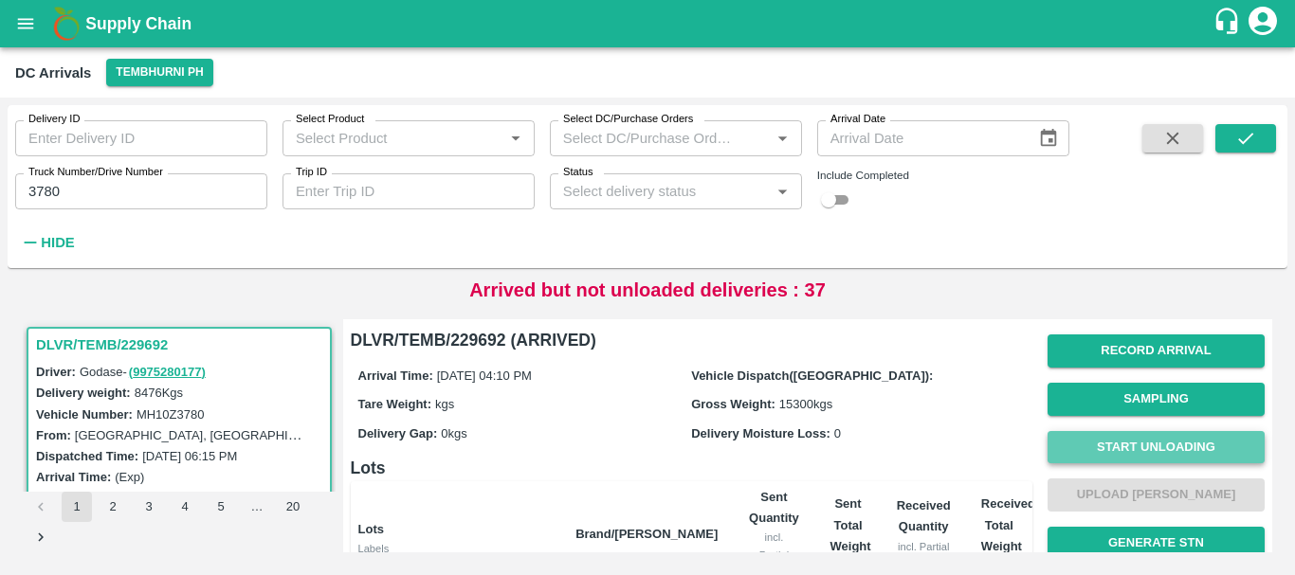
click at [1108, 454] on button "Start Unloading" at bounding box center [1155, 447] width 217 height 33
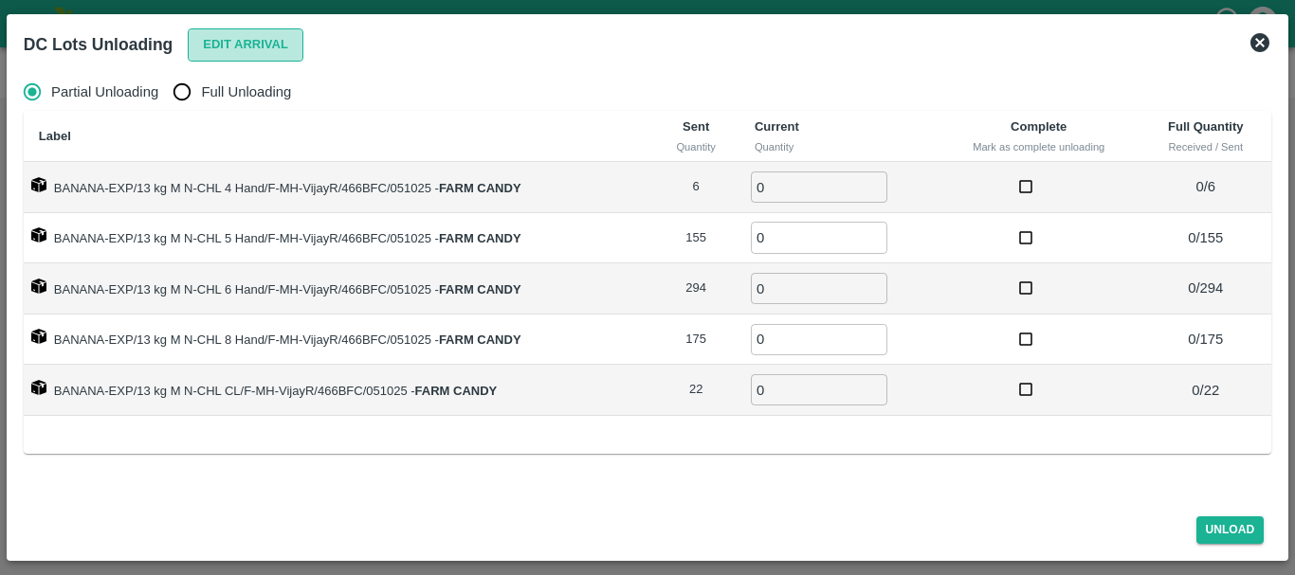
click at [249, 42] on button "Edit Arrival" at bounding box center [246, 44] width 116 height 33
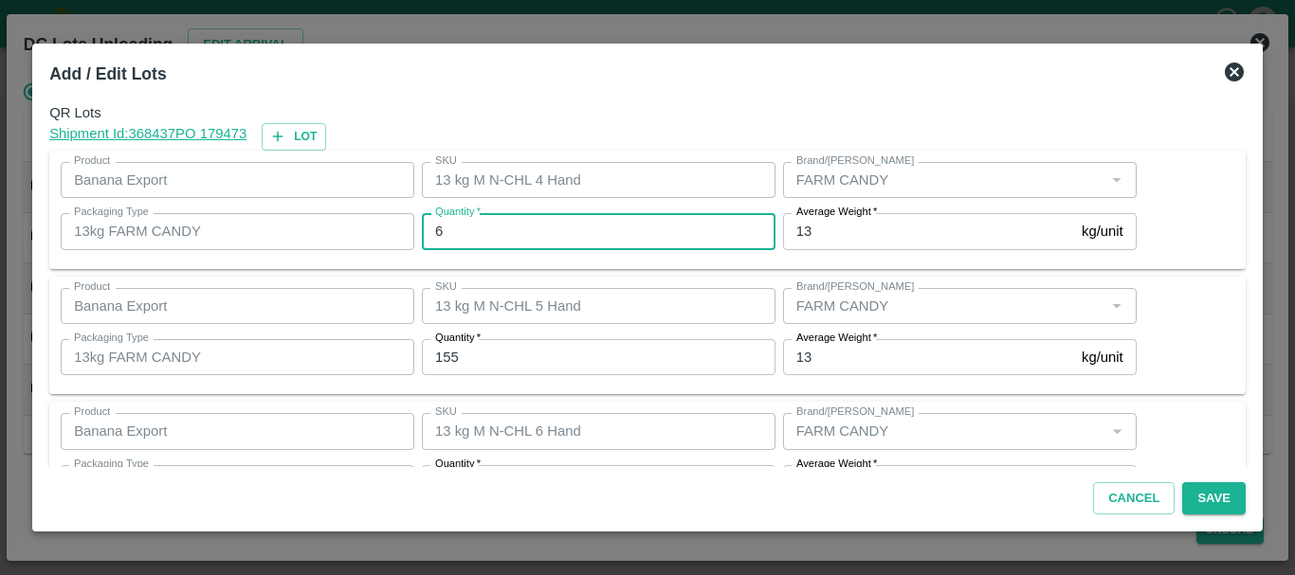
click at [511, 226] on input "6" at bounding box center [598, 231] width 353 height 36
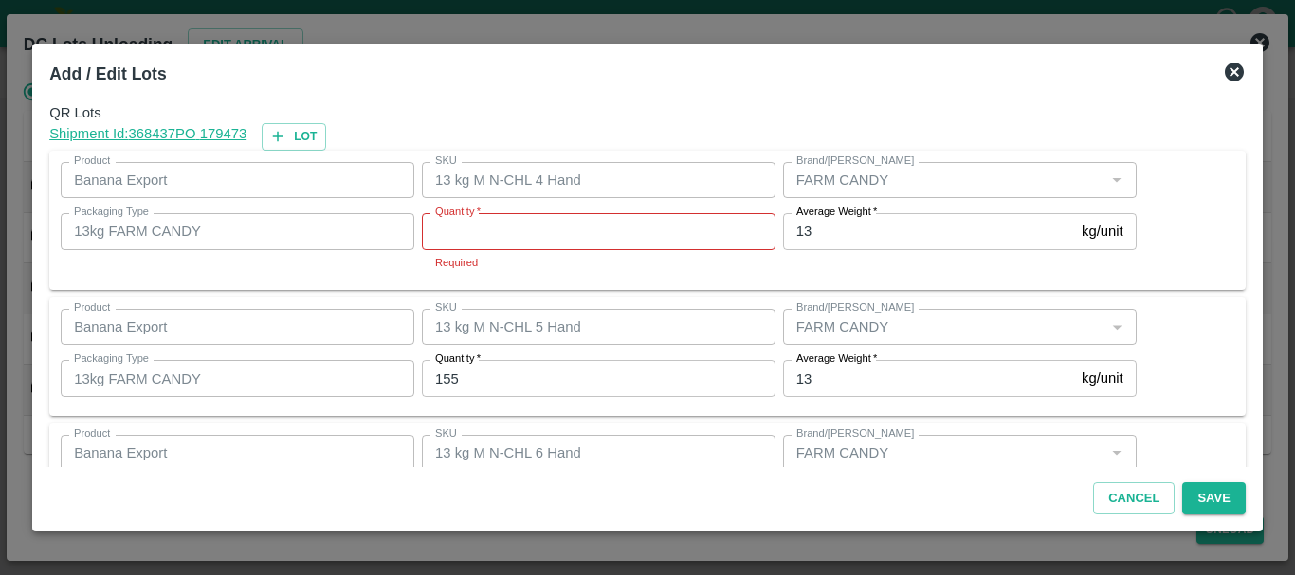
click at [1227, 78] on icon at bounding box center [1233, 72] width 19 height 19
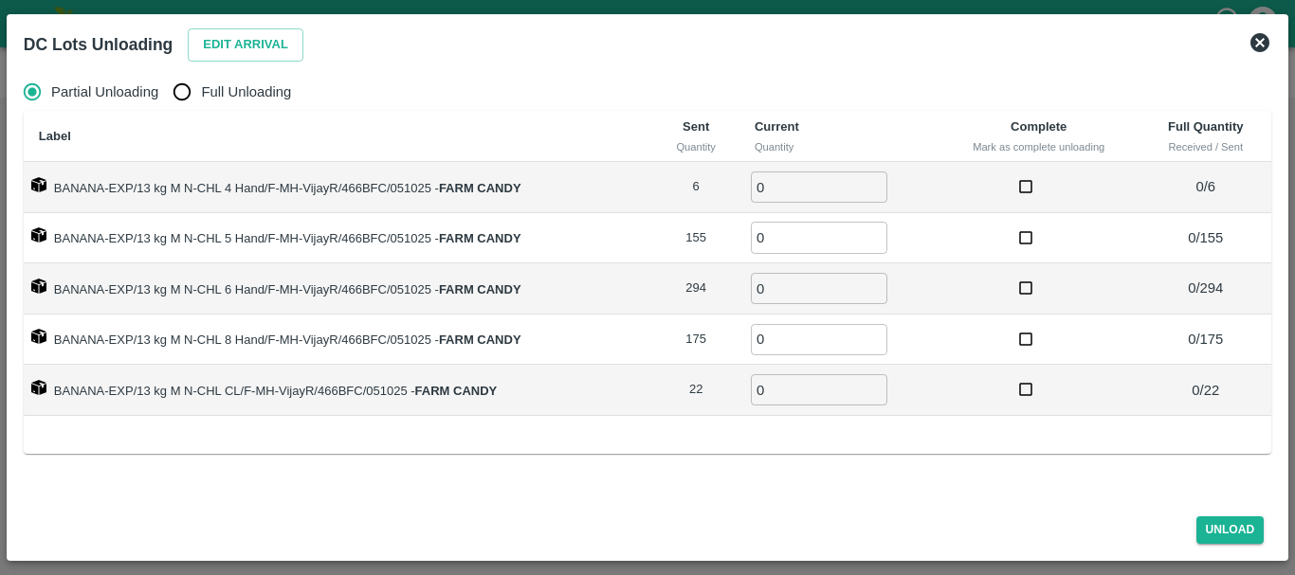
click at [1261, 36] on icon at bounding box center [1259, 42] width 19 height 19
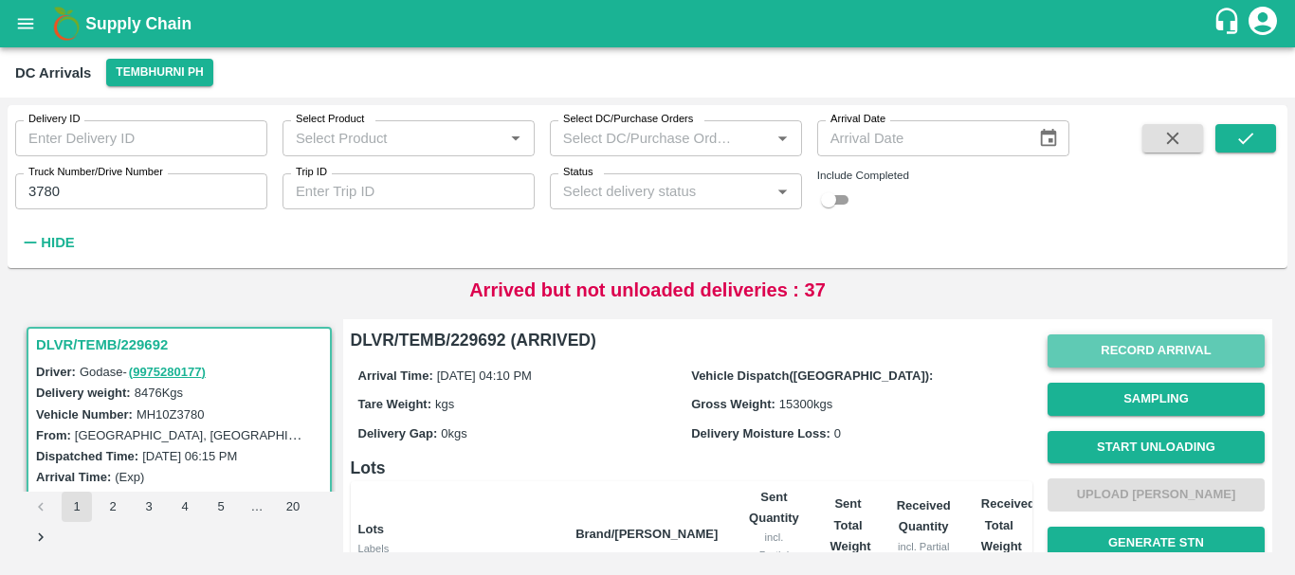
click at [1120, 350] on button "Record Arrival" at bounding box center [1155, 351] width 217 height 33
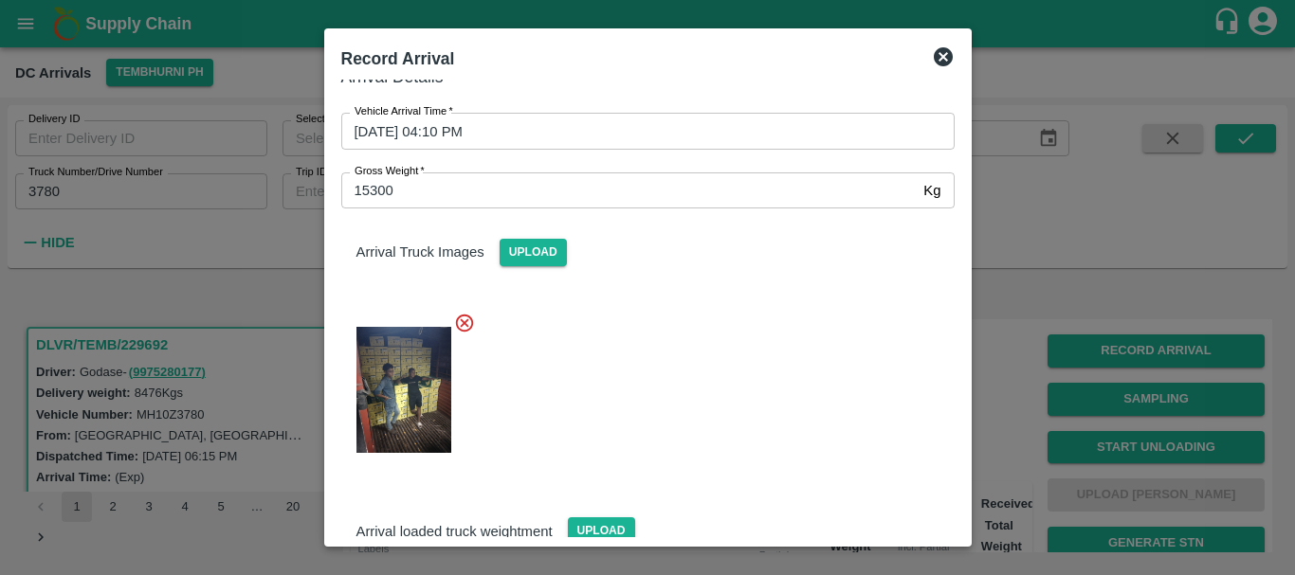
scroll to position [180, 0]
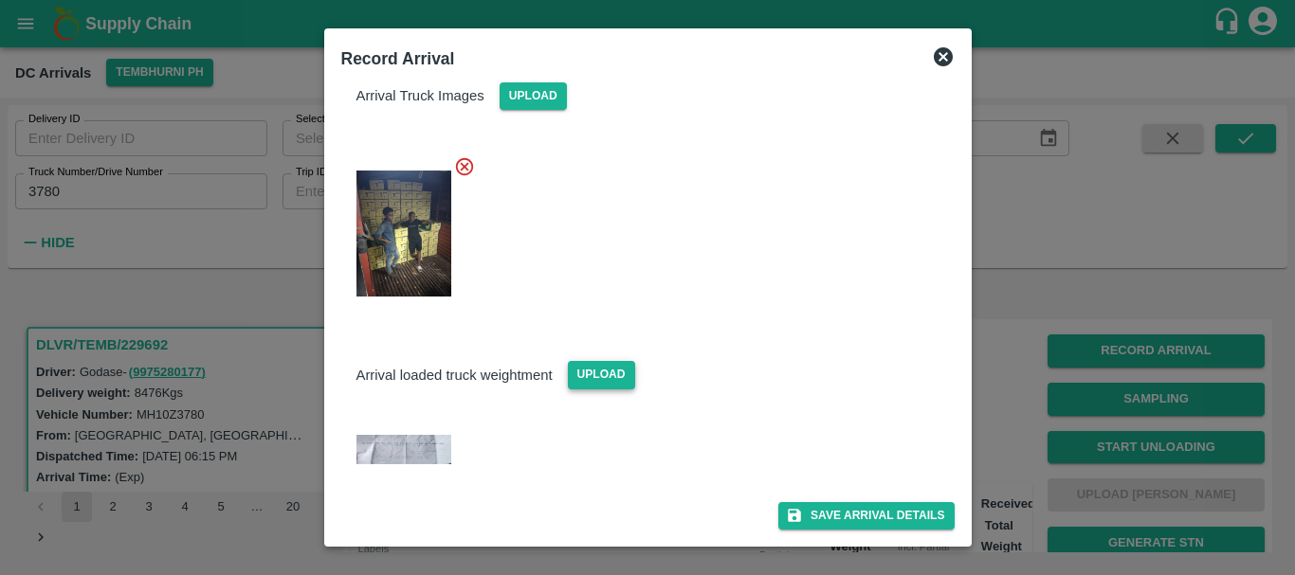
click at [598, 386] on span "Upload" at bounding box center [601, 374] width 67 height 27
click at [0, 0] on input "Upload" at bounding box center [0, 0] width 0 height 0
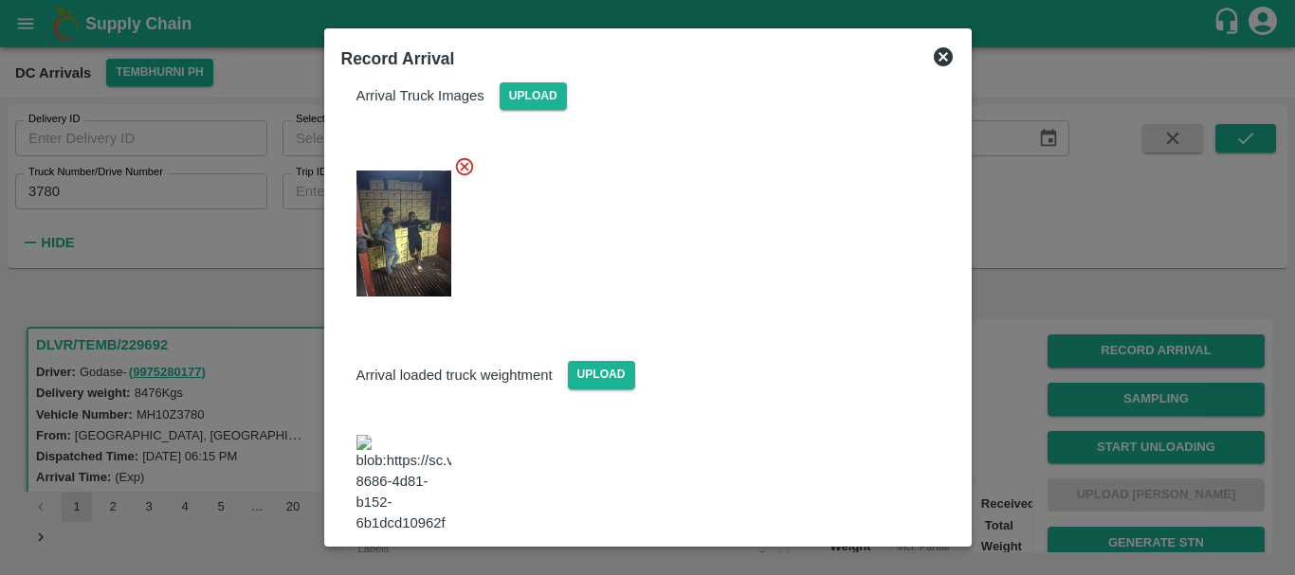
scroll to position [190, 0]
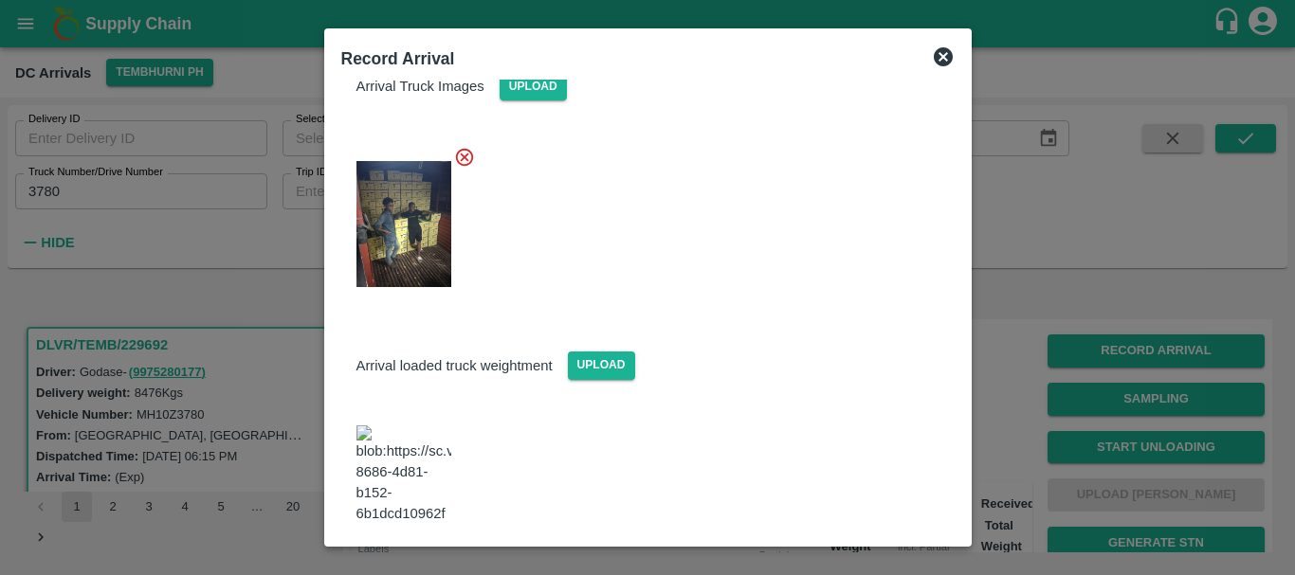
click at [434, 431] on img at bounding box center [403, 476] width 95 height 100
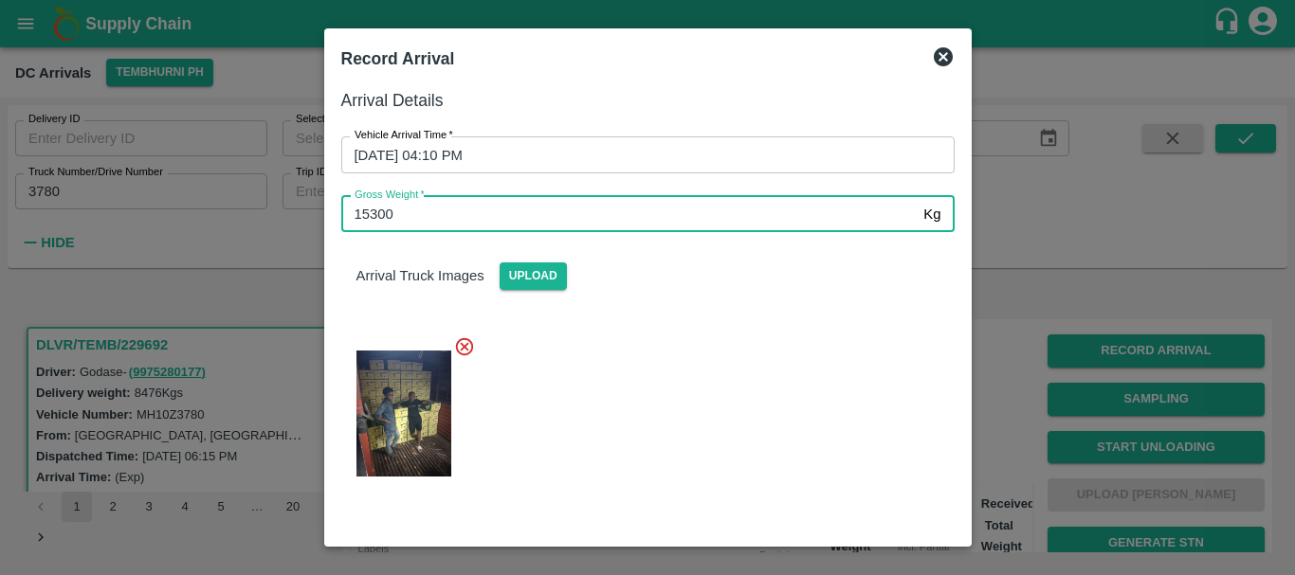
click at [511, 208] on input "15300" at bounding box center [628, 214] width 575 height 36
type input "1"
type input "14620"
click at [703, 354] on div at bounding box center [640, 407] width 628 height 175
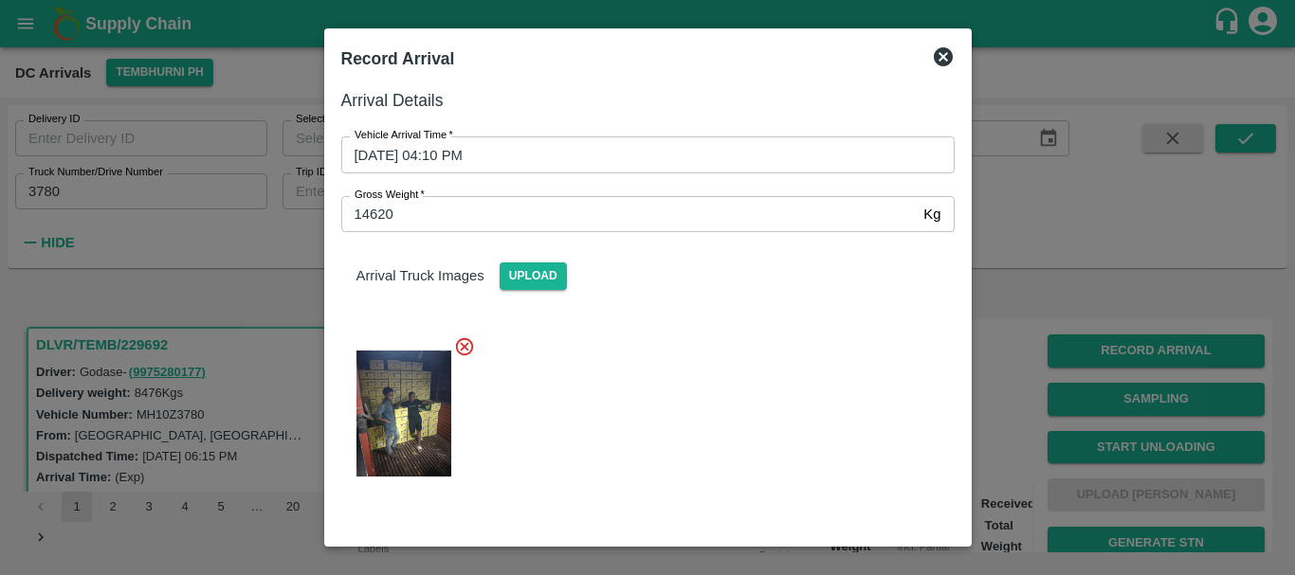
scroll to position [190, 0]
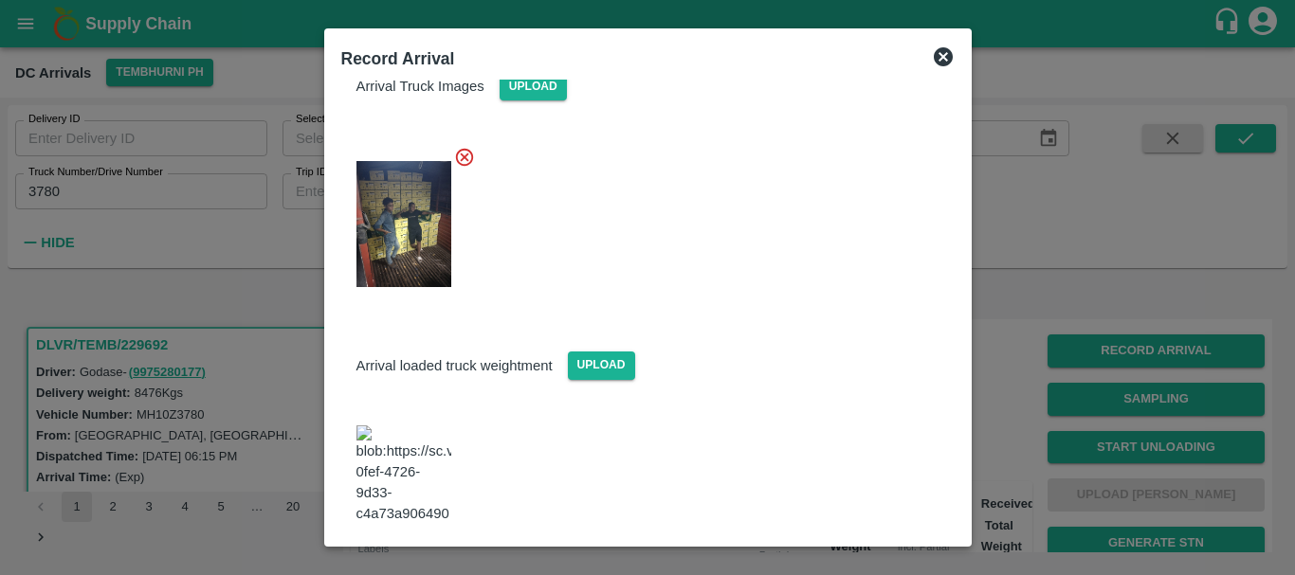
click at [828, 563] on button "Save Arrival Details" at bounding box center [865, 576] width 175 height 27
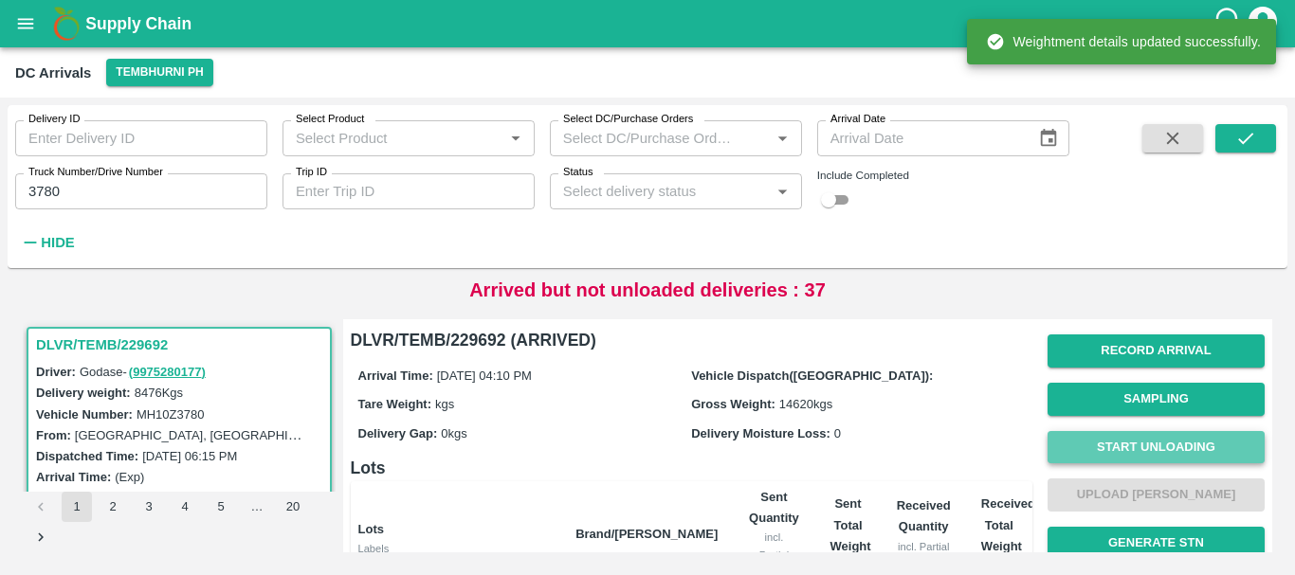
click at [1088, 444] on button "Start Unloading" at bounding box center [1155, 447] width 217 height 33
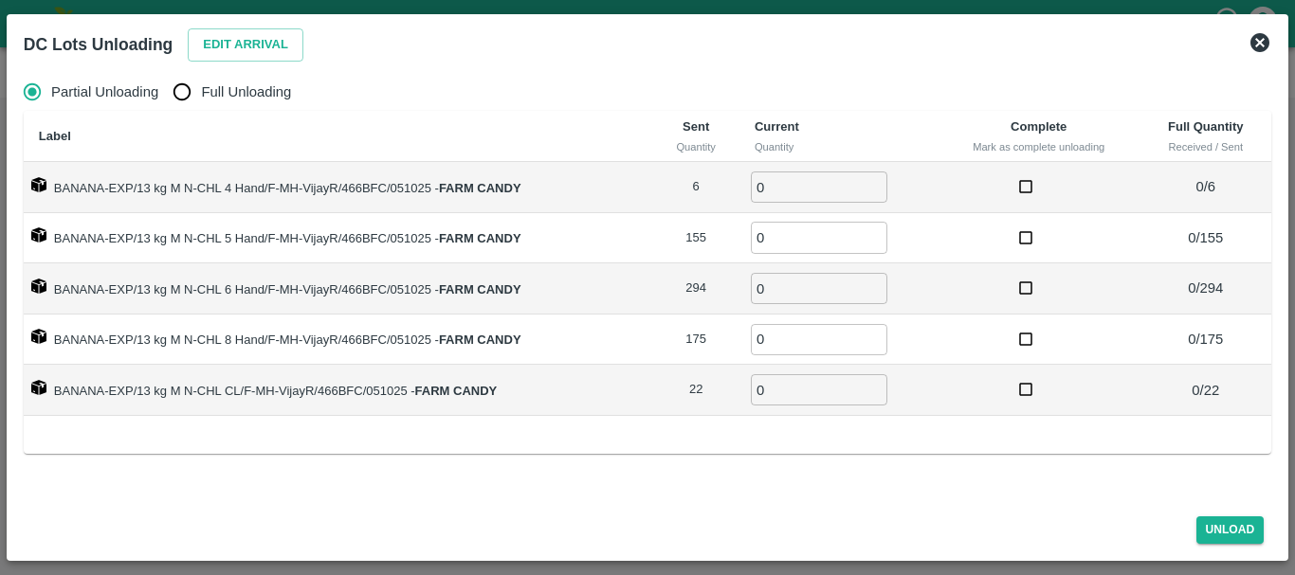
click at [1254, 36] on icon at bounding box center [1259, 42] width 19 height 19
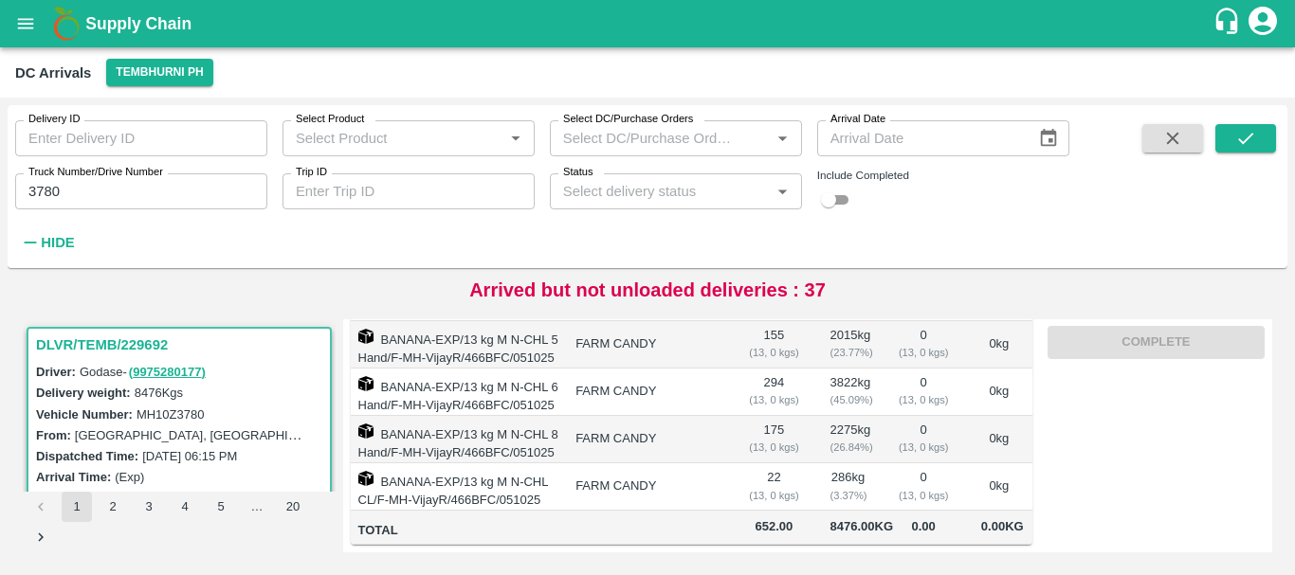
scroll to position [0, 0]
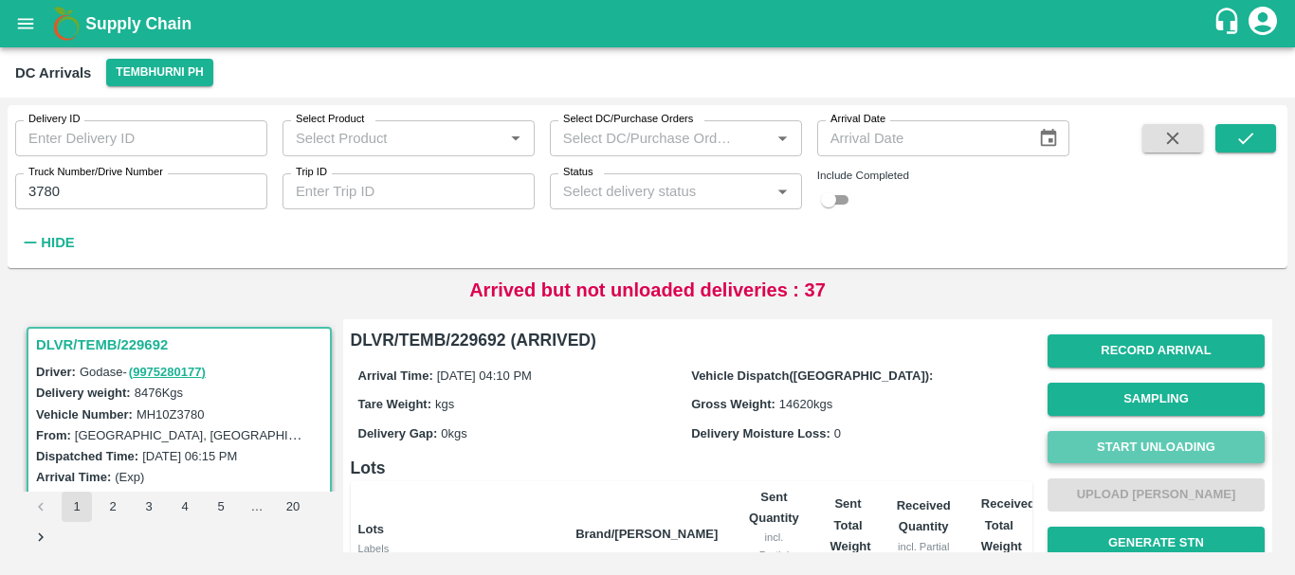
click at [1131, 439] on button "Start Unloading" at bounding box center [1155, 447] width 217 height 33
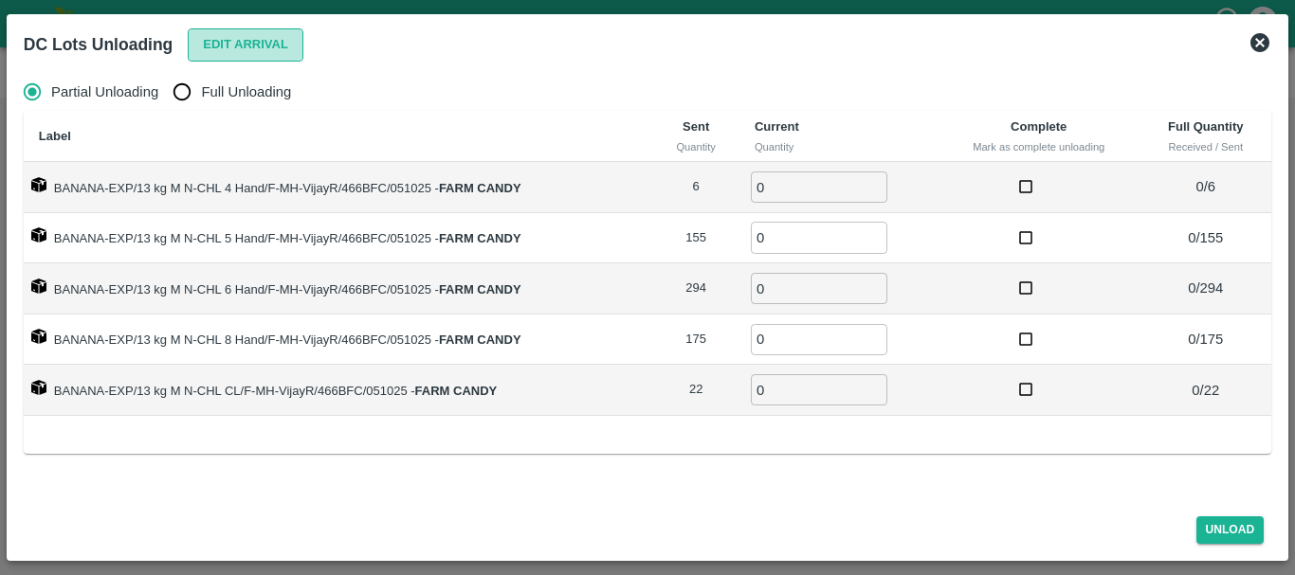
click at [221, 48] on button "Edit Arrival" at bounding box center [246, 44] width 116 height 33
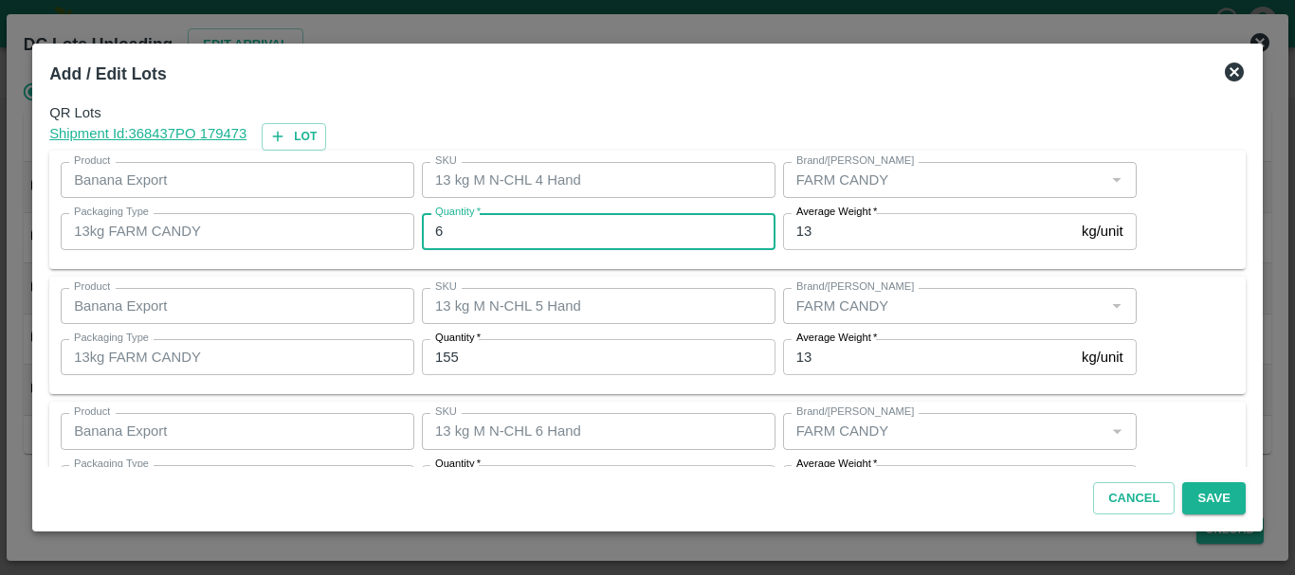
click at [537, 238] on input "6" at bounding box center [598, 231] width 353 height 36
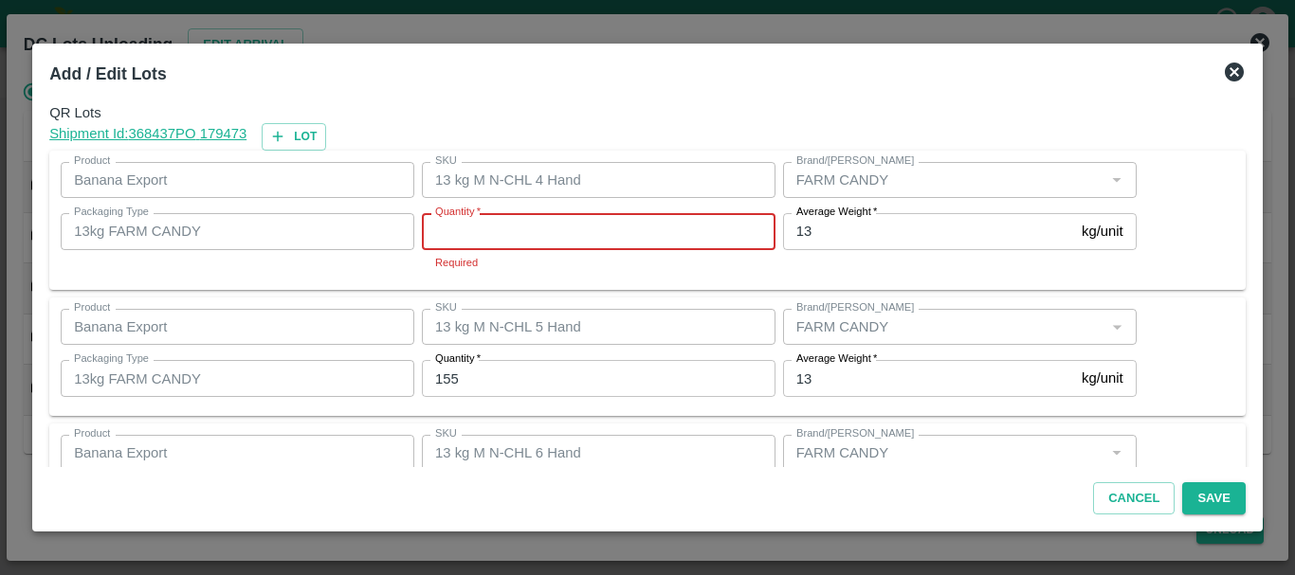
click at [537, 238] on input "Quantity   *" at bounding box center [598, 231] width 353 height 36
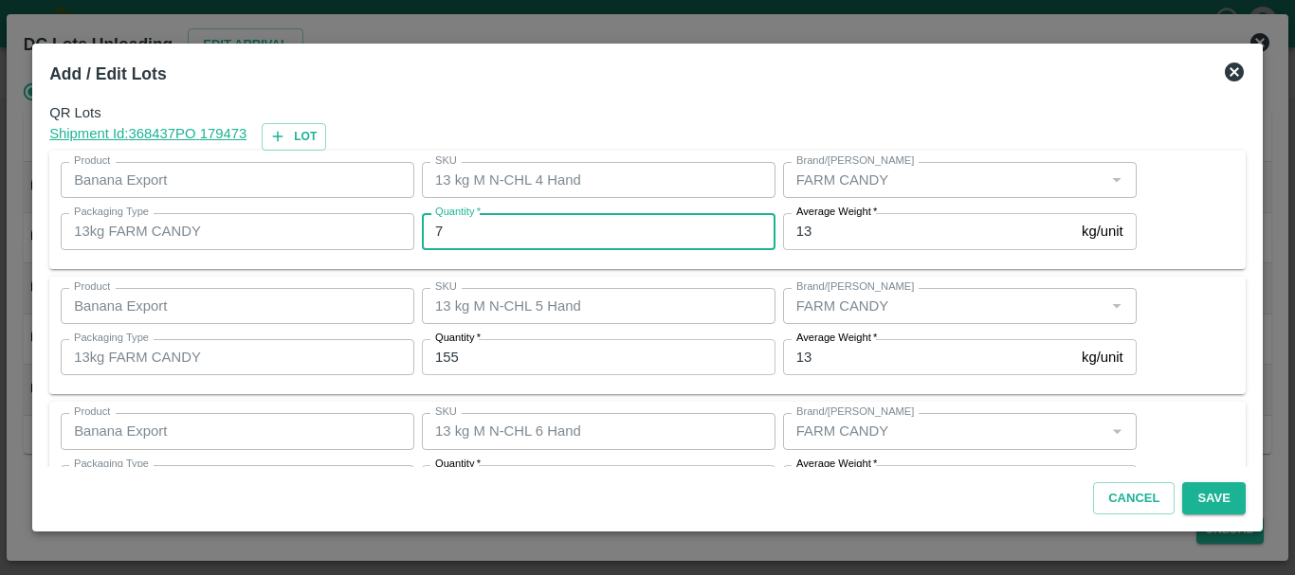
type input "7"
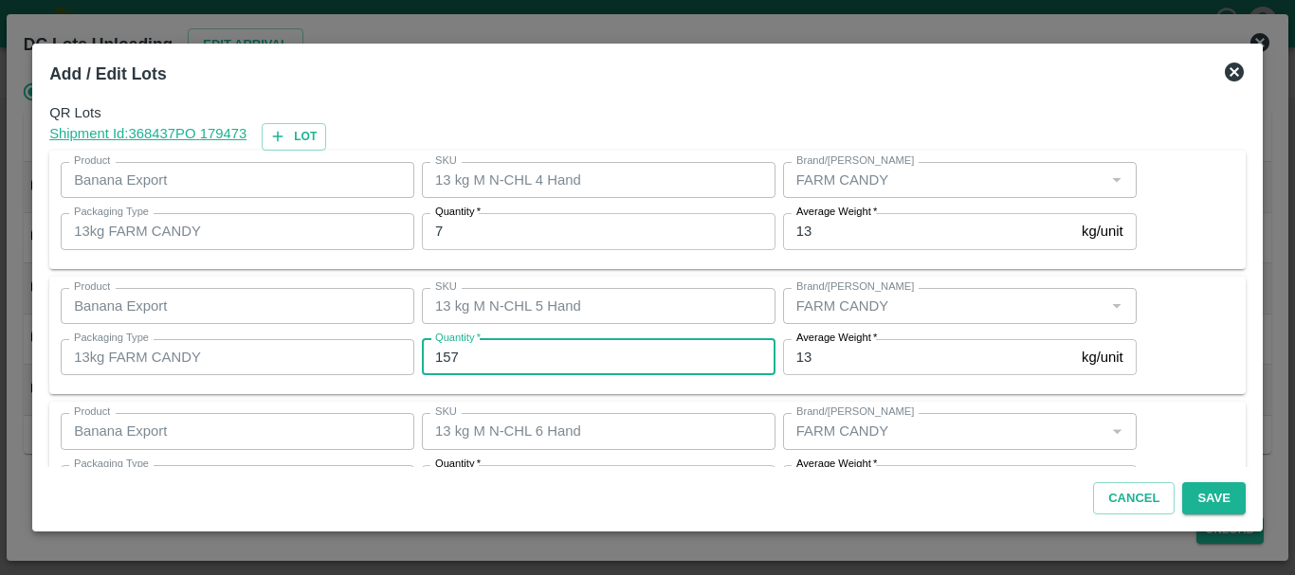
type input "157"
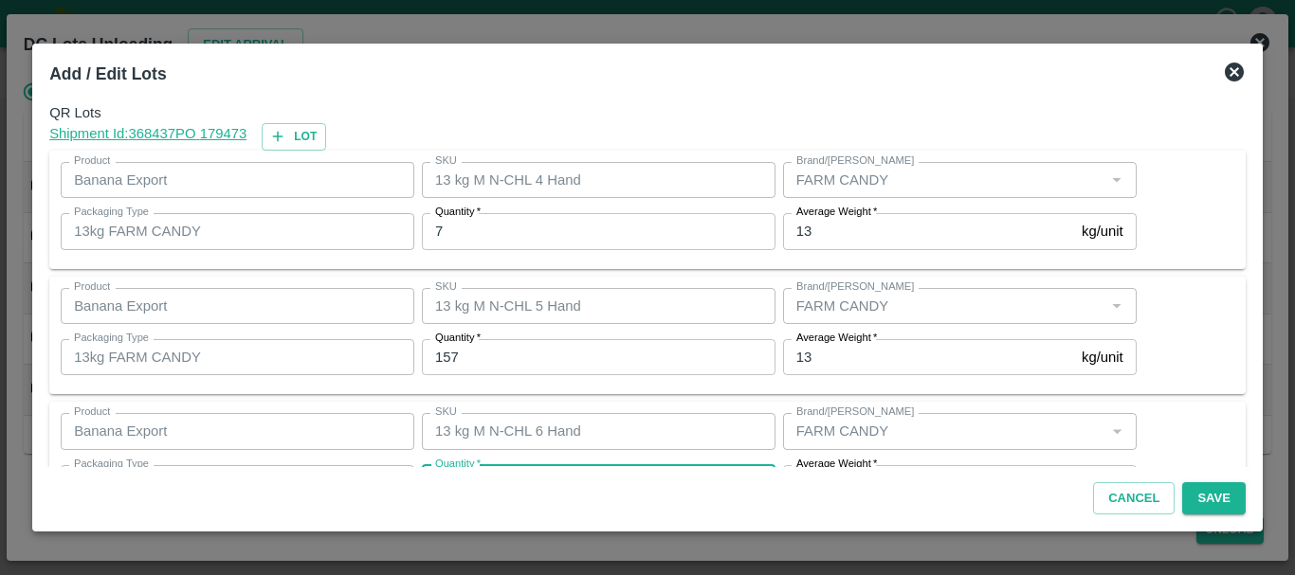
scroll to position [34, 0]
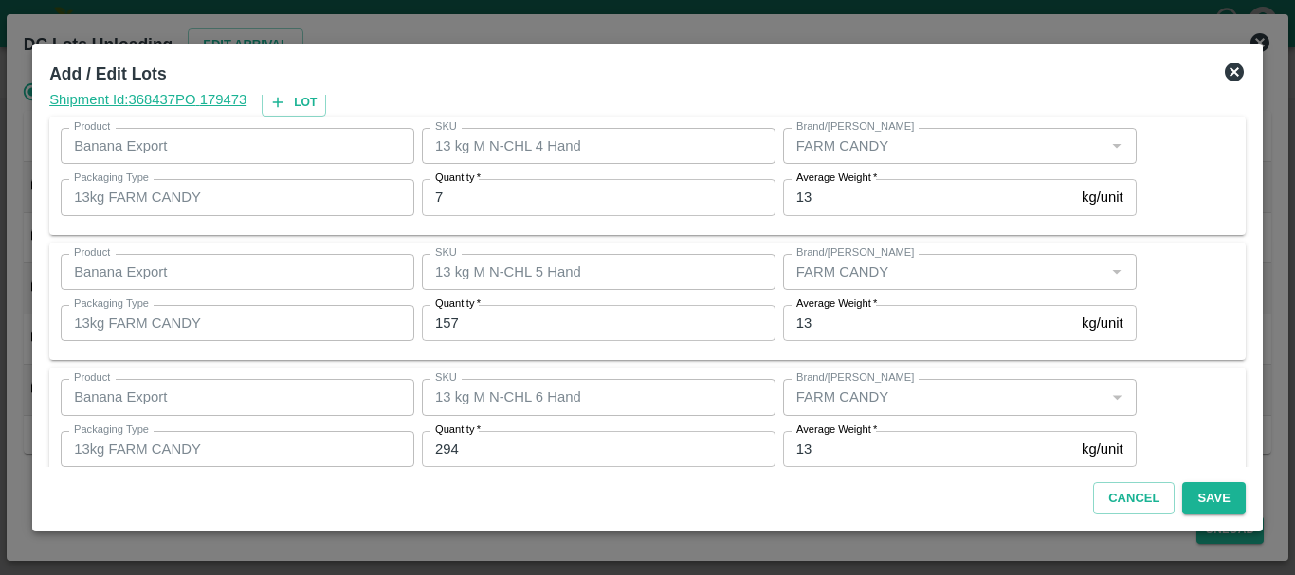
click at [551, 425] on div "Quantity   * 294 Quantity" at bounding box center [594, 449] width 361 height 51
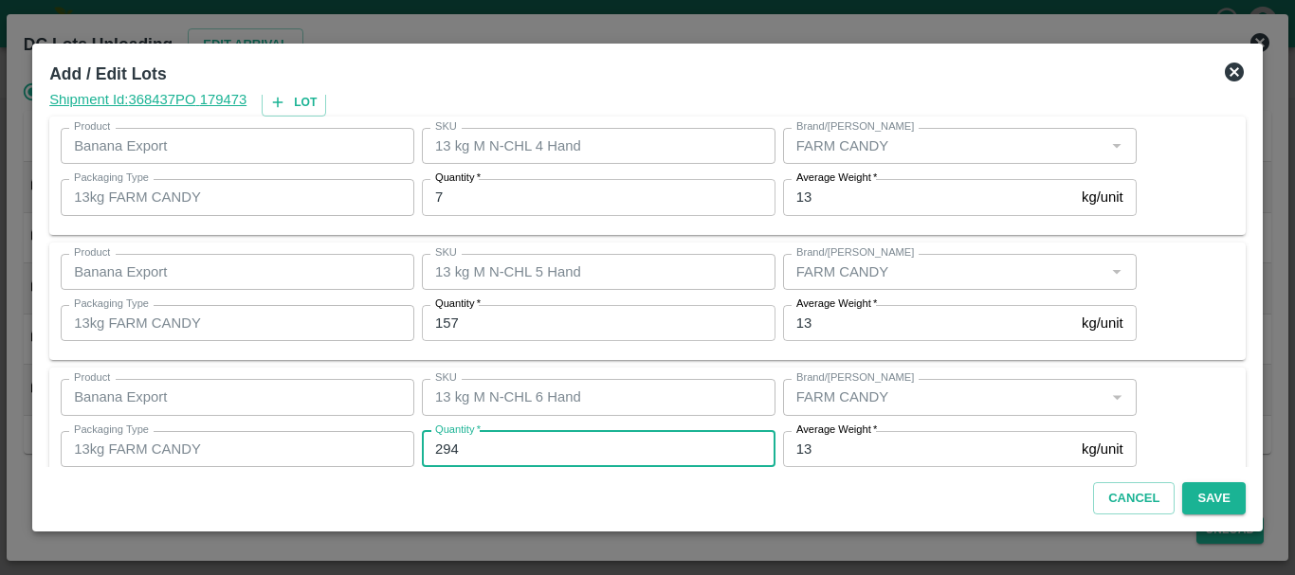
click at [552, 438] on input "294" at bounding box center [598, 449] width 353 height 36
type input "287"
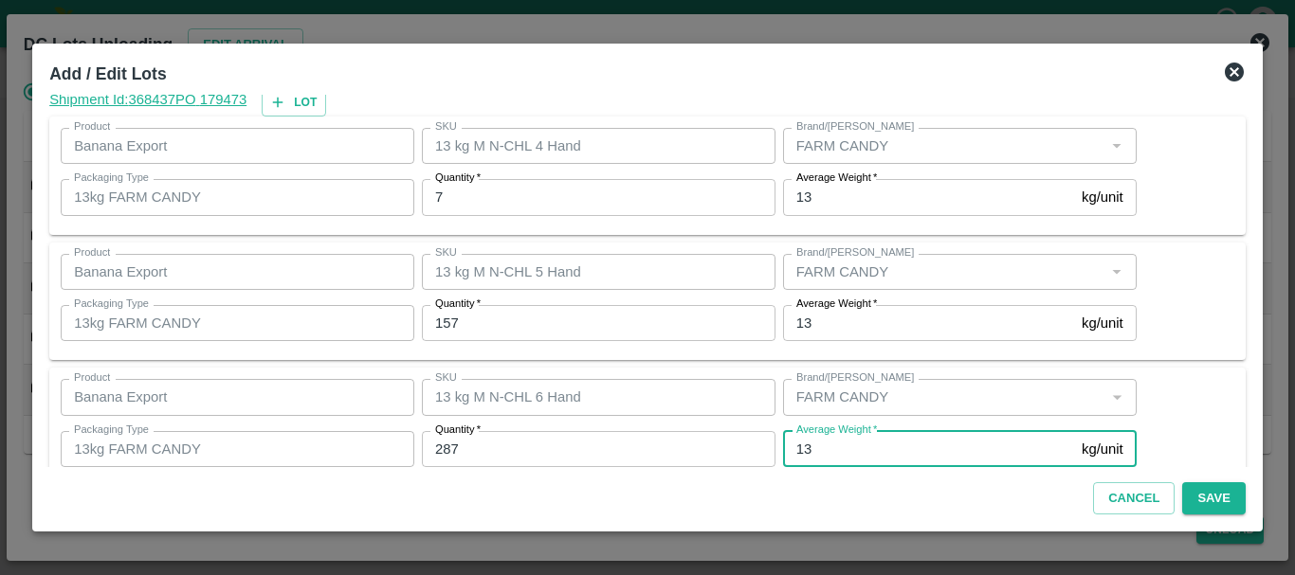
scroll to position [320, 0]
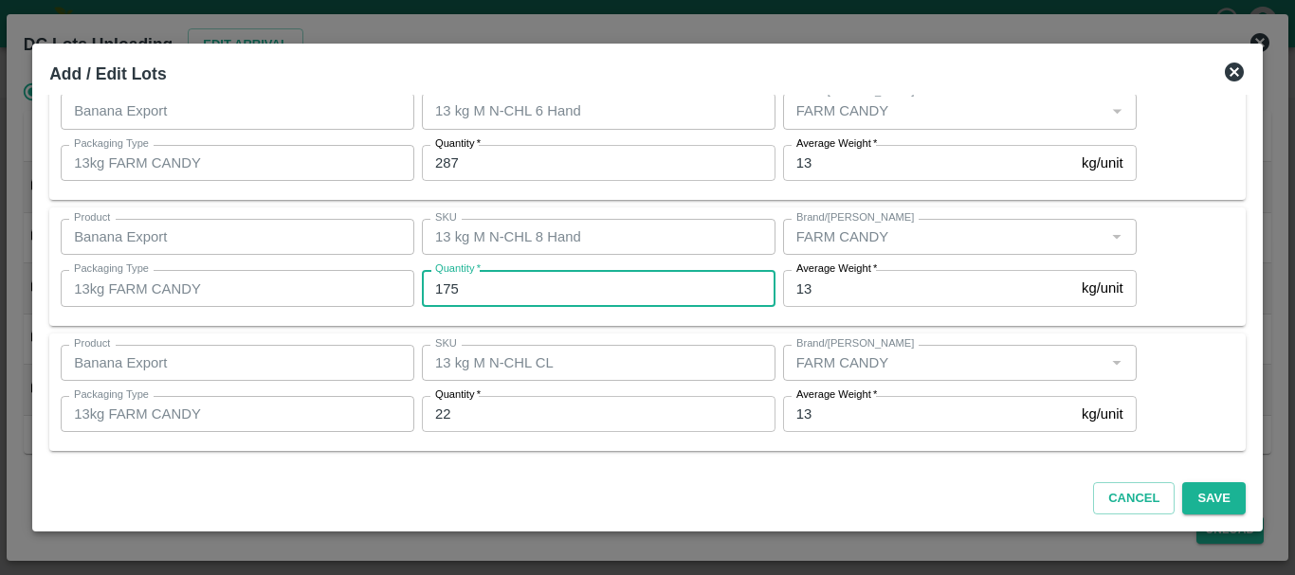
click at [498, 278] on input "175" at bounding box center [598, 288] width 353 height 36
type input "179"
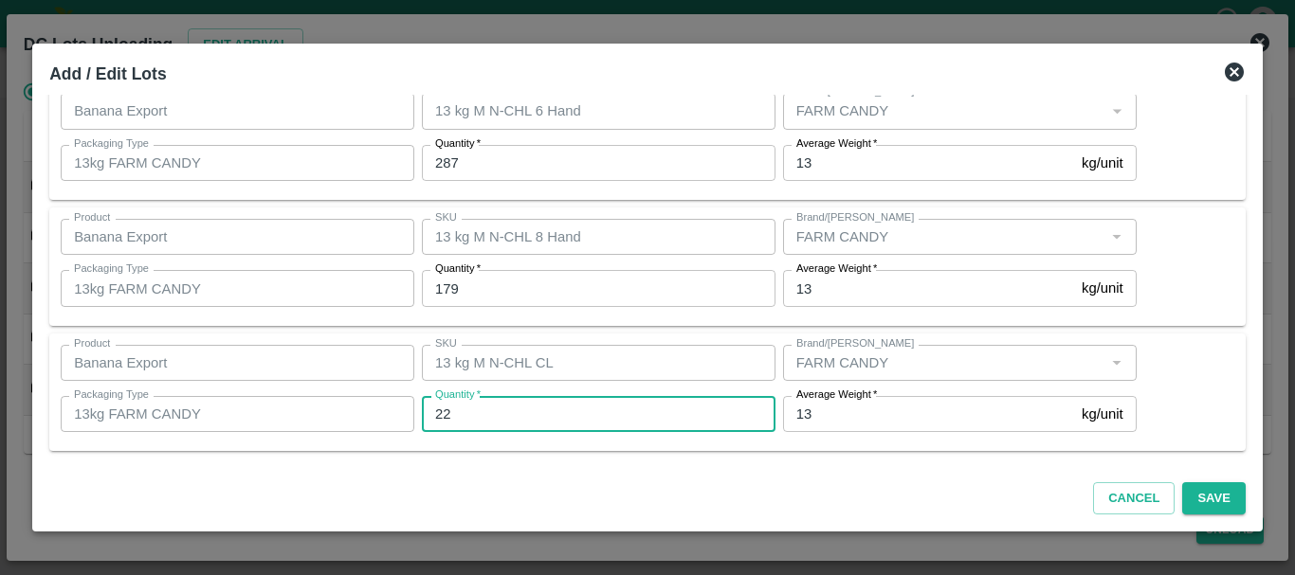
click at [751, 426] on input "22" at bounding box center [598, 414] width 353 height 36
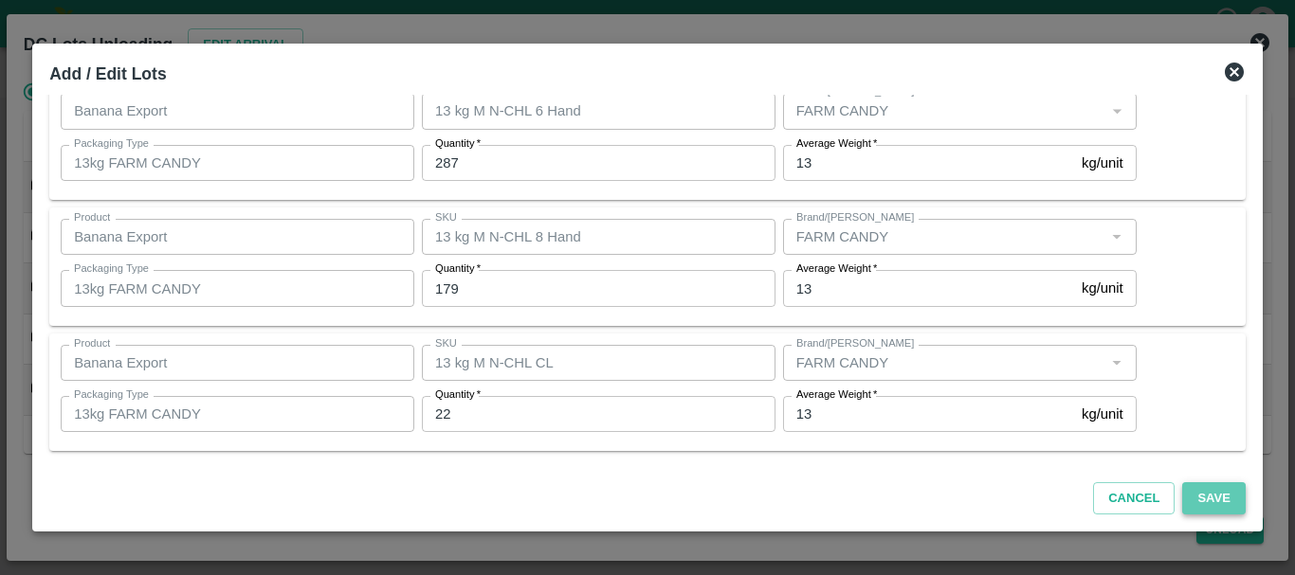
click at [1216, 493] on button "Save" at bounding box center [1213, 498] width 63 height 33
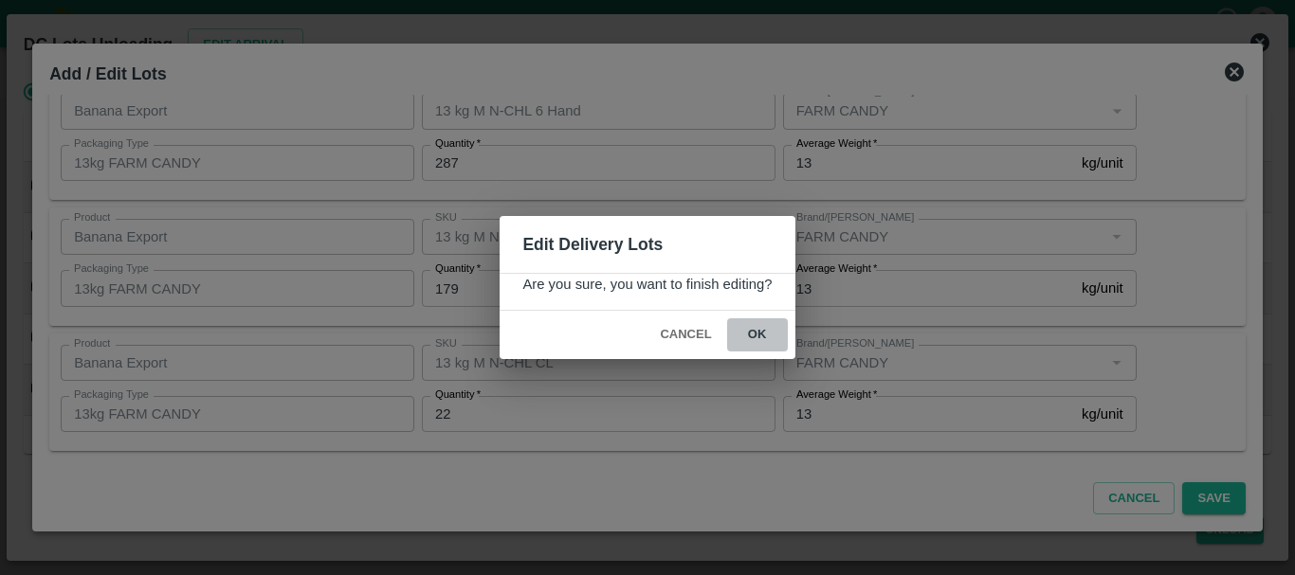
click at [781, 331] on button "ok" at bounding box center [757, 334] width 61 height 33
click at [763, 334] on icon at bounding box center [757, 335] width 26 height 26
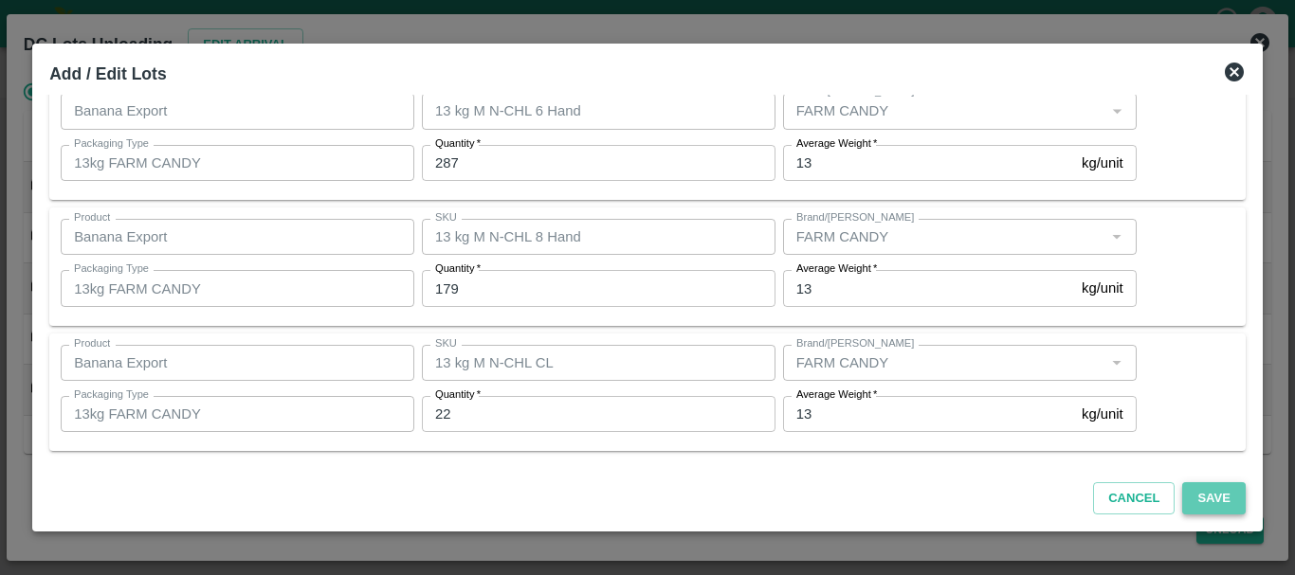
click at [1195, 486] on button "Save" at bounding box center [1213, 498] width 63 height 33
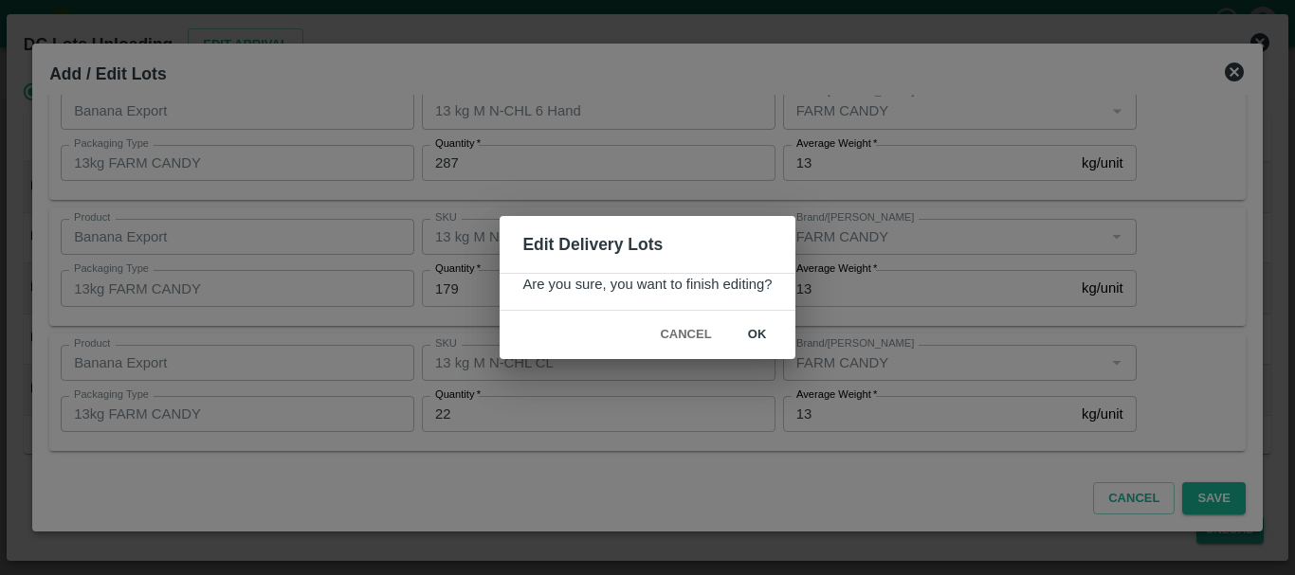
click at [765, 329] on button "ok" at bounding box center [757, 334] width 61 height 33
click at [765, 329] on icon at bounding box center [757, 335] width 23 height 23
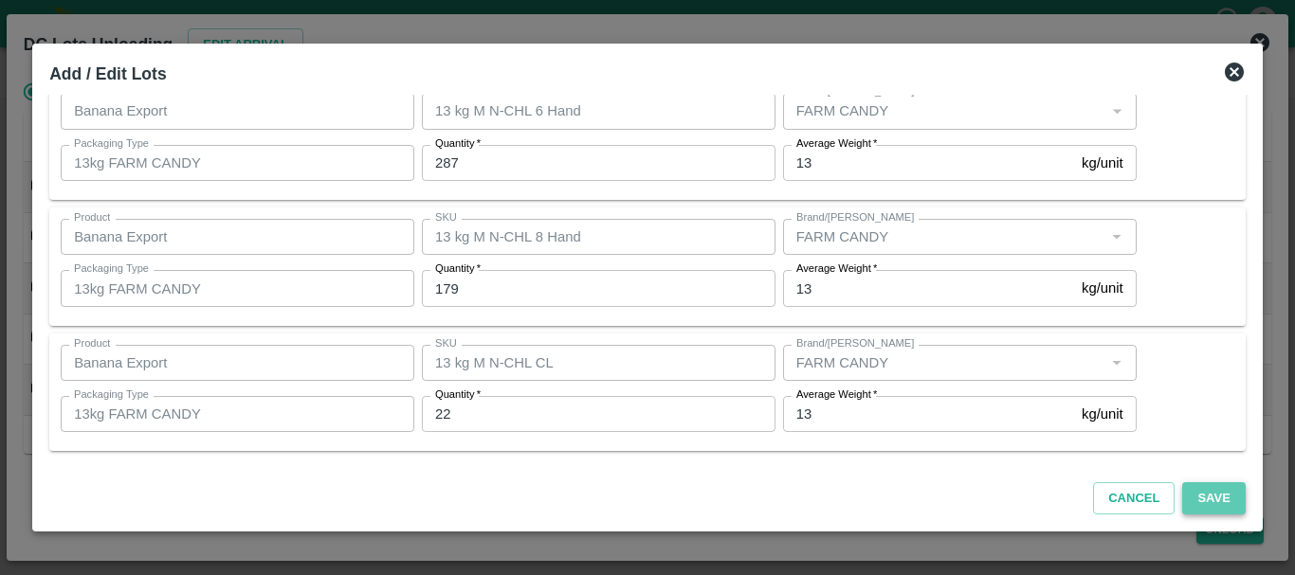
click at [1224, 491] on button "Save" at bounding box center [1213, 498] width 63 height 33
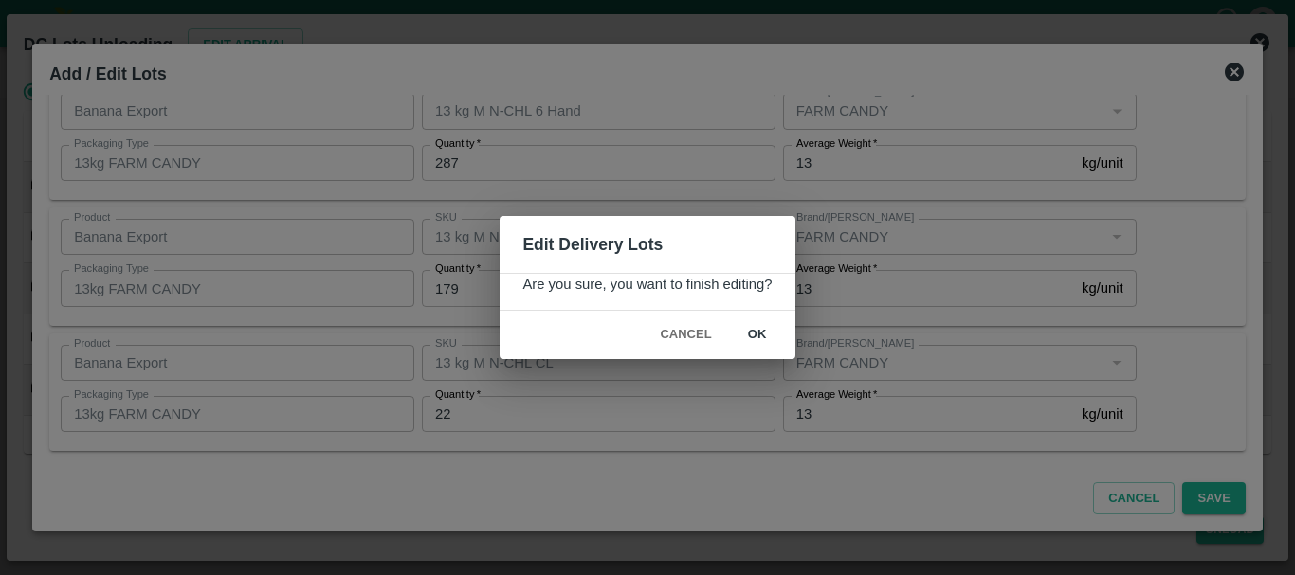
click at [736, 325] on button "ok" at bounding box center [757, 334] width 61 height 33
click at [748, 330] on circle at bounding box center [757, 335] width 28 height 28
click at [748, 330] on icon at bounding box center [757, 335] width 23 height 23
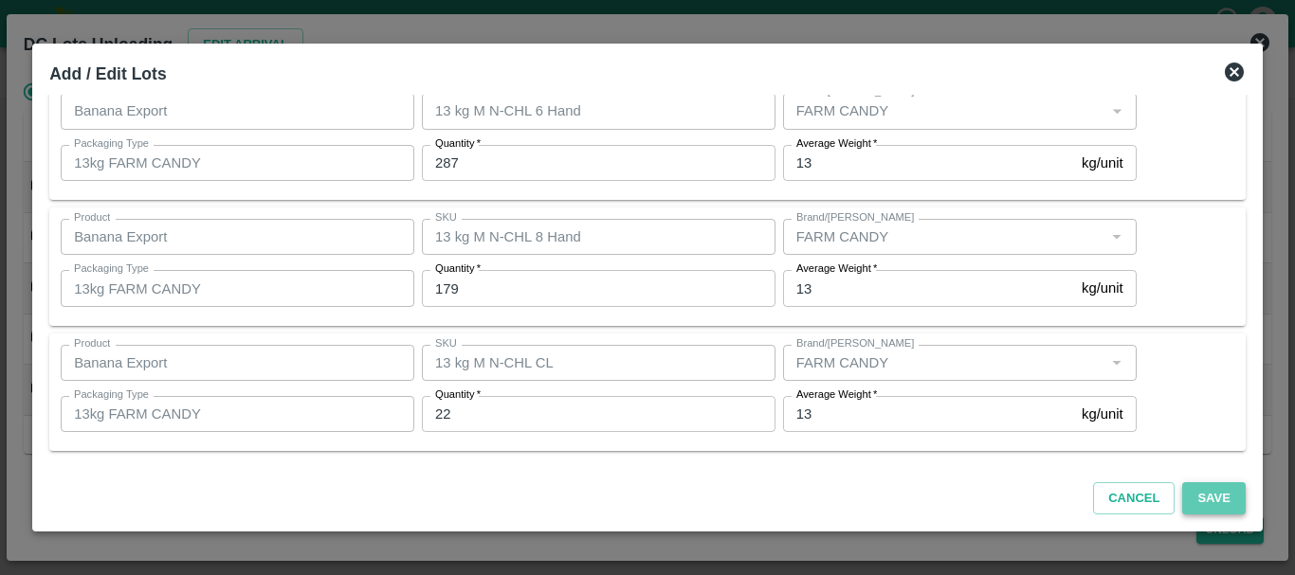
click at [1182, 498] on button "Save" at bounding box center [1213, 498] width 63 height 33
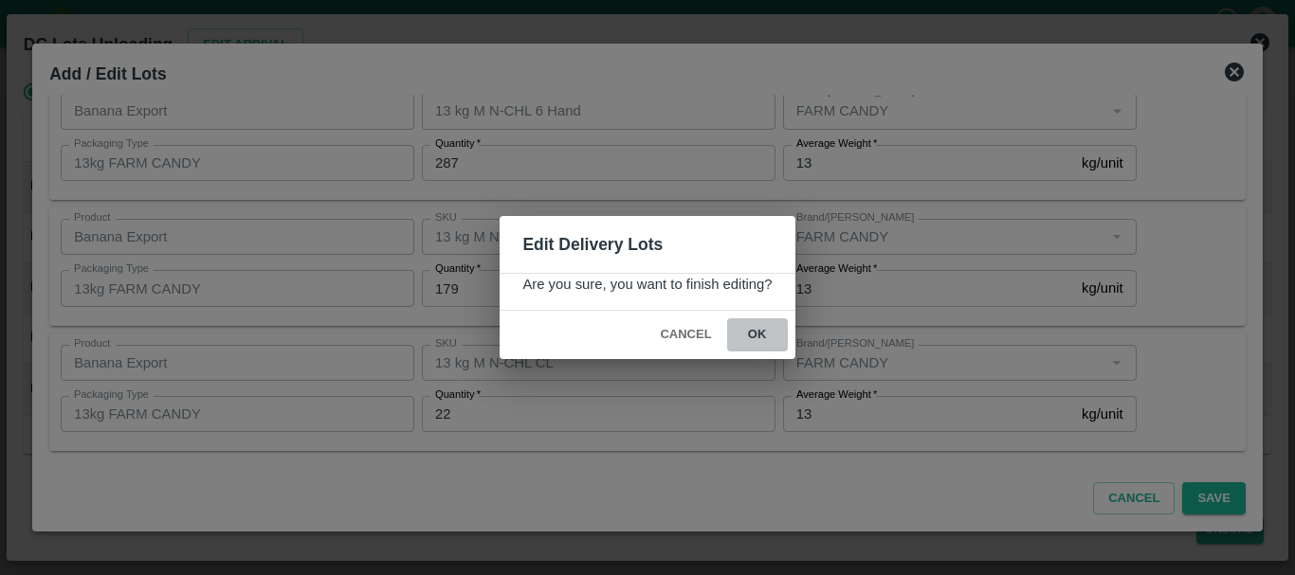
click at [754, 319] on button "ok" at bounding box center [757, 334] width 61 height 33
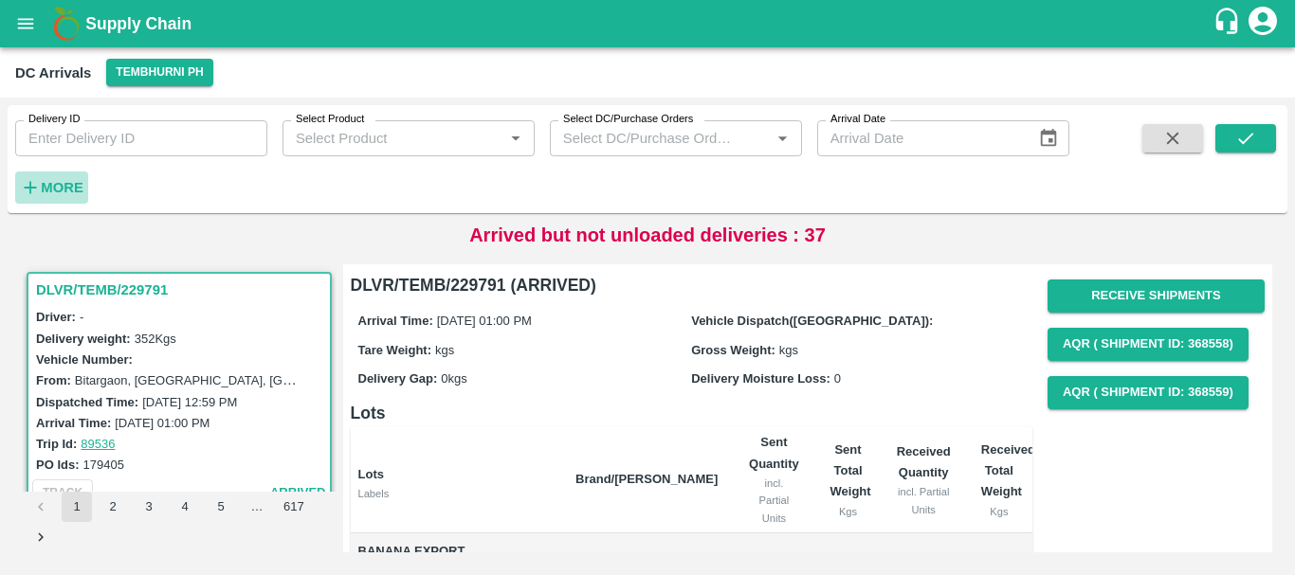
click at [67, 178] on h6 "More" at bounding box center [62, 187] width 43 height 25
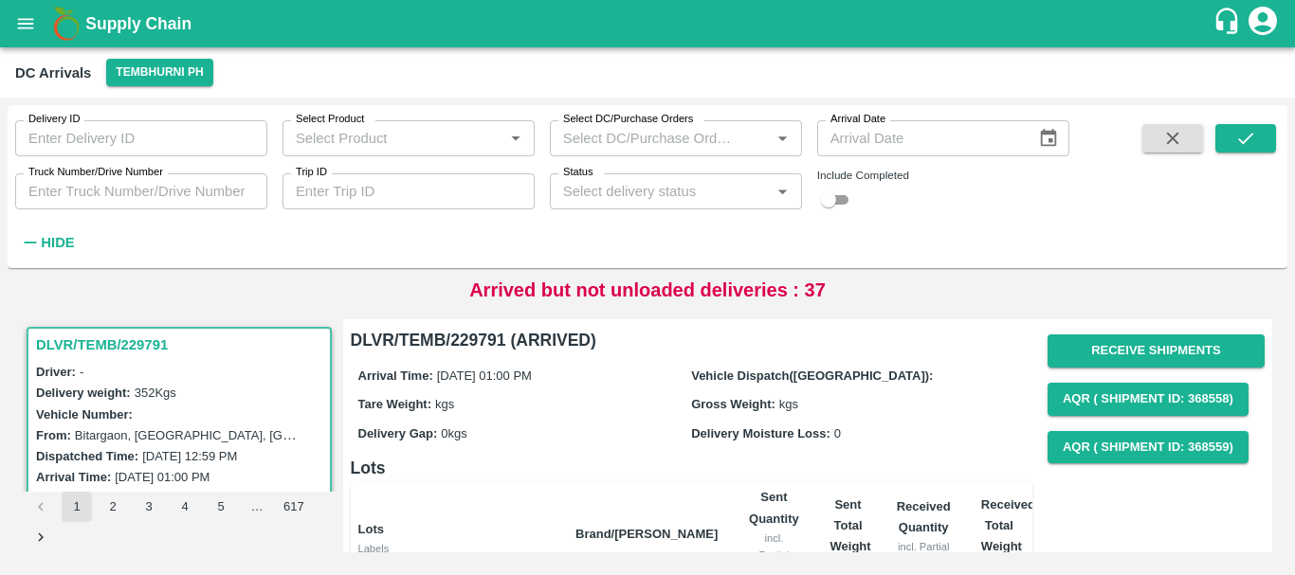
drag, startPoint x: 152, startPoint y: 173, endPoint x: 154, endPoint y: 190, distance: 17.3
click at [154, 190] on div "Truck Number/Drive Number Truck Number/Drive Number" at bounding box center [141, 191] width 252 height 36
click at [154, 190] on input "Truck Number/Drive Number" at bounding box center [141, 191] width 252 height 36
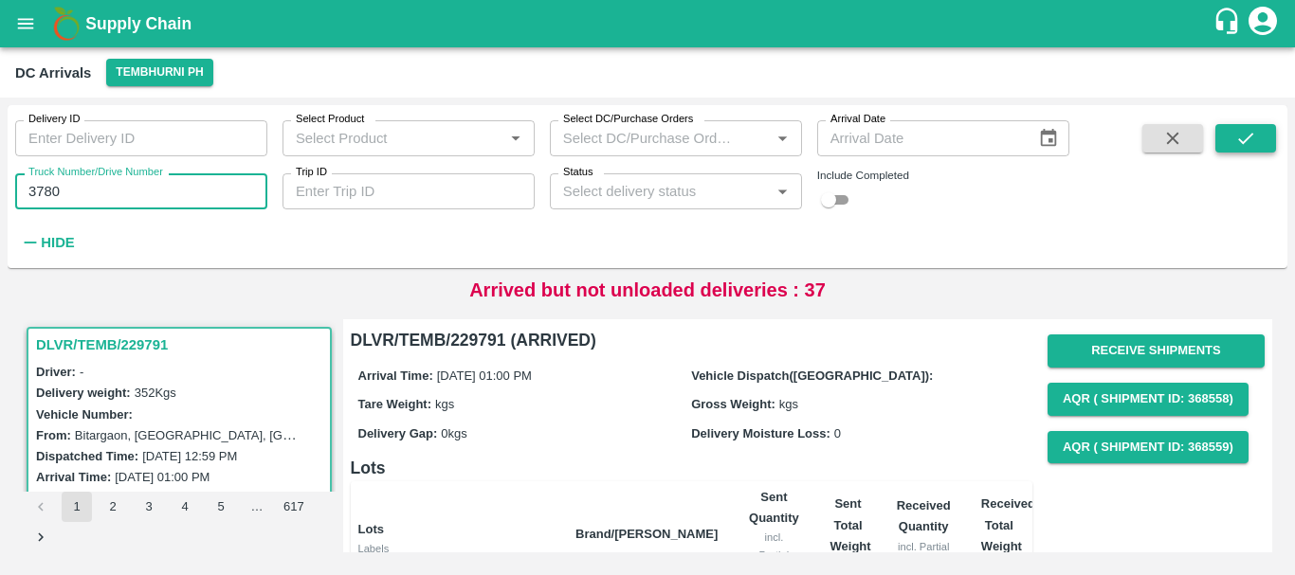
type input "3780"
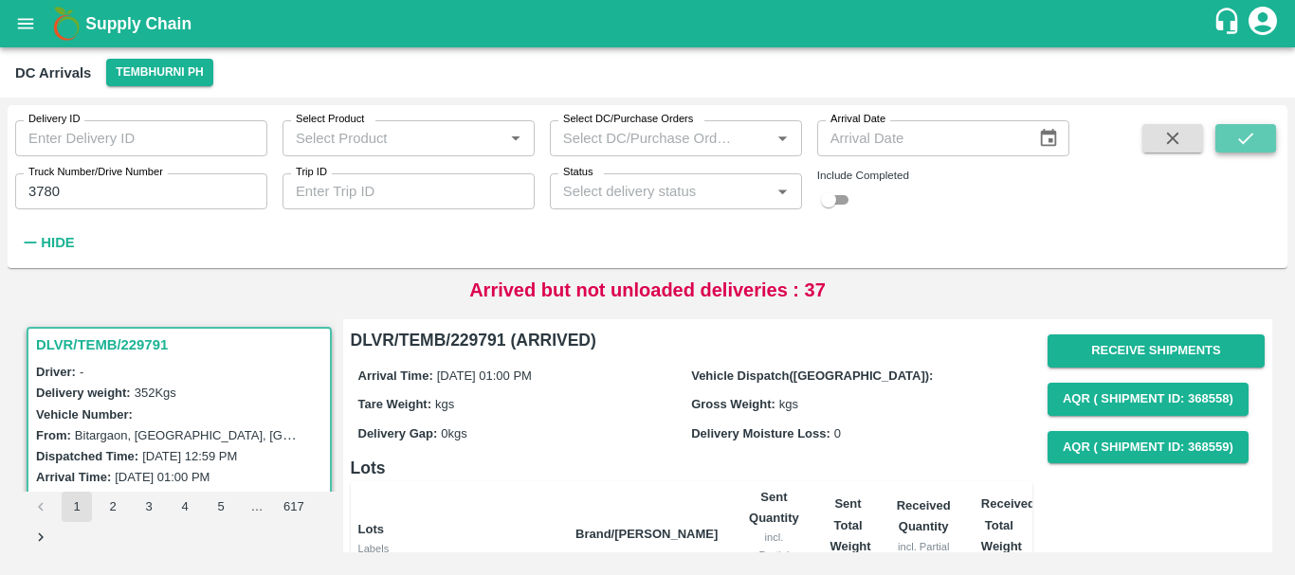
click at [1239, 130] on icon "submit" at bounding box center [1245, 138] width 21 height 21
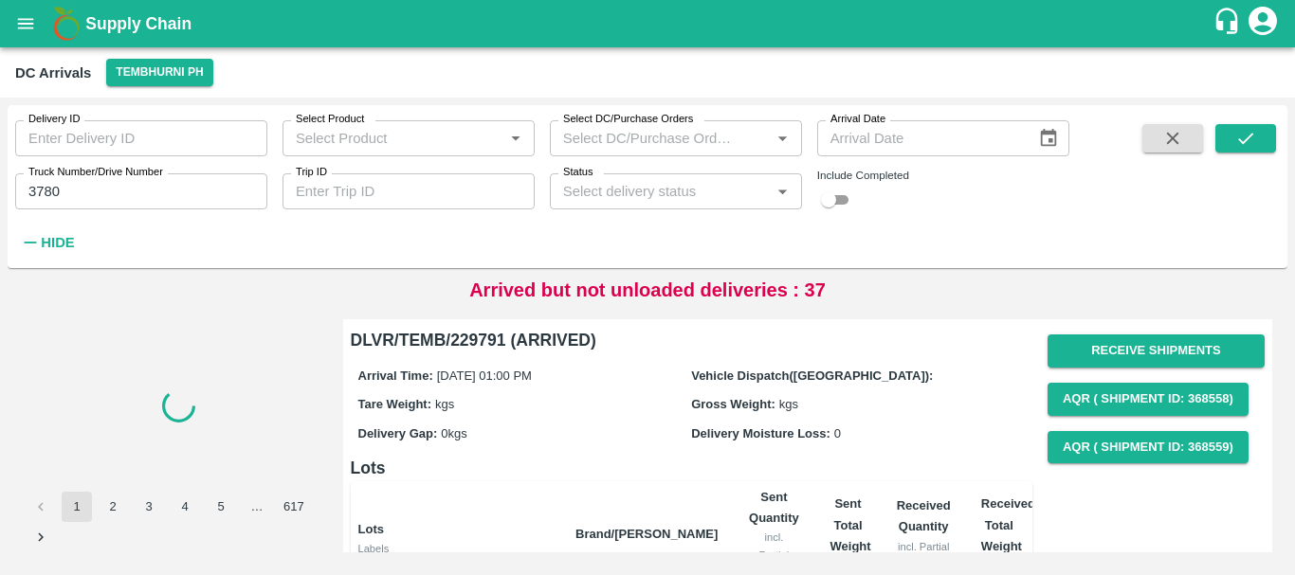
scroll to position [235, 0]
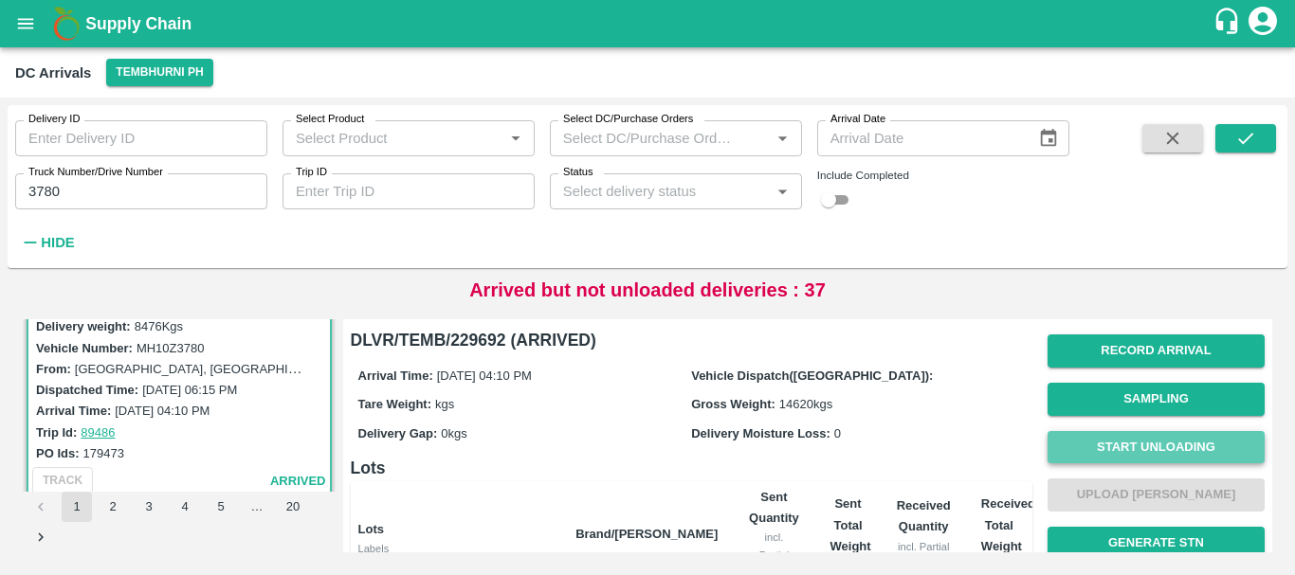
click at [1083, 455] on button "Start Unloading" at bounding box center [1155, 447] width 217 height 33
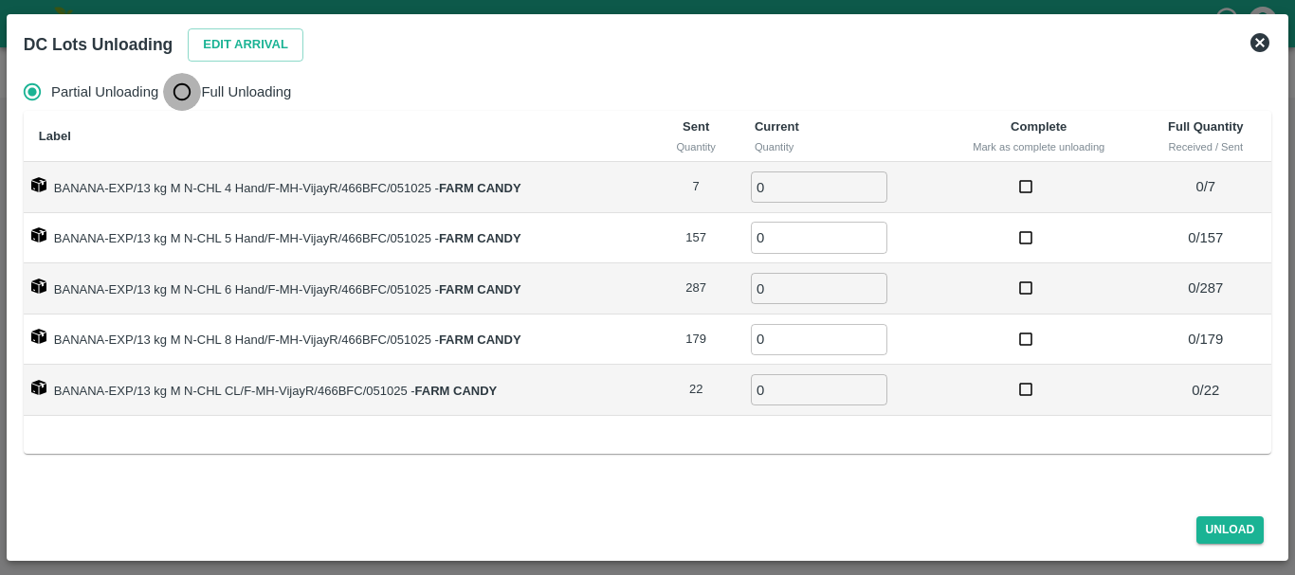
click at [171, 86] on input "Full Unloading" at bounding box center [182, 92] width 38 height 38
radio input "true"
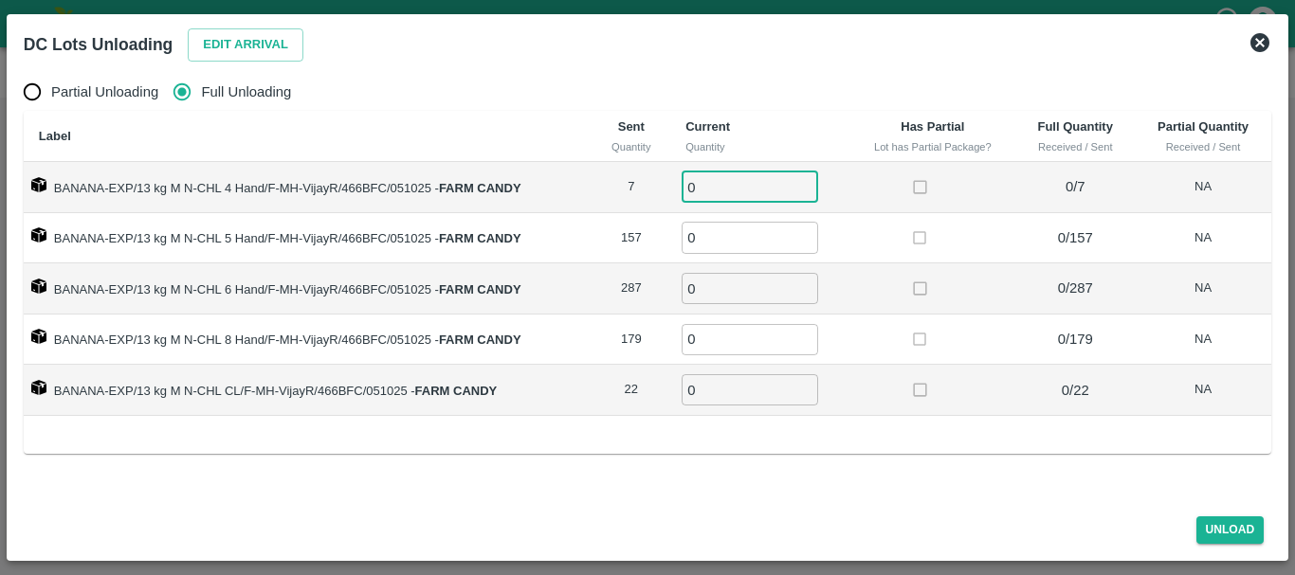
click at [756, 197] on input "0" at bounding box center [749, 187] width 136 height 31
type input "07"
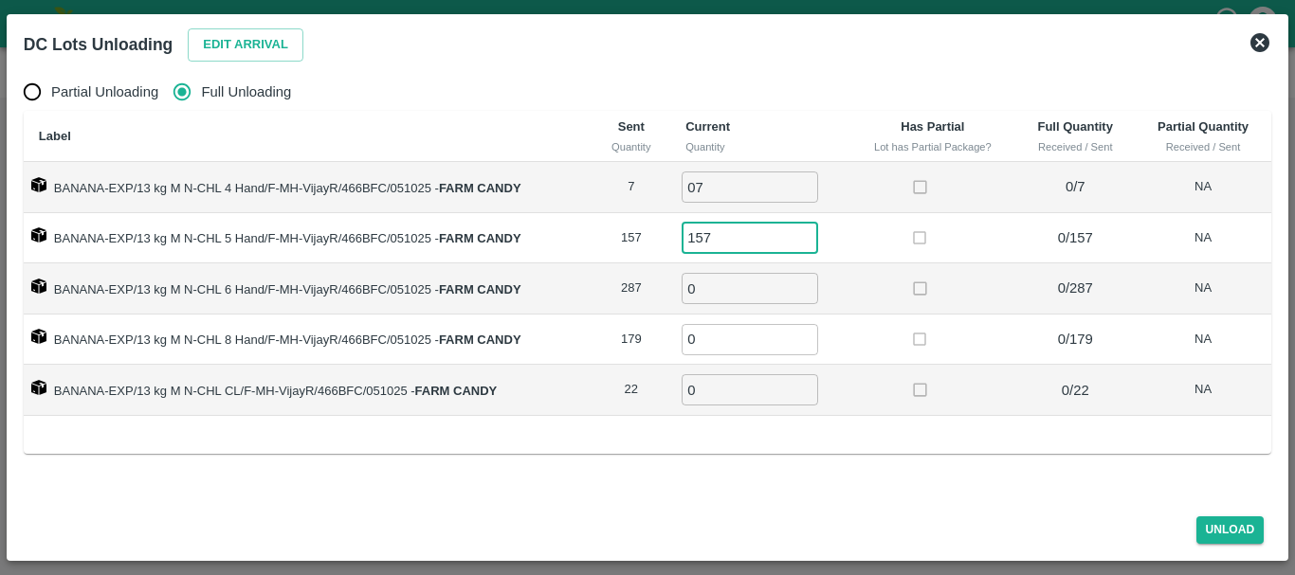
type input "157"
type input "287"
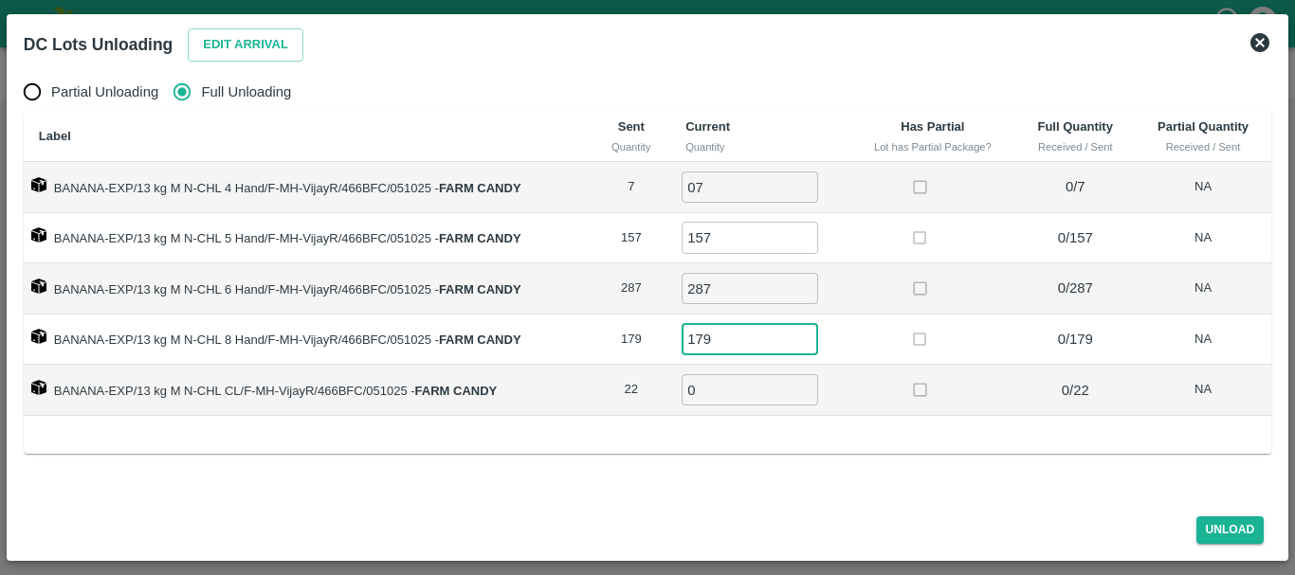
type input "179"
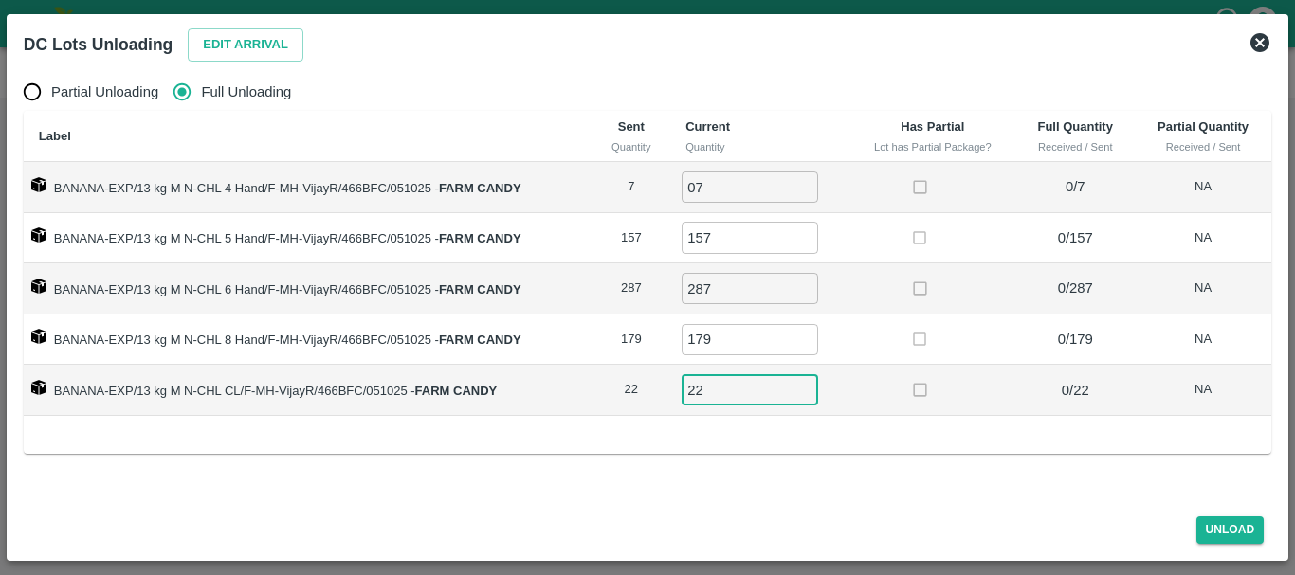
type input "22"
click at [843, 345] on td "179 ​" at bounding box center [759, 340] width 179 height 51
click at [1214, 528] on button "Unload" at bounding box center [1230, 529] width 68 height 27
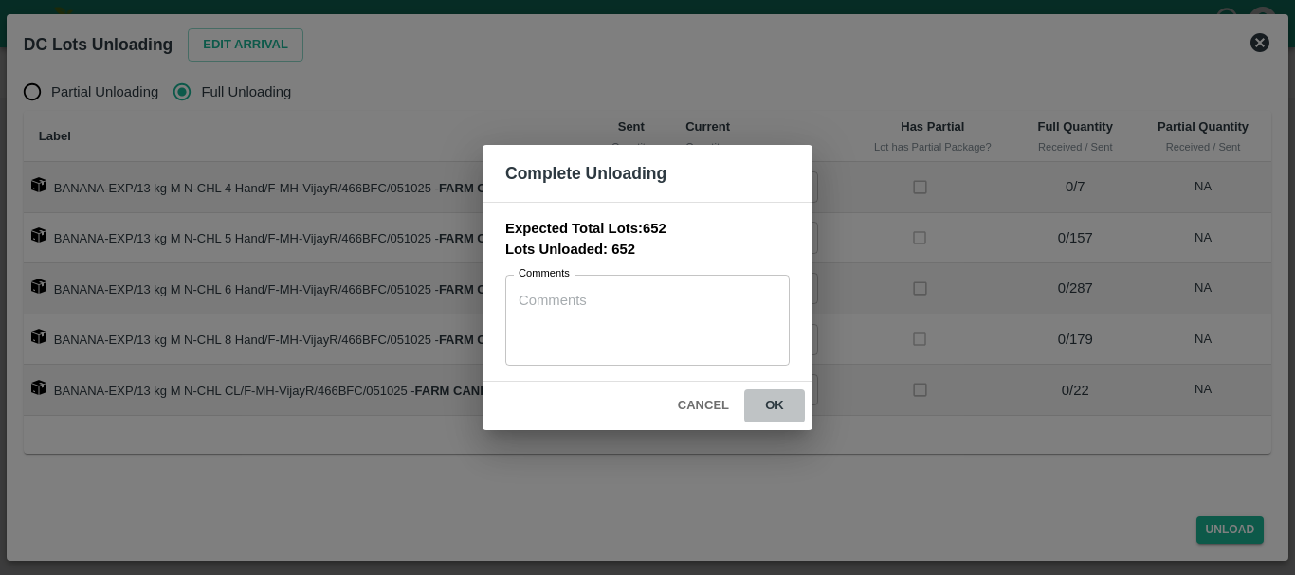
click at [785, 414] on button "ok" at bounding box center [774, 406] width 61 height 33
click at [882, 301] on div "Complete Unloading Expected Total Lots: 652 Lots Unloaded: 652 Comments x Comme…" at bounding box center [647, 287] width 1295 height 575
click at [776, 410] on button "ok" at bounding box center [774, 406] width 61 height 33
click at [776, 410] on icon at bounding box center [774, 405] width 27 height 27
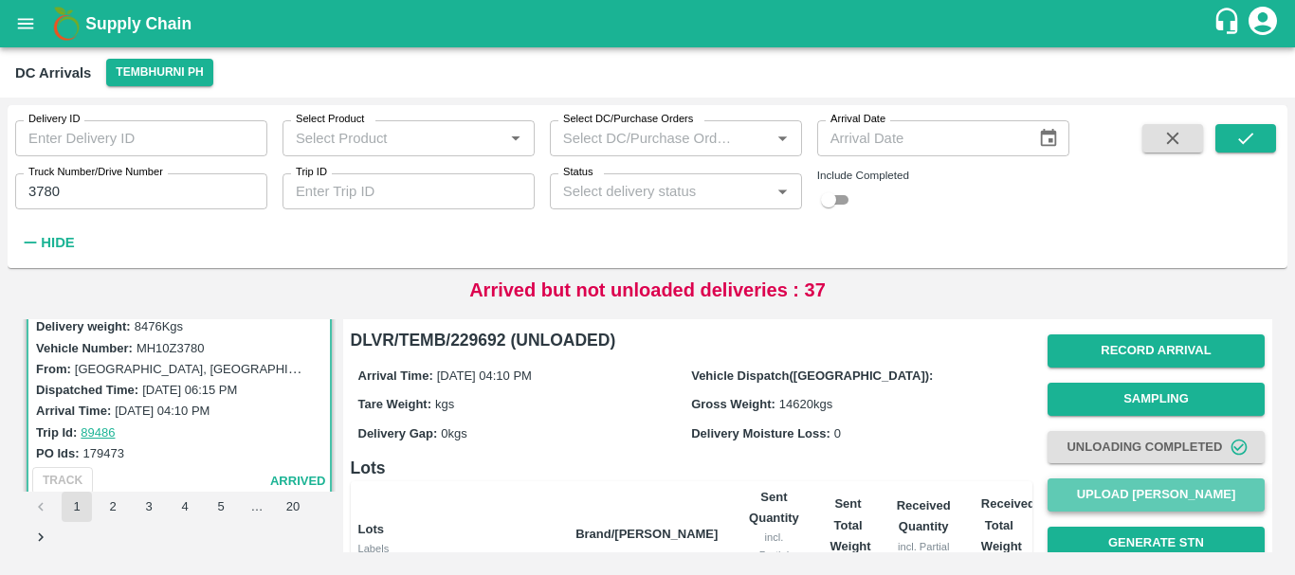
click at [1047, 496] on button "Upload [PERSON_NAME]" at bounding box center [1155, 495] width 217 height 33
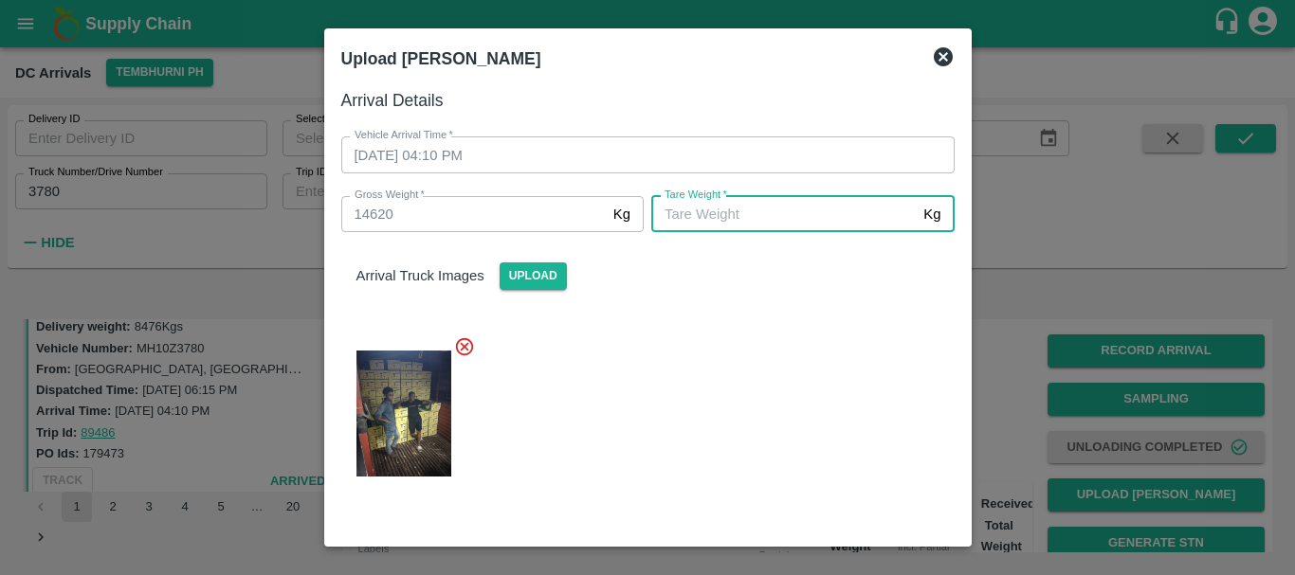
click at [732, 201] on input "[PERSON_NAME]   *" at bounding box center [783, 214] width 264 height 36
type input "5410"
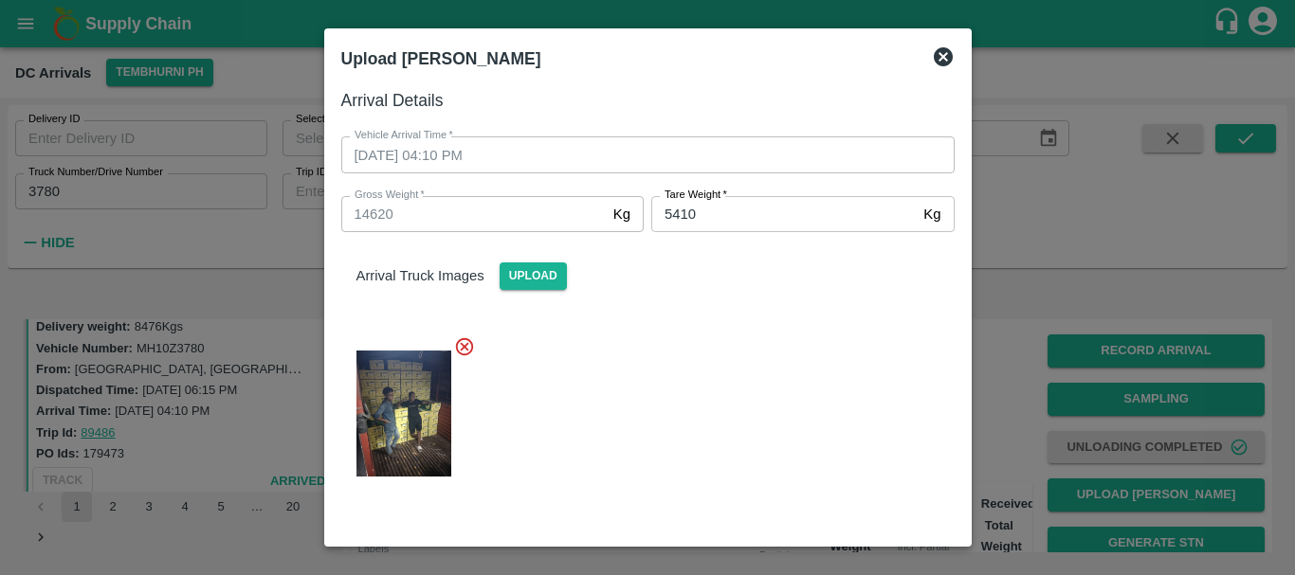
click at [722, 316] on div "Arrival Truck Images Upload" at bounding box center [640, 364] width 628 height 294
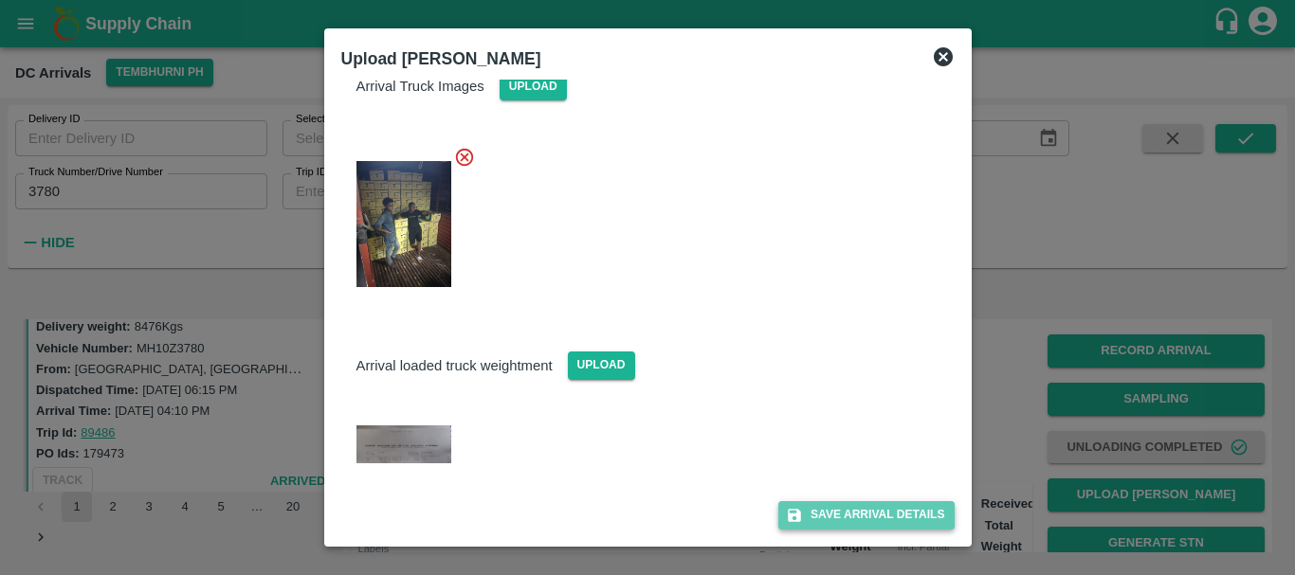
click at [841, 513] on button "Save Arrival Details" at bounding box center [865, 514] width 175 height 27
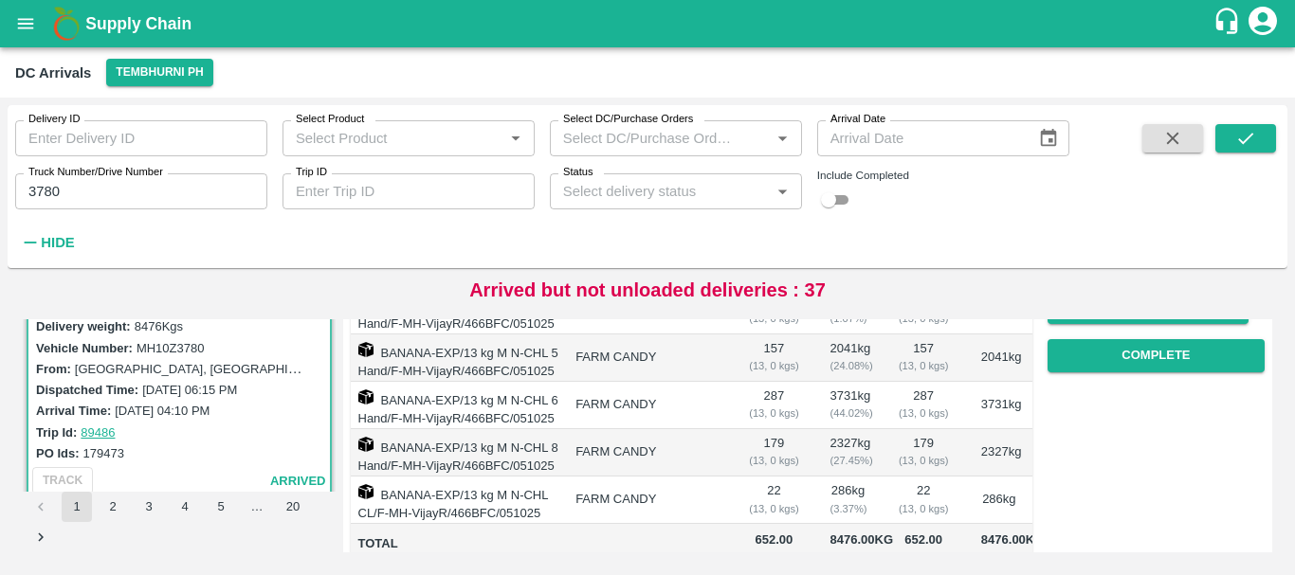
scroll to position [331, 0]
click at [1072, 368] on button "Complete" at bounding box center [1155, 356] width 217 height 33
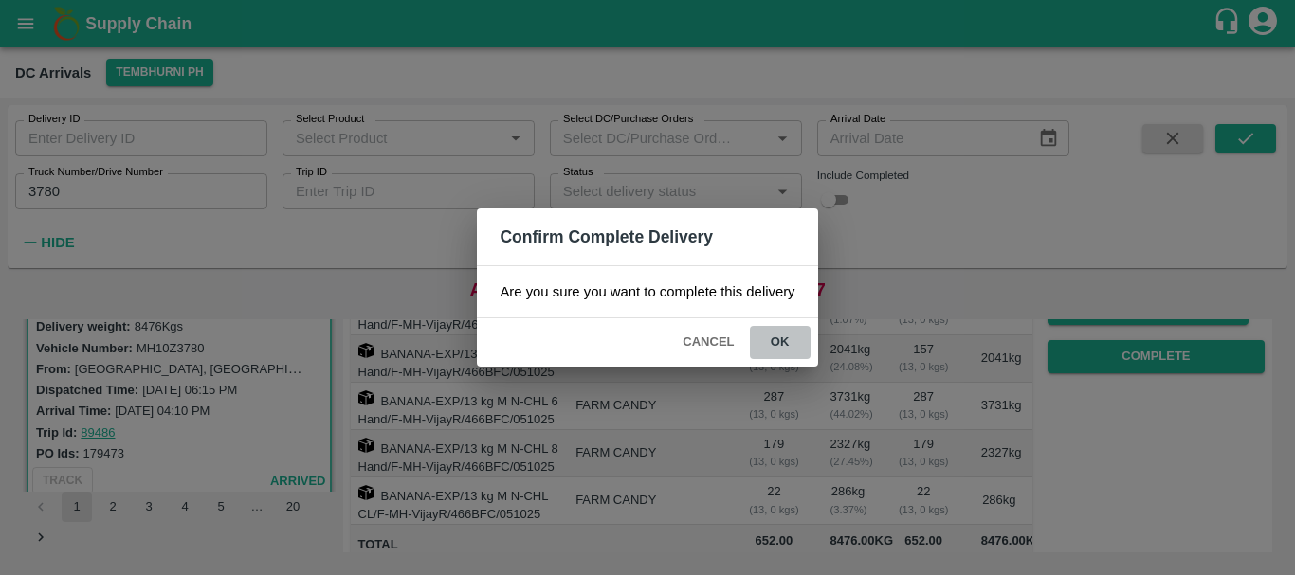
click at [790, 343] on button "ok" at bounding box center [780, 342] width 61 height 33
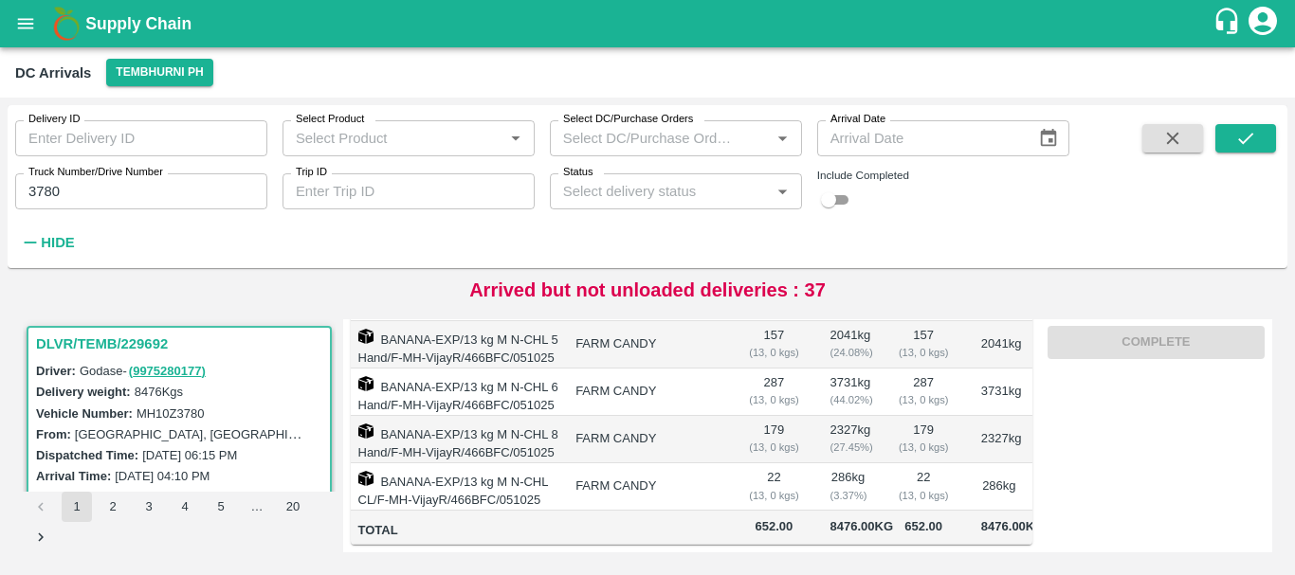
scroll to position [0, 0]
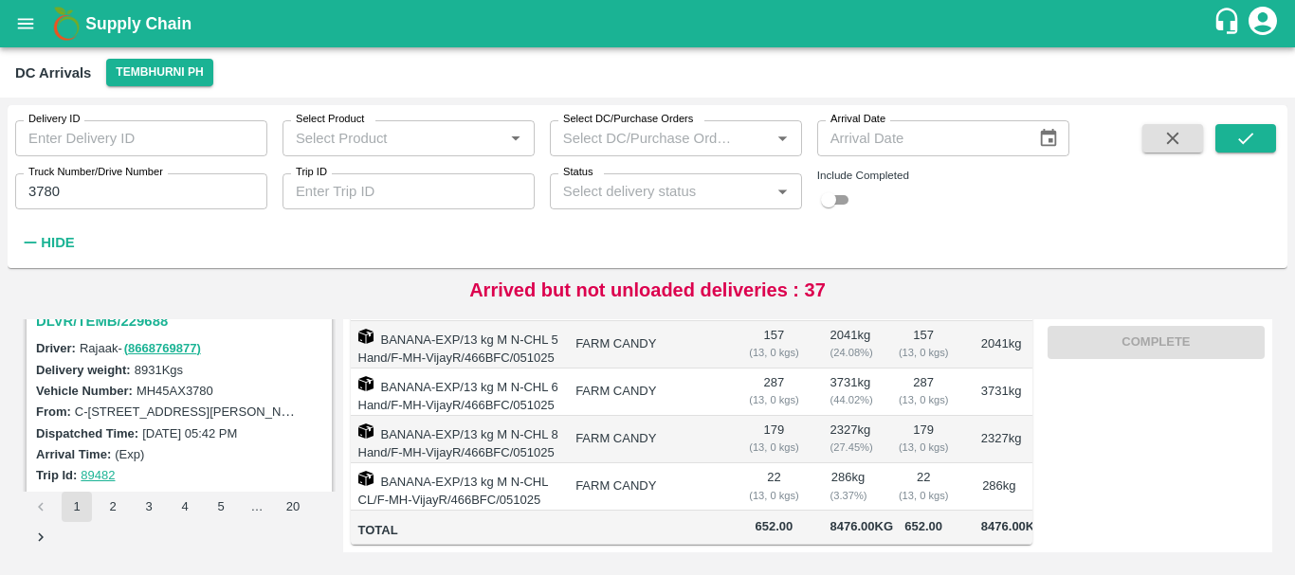
click at [130, 324] on h3 "DLVR/TEMB/229688" at bounding box center [182, 321] width 292 height 25
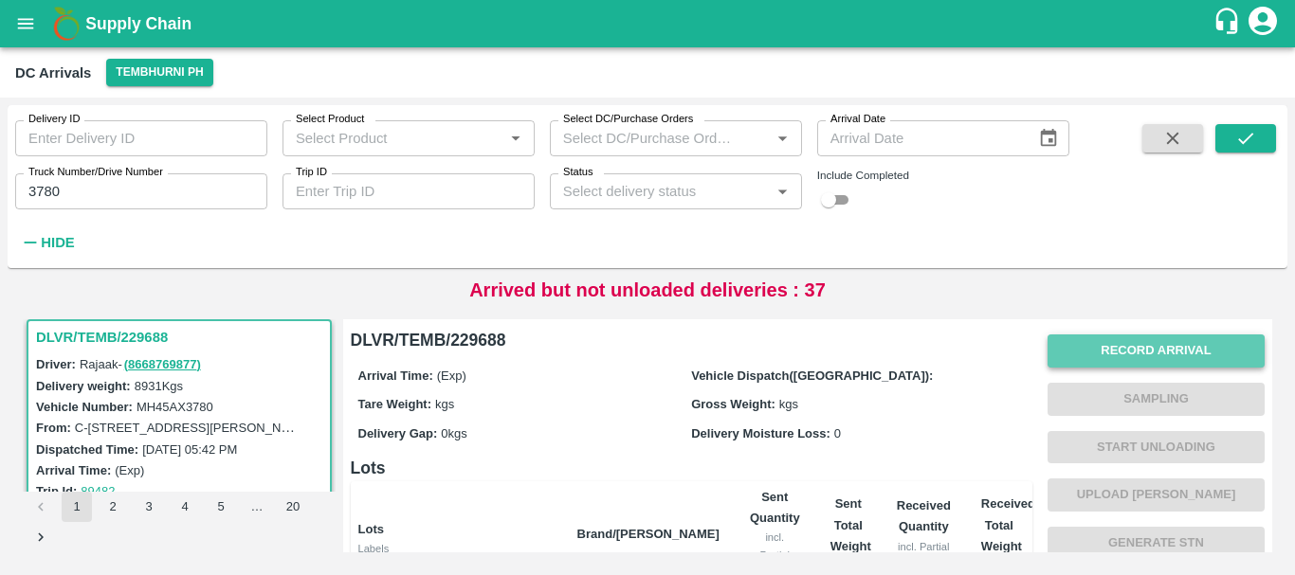
click at [1079, 343] on button "Record Arrival" at bounding box center [1155, 351] width 217 height 33
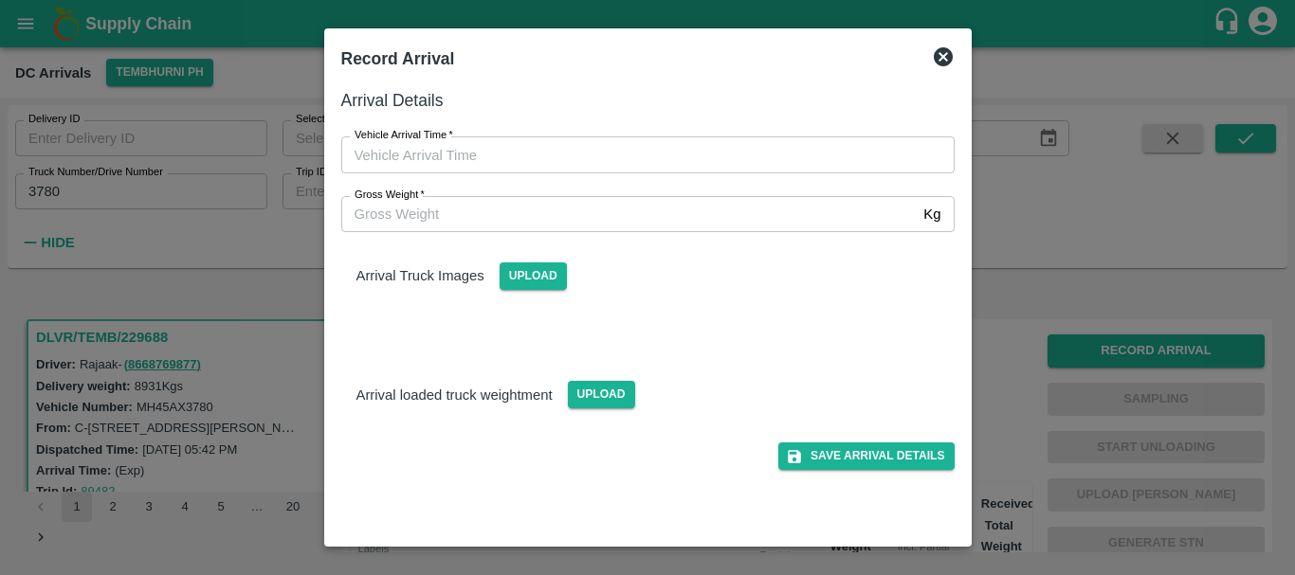
type input "DD/MM/YYYY hh:mm aa"
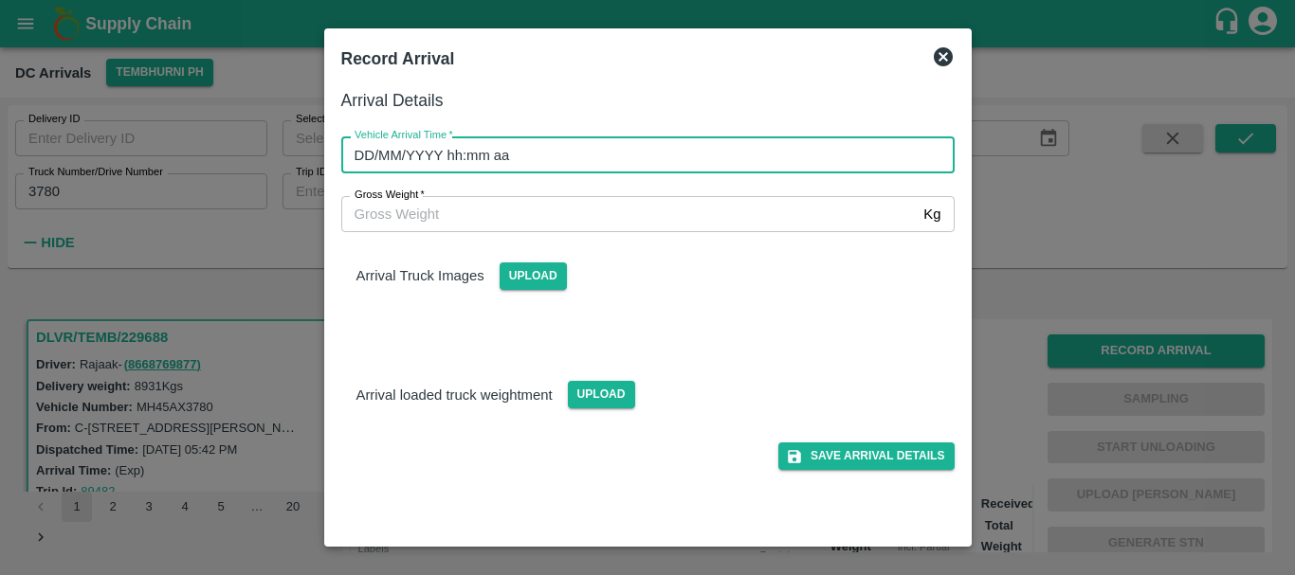
click at [751, 165] on input "DD/MM/YYYY hh:mm aa" at bounding box center [641, 154] width 600 height 36
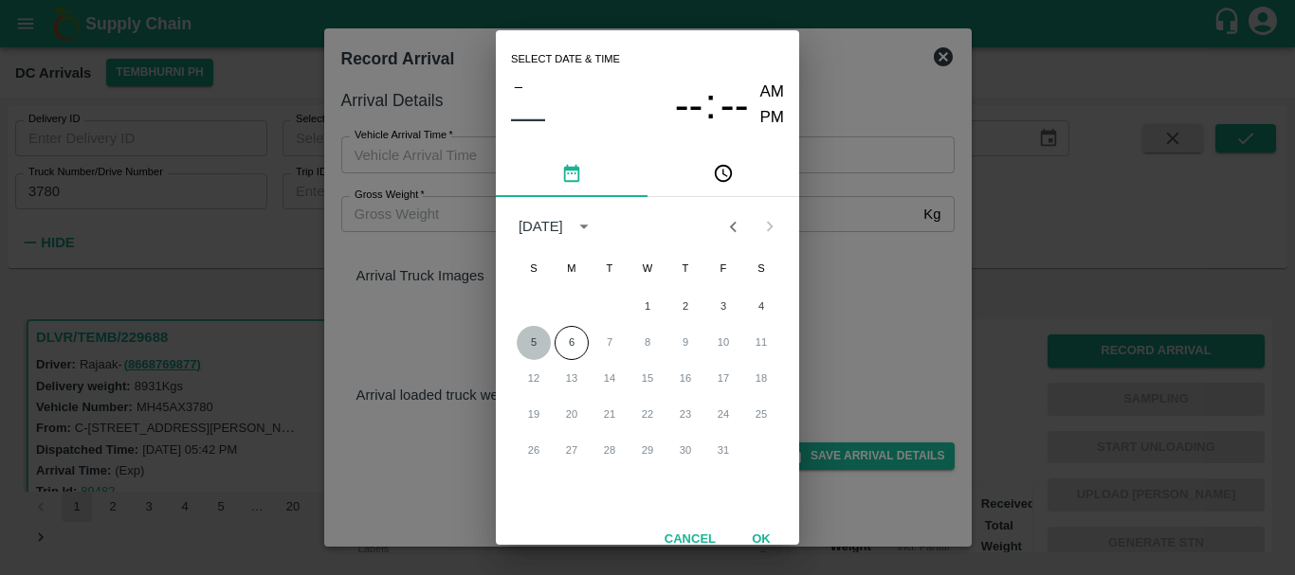
click at [533, 345] on button "5" at bounding box center [533, 343] width 34 height 34
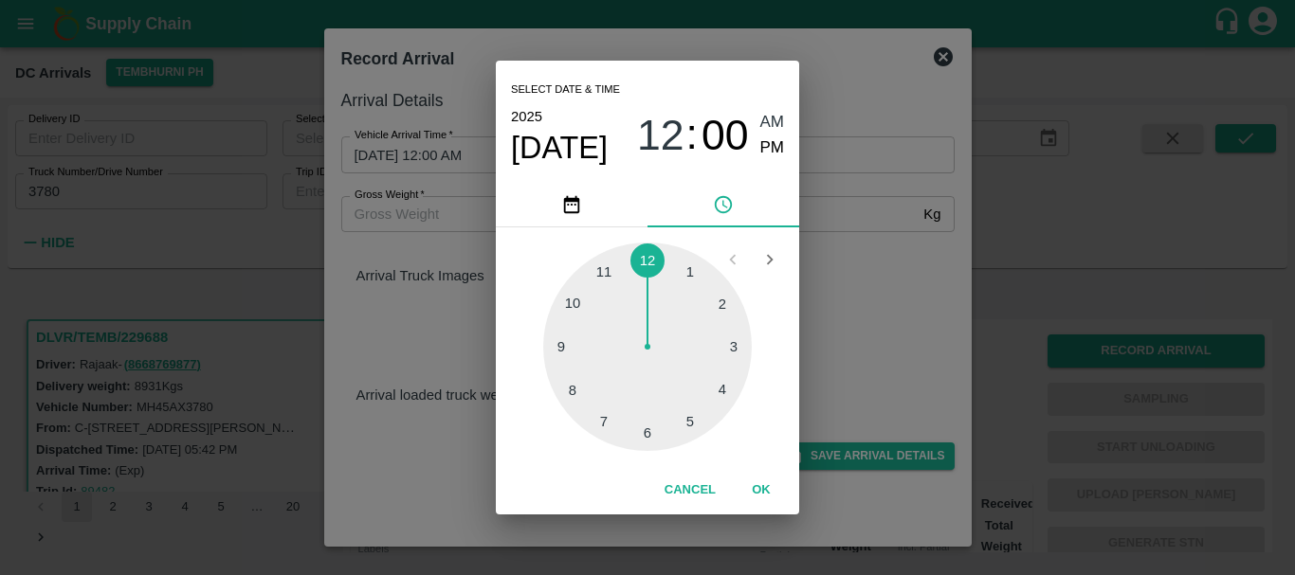
click at [725, 392] on div at bounding box center [647, 347] width 208 height 208
click at [716, 317] on div at bounding box center [647, 347] width 208 height 208
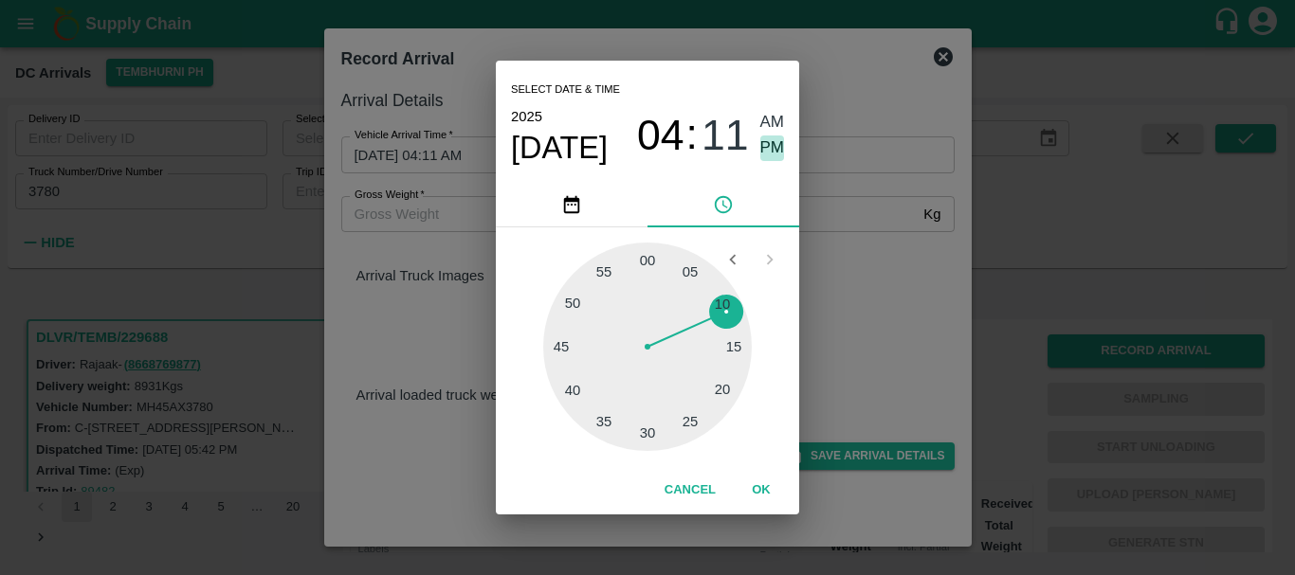
click at [769, 142] on span "PM" at bounding box center [772, 149] width 25 height 26
type input "05/10/2025 04:11 PM"
click at [897, 281] on div "Select date & time 2025 Oct 5 04 : 11 AM PM 05 10 15 20 25 30 35 40 45 50 55 00…" at bounding box center [647, 287] width 1295 height 575
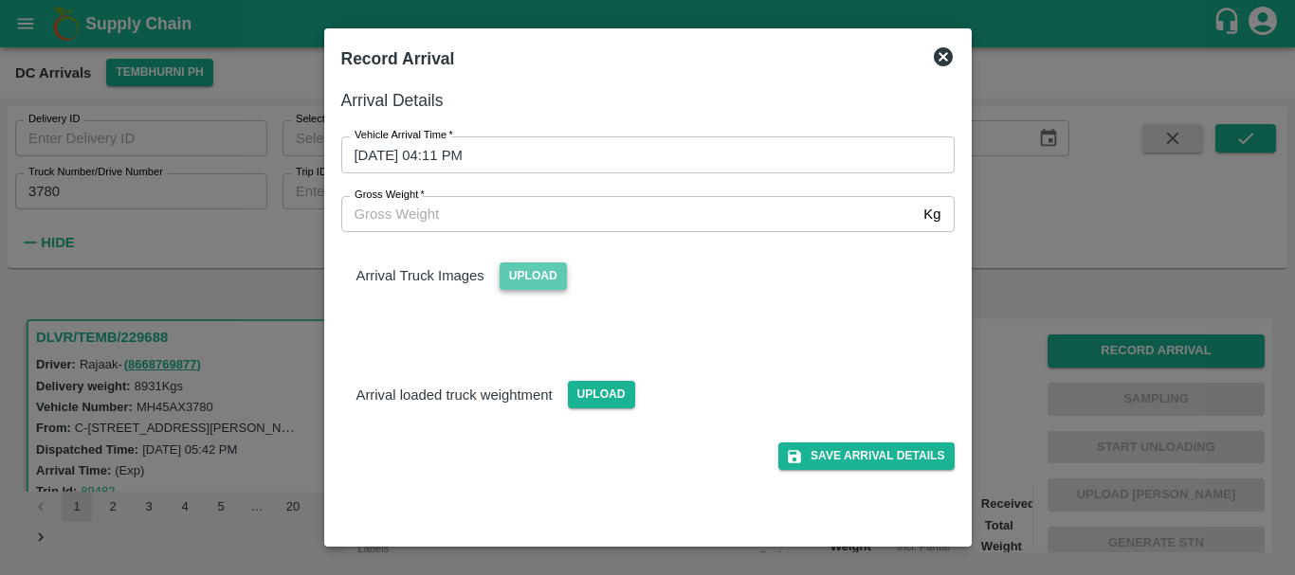
click at [551, 272] on span "Upload" at bounding box center [532, 276] width 67 height 27
click at [0, 0] on input "Upload" at bounding box center [0, 0] width 0 height 0
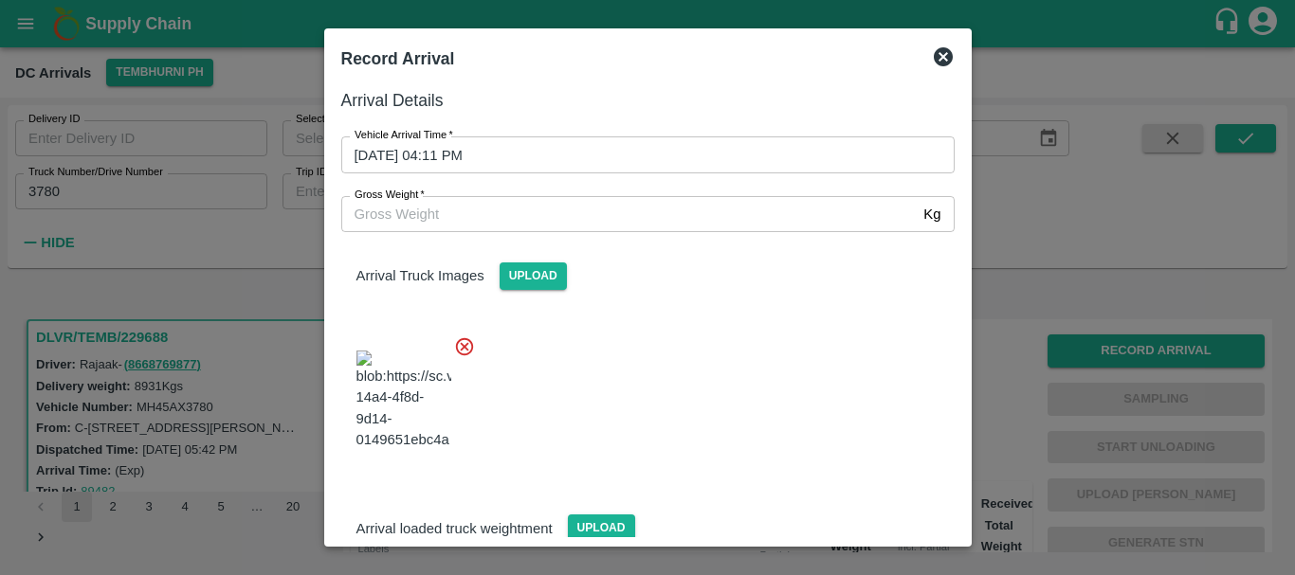
scroll to position [45, 0]
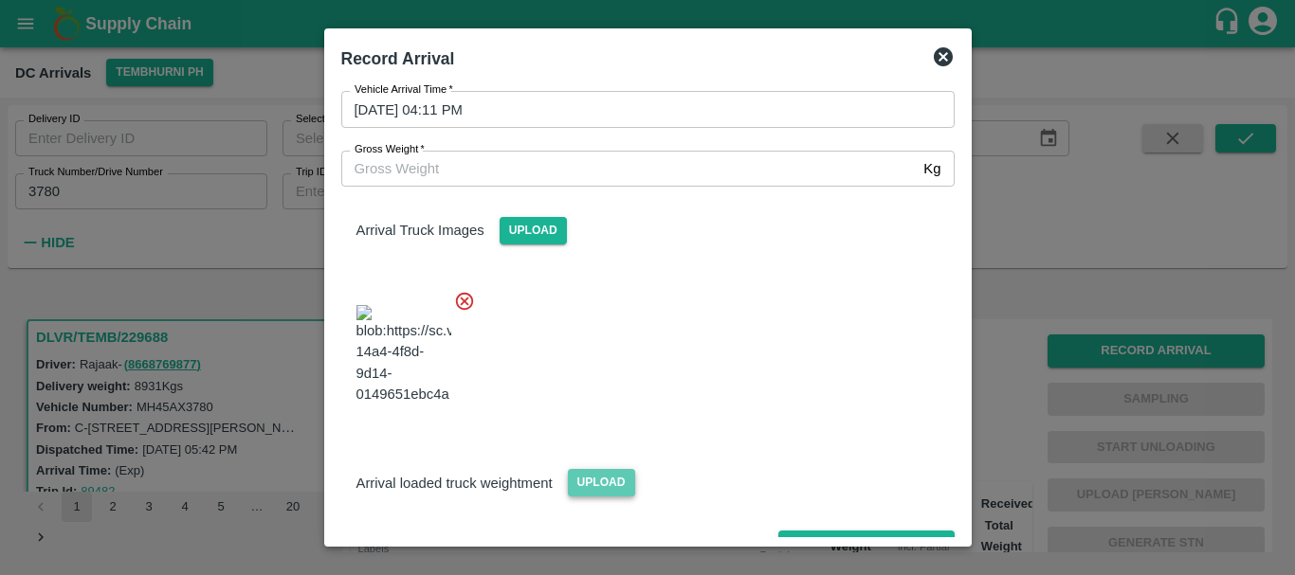
click at [619, 469] on span "Upload" at bounding box center [601, 482] width 67 height 27
click at [0, 0] on input "Upload" at bounding box center [0, 0] width 0 height 0
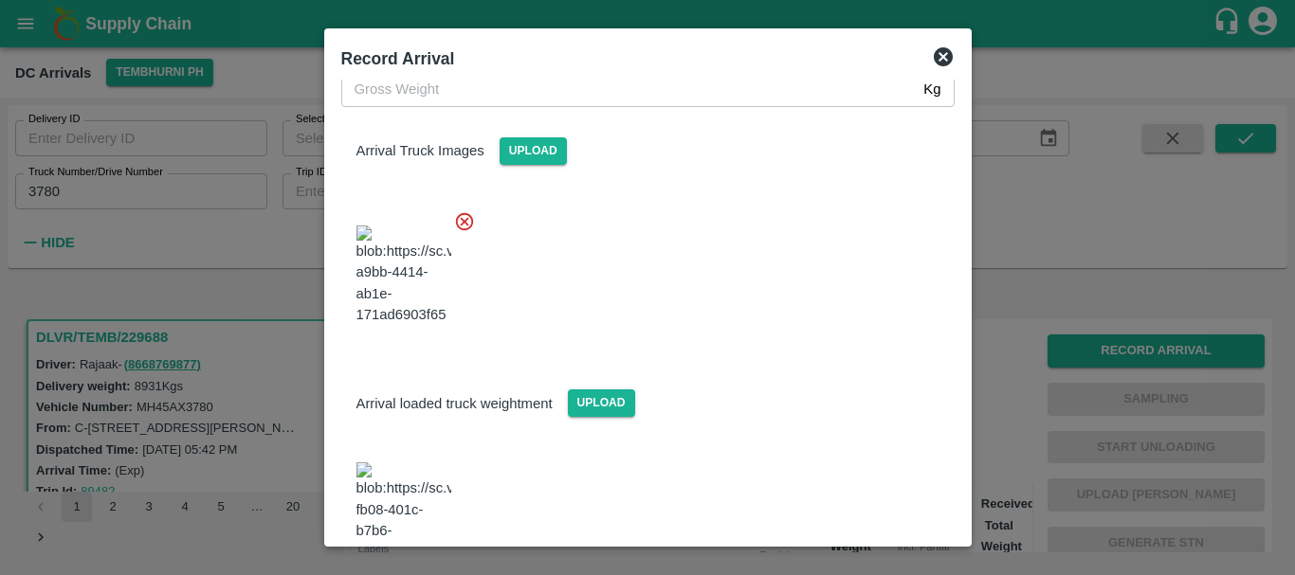
click at [429, 462] on img at bounding box center [403, 512] width 95 height 100
click at [461, 106] on div "Arrival Details Vehicle Arrival Time   * 05/10/2025 04:11 PM Vehicle Arrival Ti…" at bounding box center [648, 308] width 628 height 457
click at [461, 106] on input "Gross Weight   *" at bounding box center [628, 89] width 575 height 36
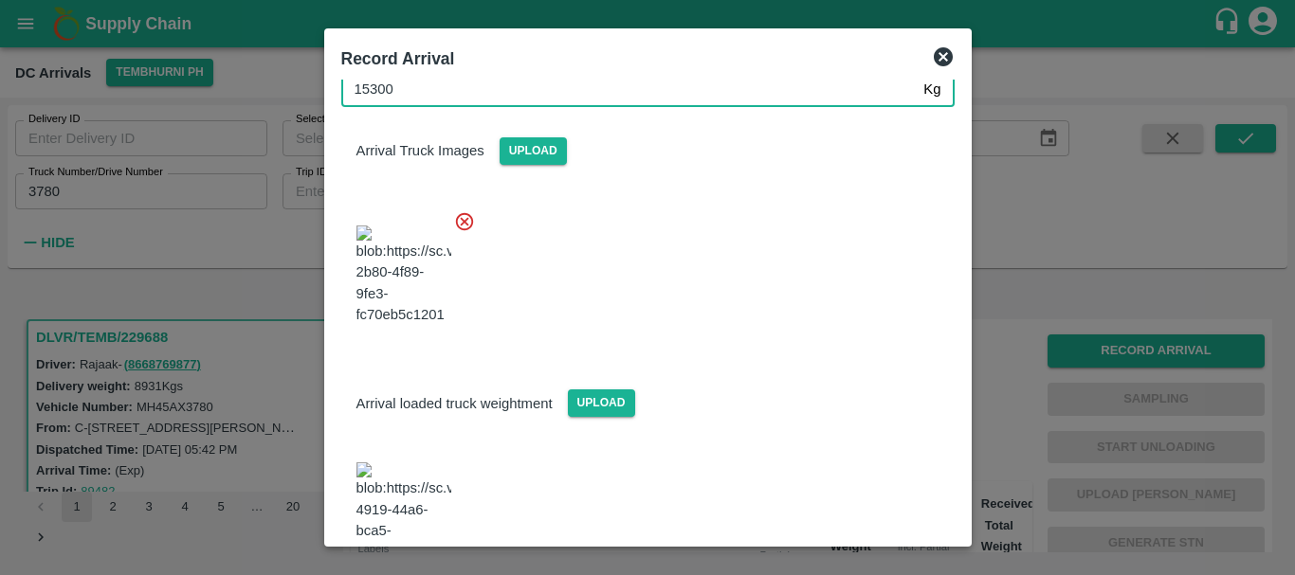
type input "15300"
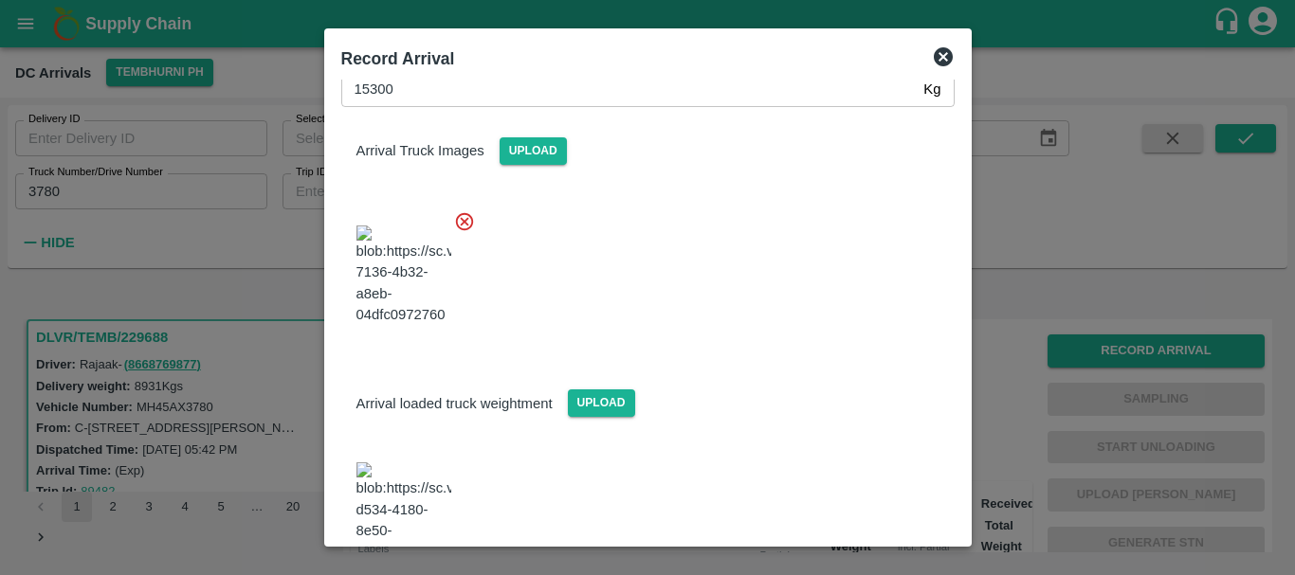
click at [716, 284] on div at bounding box center [640, 269] width 628 height 149
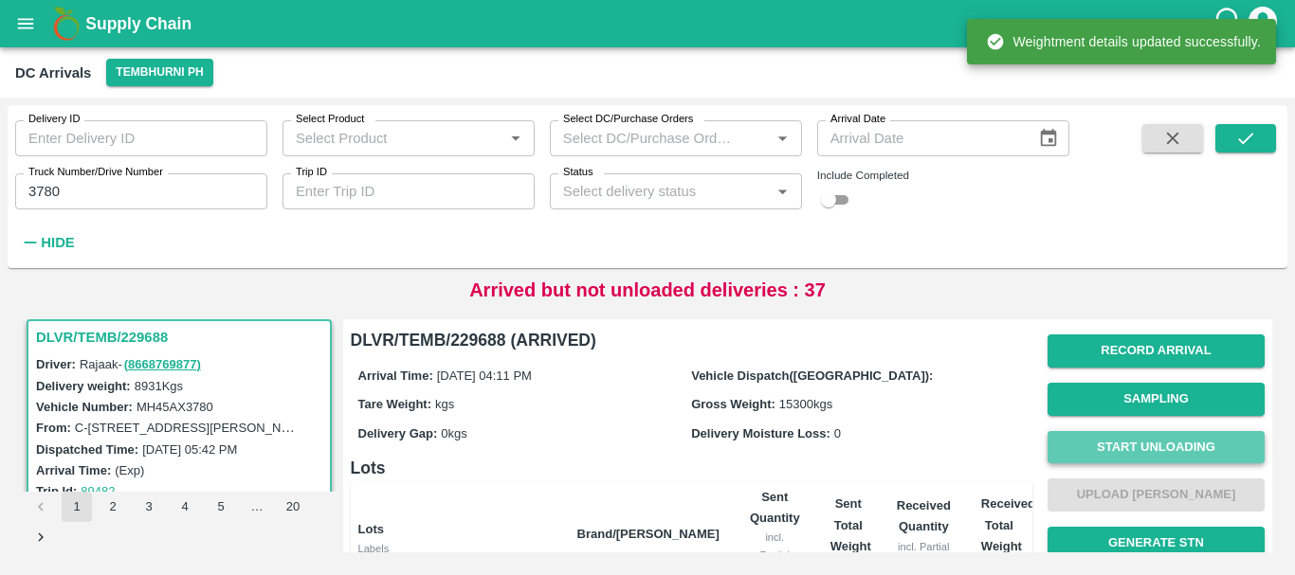
click at [1047, 444] on button "Start Unloading" at bounding box center [1155, 447] width 217 height 33
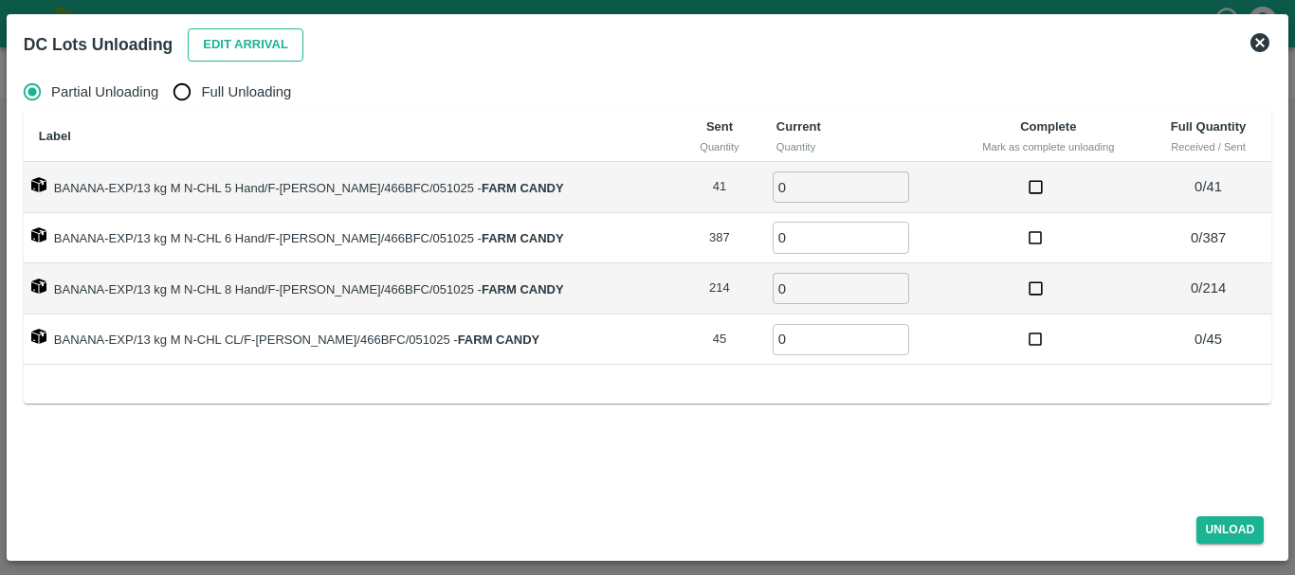
click at [262, 53] on button "Edit Arrival" at bounding box center [246, 44] width 116 height 33
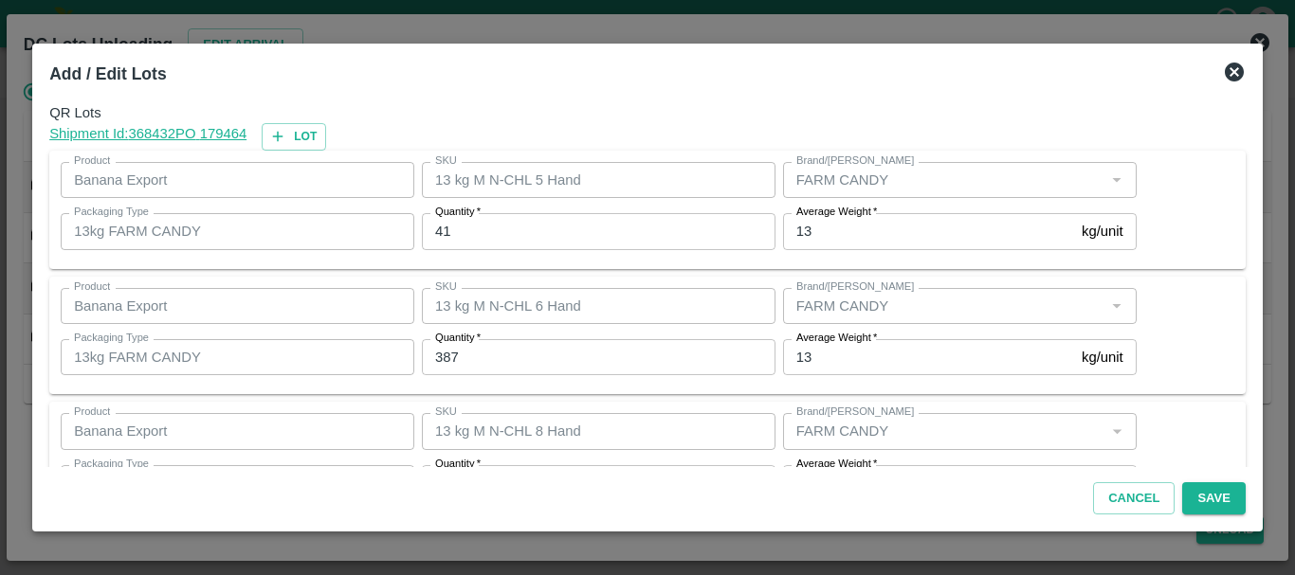
click at [552, 231] on input "41" at bounding box center [598, 231] width 353 height 36
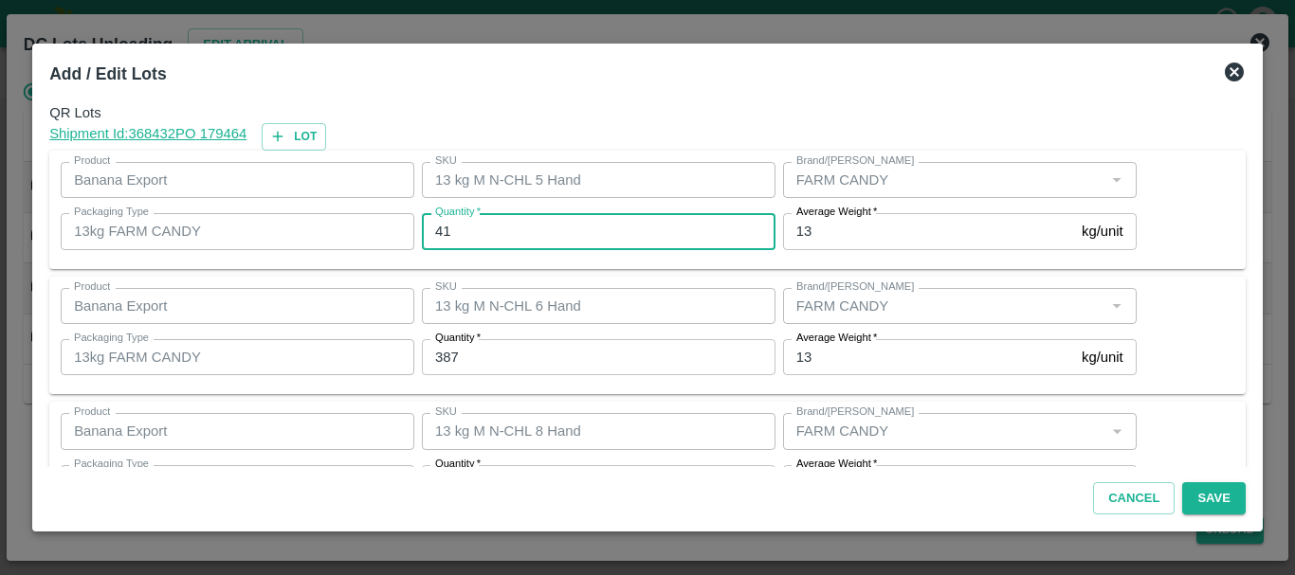
click at [552, 231] on input "41" at bounding box center [598, 231] width 353 height 36
type input "4"
type input "39"
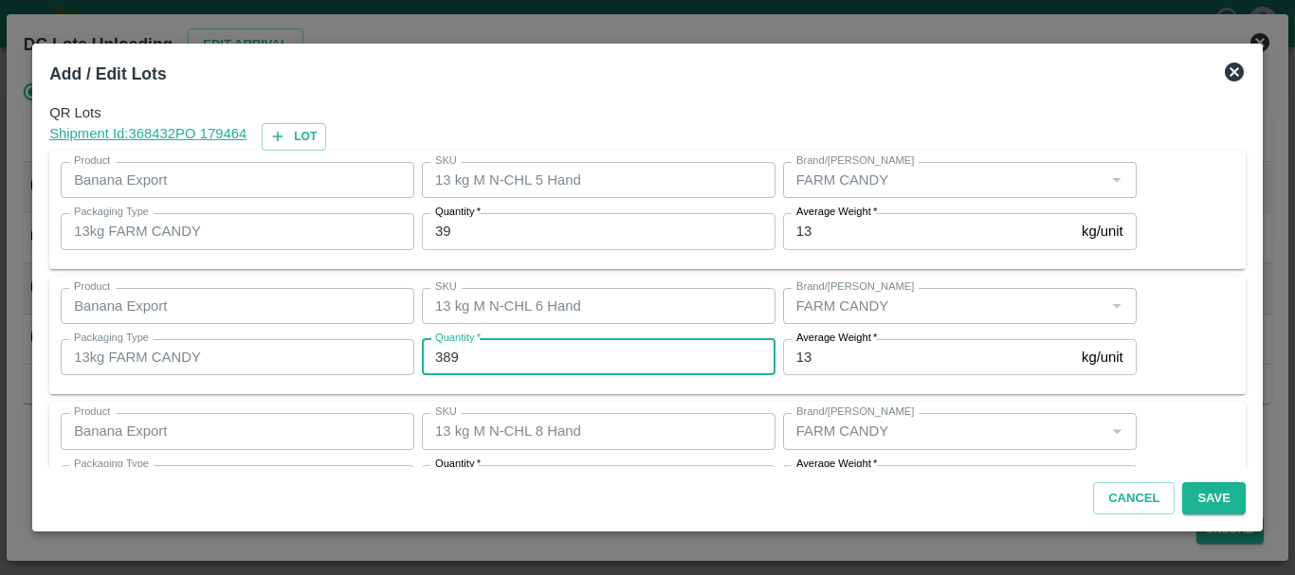
type input "389"
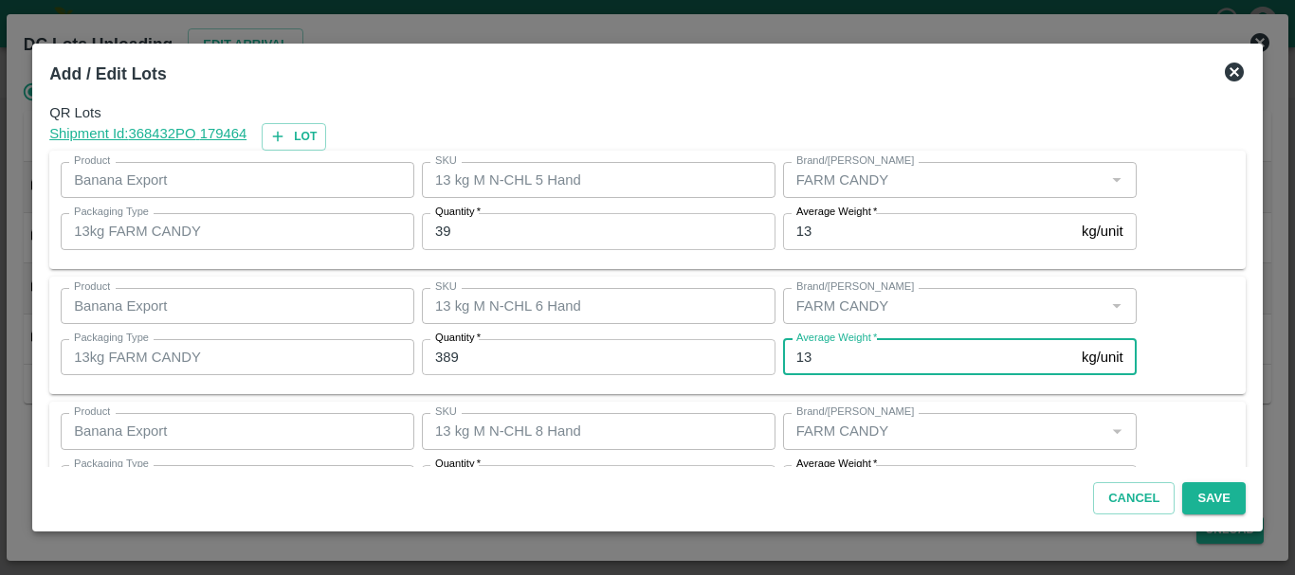
scroll to position [34, 0]
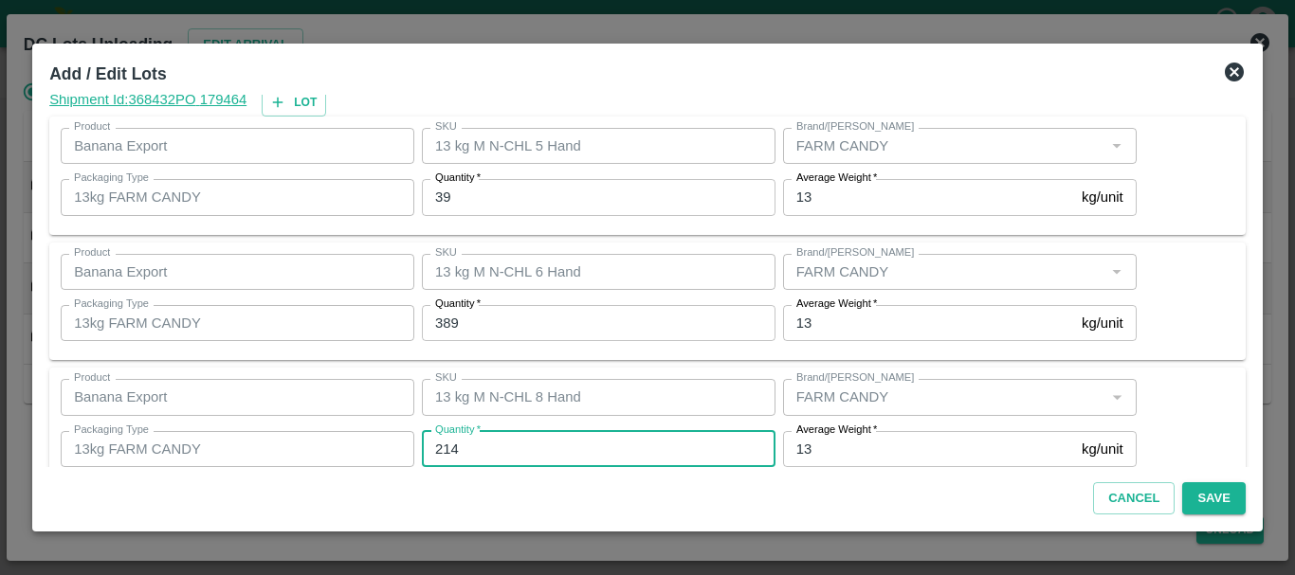
click at [521, 439] on input "214" at bounding box center [598, 449] width 353 height 36
type input "213"
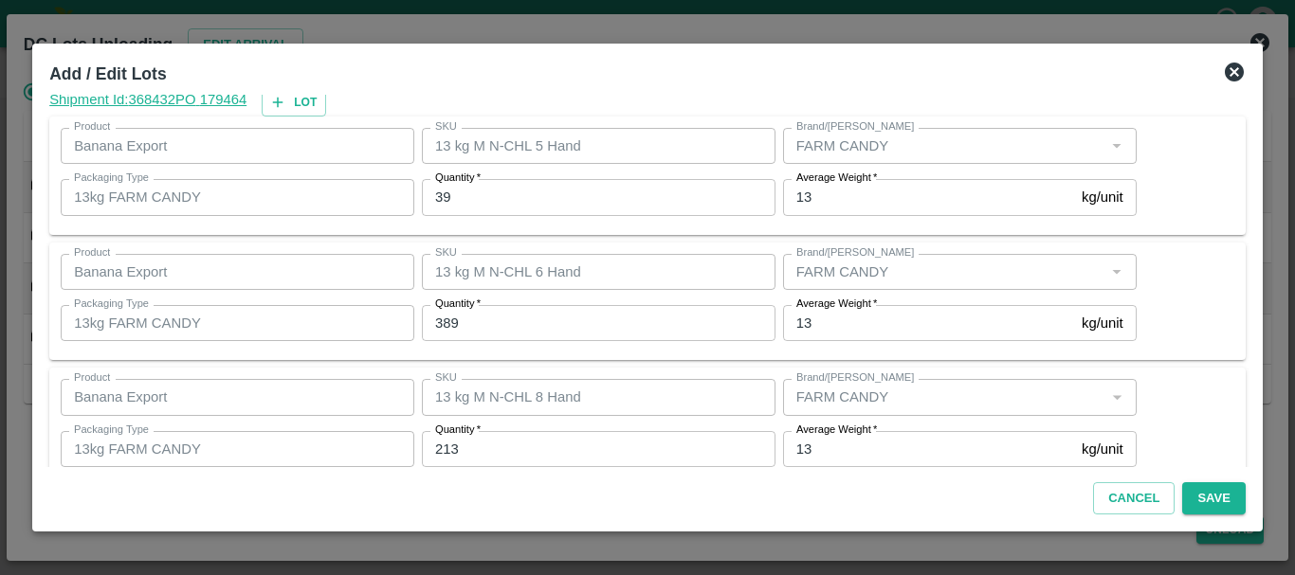
scroll to position [194, 0]
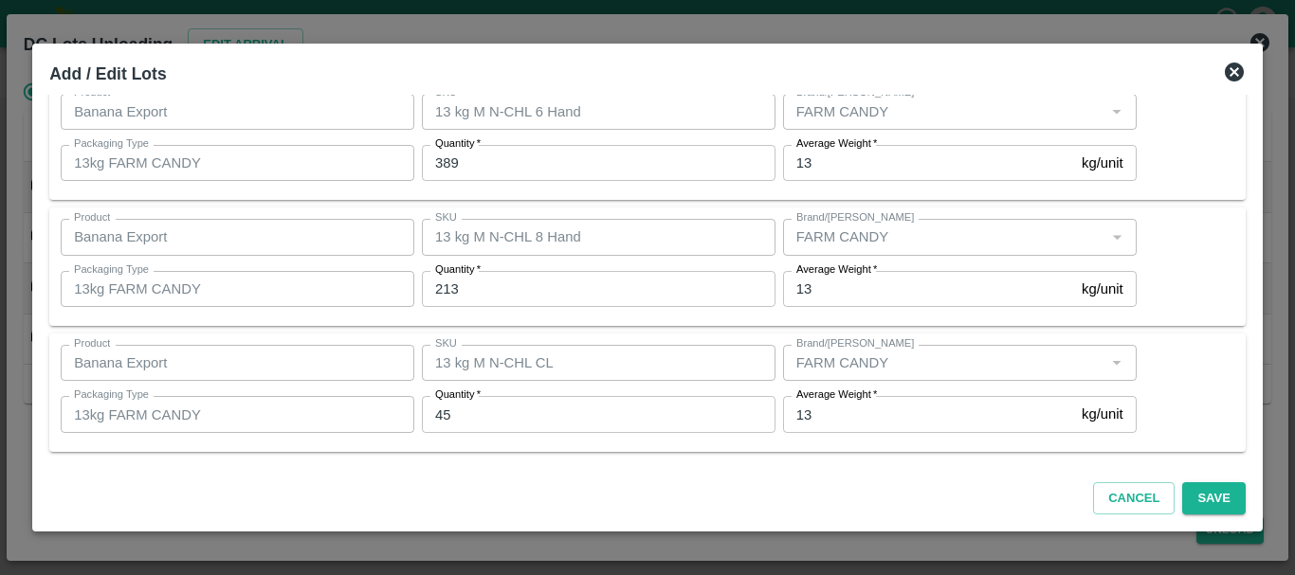
click at [488, 417] on input "45" at bounding box center [598, 414] width 353 height 36
type input "46"
click at [1211, 488] on button "Save" at bounding box center [1213, 498] width 63 height 33
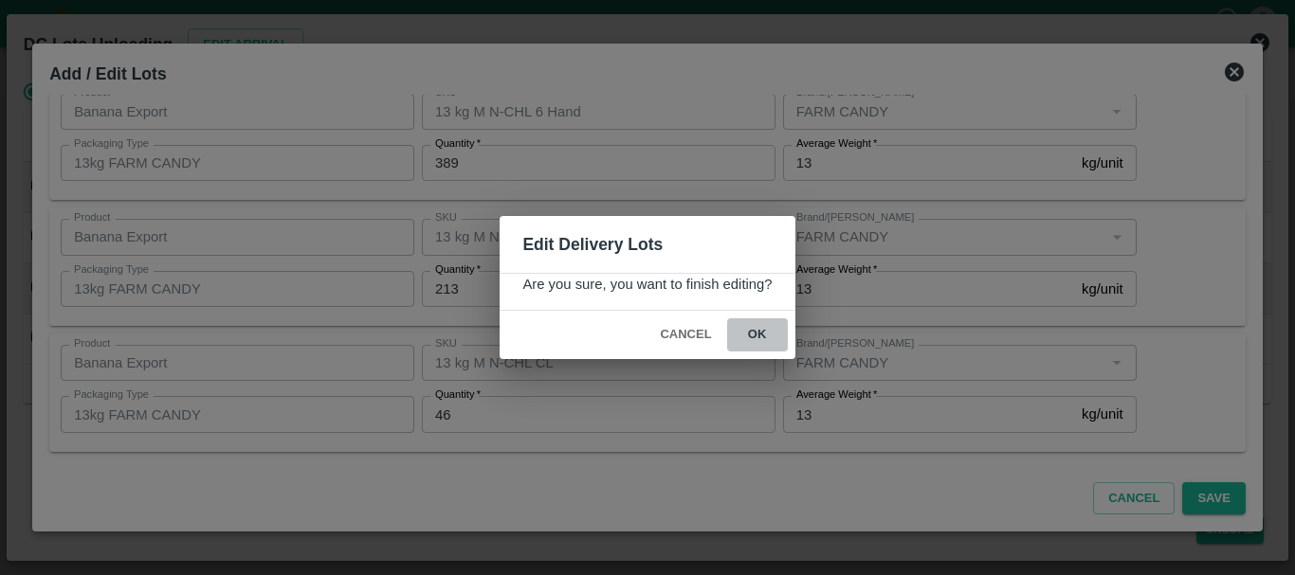
click at [767, 326] on button "ok" at bounding box center [757, 334] width 61 height 33
click at [752, 332] on icon at bounding box center [757, 335] width 25 height 25
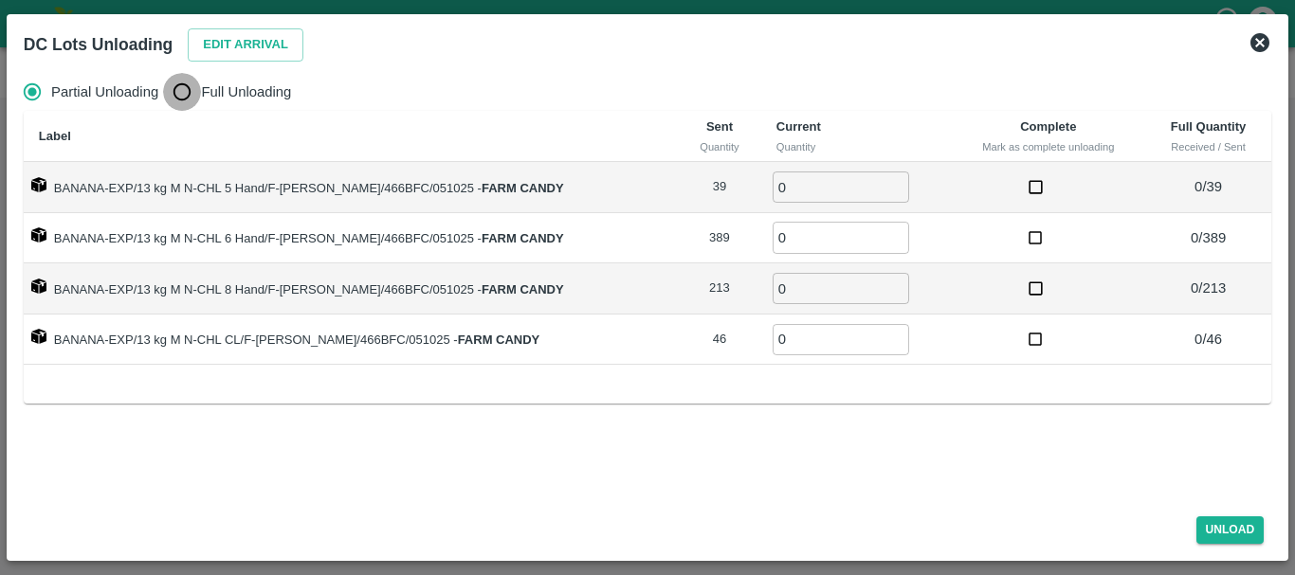
click at [193, 95] on input "Full Unloading" at bounding box center [182, 92] width 38 height 38
radio input "true"
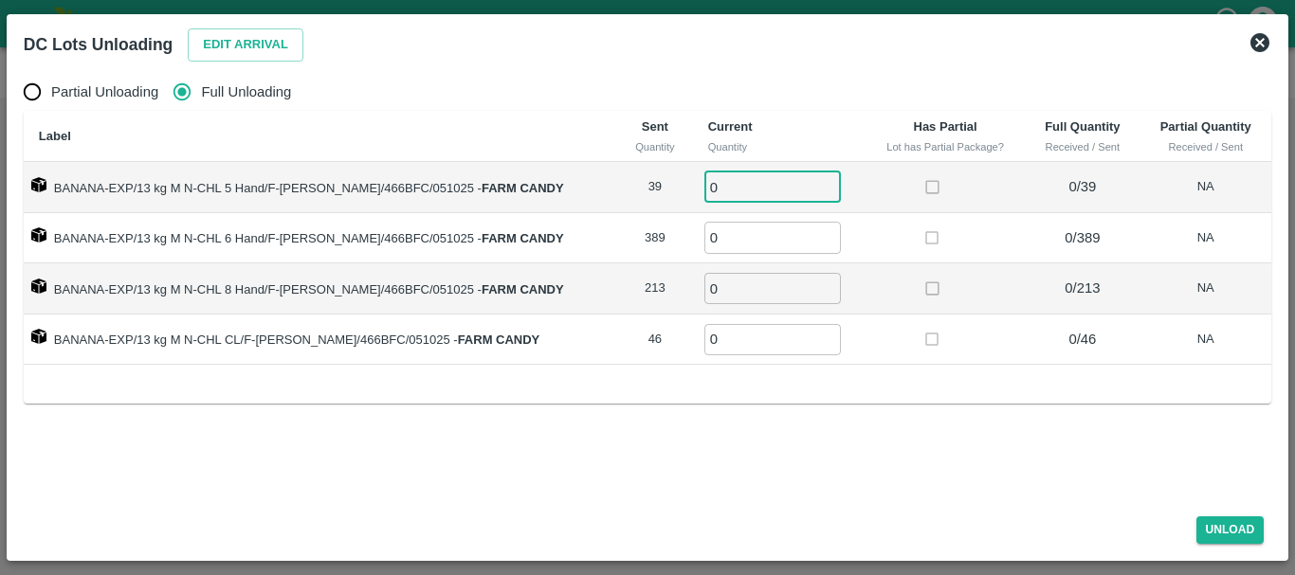
click at [752, 179] on input "0" at bounding box center [772, 187] width 136 height 31
type input "039"
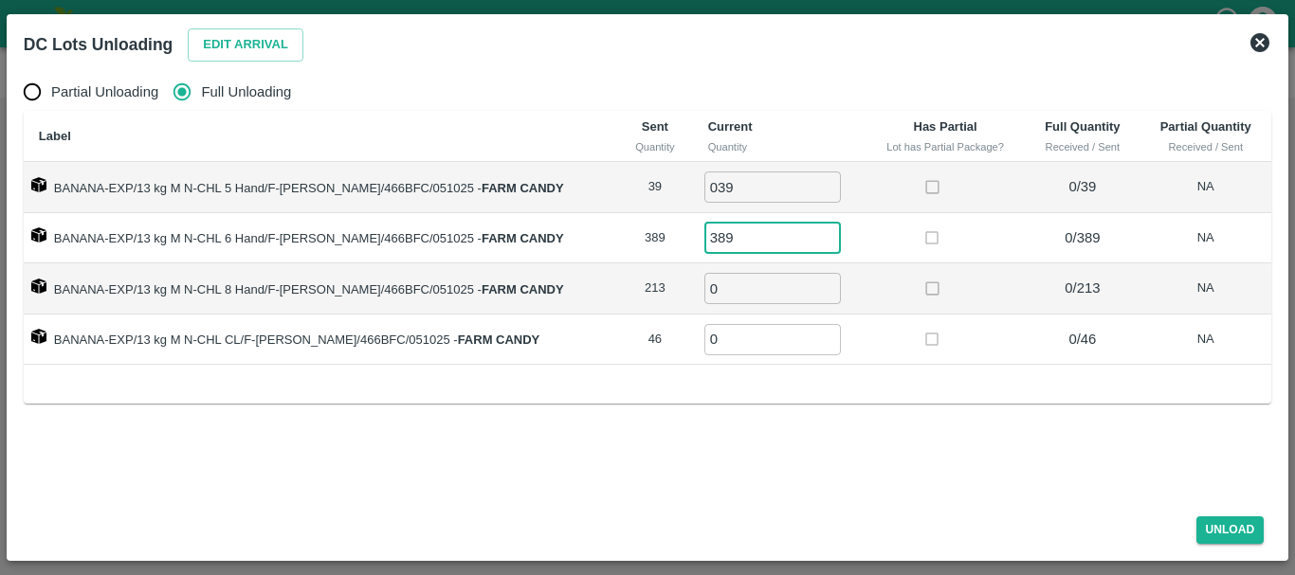
type input "389"
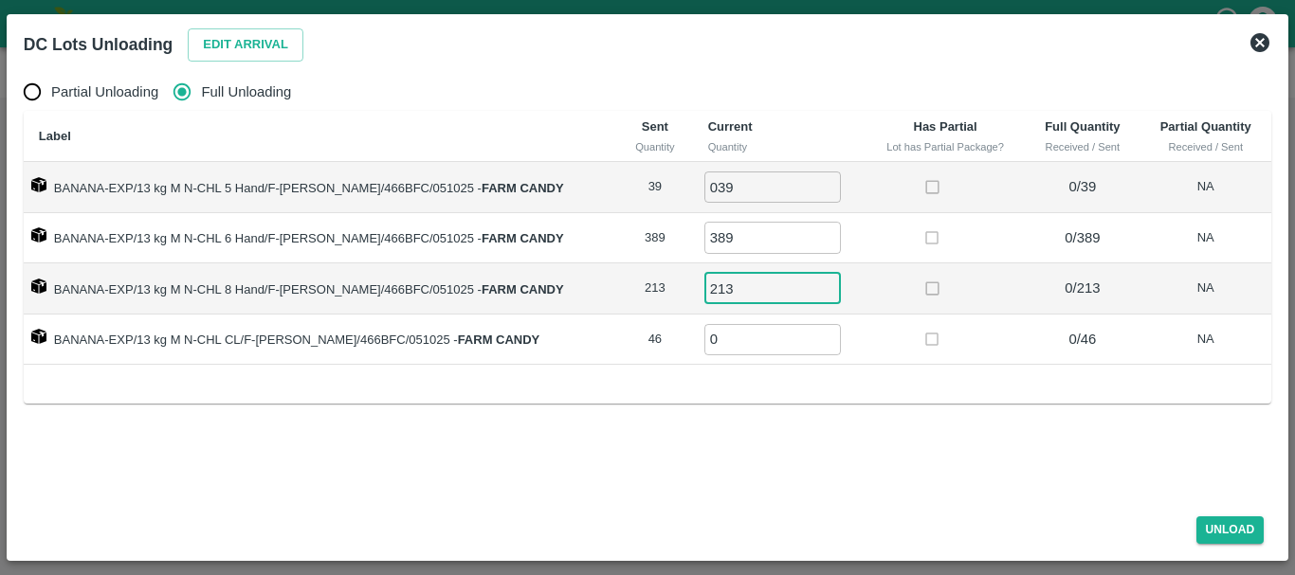
type input "213"
type input "46"
click at [968, 416] on div "Partial Unloading Full Unloading Label Sent Quantity Current Quantity Has Parti…" at bounding box center [647, 283] width 1262 height 436
click at [1237, 529] on button "Unload" at bounding box center [1230, 529] width 68 height 27
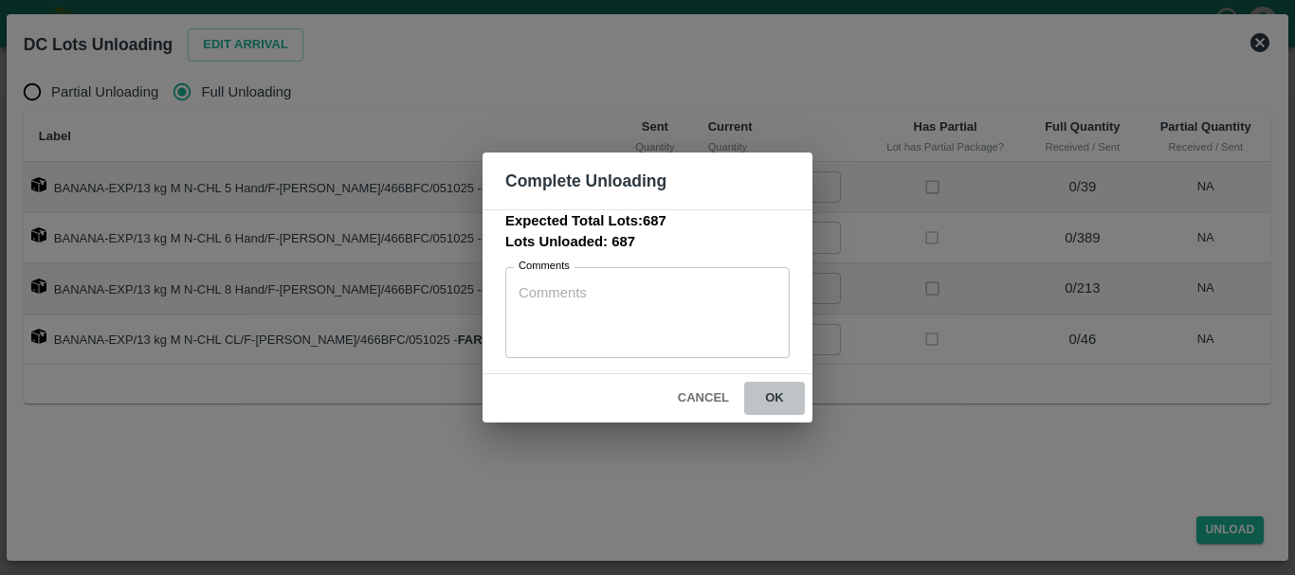
click at [773, 389] on button "ok" at bounding box center [774, 398] width 61 height 33
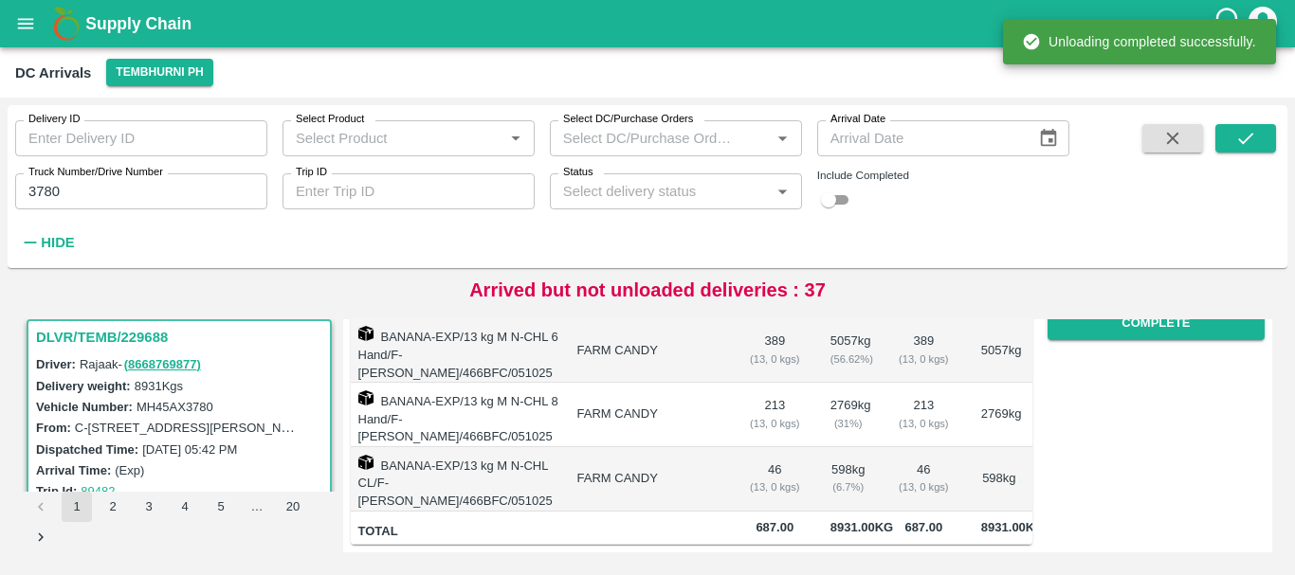
scroll to position [0, 0]
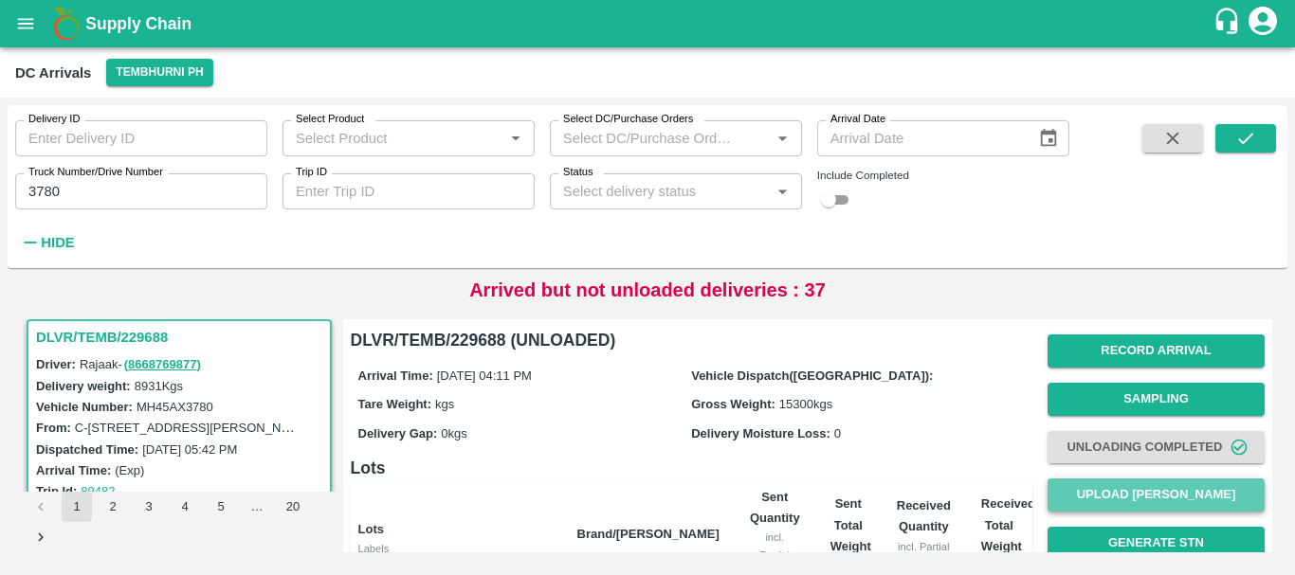
click at [1146, 484] on button "Upload [PERSON_NAME]" at bounding box center [1155, 495] width 217 height 33
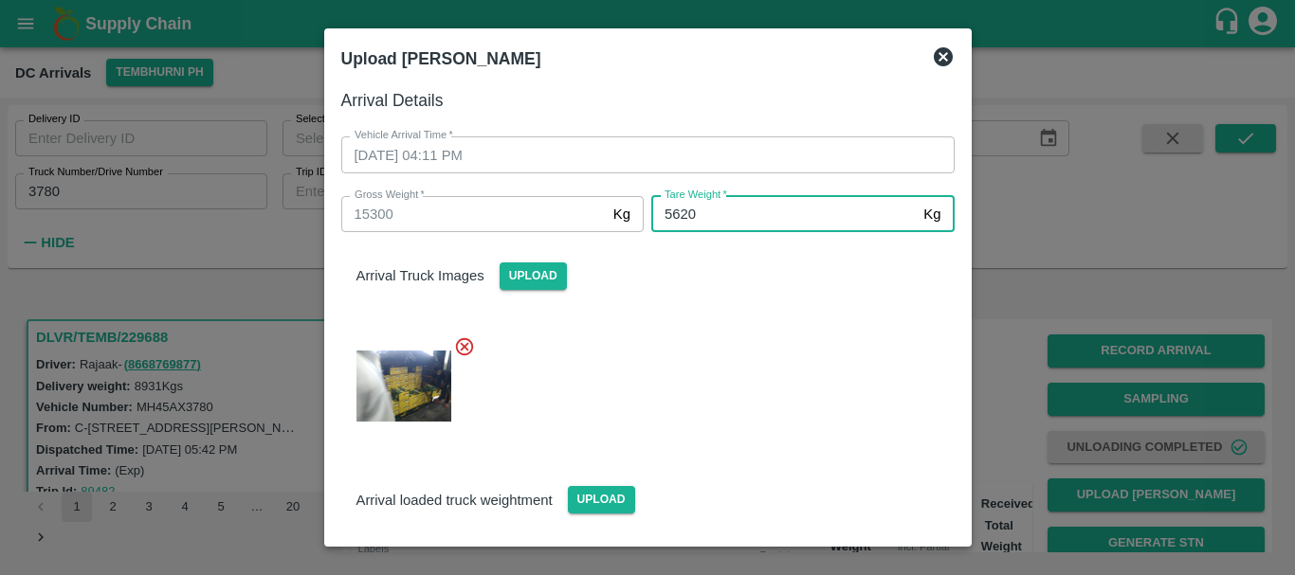
type input "5620"
click at [747, 354] on div at bounding box center [640, 380] width 628 height 120
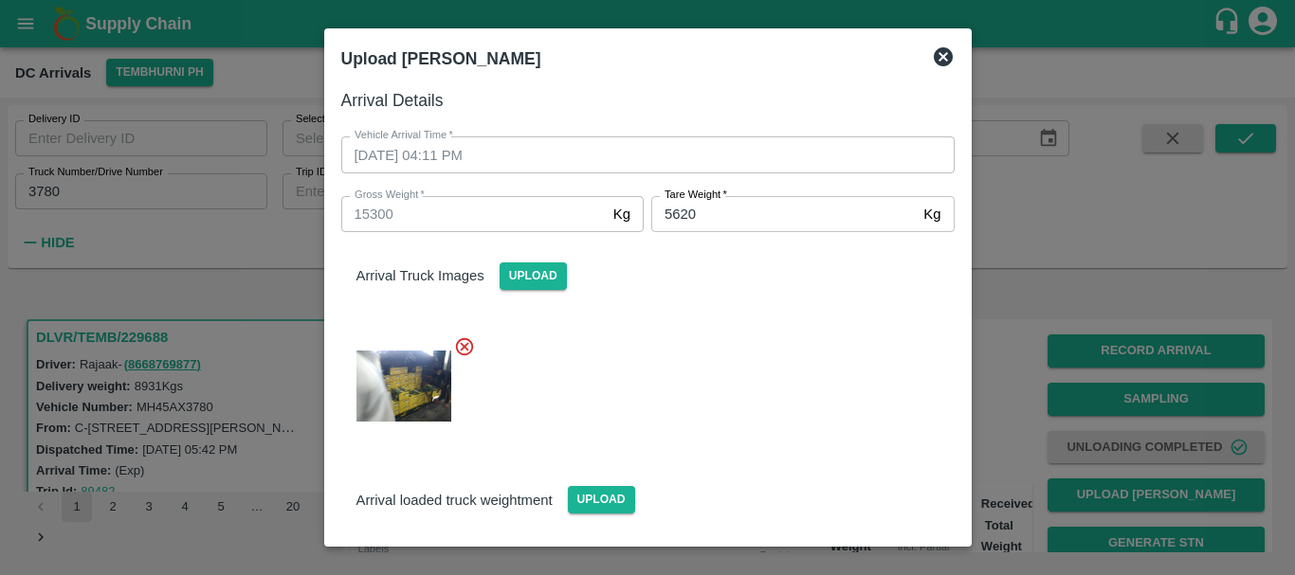
scroll to position [125, 0]
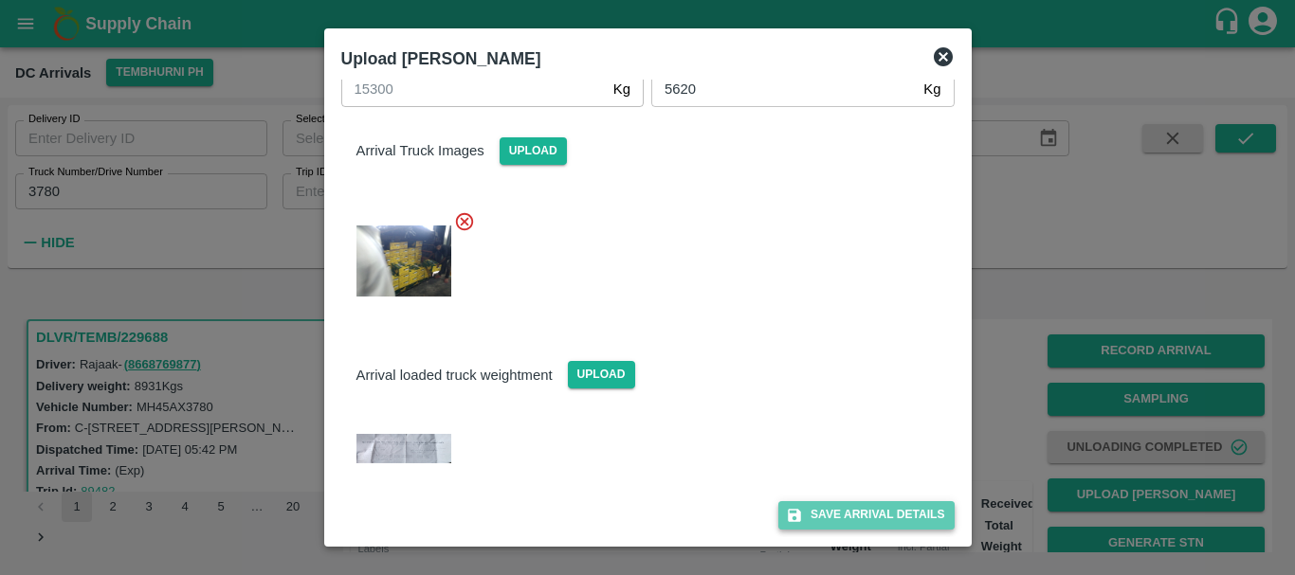
click at [821, 512] on button "Save Arrival Details" at bounding box center [865, 514] width 175 height 27
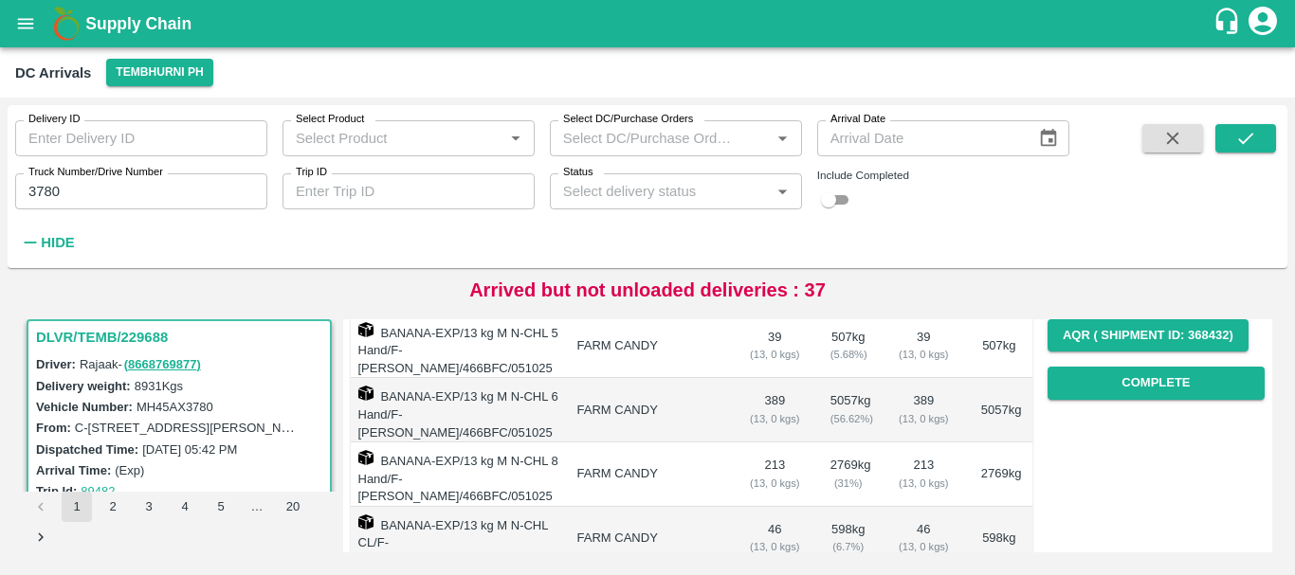
scroll to position [299, 0]
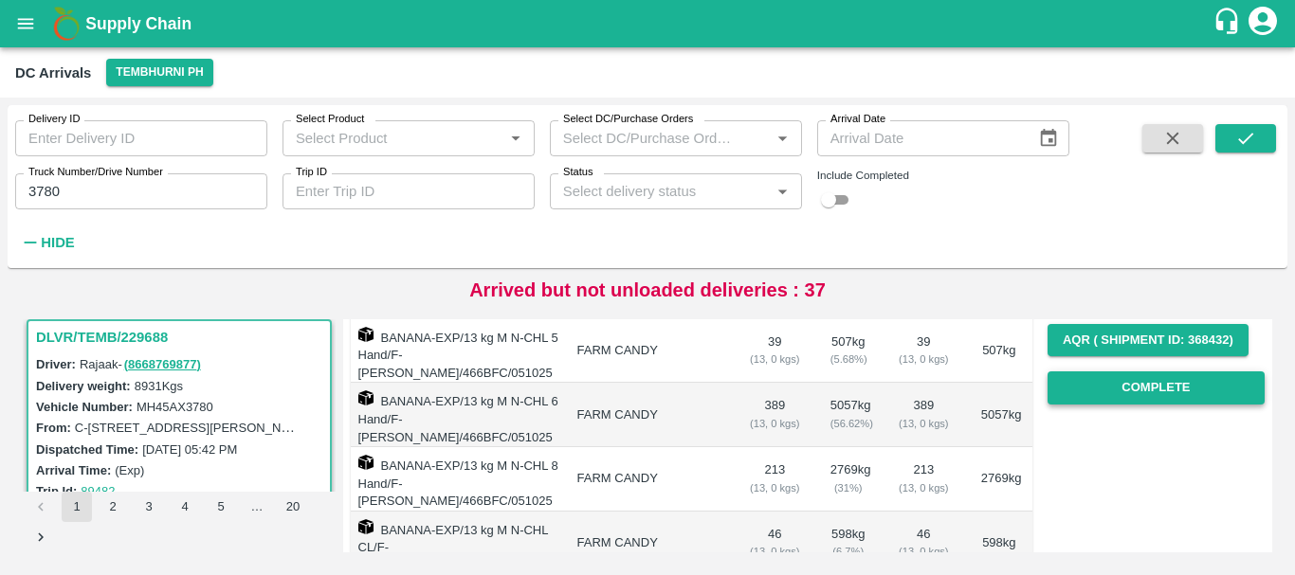
click at [1082, 392] on button "Complete" at bounding box center [1155, 387] width 217 height 33
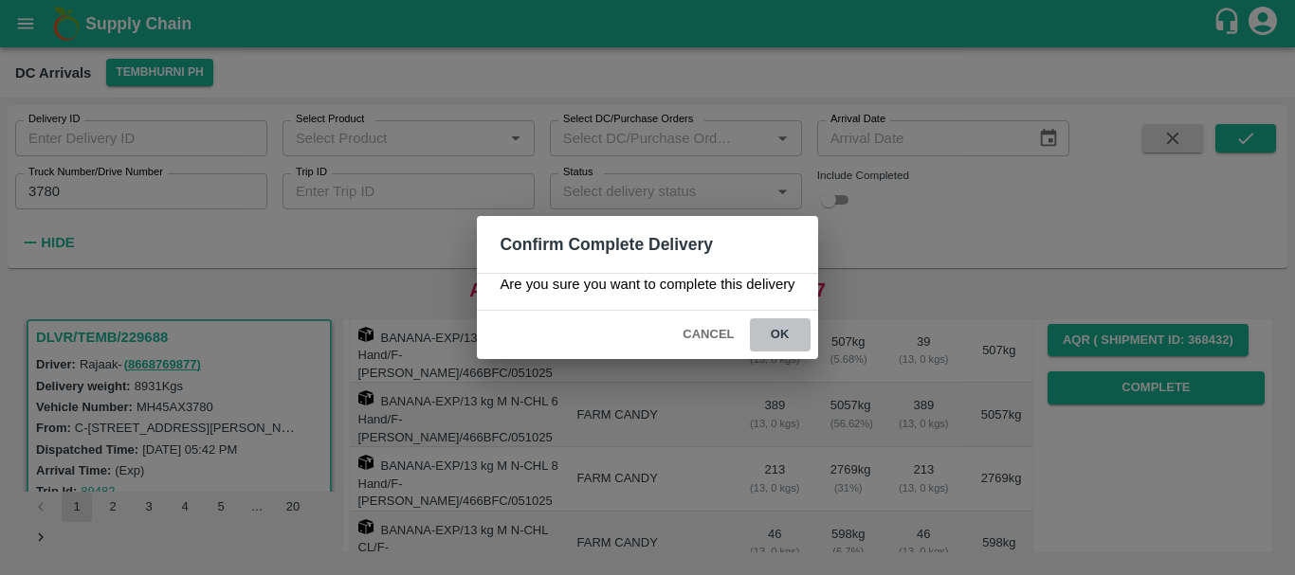
click at [793, 328] on button "ok" at bounding box center [780, 334] width 61 height 33
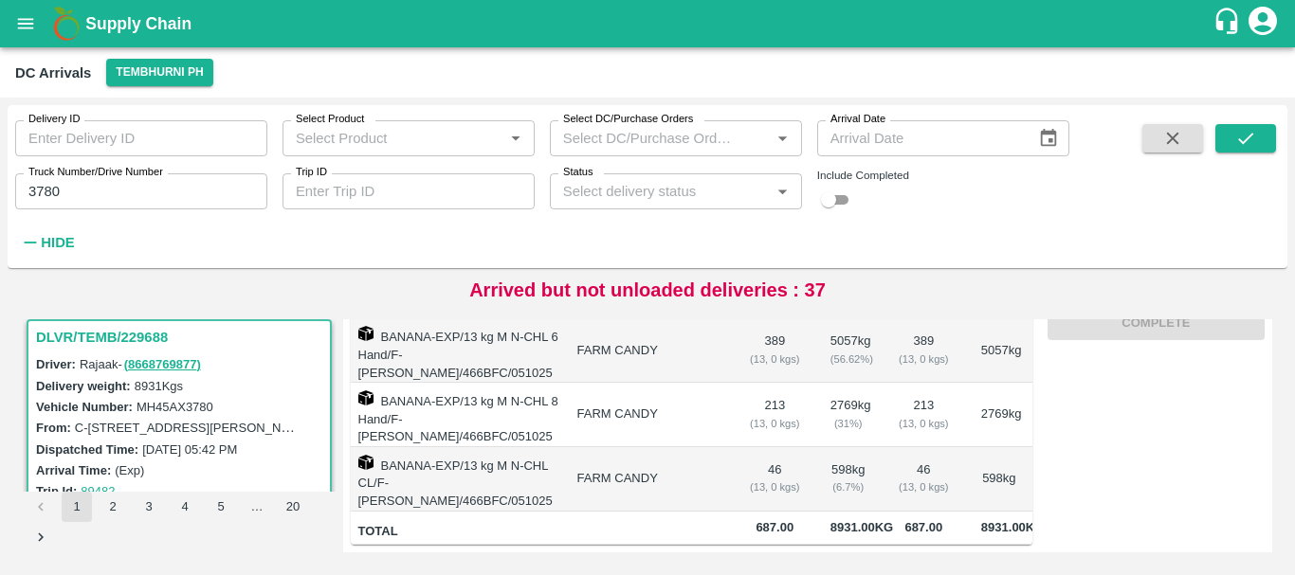
scroll to position [0, 0]
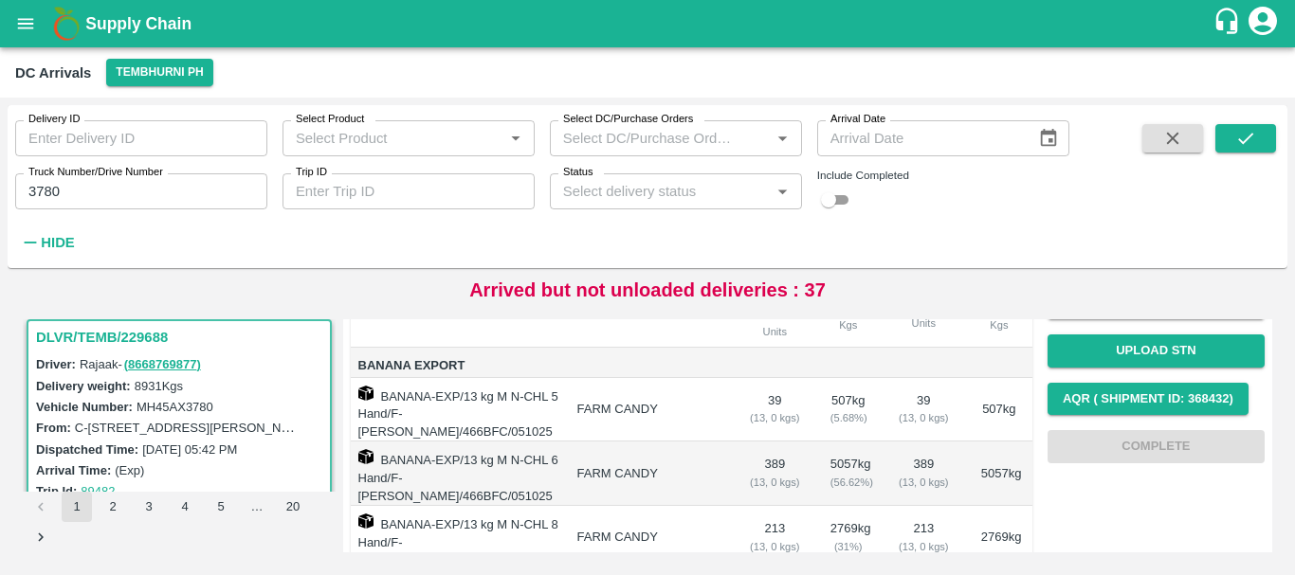
drag, startPoint x: 903, startPoint y: 438, endPoint x: 860, endPoint y: 449, distance: 45.1
click at [860, 449] on td "5057 kg ( 56.62 %)" at bounding box center [848, 474] width 66 height 64
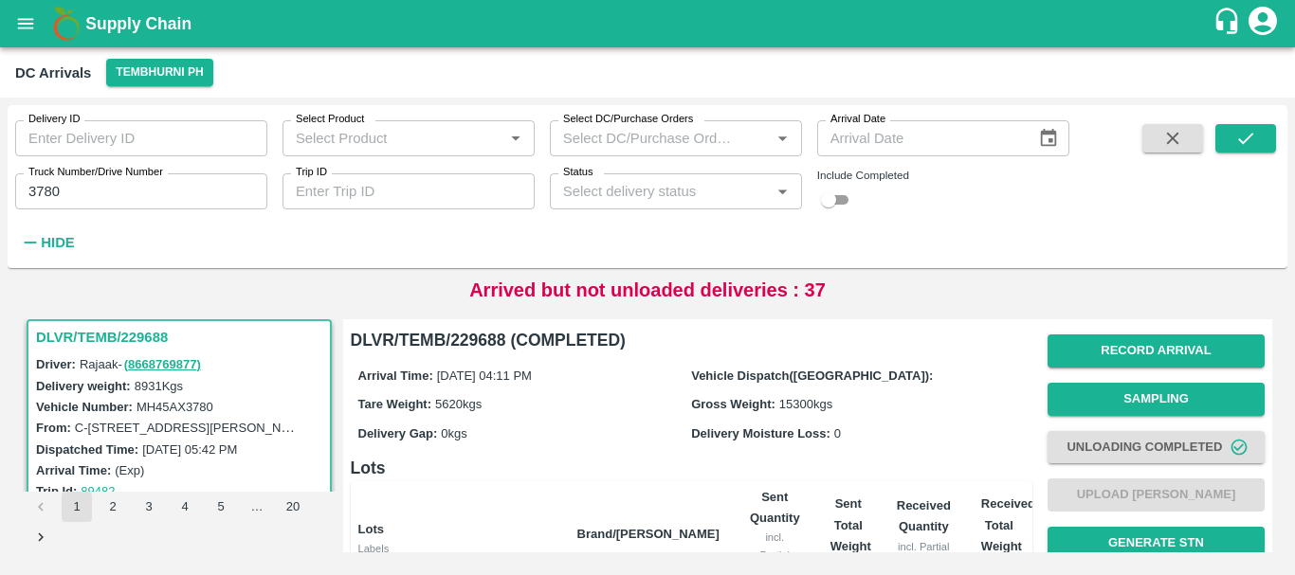
scroll to position [383, 0]
